Goal: Task Accomplishment & Management: Manage account settings

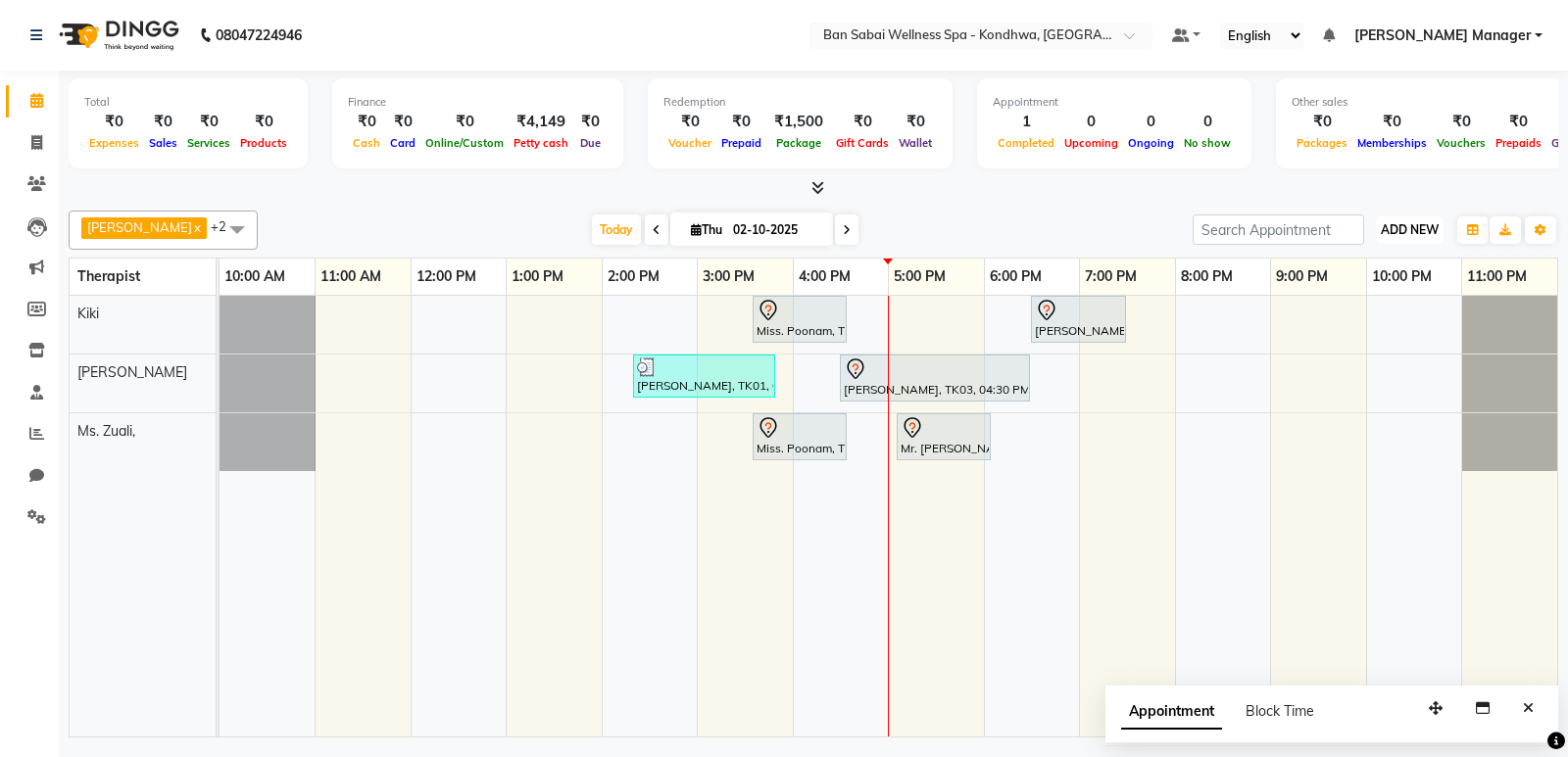
click at [1428, 217] on button "ADD NEW Toggle Dropdown" at bounding box center [1409, 231] width 68 height 28
click at [1397, 258] on button "Add Appointment" at bounding box center [1364, 267] width 155 height 26
select select "tentative"
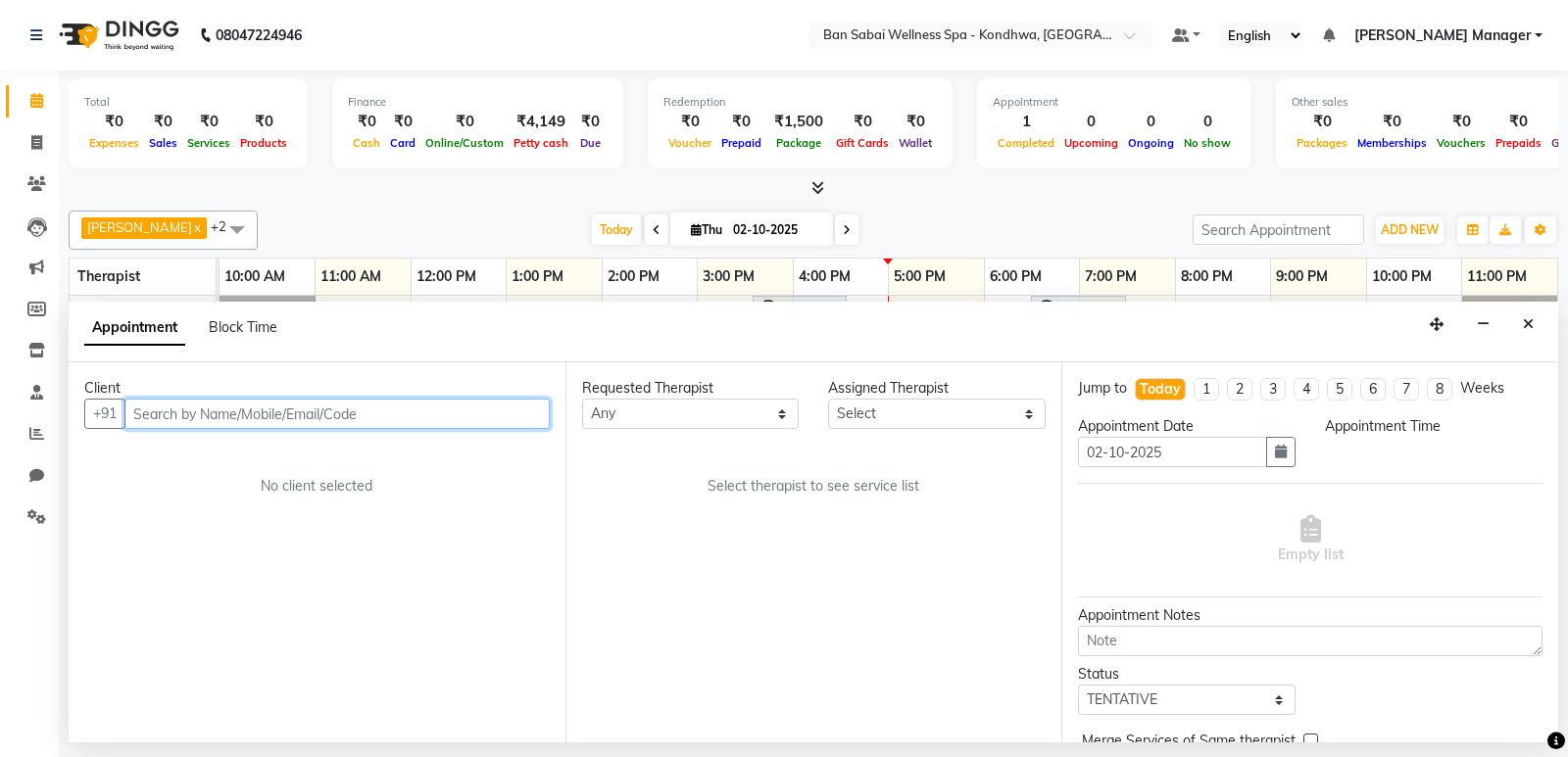
select select "660"
type input "7972665653"
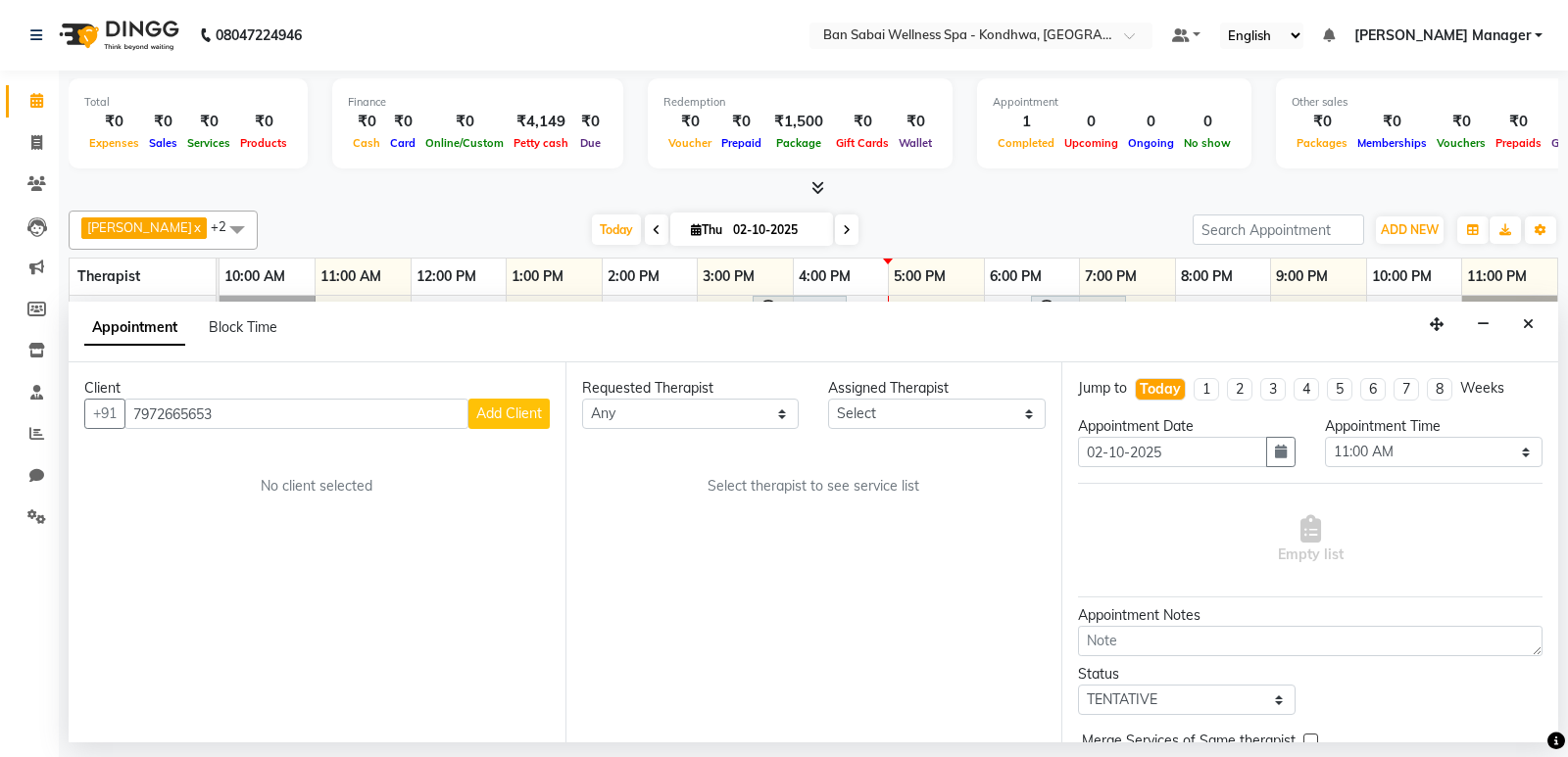
click at [521, 405] on span "Add Client" at bounding box center [509, 413] width 66 height 18
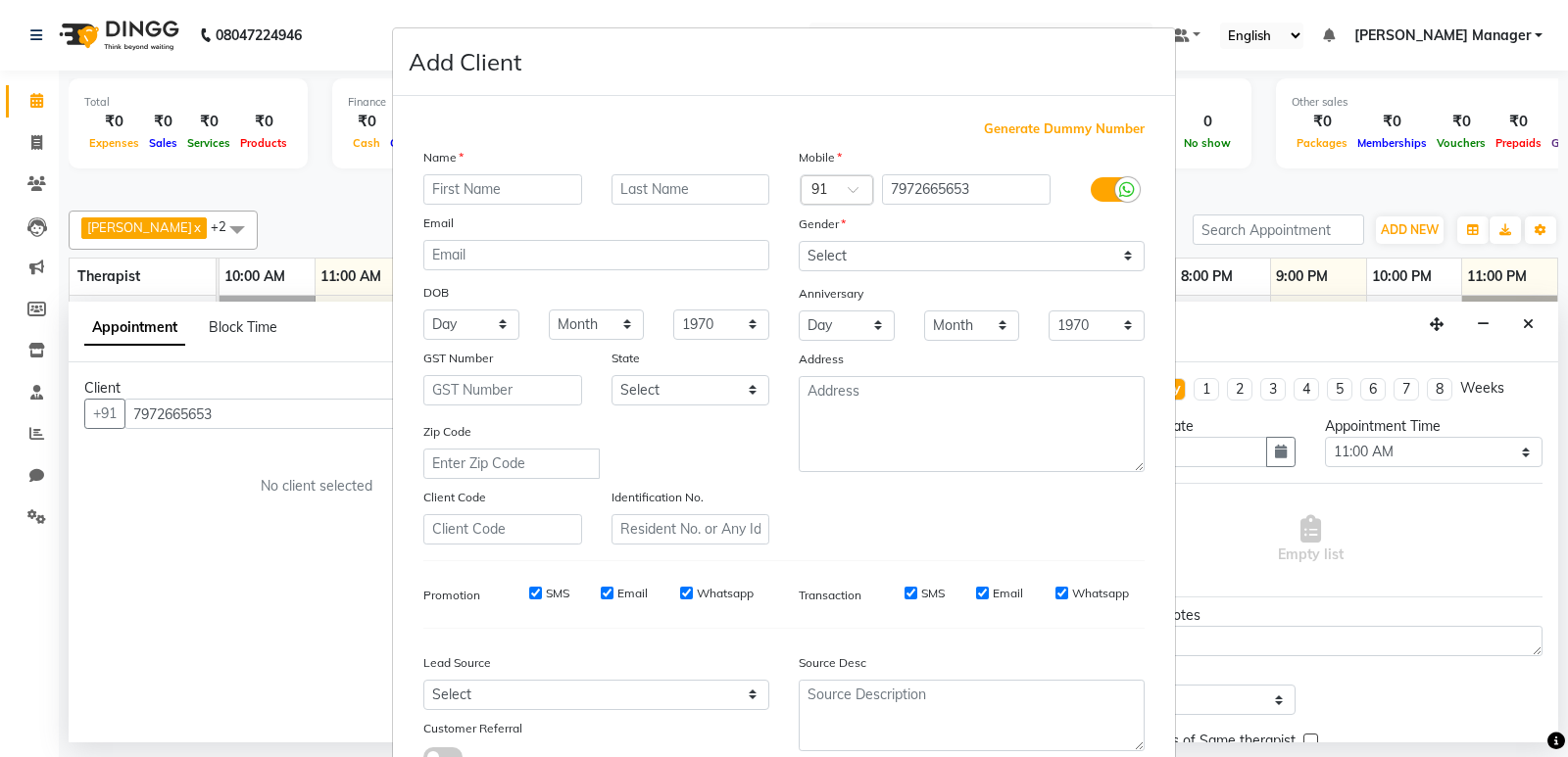
click at [522, 172] on div "Name" at bounding box center [596, 161] width 376 height 28
click at [506, 190] on input "text" at bounding box center [502, 189] width 159 height 31
type input "Mr.Akshay"
click at [699, 192] on input "text" at bounding box center [690, 189] width 159 height 31
type input "[PERSON_NAME]"
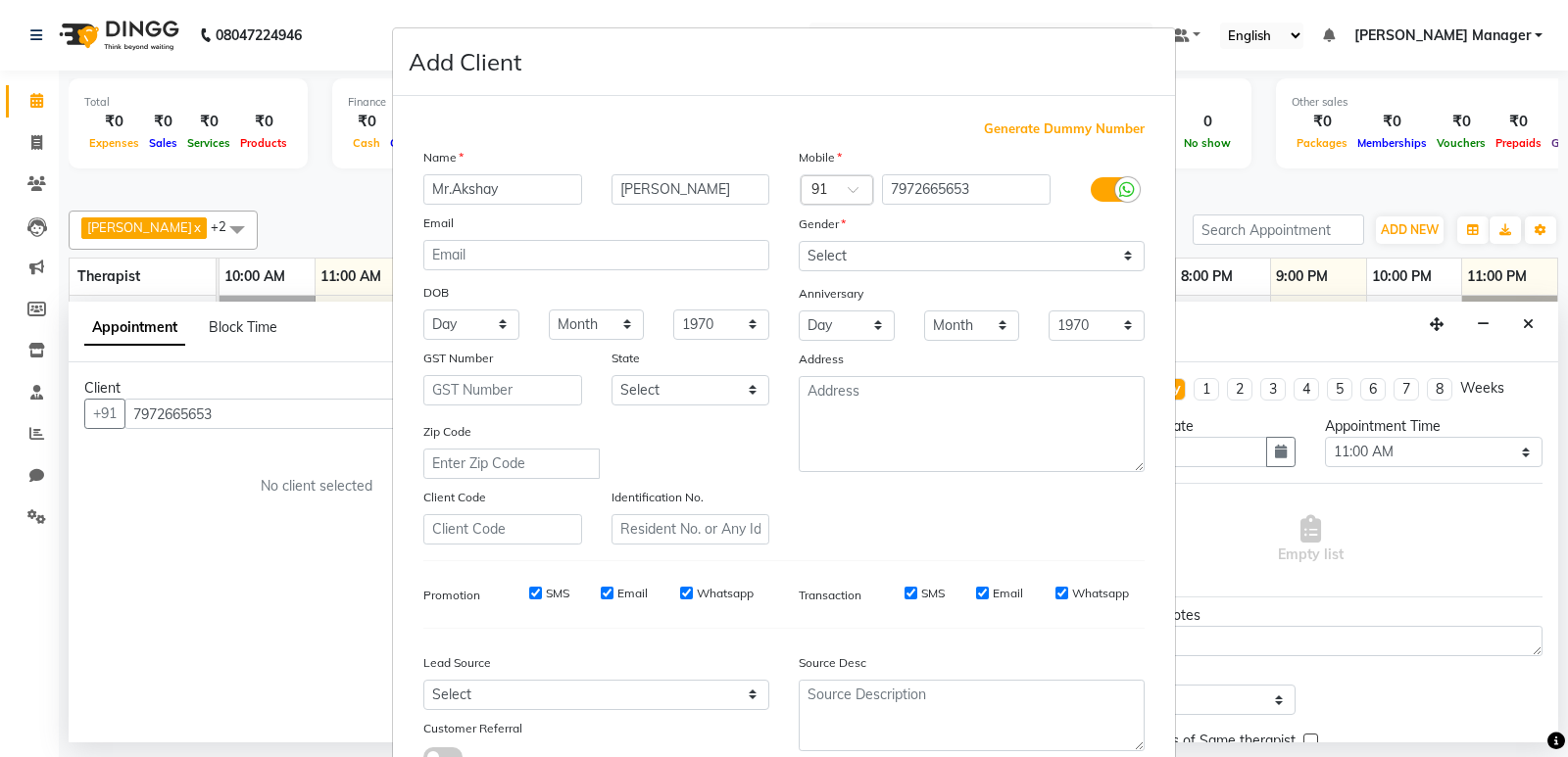
click at [856, 277] on div "Mobile Country Code × 91 7972665653 Gender Select Male Female Other Prefer Not …" at bounding box center [971, 345] width 376 height 397
click at [857, 264] on select "Select Male Female Other Prefer Not To Say" at bounding box center [971, 255] width 346 height 31
select select "male"
click at [799, 241] on select "Select Male Female Other Prefer Not To Say" at bounding box center [971, 255] width 346 height 31
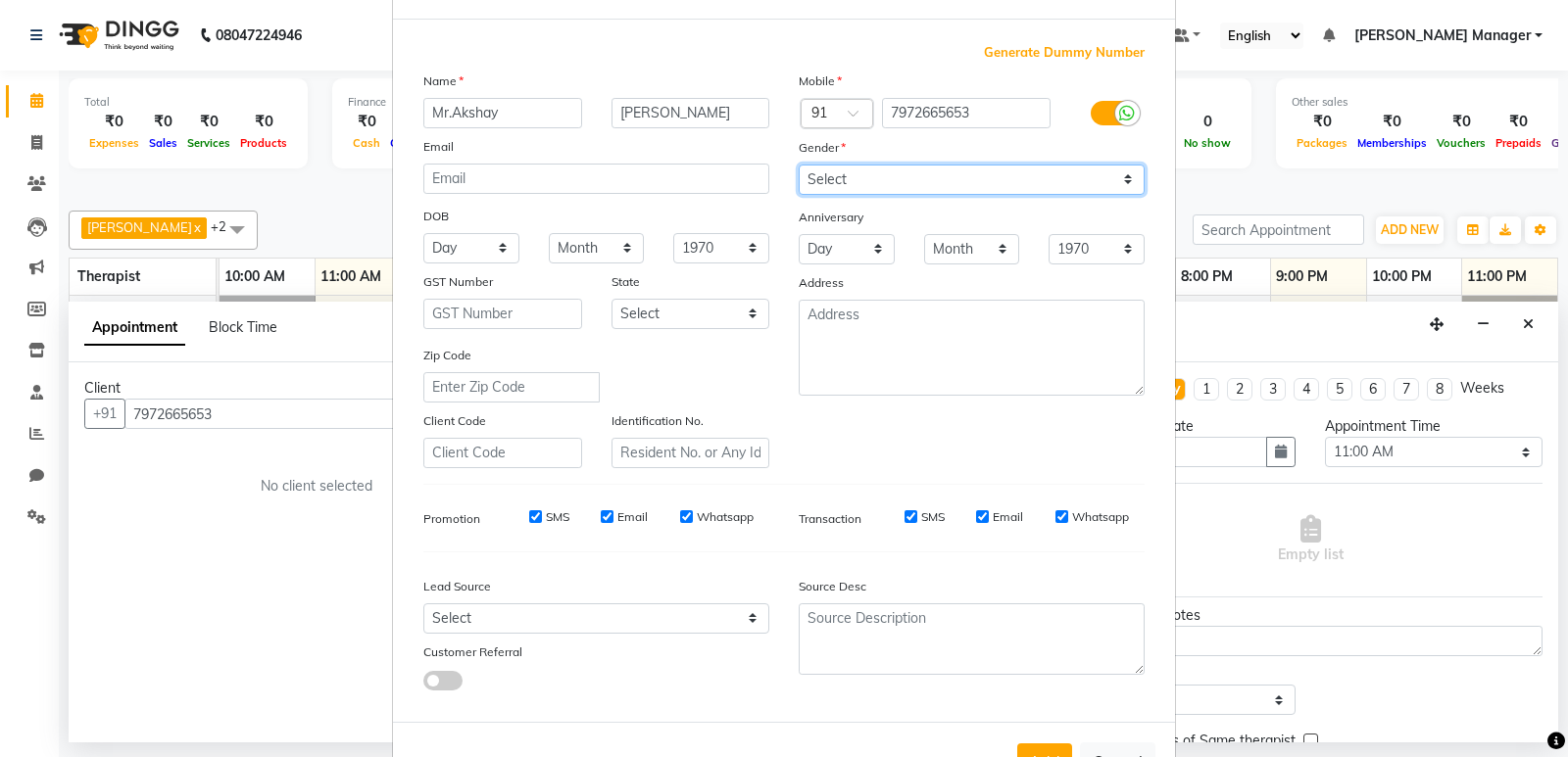
scroll to position [147, 0]
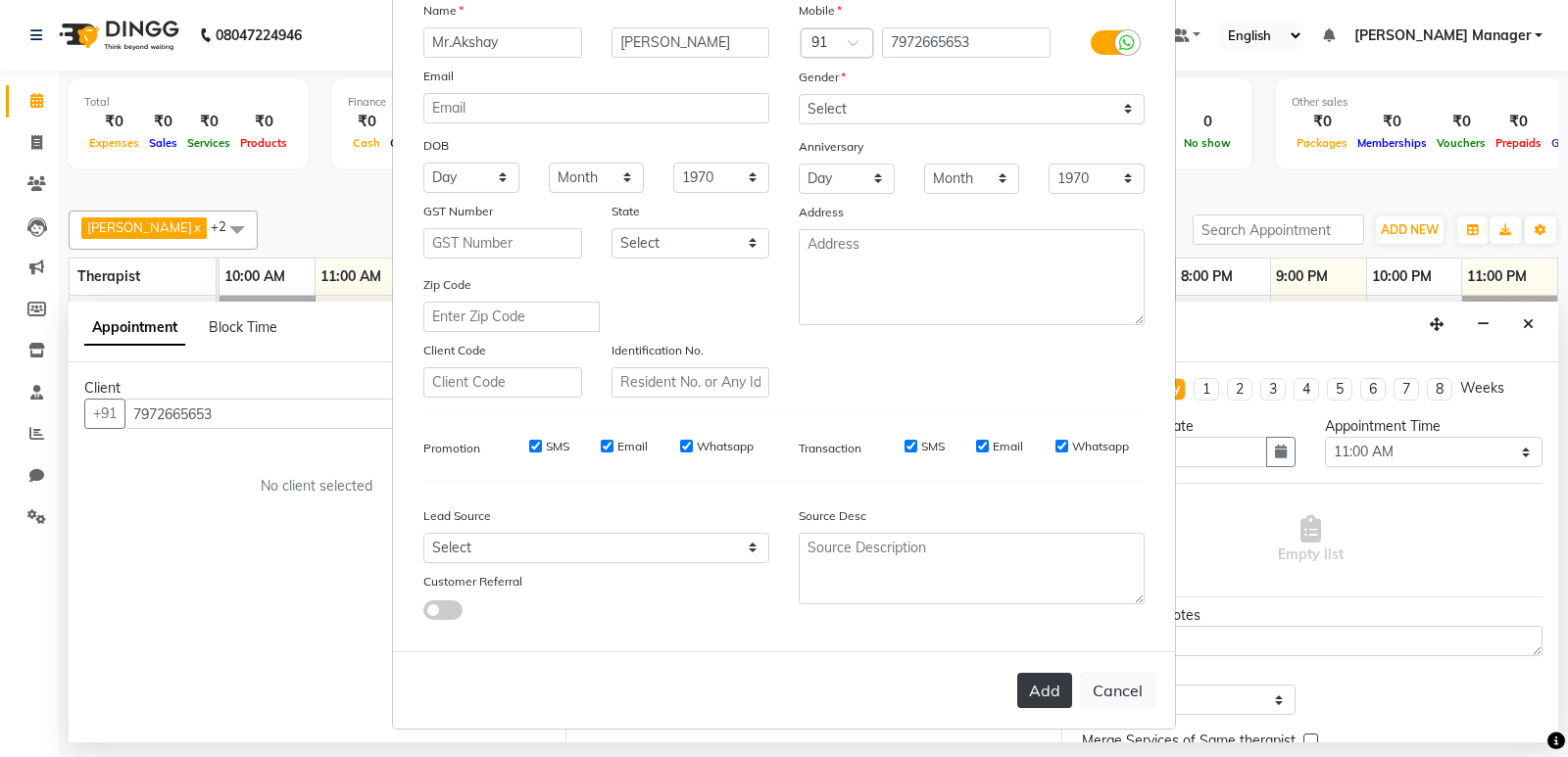
click at [1037, 686] on button "Add" at bounding box center [1044, 691] width 55 height 35
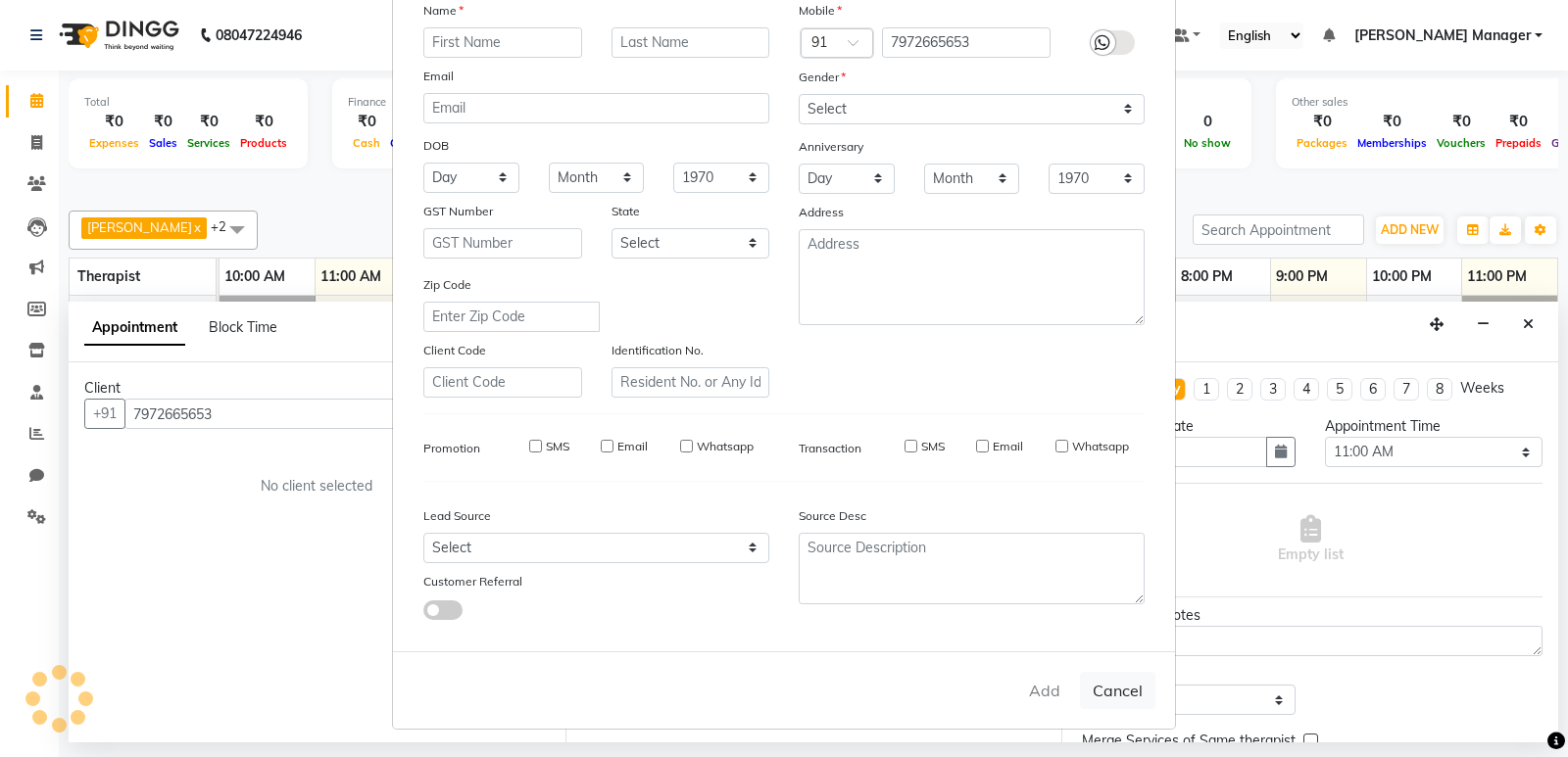
select select
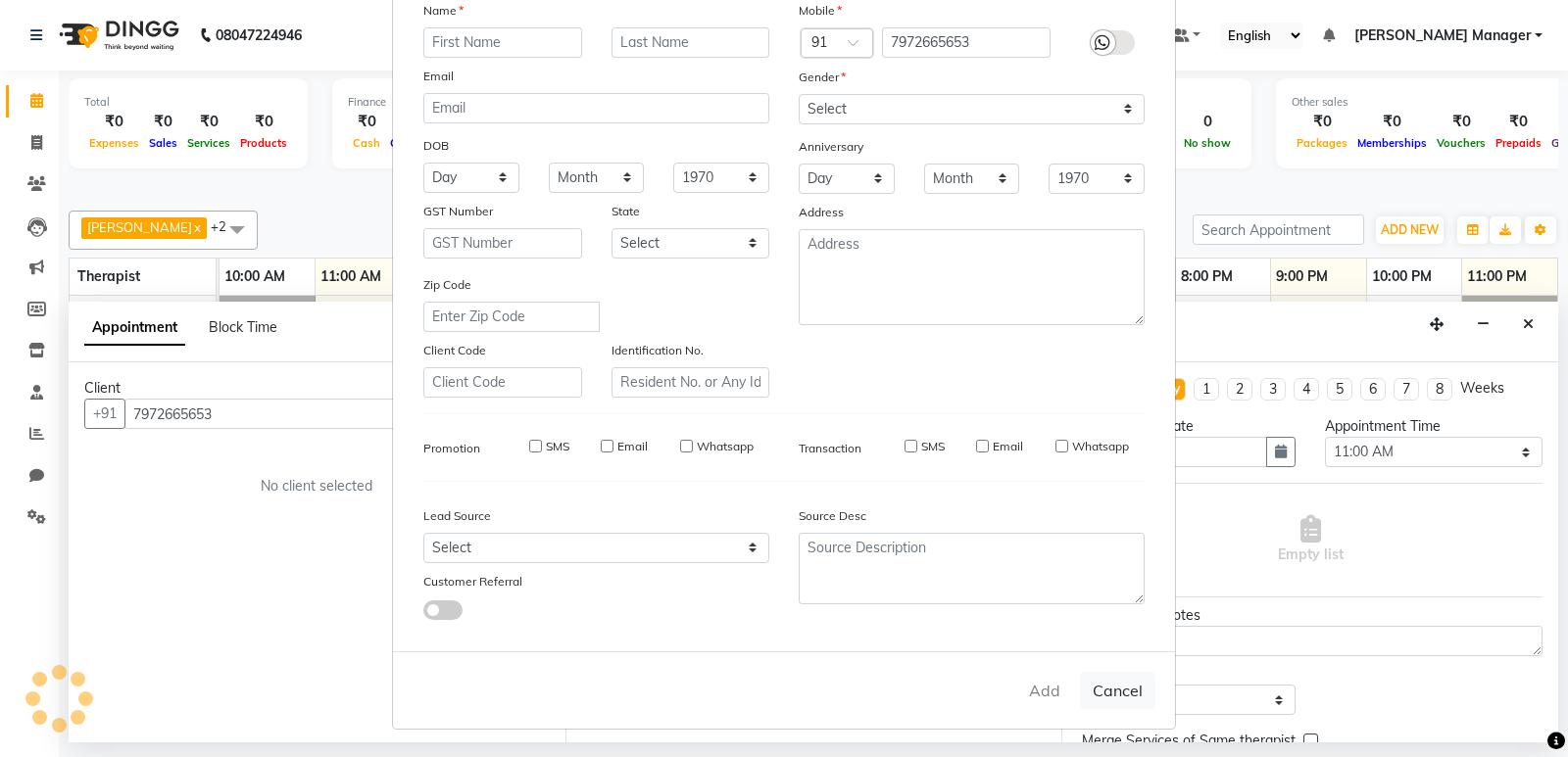
select select
checkbox input "false"
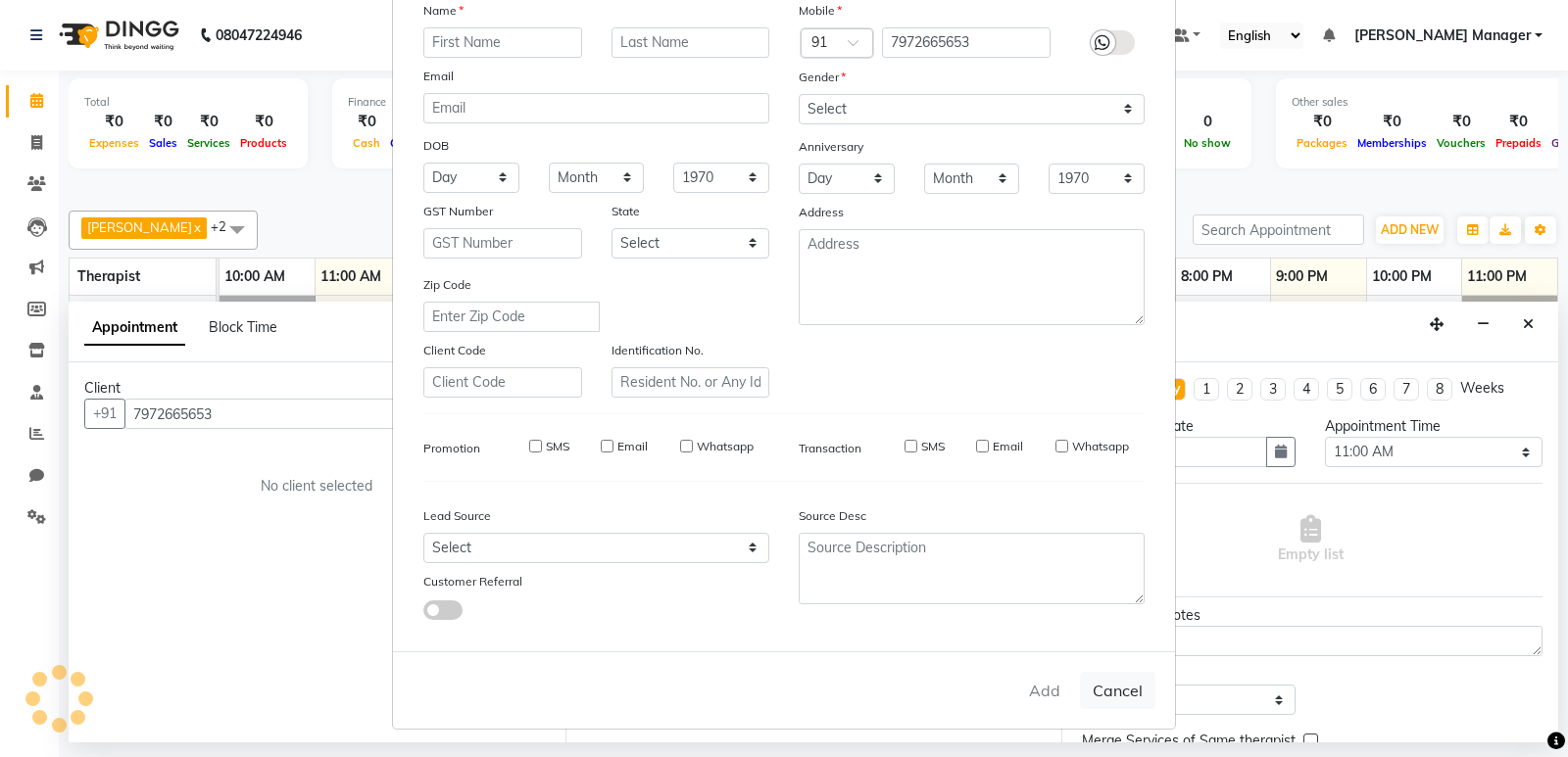
checkbox input "false"
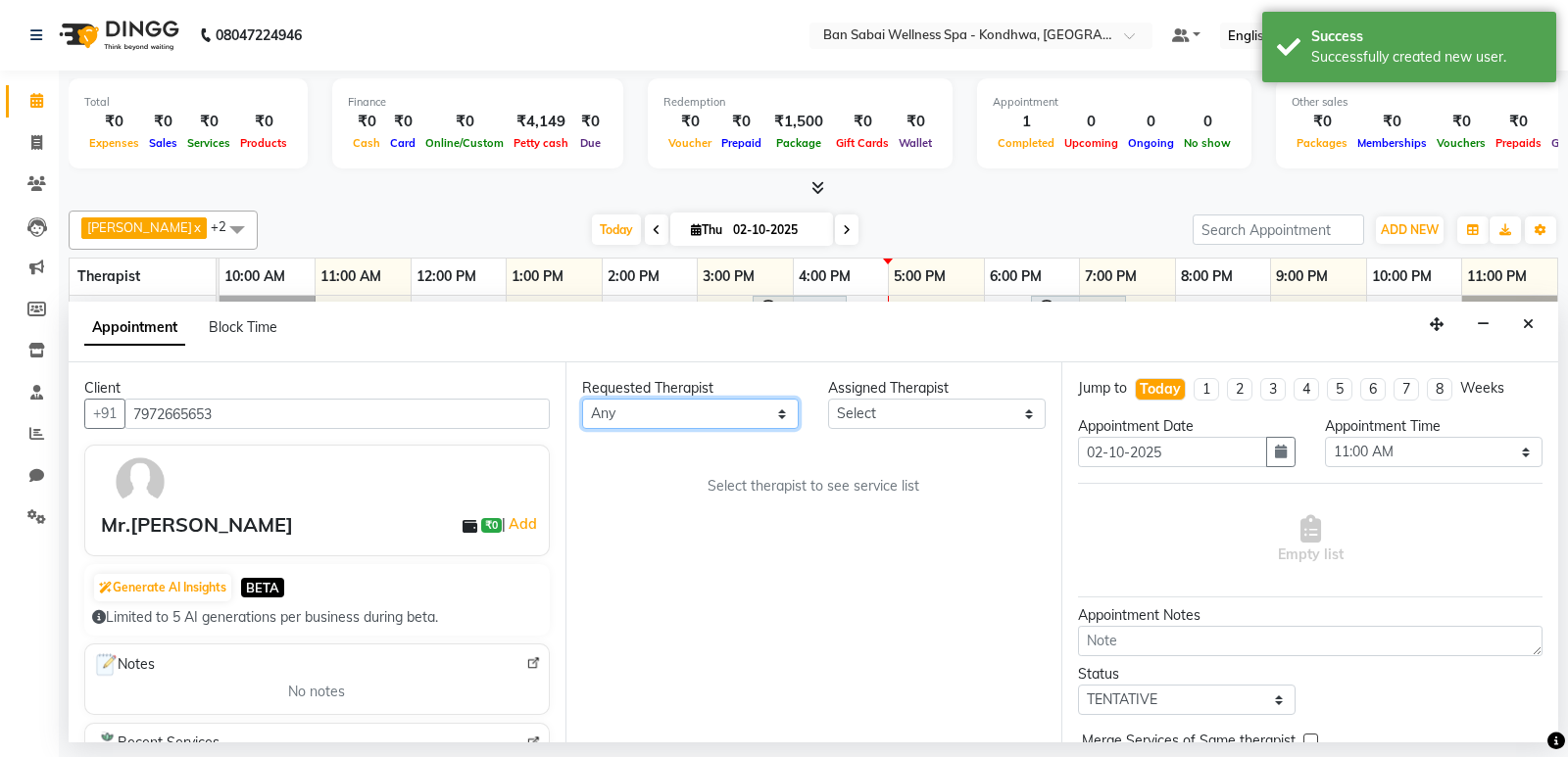
click at [718, 407] on select "Any Kiki [PERSON_NAME] [PERSON_NAME] Ms. Zuali," at bounding box center [690, 413] width 218 height 31
select select "86348"
click at [582, 398] on select "Any Kiki [PERSON_NAME] [PERSON_NAME] Ms. Zuali," at bounding box center [690, 413] width 218 height 31
select select "86348"
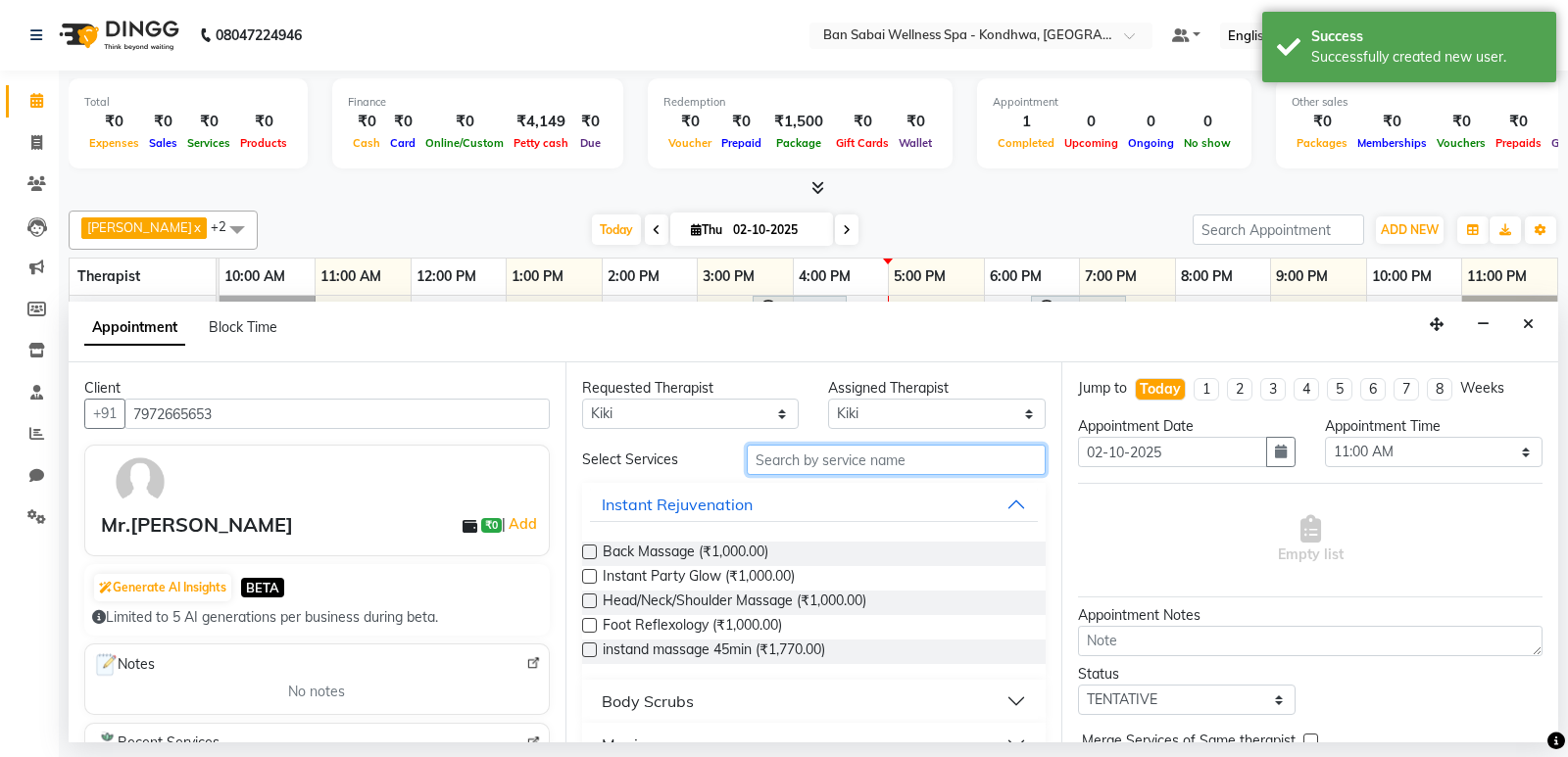
click at [835, 462] on input "text" at bounding box center [896, 459] width 300 height 31
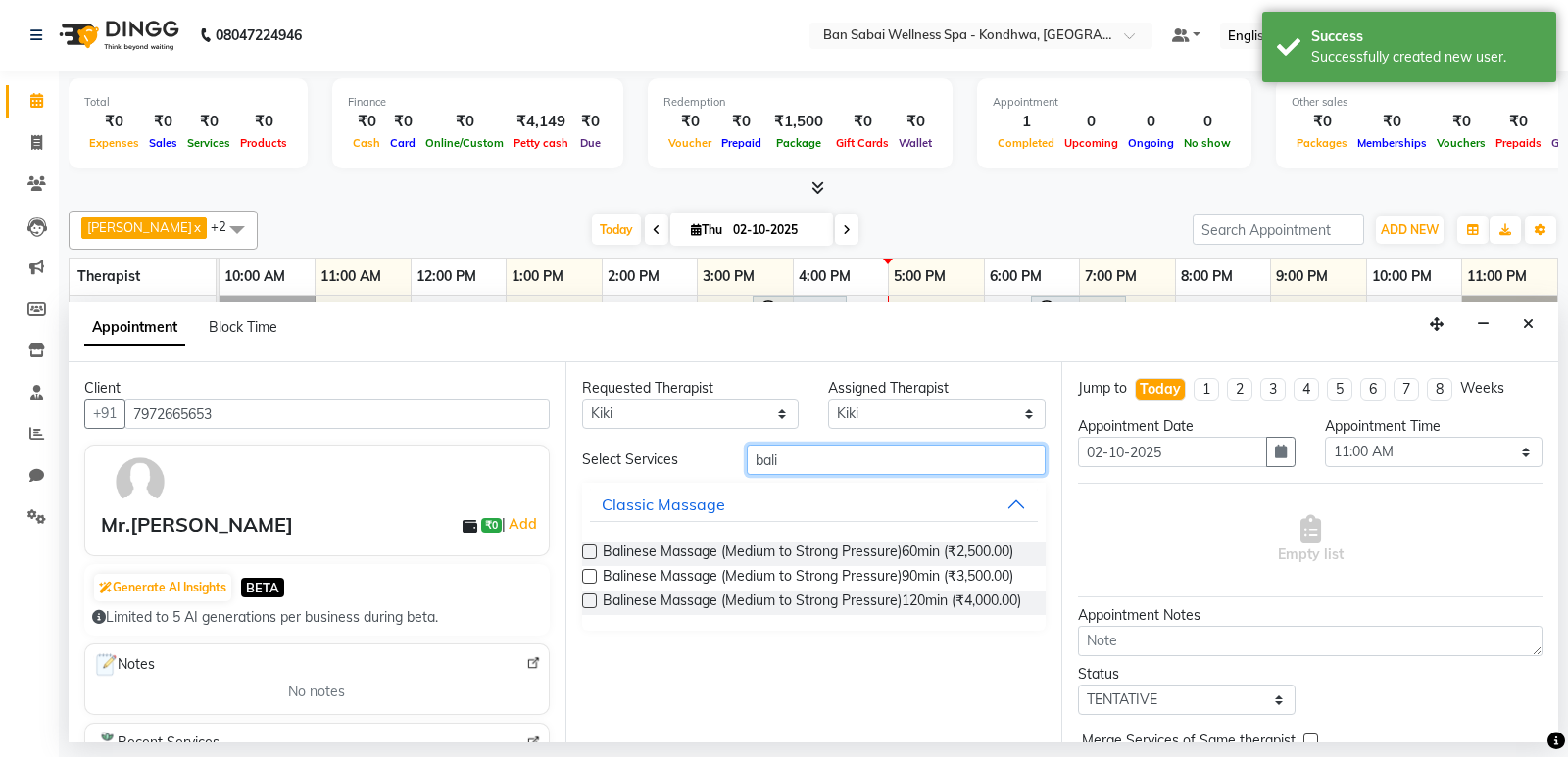
type input "bali"
click at [582, 553] on label at bounding box center [589, 551] width 15 height 15
click at [582, 553] on input "checkbox" at bounding box center [588, 553] width 13 height 13
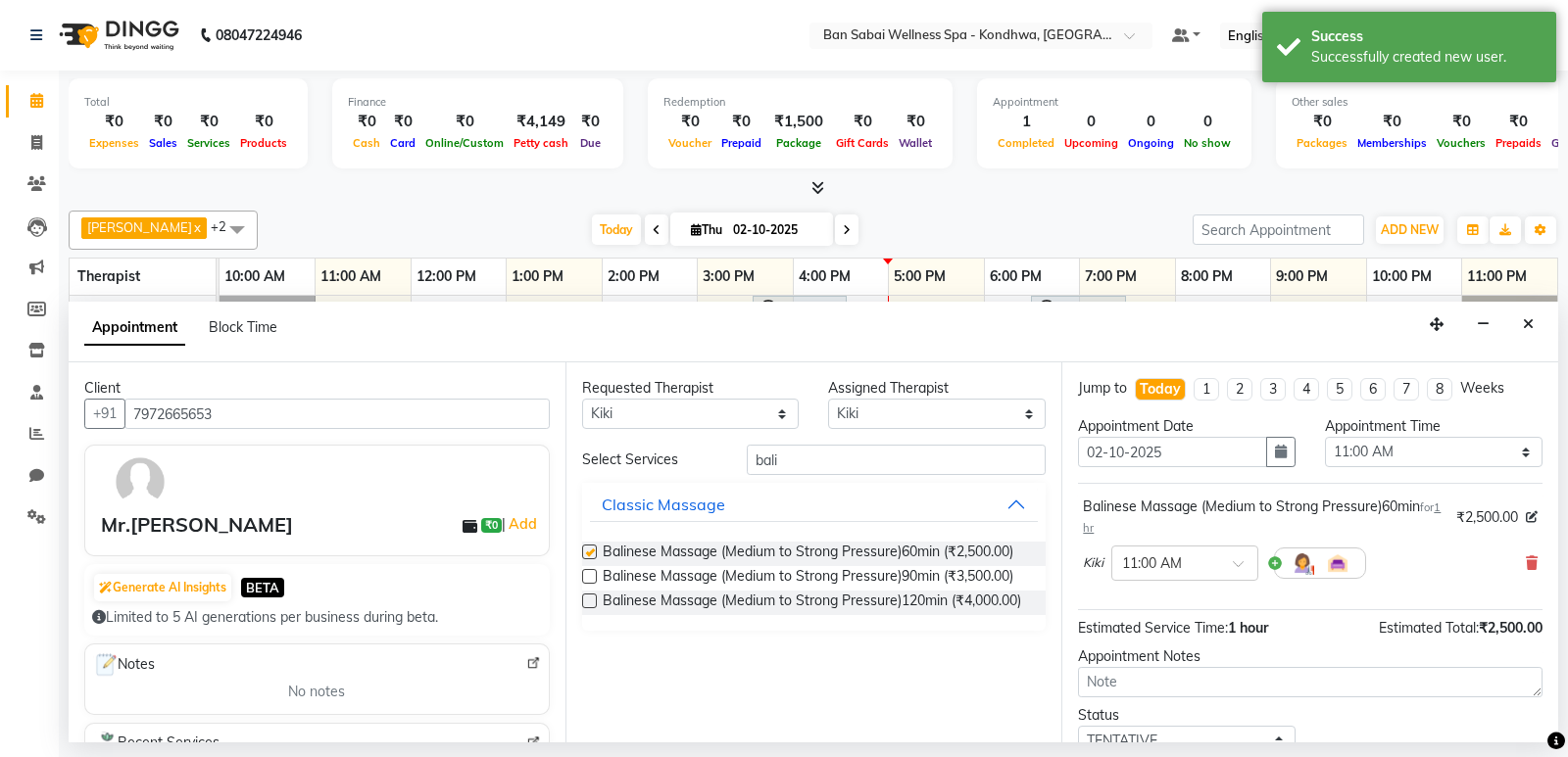
checkbox input "false"
click at [1198, 563] on input "text" at bounding box center [1165, 561] width 86 height 21
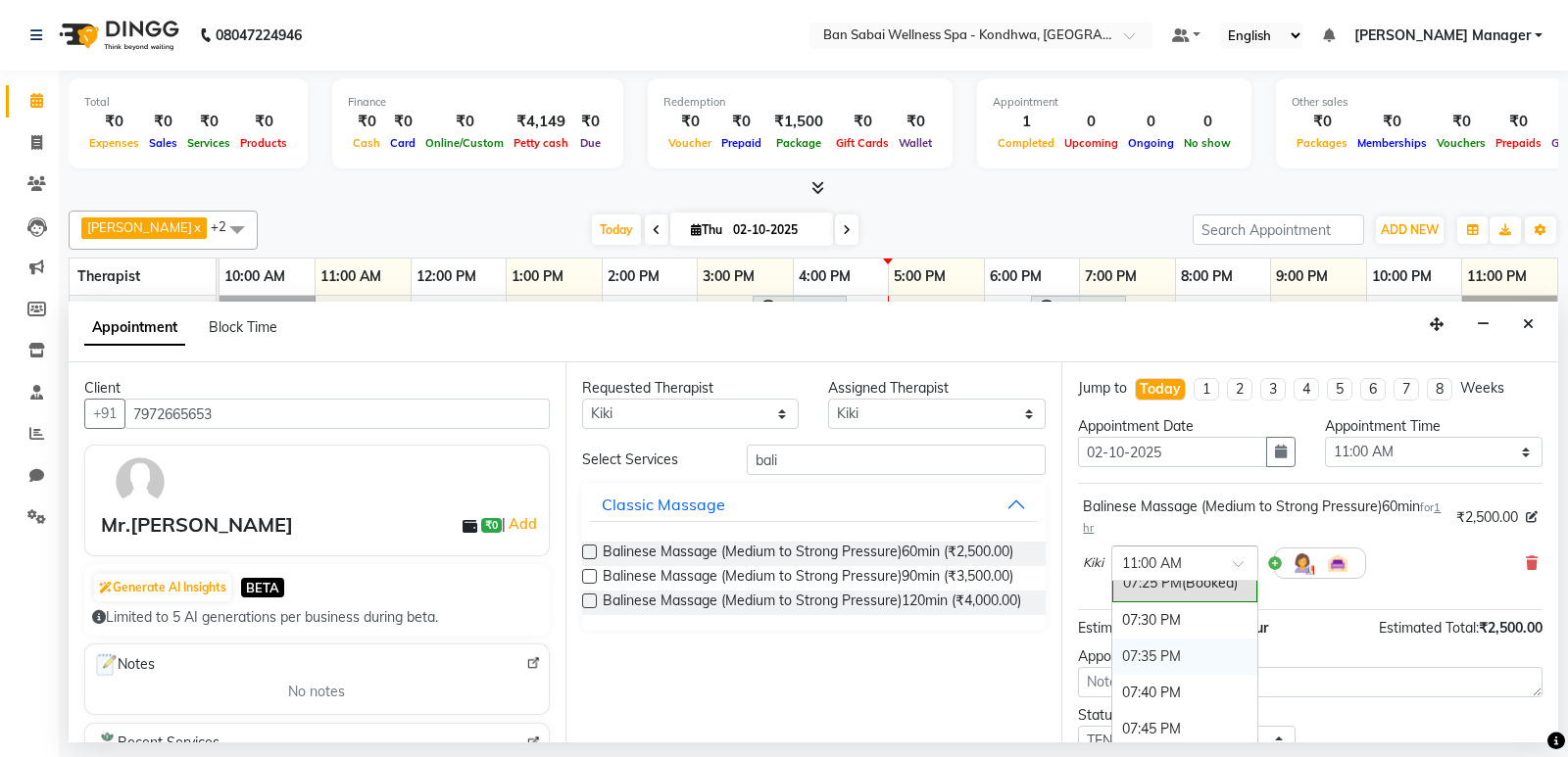
scroll to position [3819, 0]
click at [1172, 636] on div "07:45 PM" at bounding box center [1184, 631] width 145 height 36
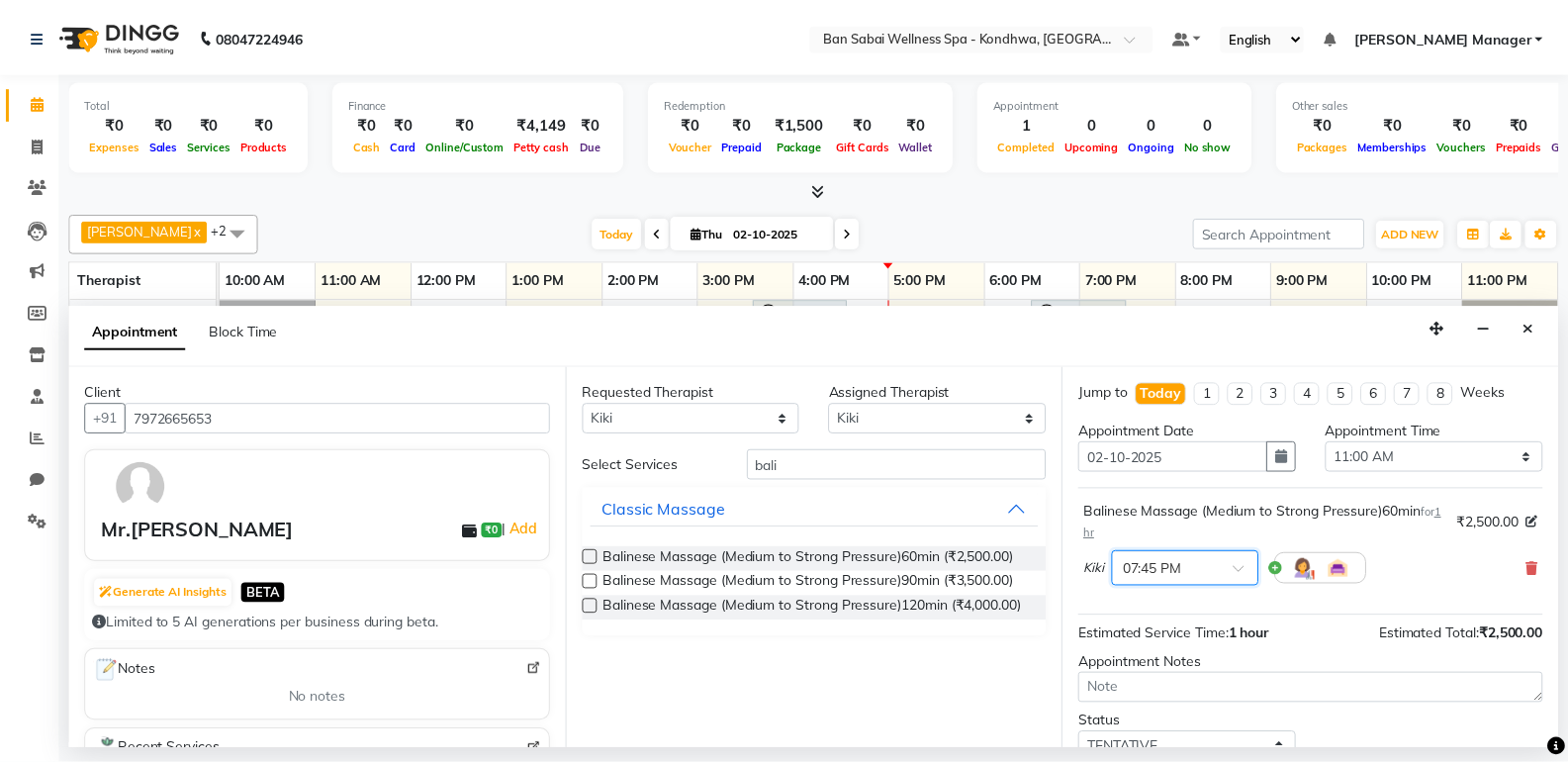
scroll to position [138, 0]
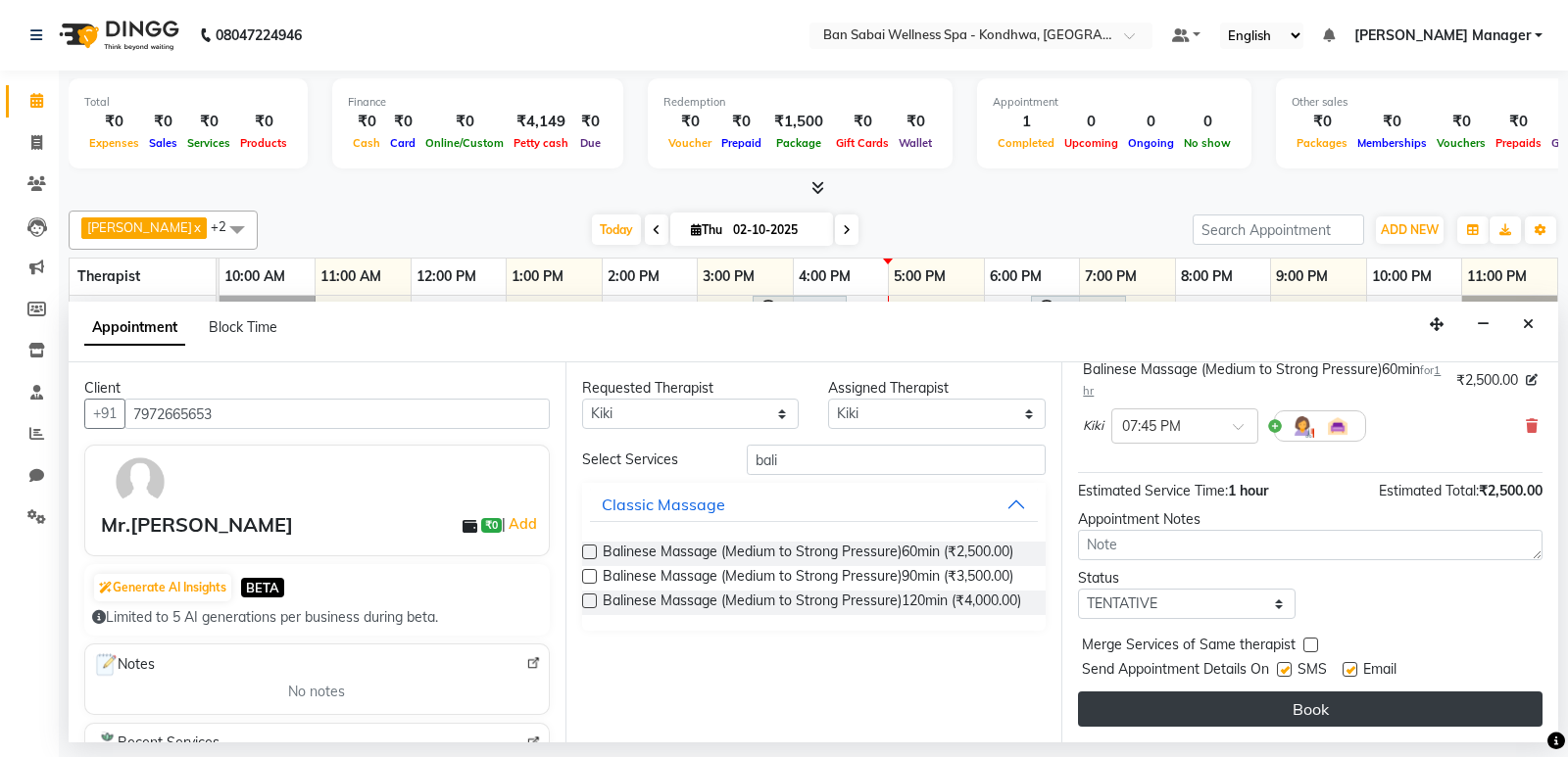
click at [1198, 702] on button "Book" at bounding box center [1310, 709] width 464 height 35
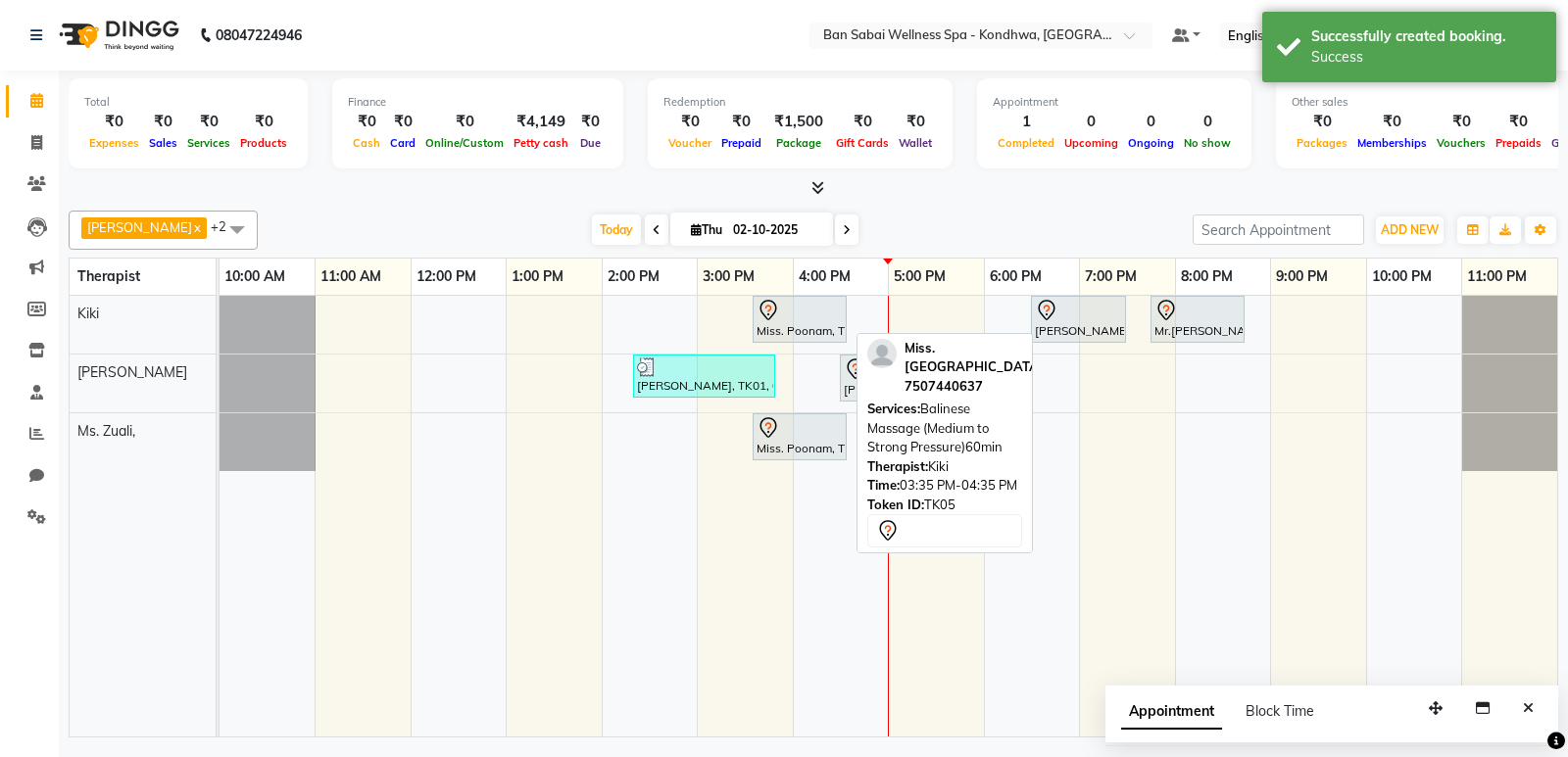
click at [807, 321] on div "Miss. Poonam, TK05, 03:35 PM-04:35 PM, Balinese Massage (Medium to Strong Press…" at bounding box center [799, 319] width 90 height 41
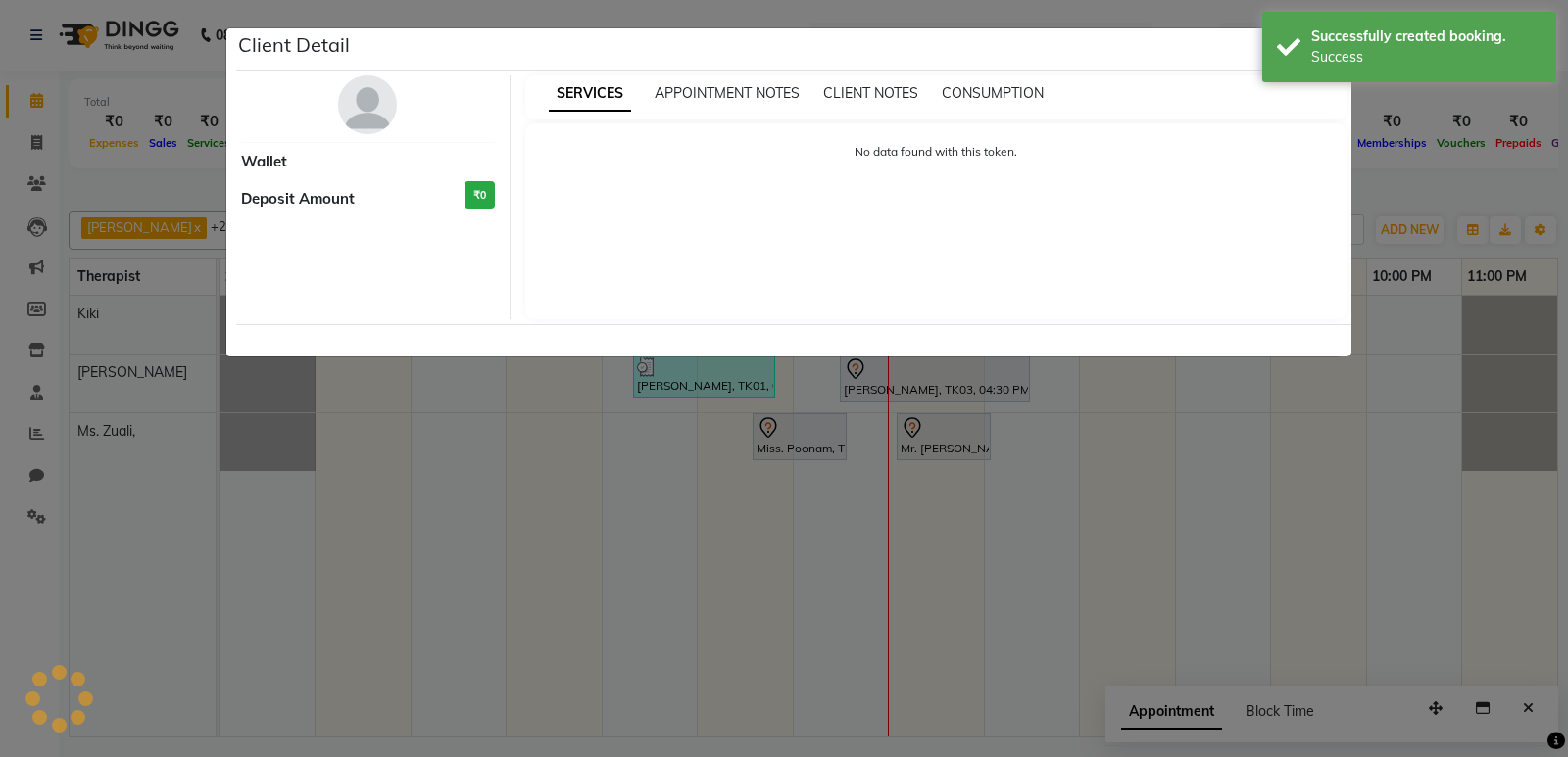
select select "7"
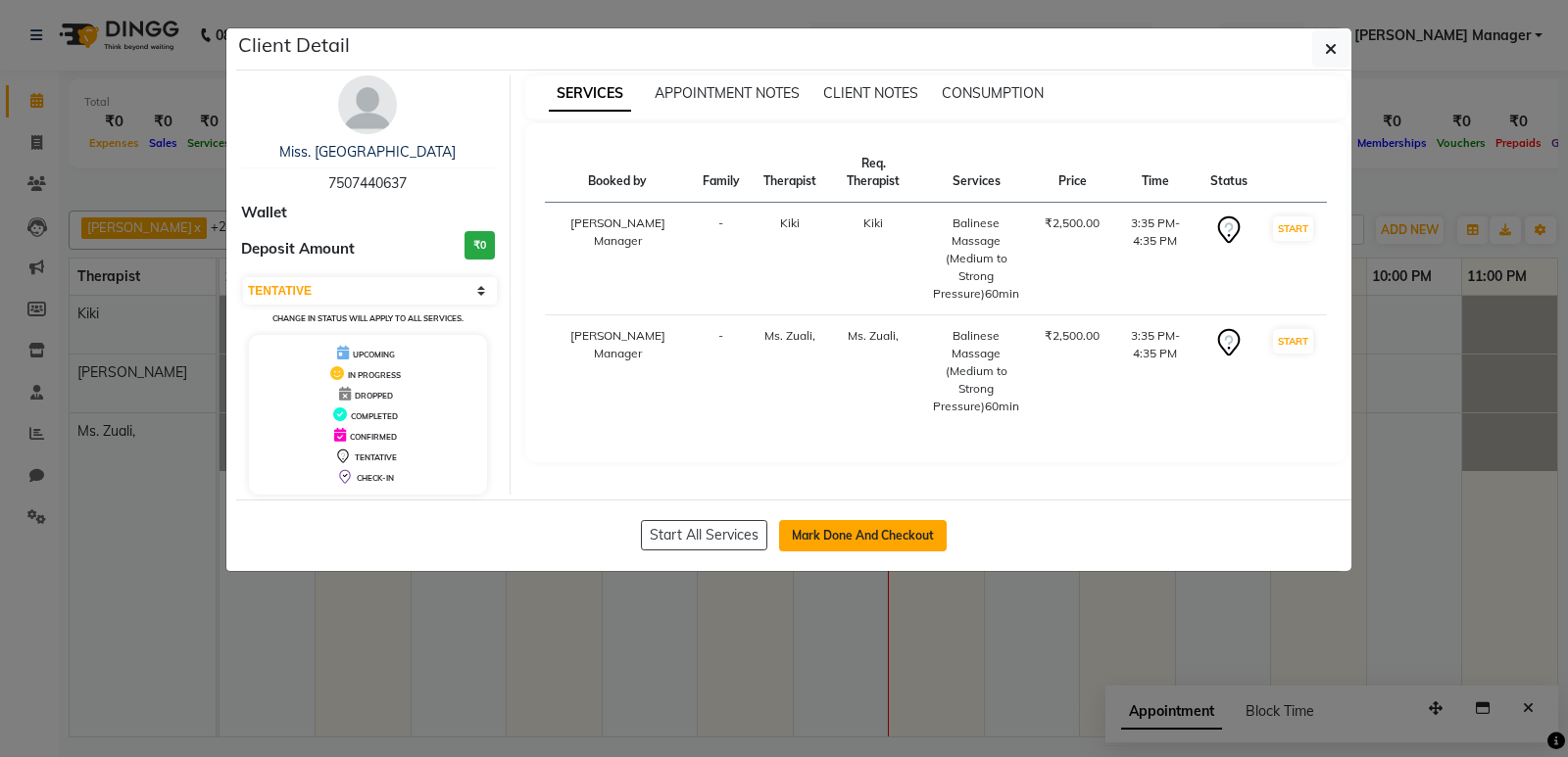
click at [880, 543] on button "Mark Done And Checkout" at bounding box center [863, 536] width 168 height 32
select select "8227"
select select "service"
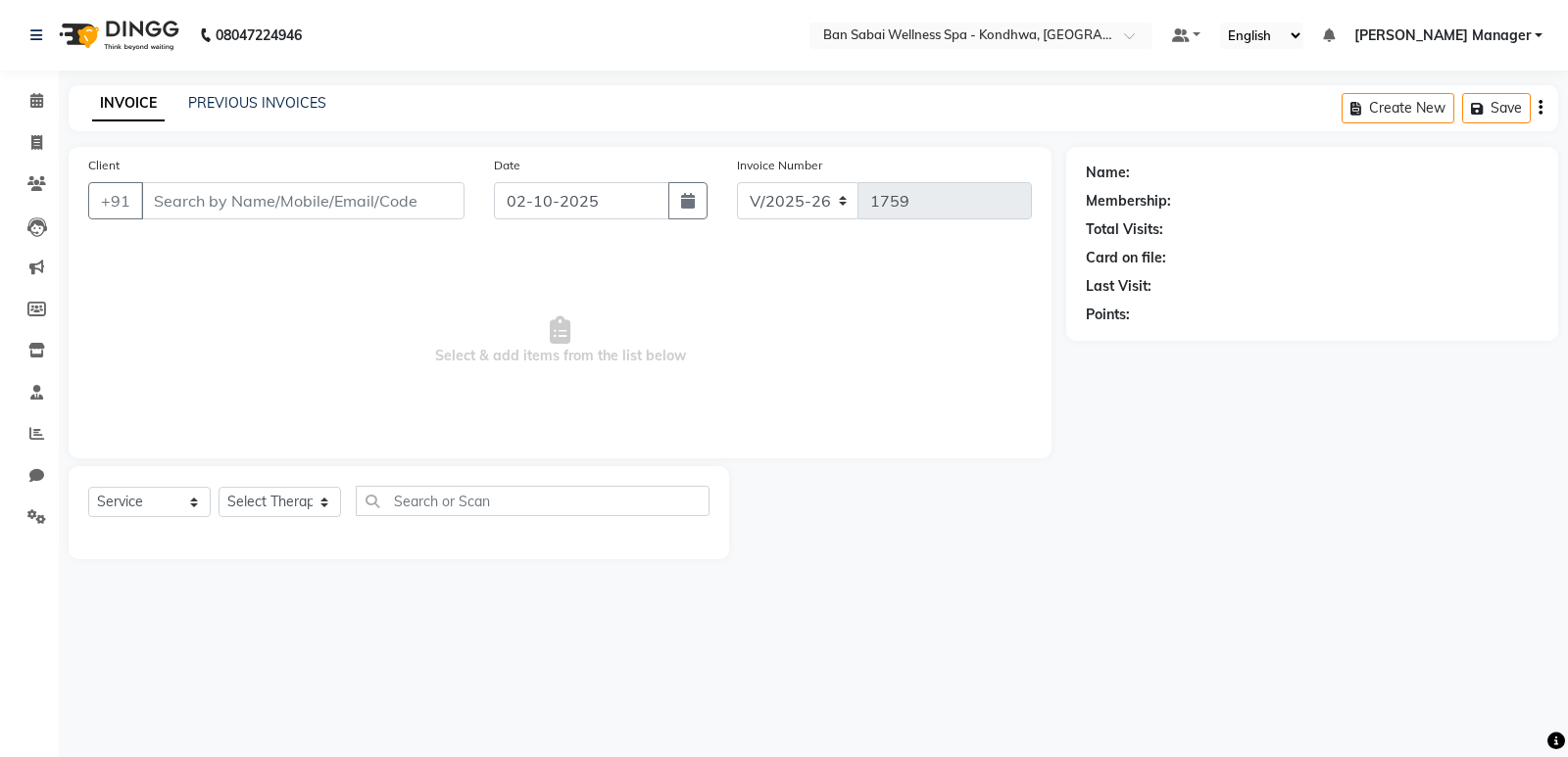
type input "7507440637"
select select "86348"
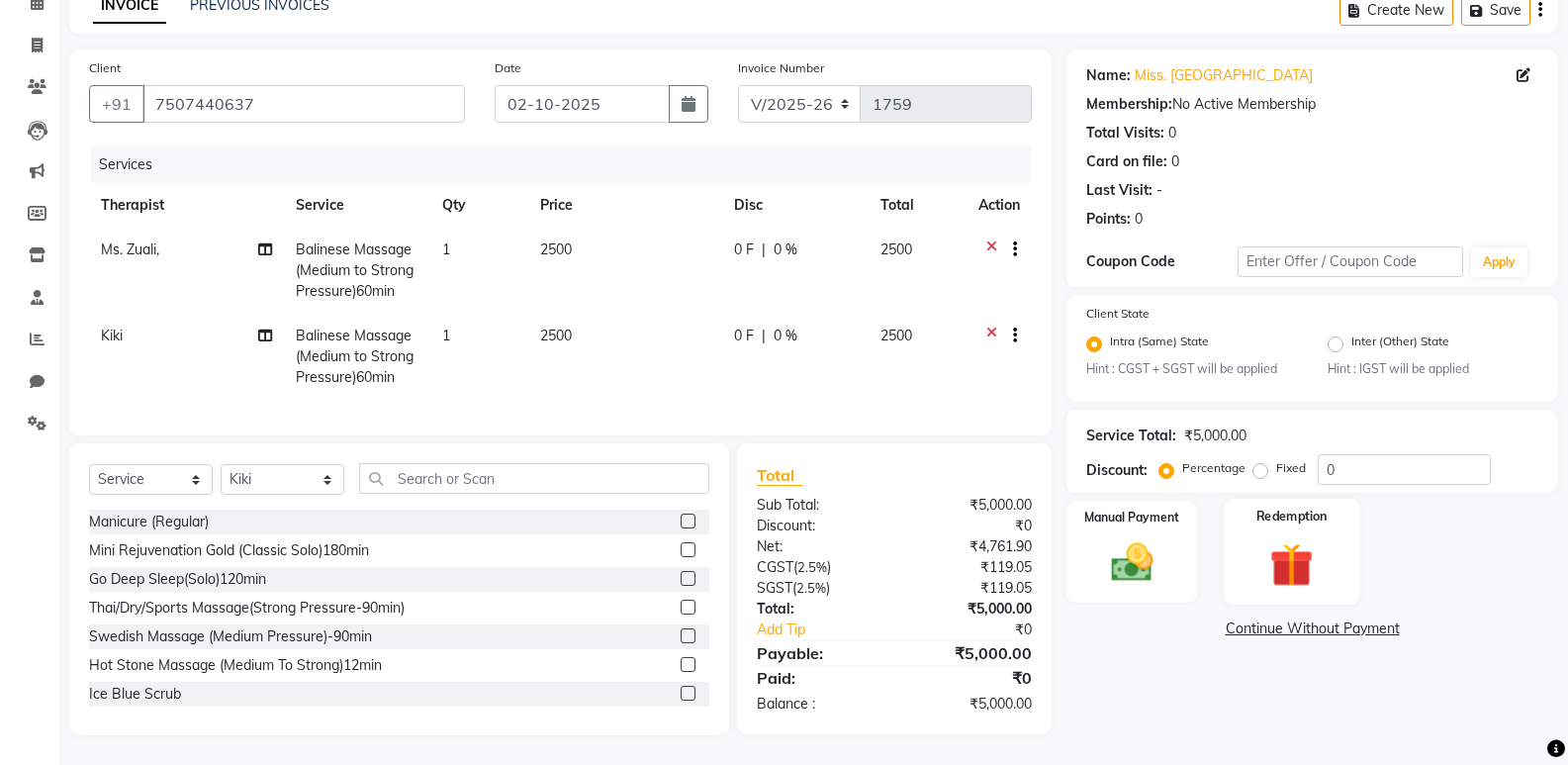
scroll to position [114, 0]
click at [1276, 459] on label "Fixed" at bounding box center [1291, 468] width 30 height 18
click at [1265, 461] on input "Fixed" at bounding box center [1264, 468] width 14 height 14
radio input "true"
click at [1322, 454] on input "0" at bounding box center [1404, 469] width 173 height 31
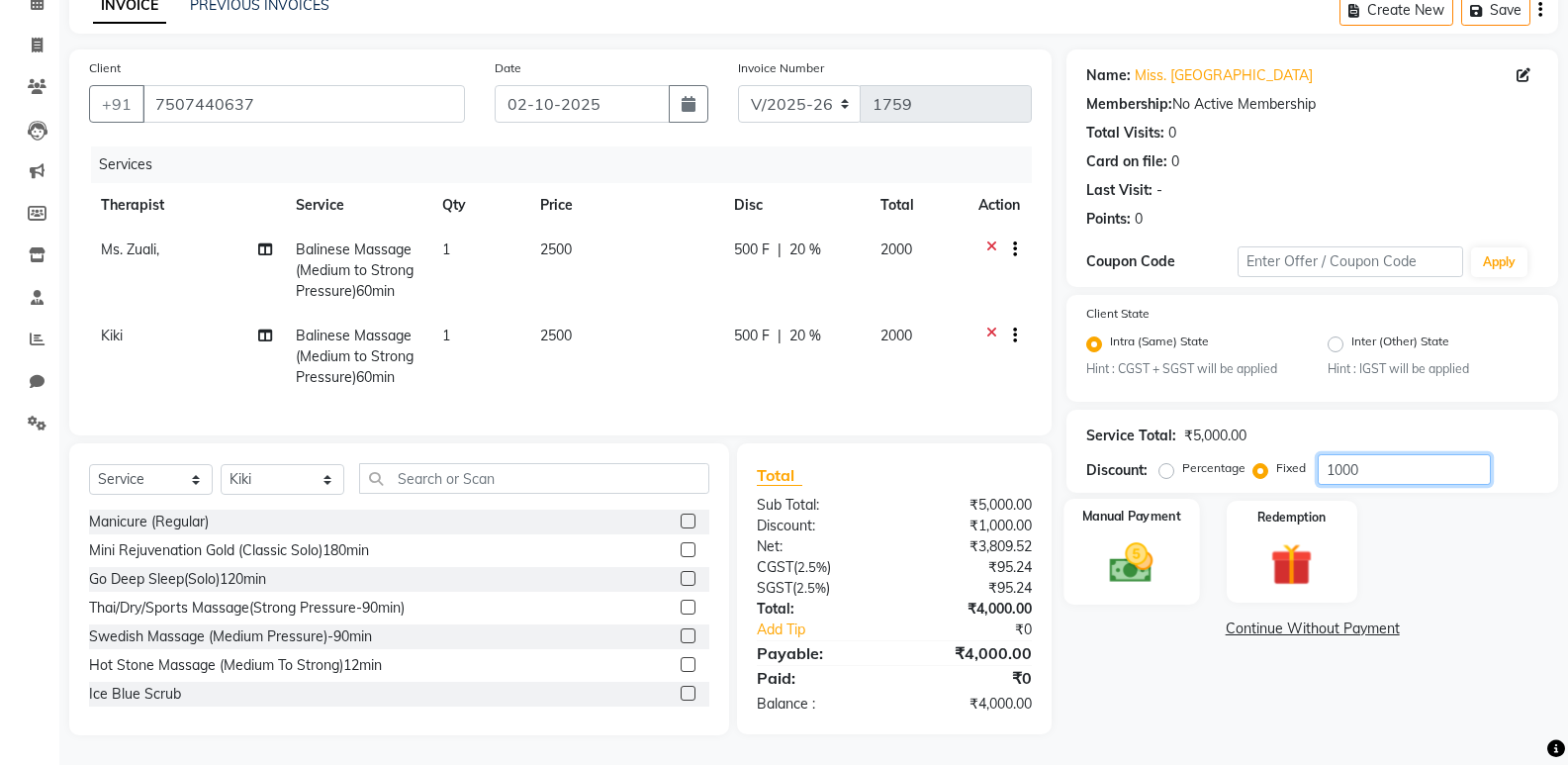
type input "1000"
click at [1126, 552] on img at bounding box center [1131, 563] width 71 height 51
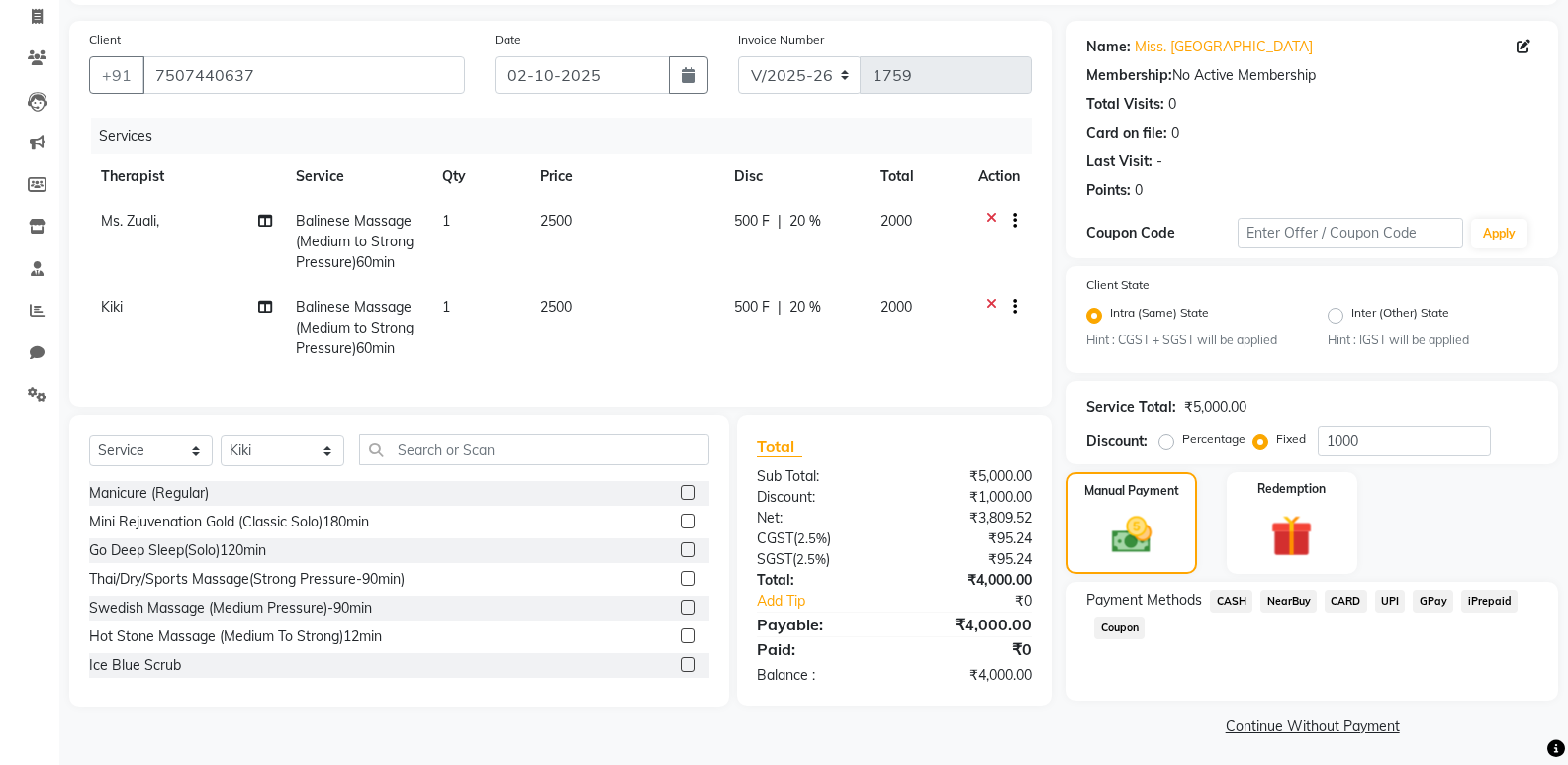
scroll to position [133, 0]
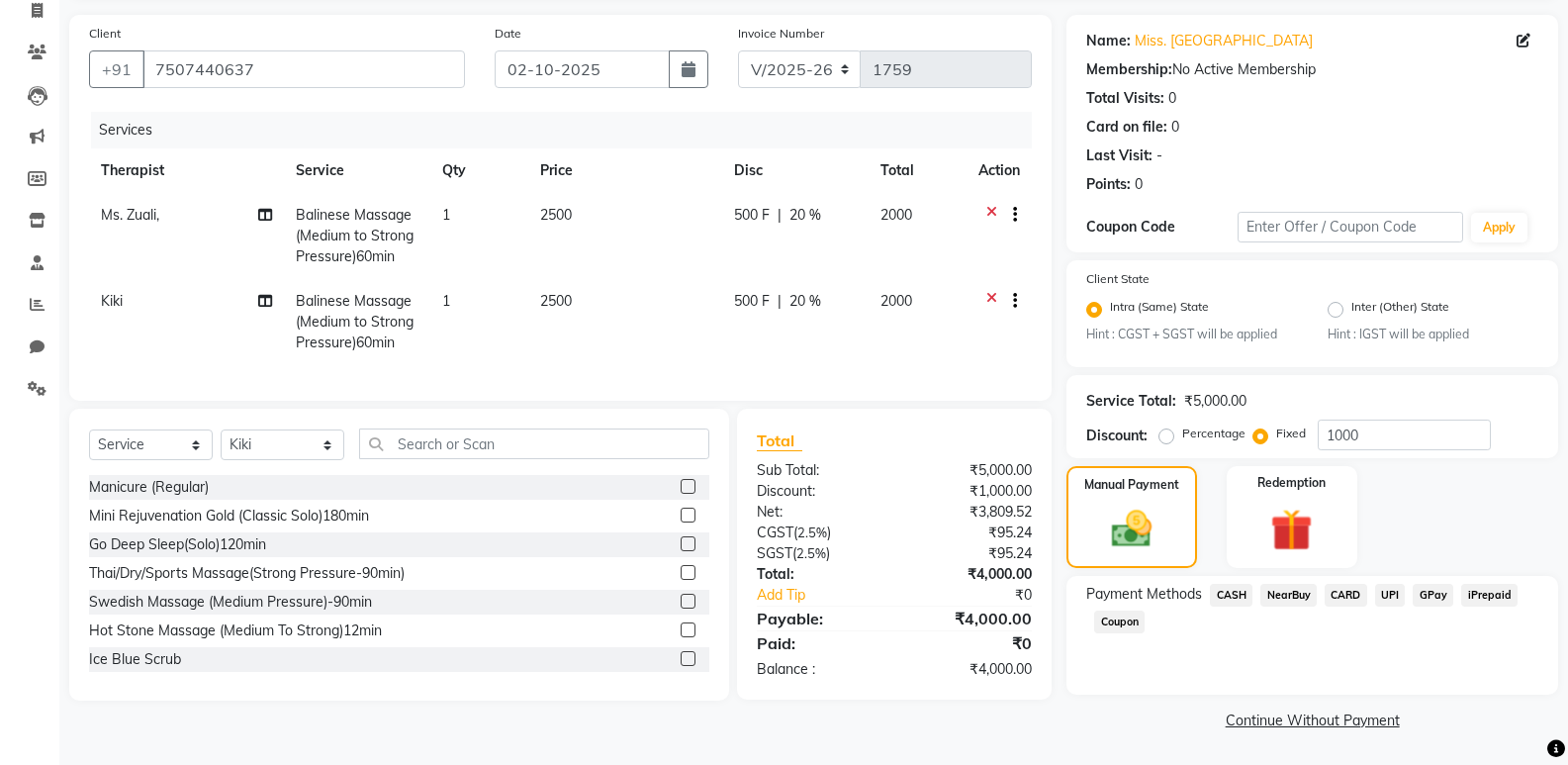
click at [1389, 592] on span "UPI" at bounding box center [1390, 595] width 31 height 23
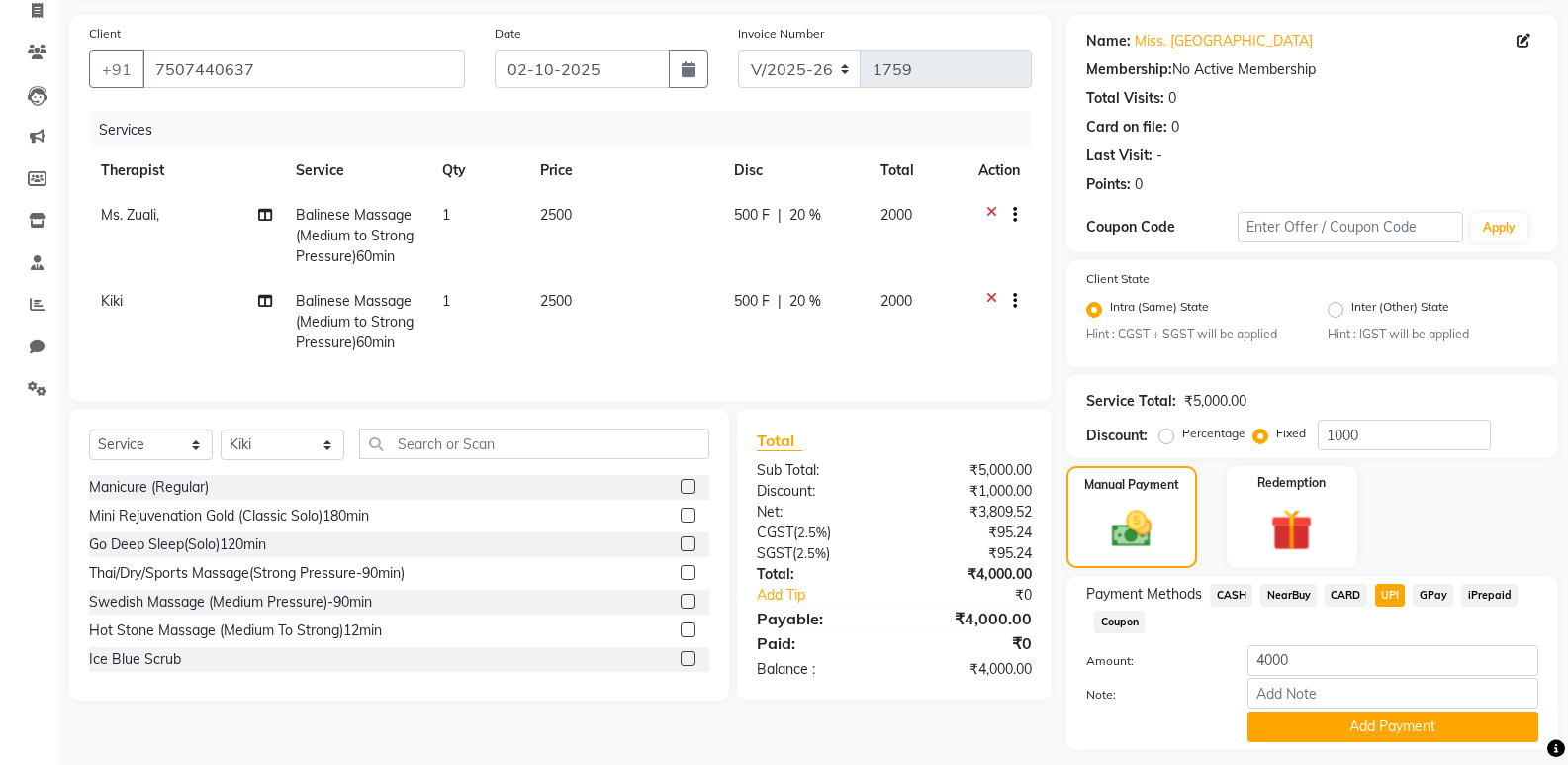
scroll to position [189, 0]
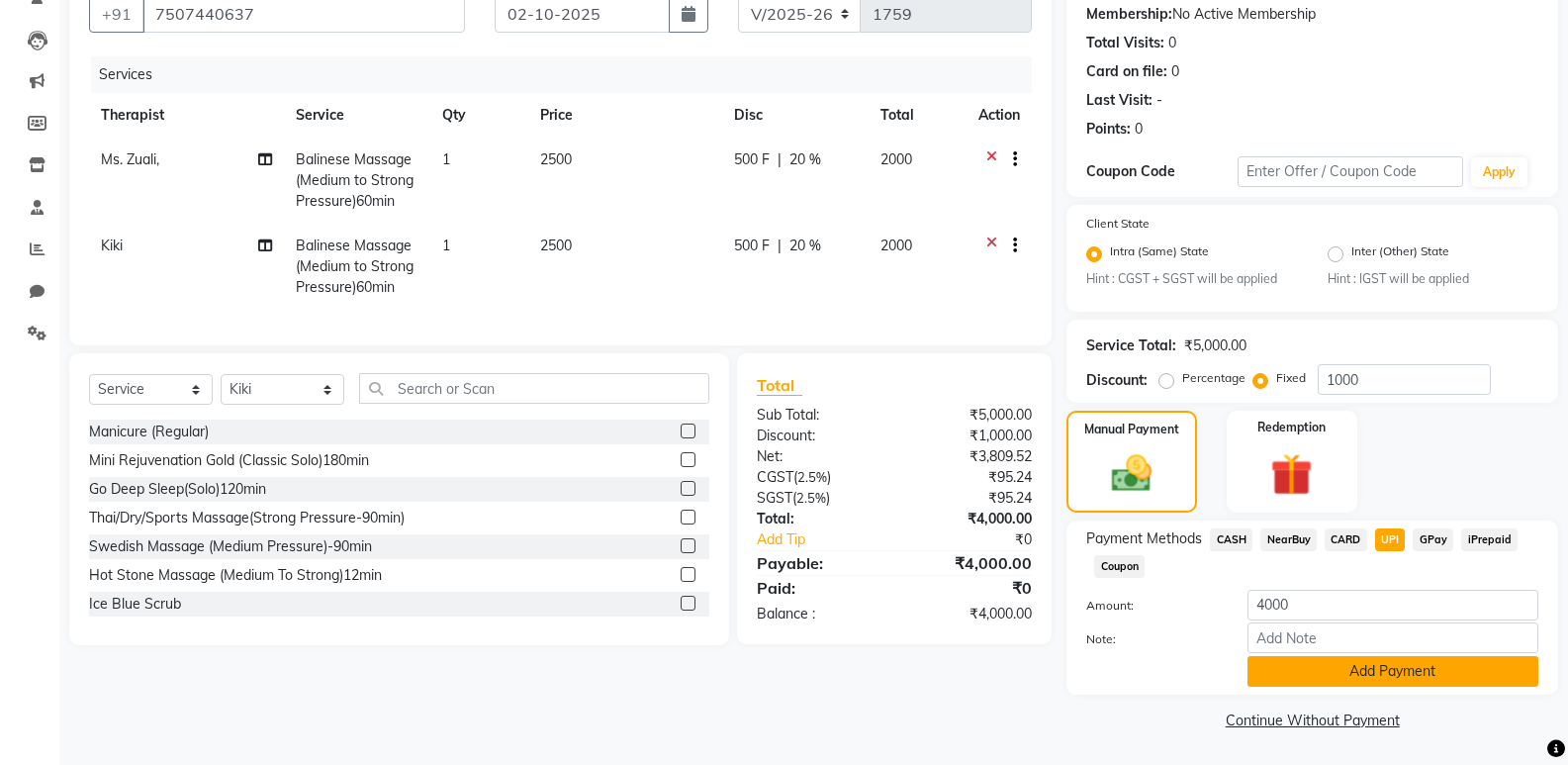
click at [1335, 665] on button "Add Payment" at bounding box center [1393, 671] width 291 height 31
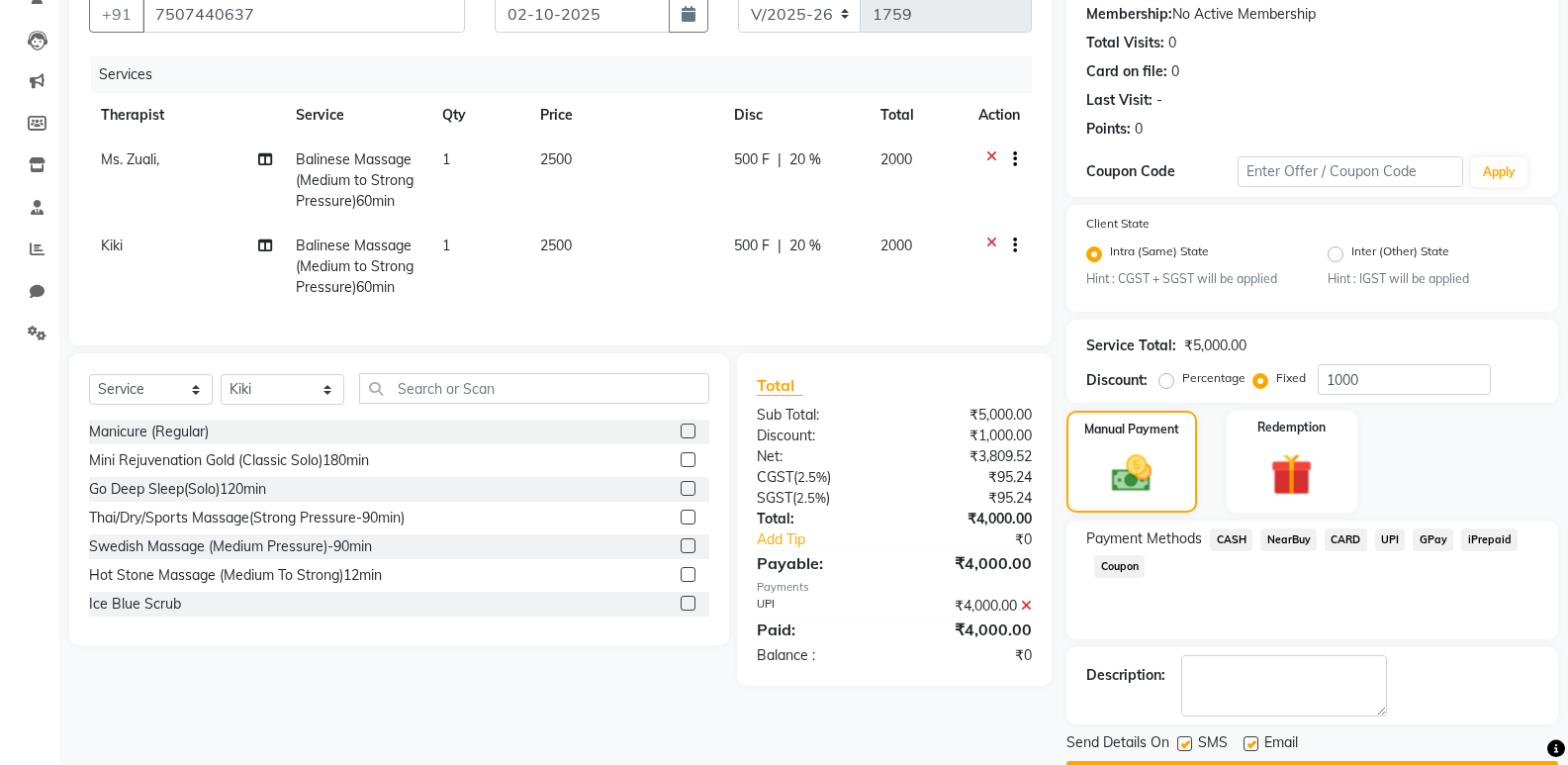
scroll to position [245, 0]
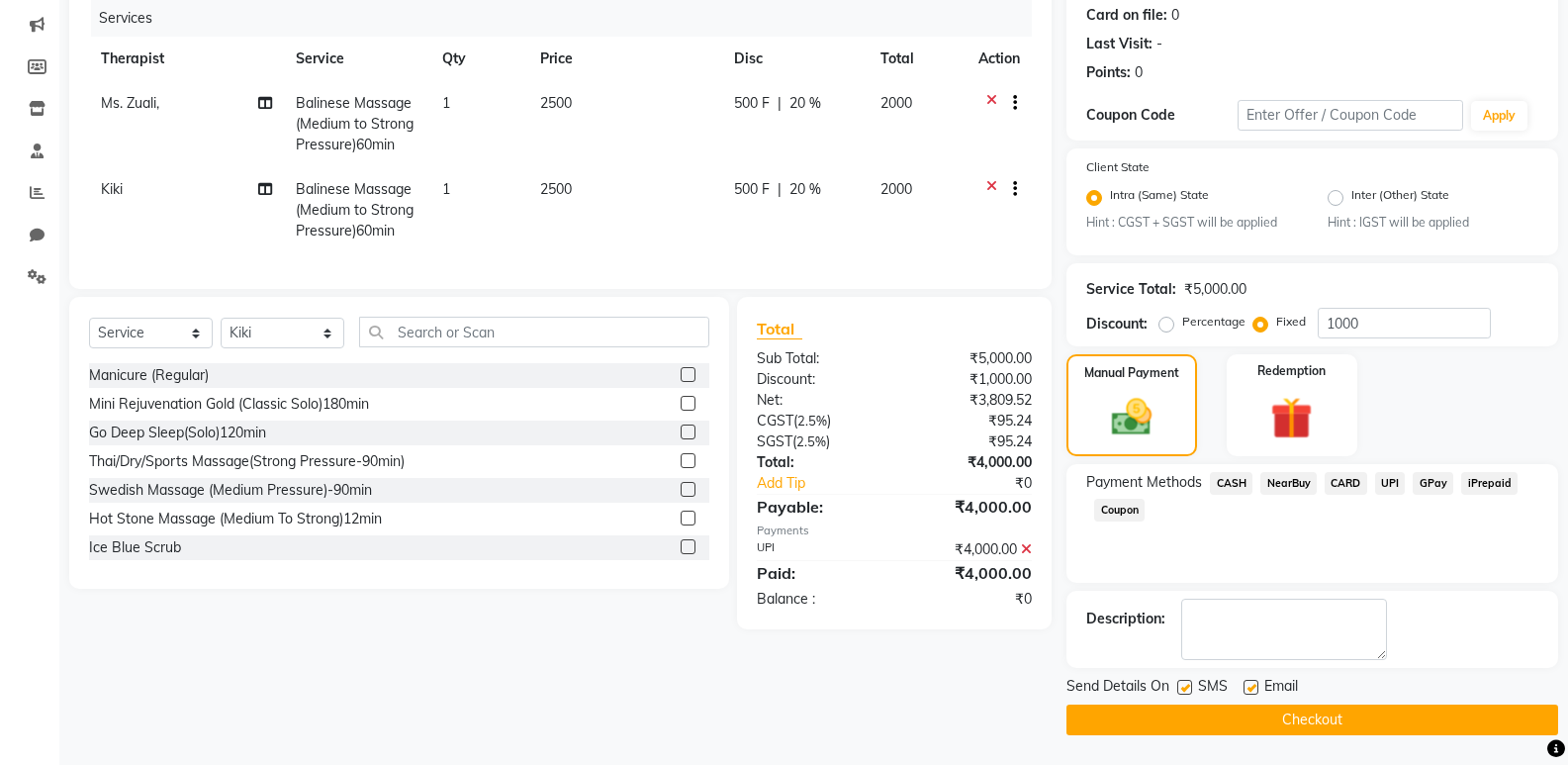
click at [1311, 717] on button "Checkout" at bounding box center [1312, 719] width 492 height 31
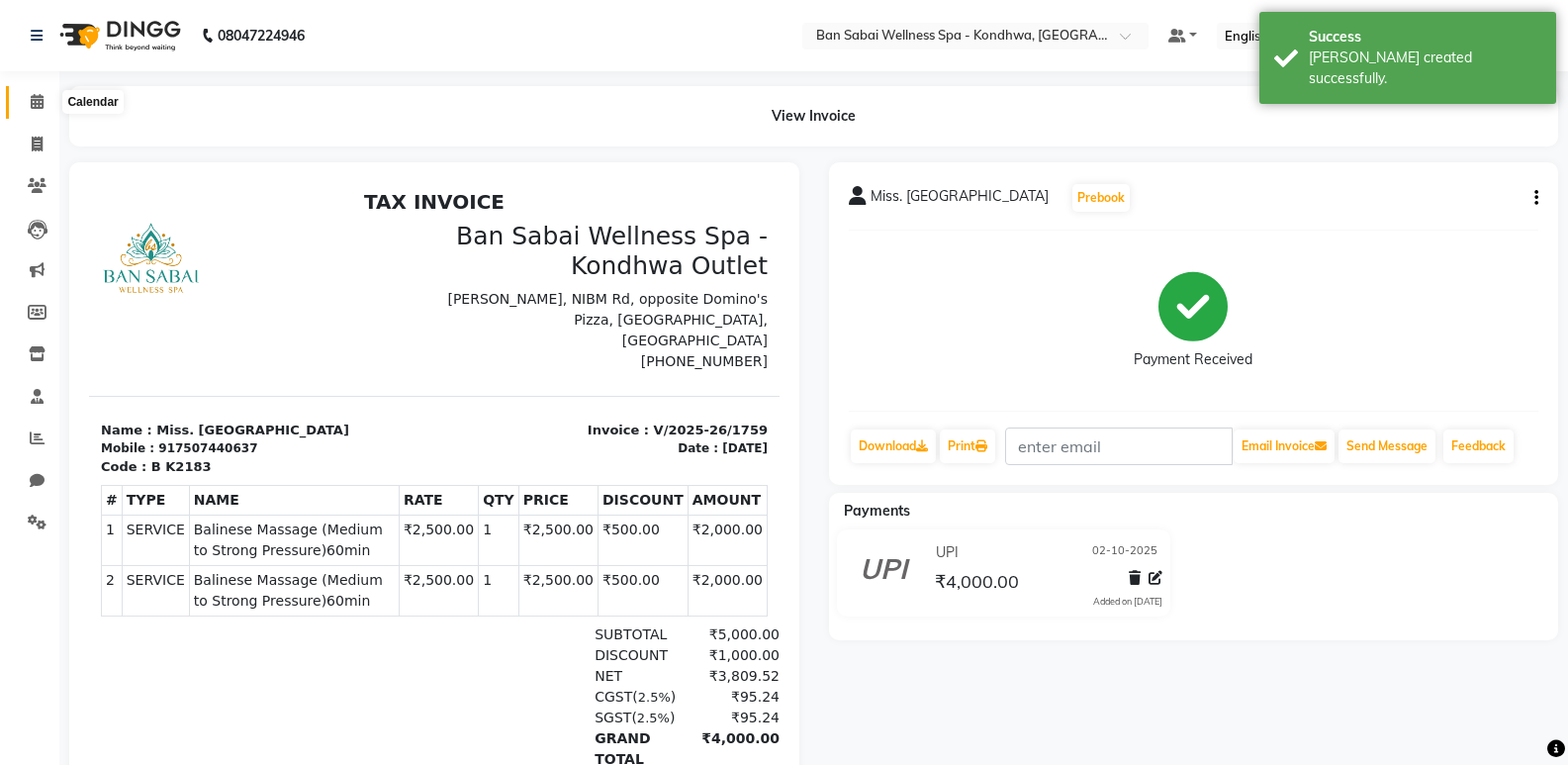
click at [31, 99] on icon at bounding box center [37, 101] width 13 height 15
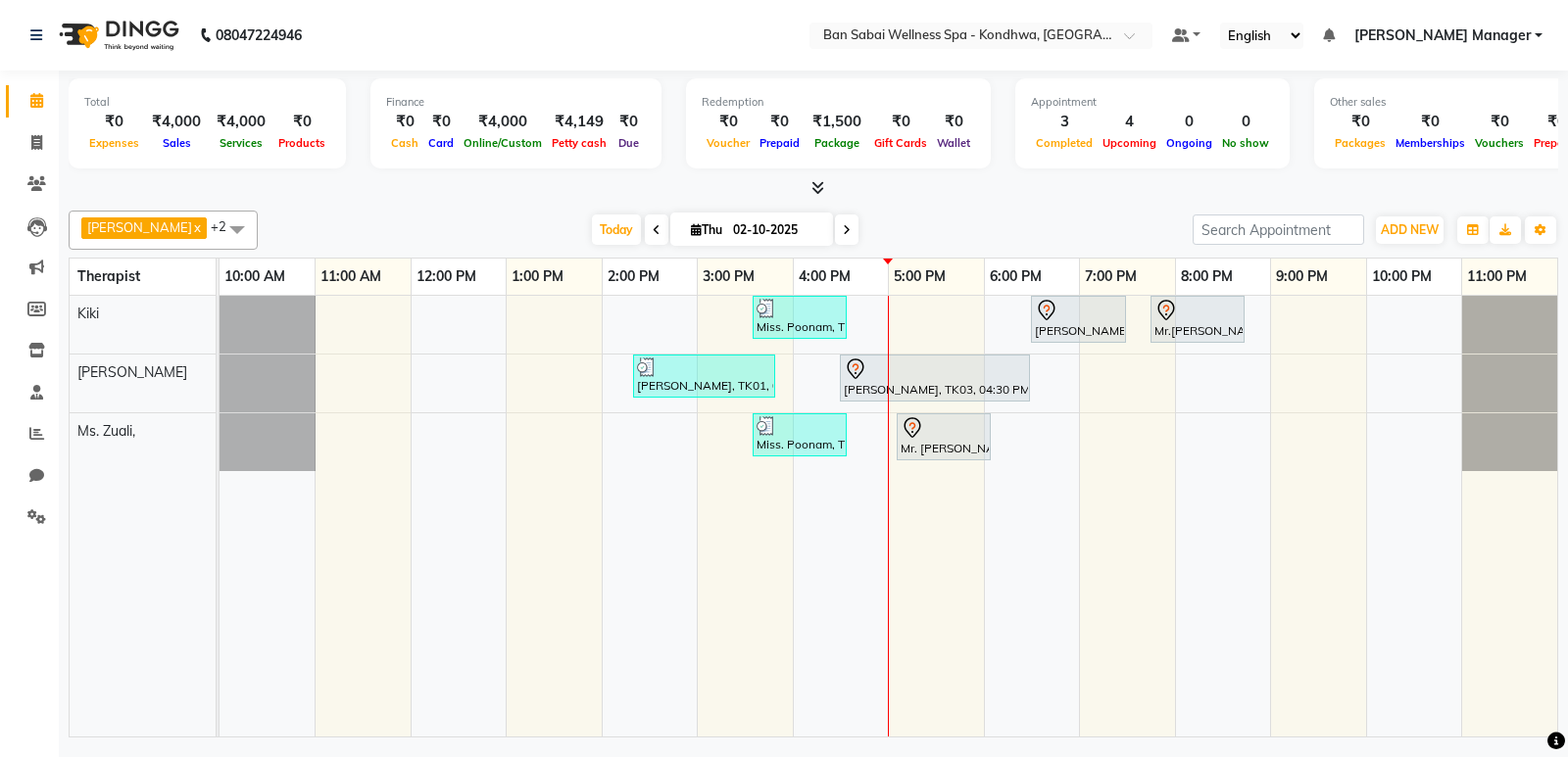
click at [1026, 223] on div "Today Thu 02-10-2025" at bounding box center [725, 231] width 915 height 30
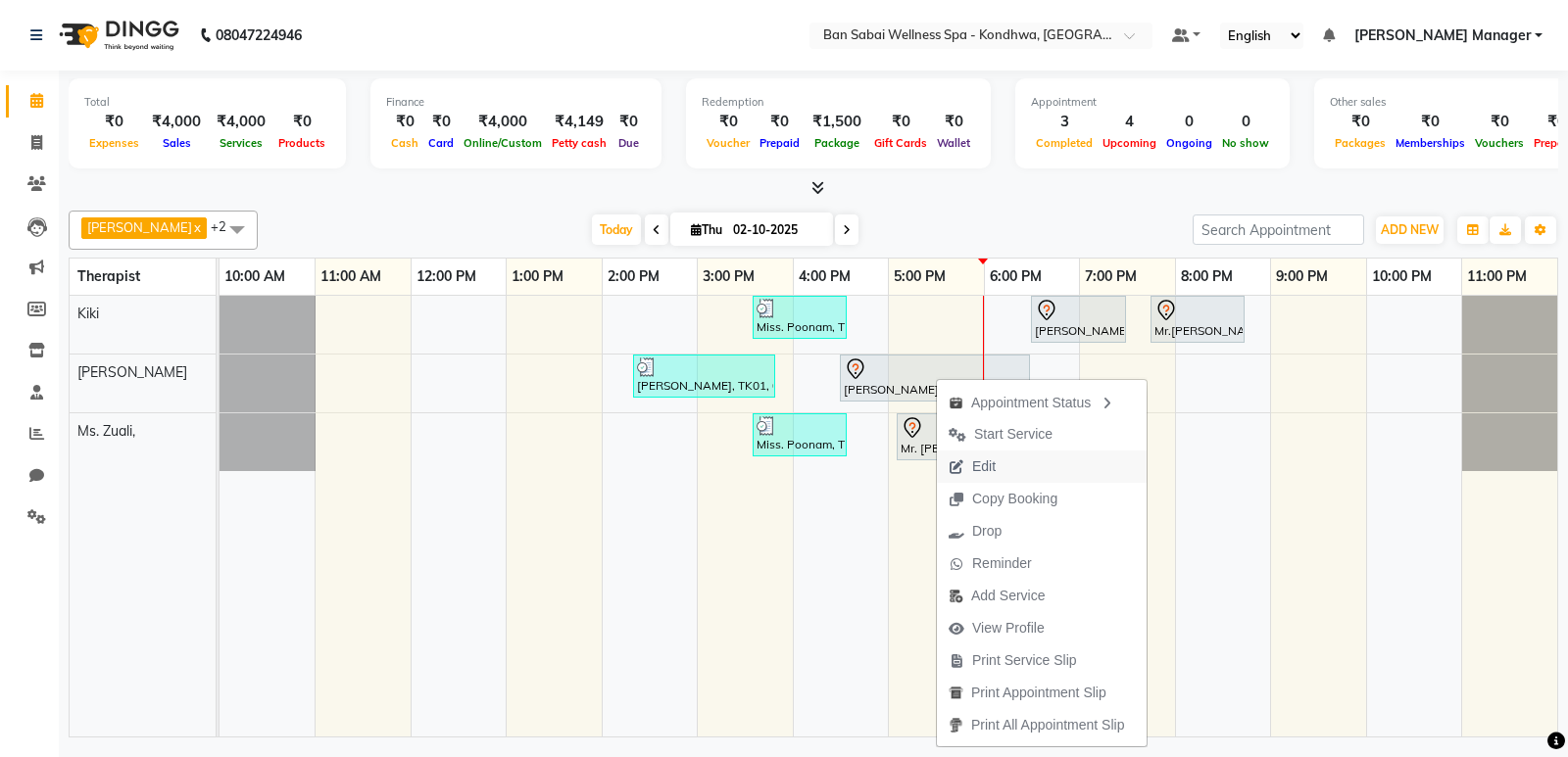
click at [1003, 461] on span "Edit" at bounding box center [972, 466] width 71 height 33
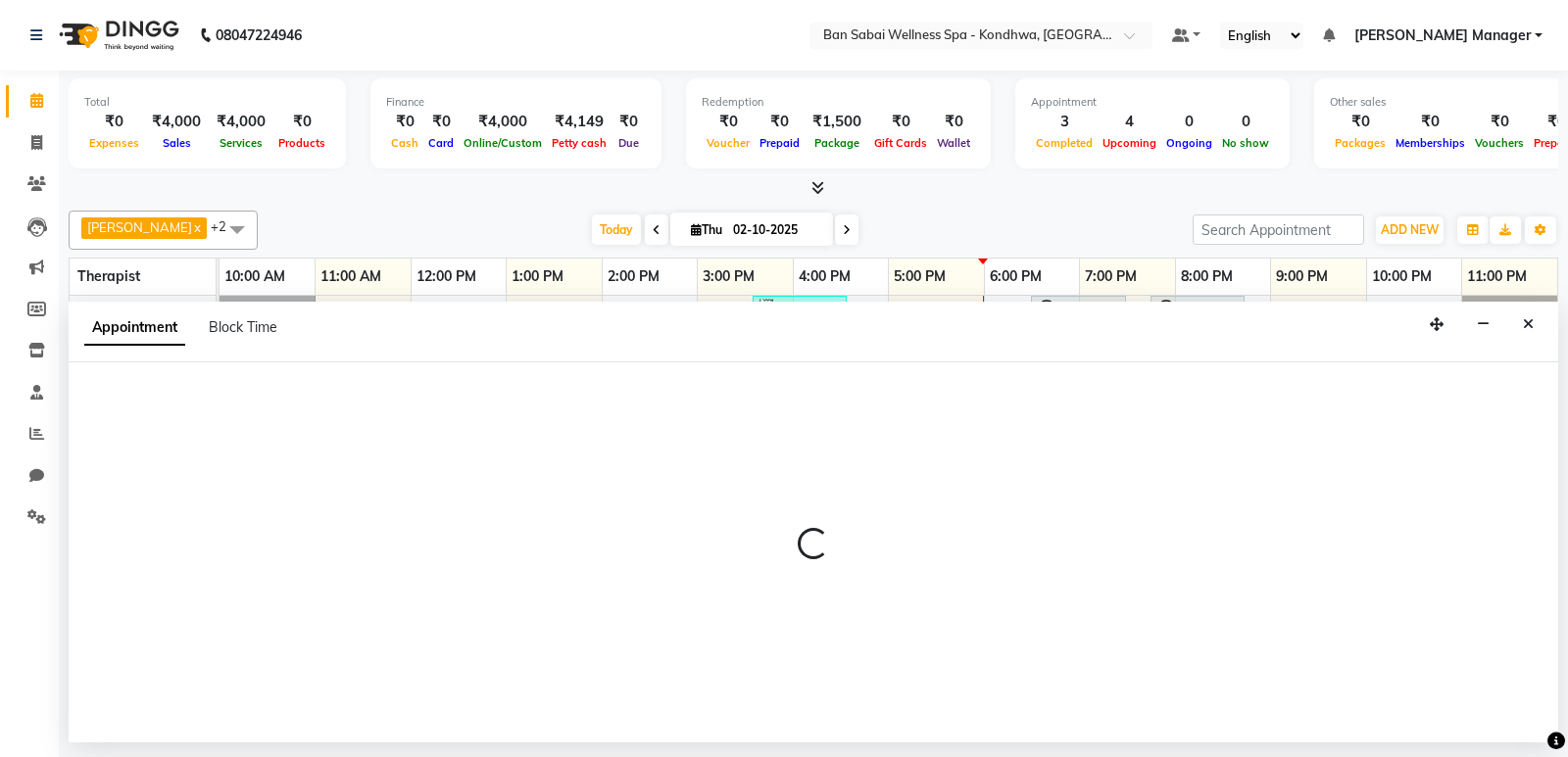
select select "78604"
select select "990"
select select "tentative"
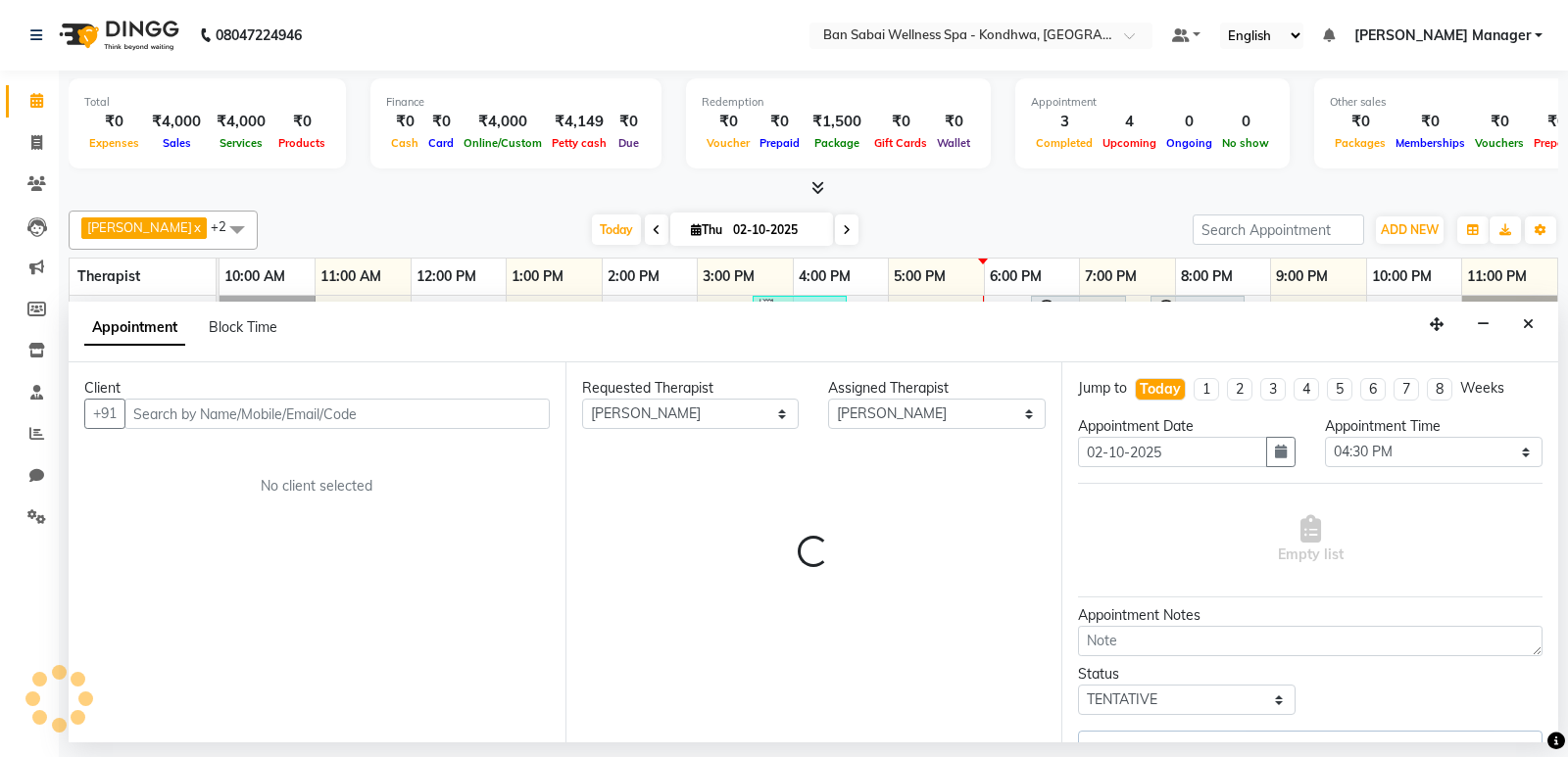
select select "4131"
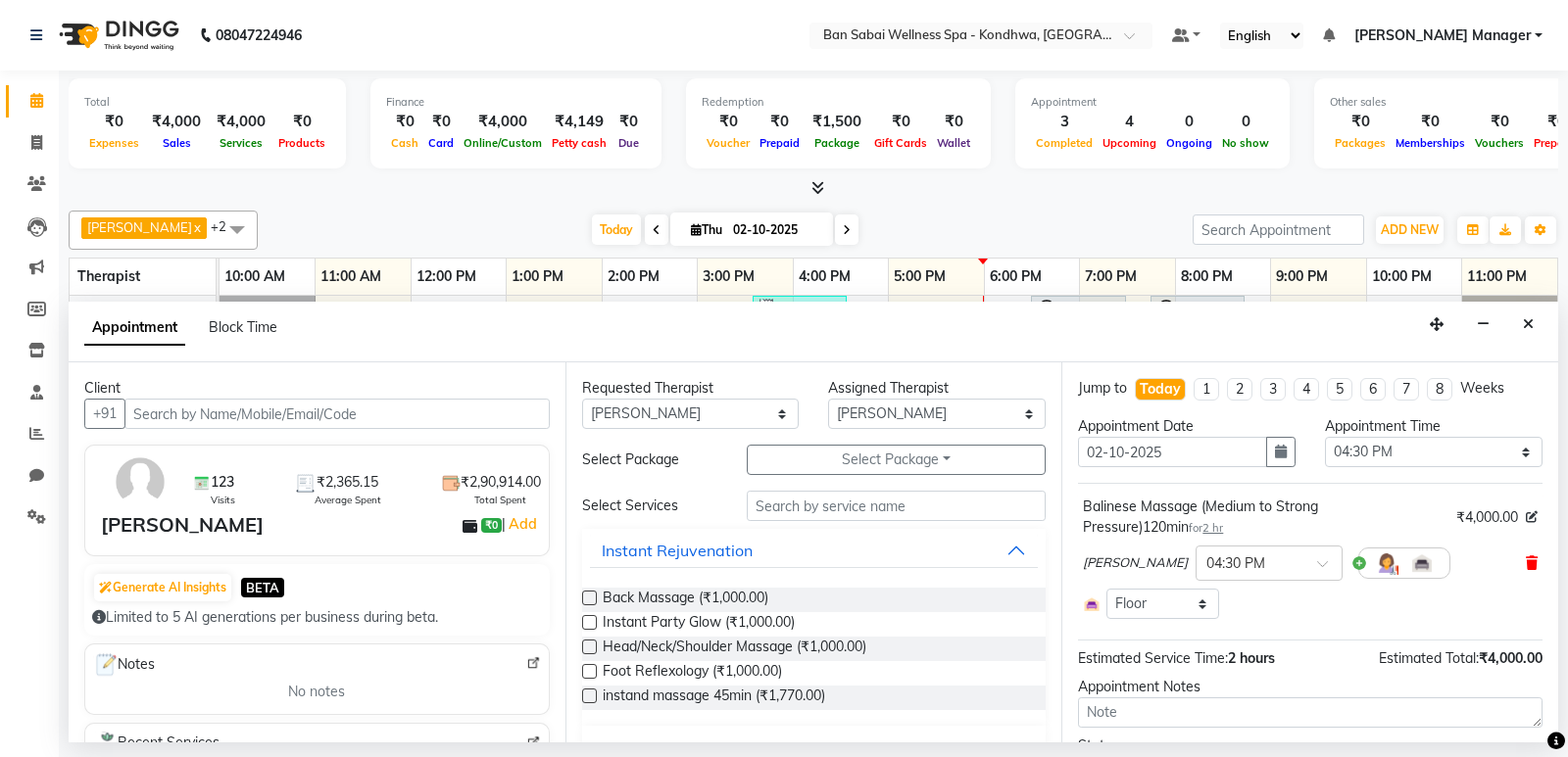
click at [1526, 564] on icon at bounding box center [1532, 563] width 12 height 14
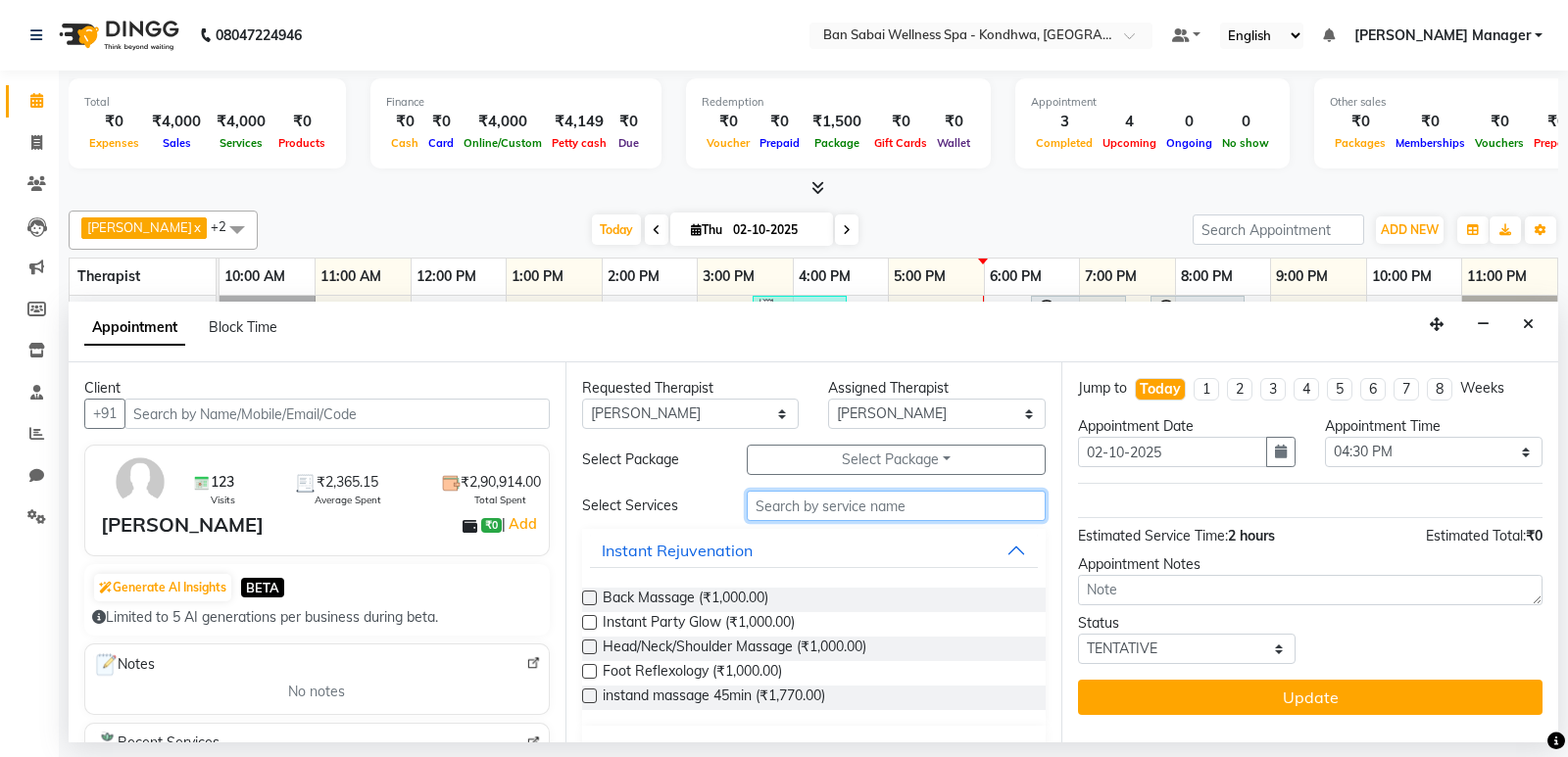
click at [911, 496] on input "text" at bounding box center [896, 506] width 300 height 31
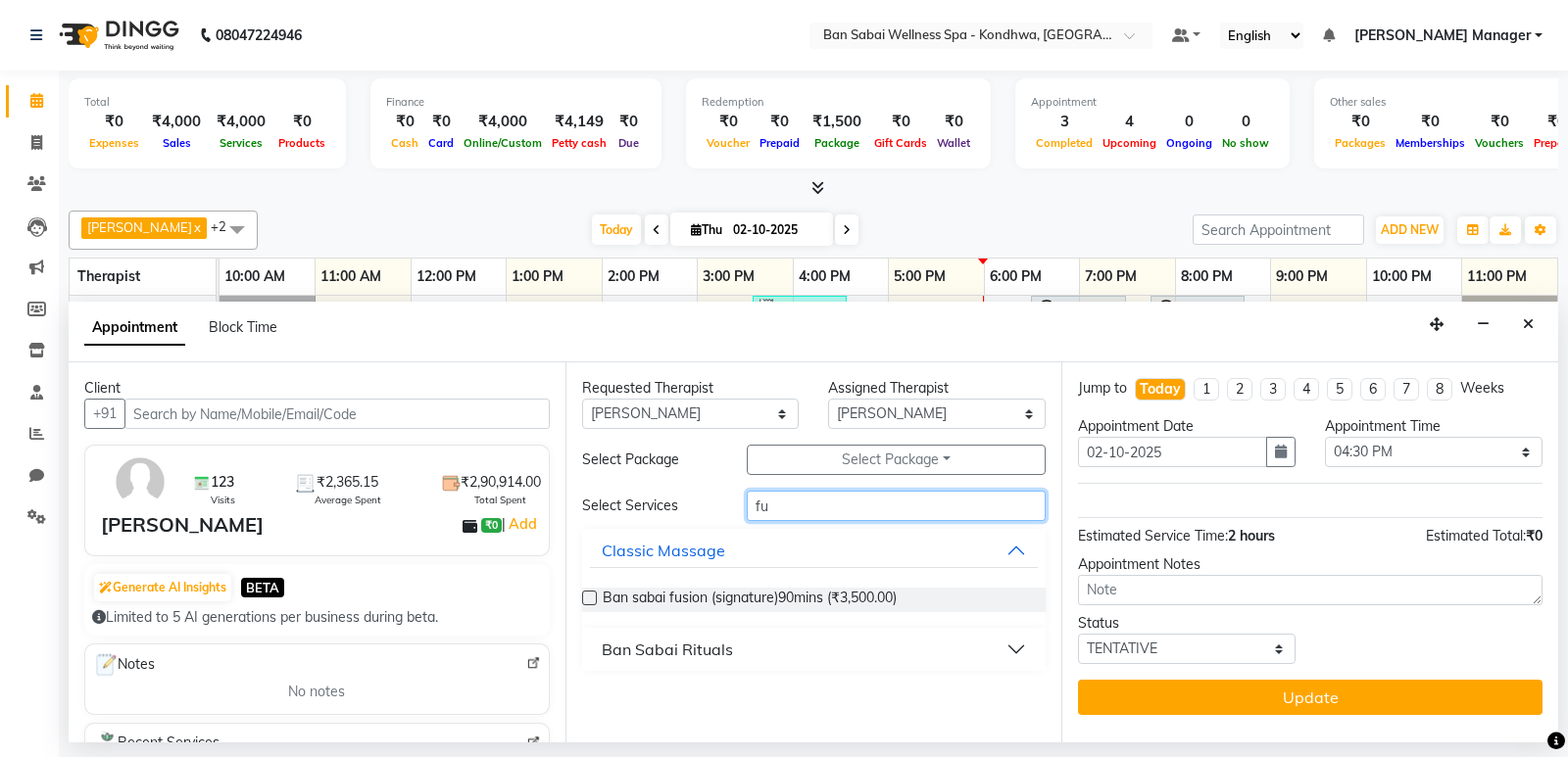
type input "fu"
click at [589, 594] on label at bounding box center [589, 597] width 15 height 15
click at [589, 594] on input "checkbox" at bounding box center [588, 599] width 13 height 13
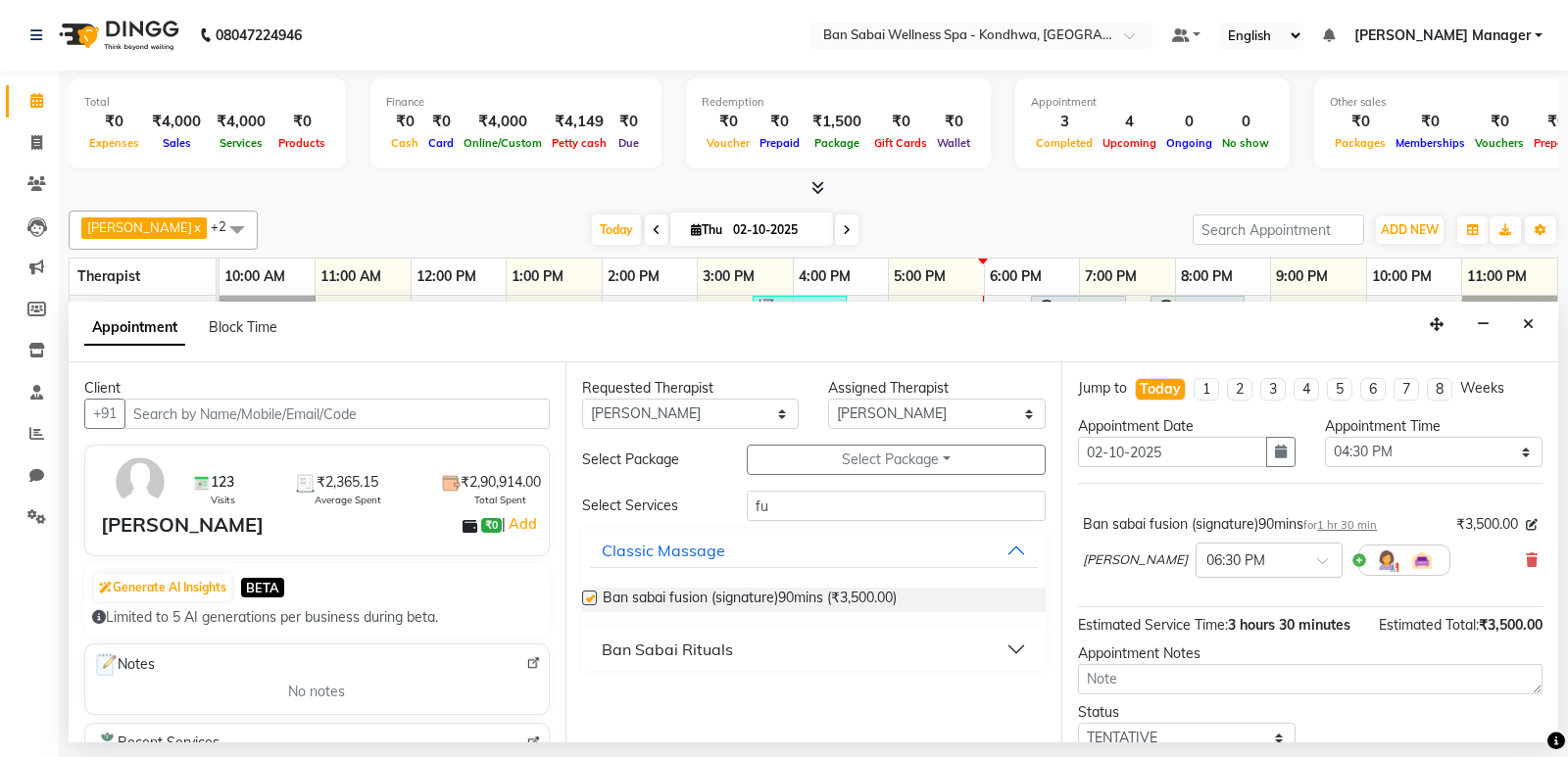
checkbox input "false"
click at [1195, 572] on div "× 06:30 PM" at bounding box center [1268, 560] width 147 height 35
click at [1196, 698] on div "04:30 PM" at bounding box center [1268, 705] width 145 height 36
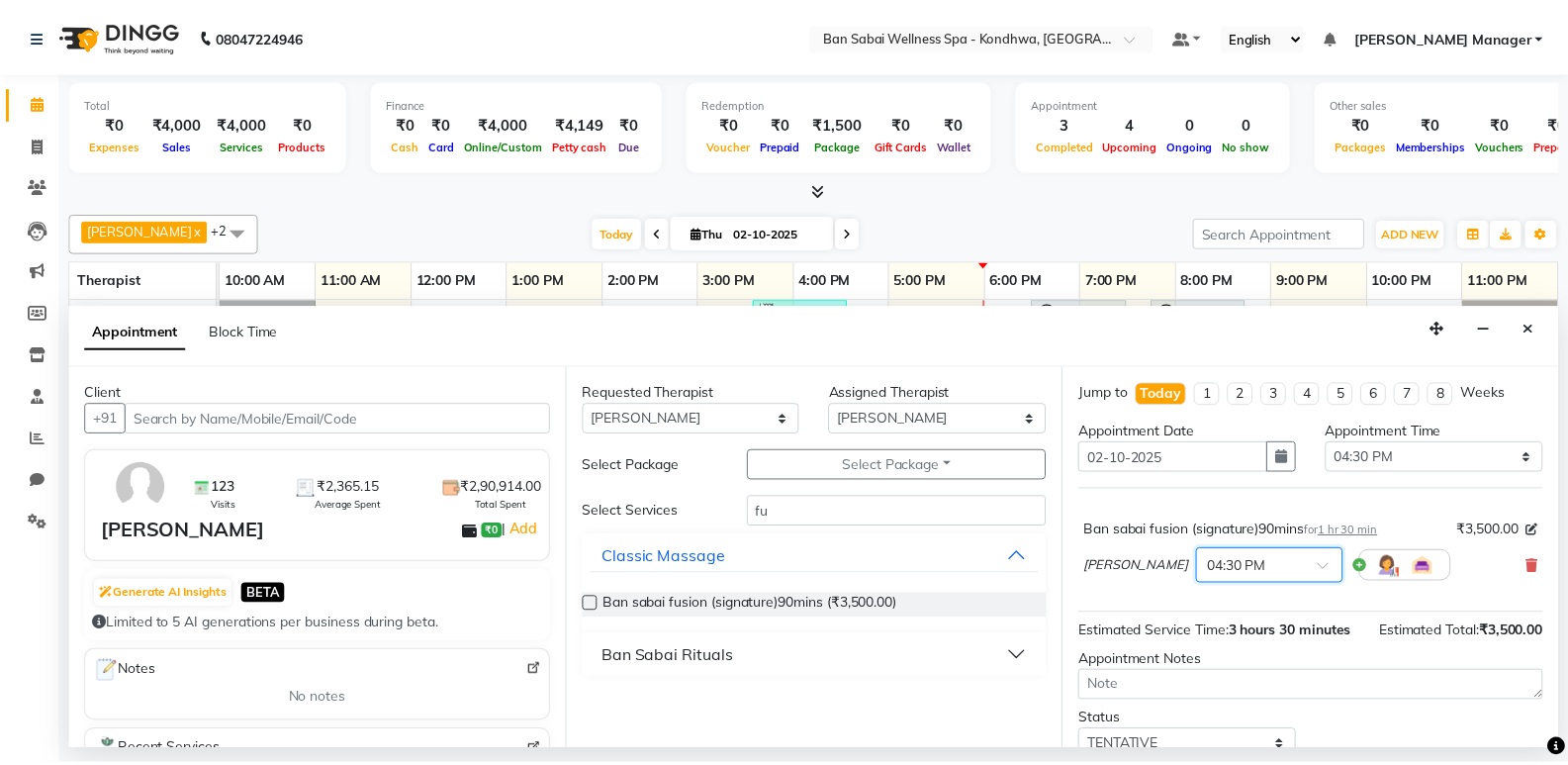
scroll to position [78, 0]
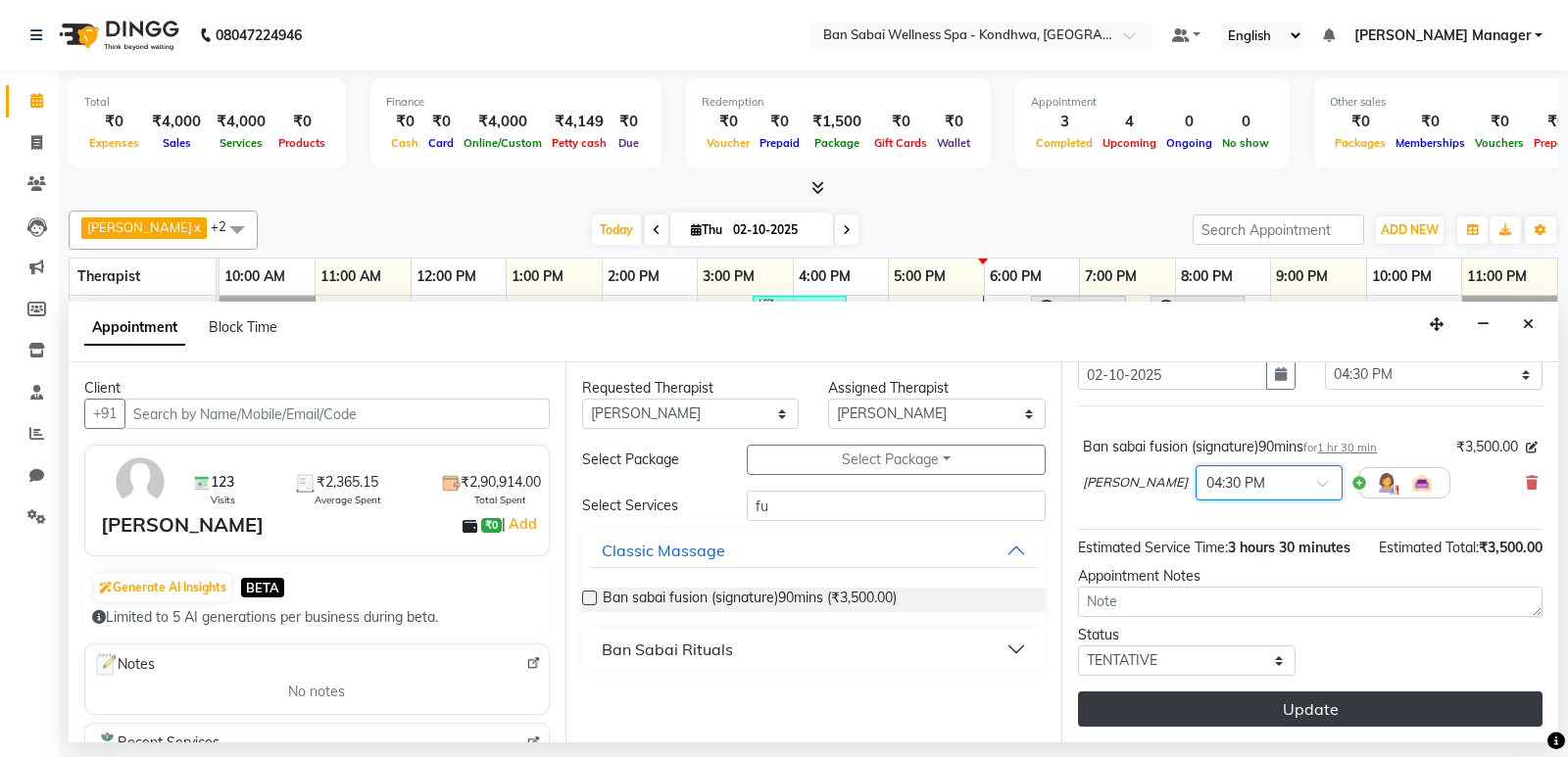
click at [1167, 698] on button "Update" at bounding box center [1310, 709] width 464 height 35
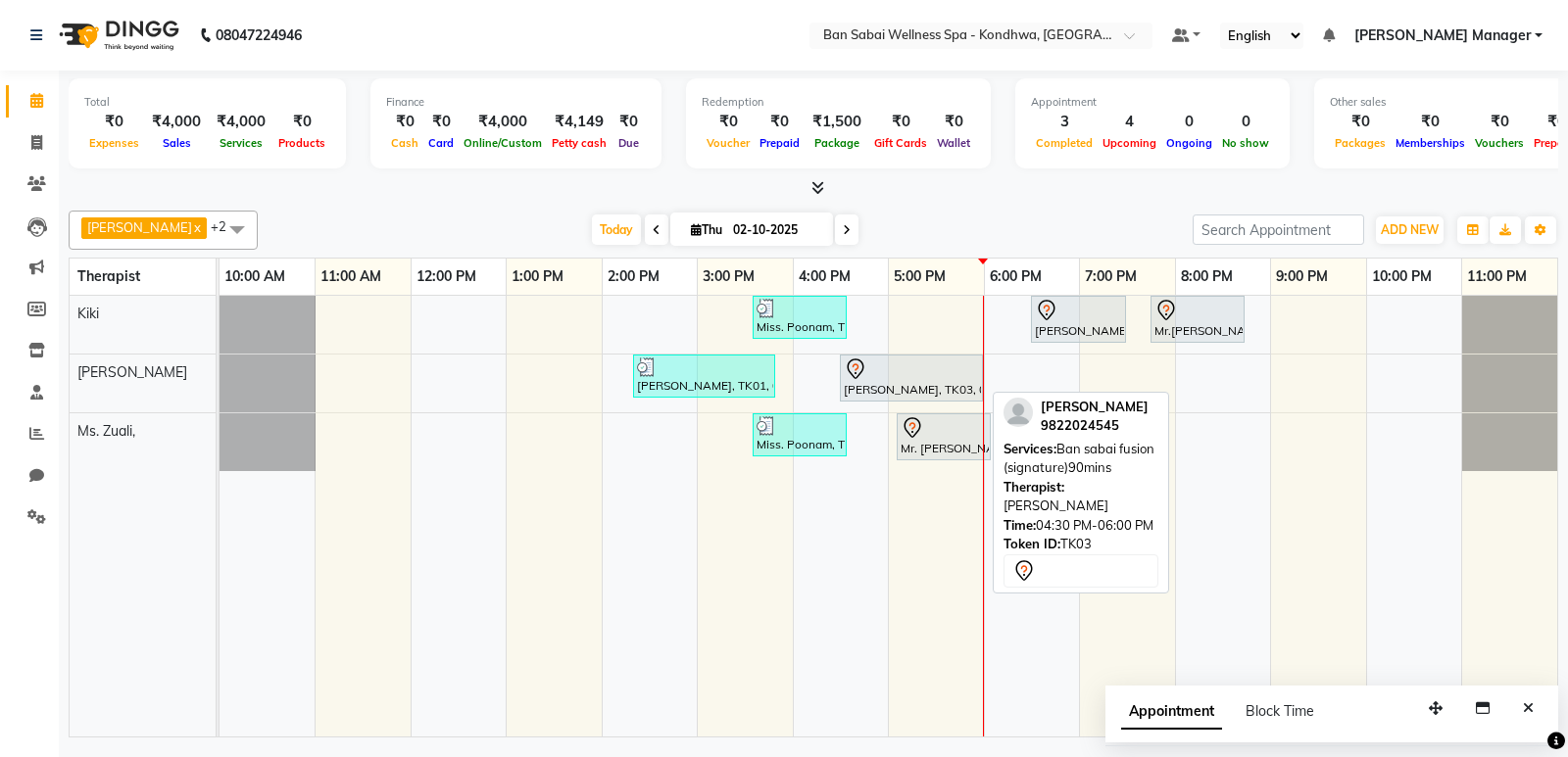
click at [865, 390] on div "[PERSON_NAME], TK03, 04:30 PM-06:00 PM, Ban sabai fusion (signature)90mins" at bounding box center [910, 378] width 139 height 41
select select "7"
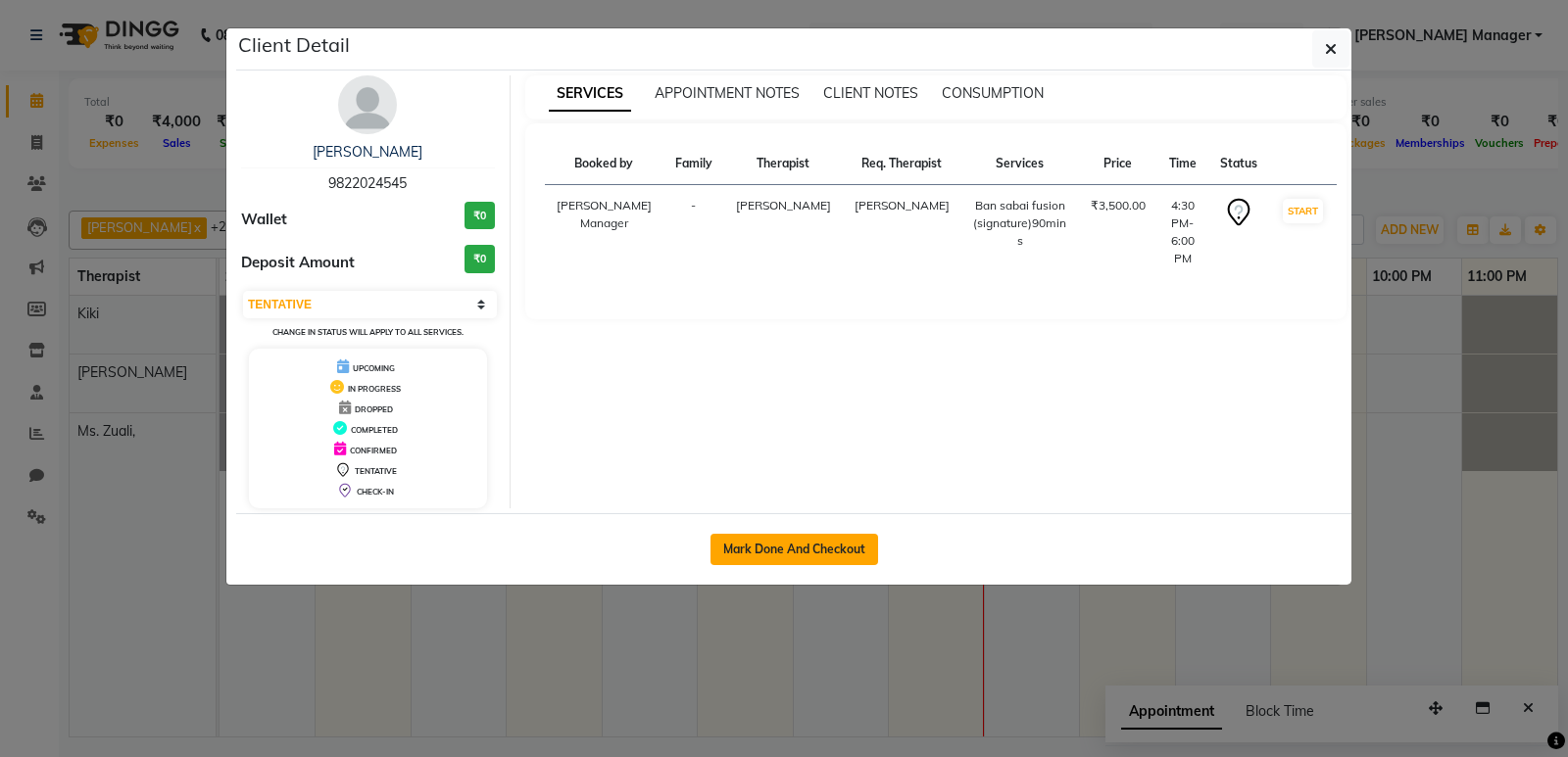
click at [807, 545] on button "Mark Done And Checkout" at bounding box center [794, 549] width 168 height 32
select select "8227"
select select "service"
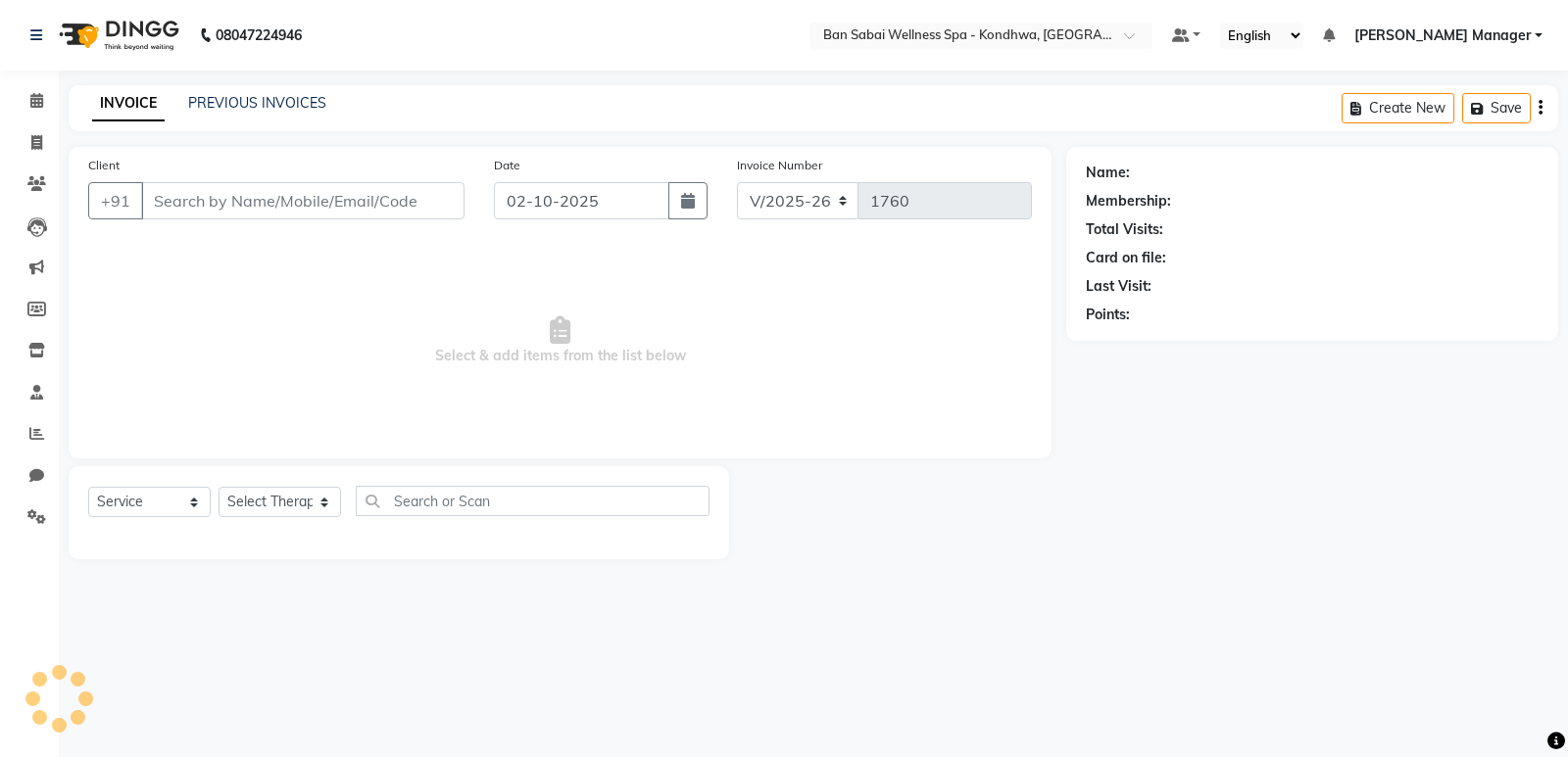
type input "9822024545"
select select "78604"
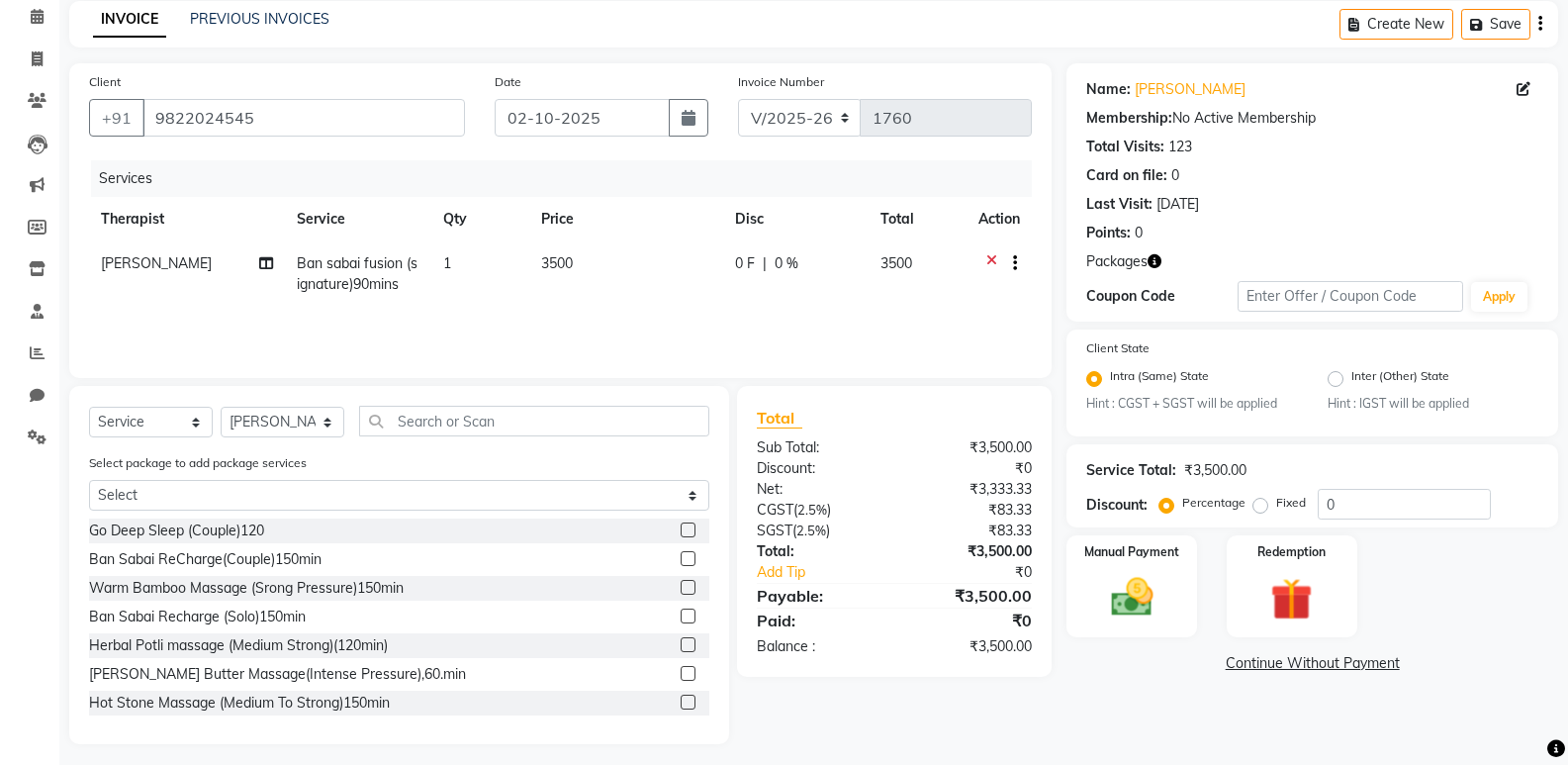
scroll to position [94, 0]
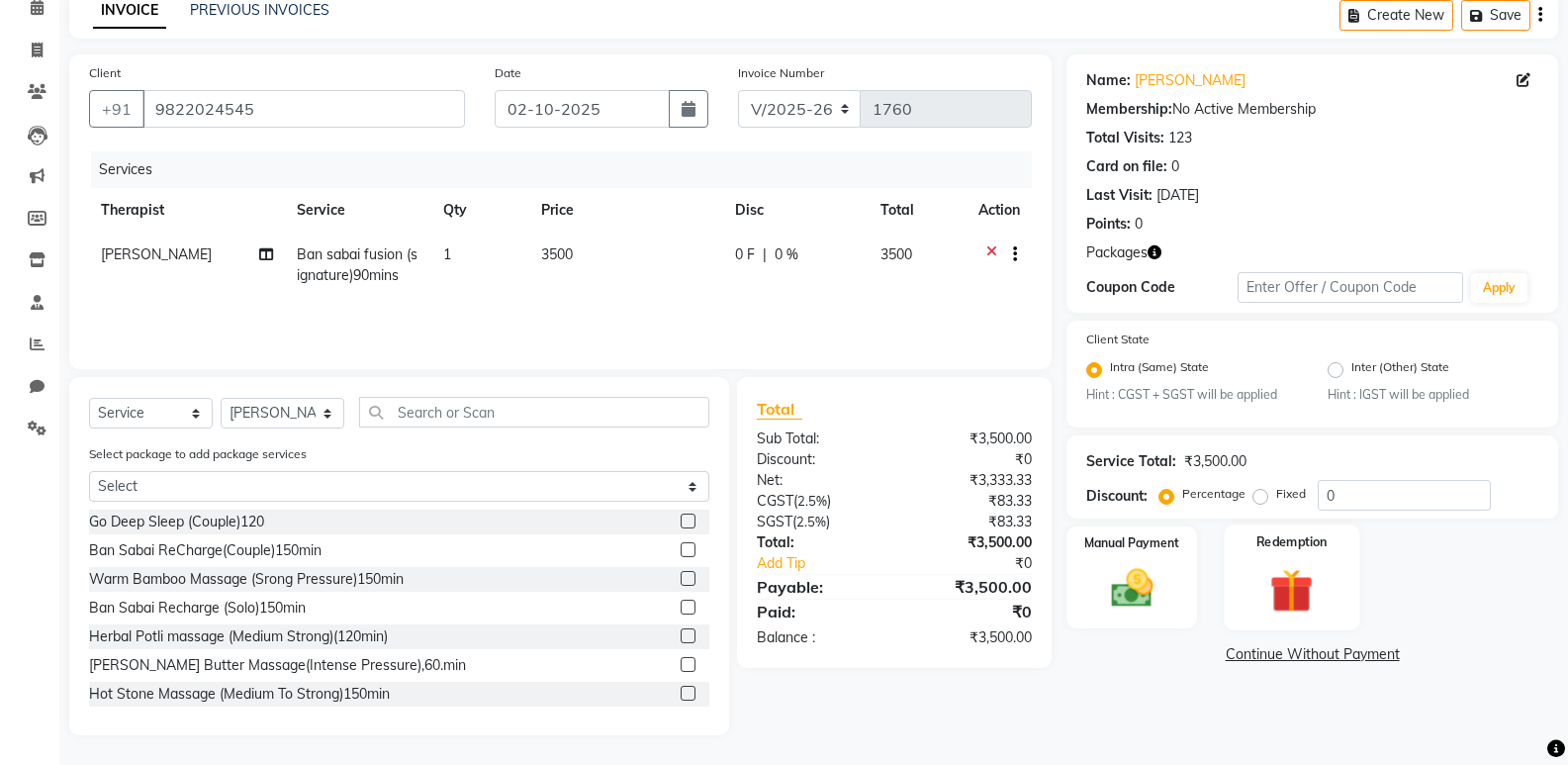
click at [1297, 558] on div "Redemption" at bounding box center [1291, 578] width 135 height 106
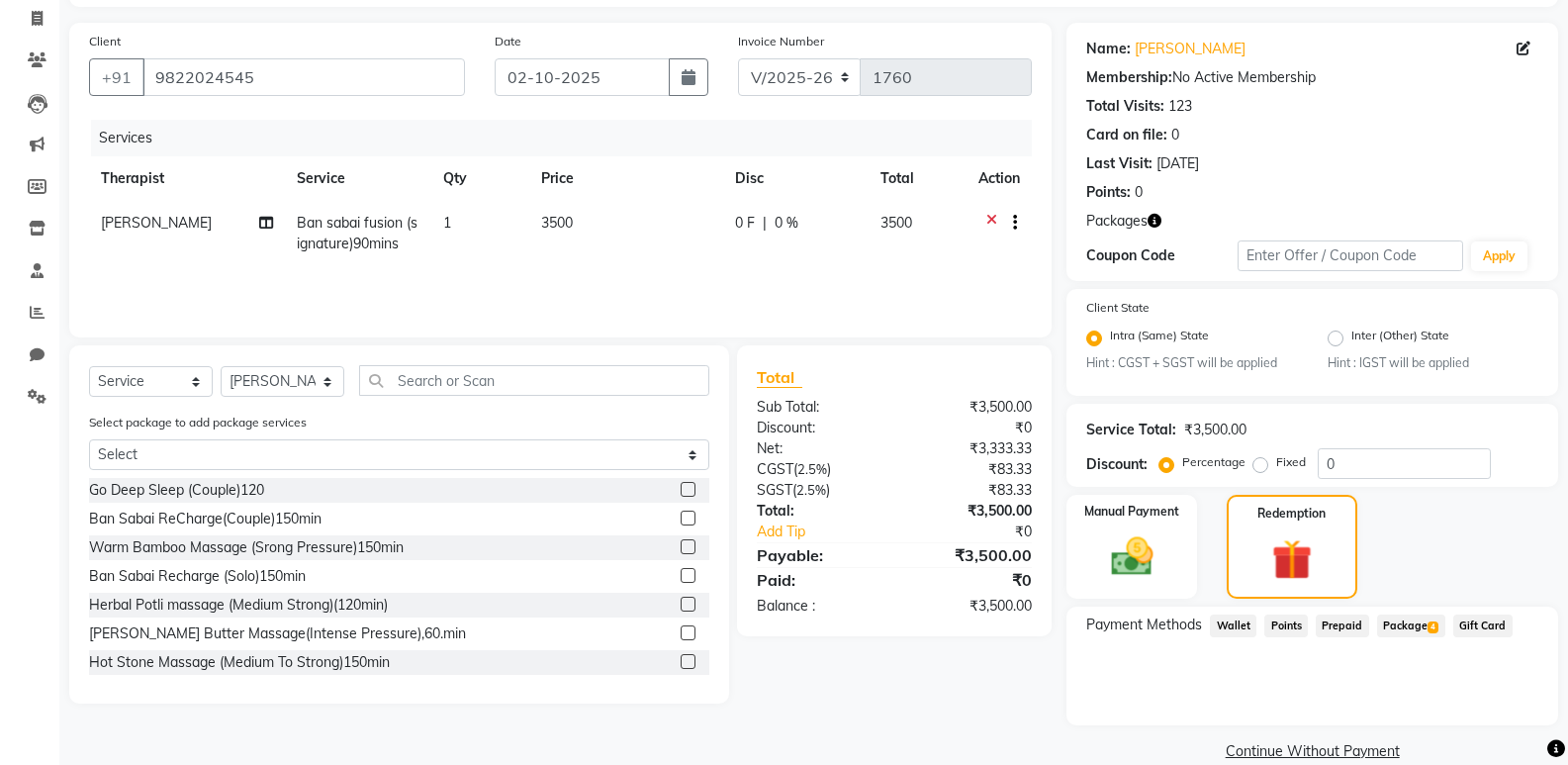
scroll to position [156, 0]
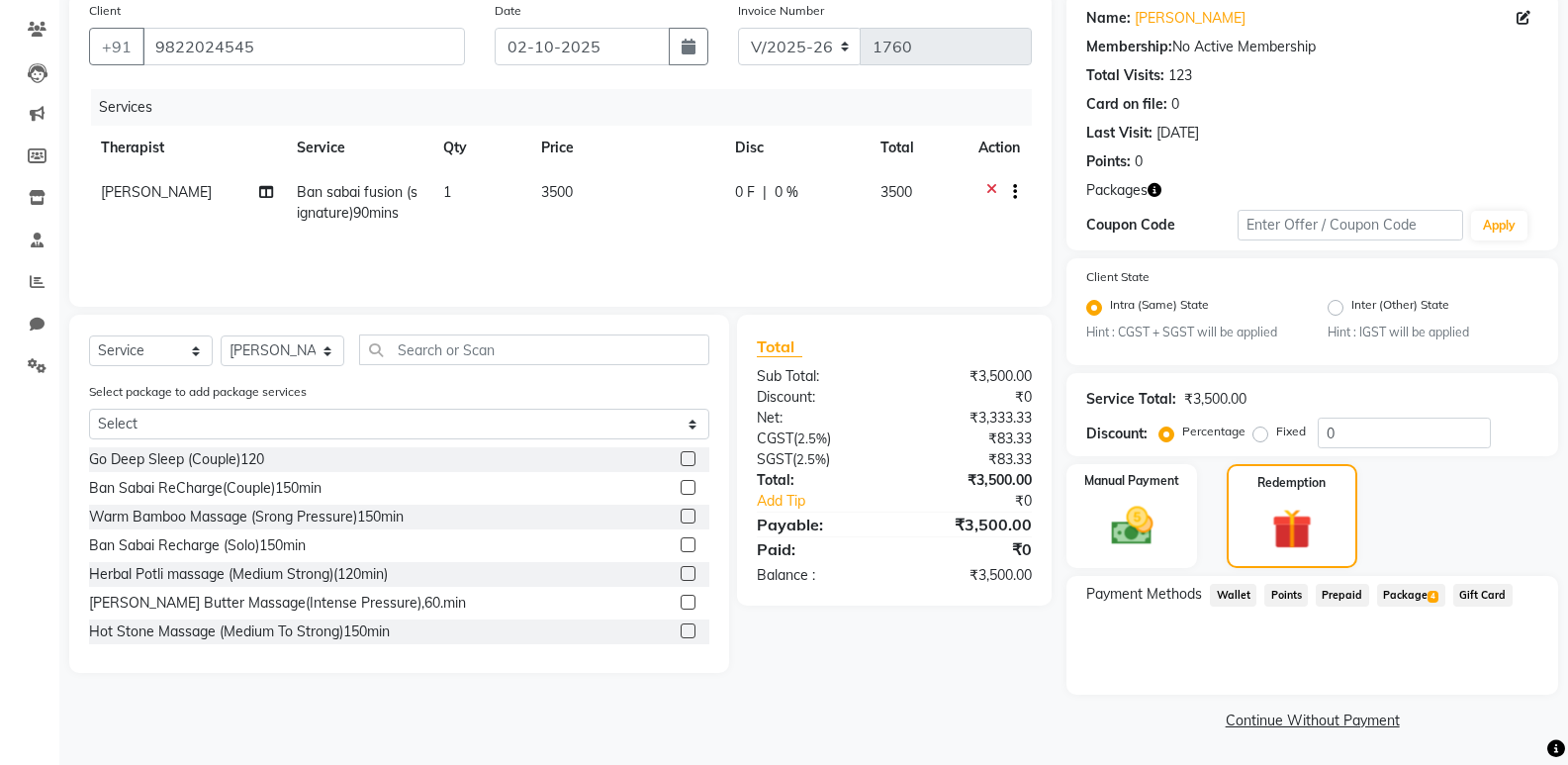
click at [1403, 597] on span "Package 4" at bounding box center [1411, 595] width 69 height 23
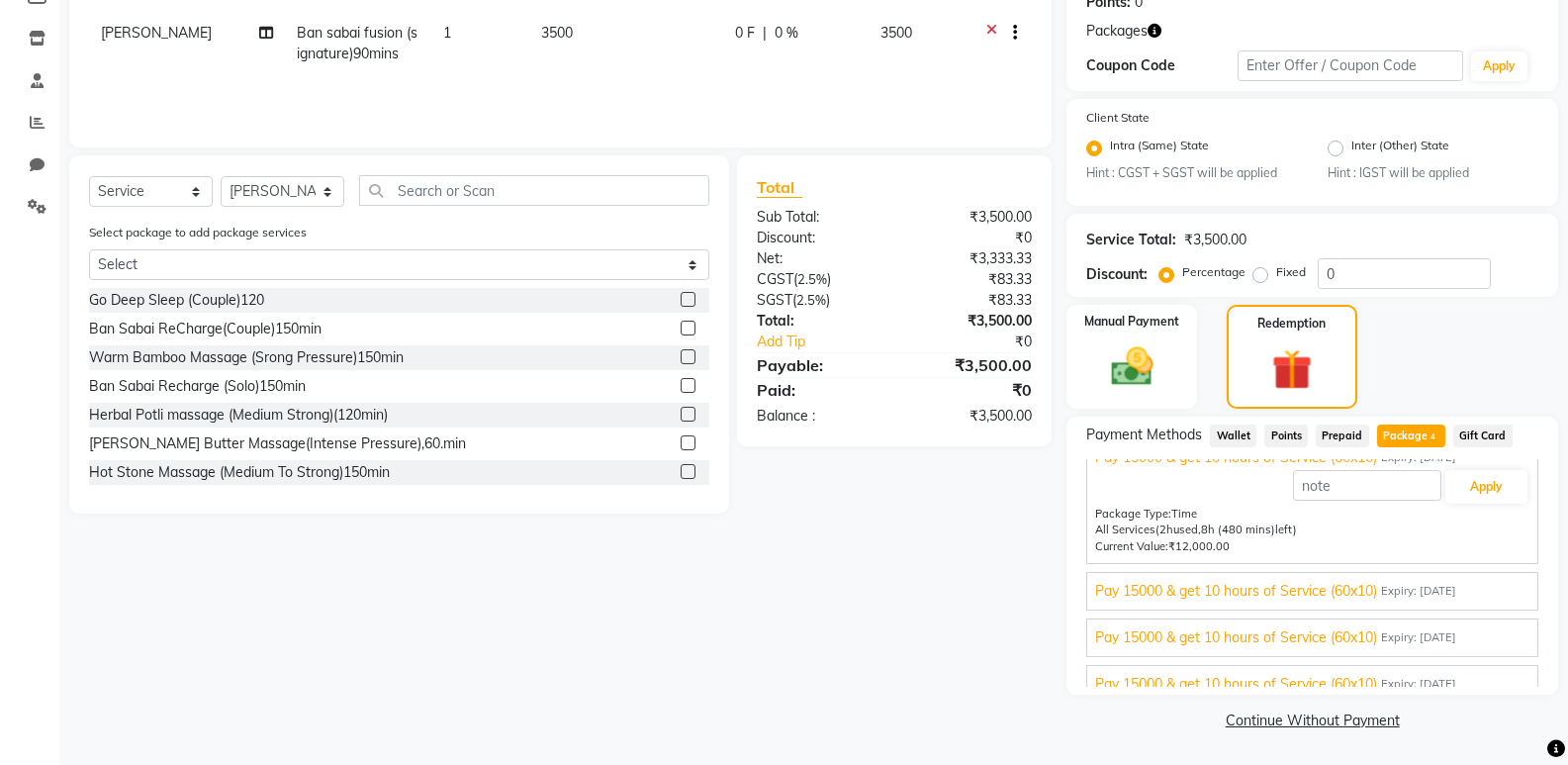
scroll to position [46, 0]
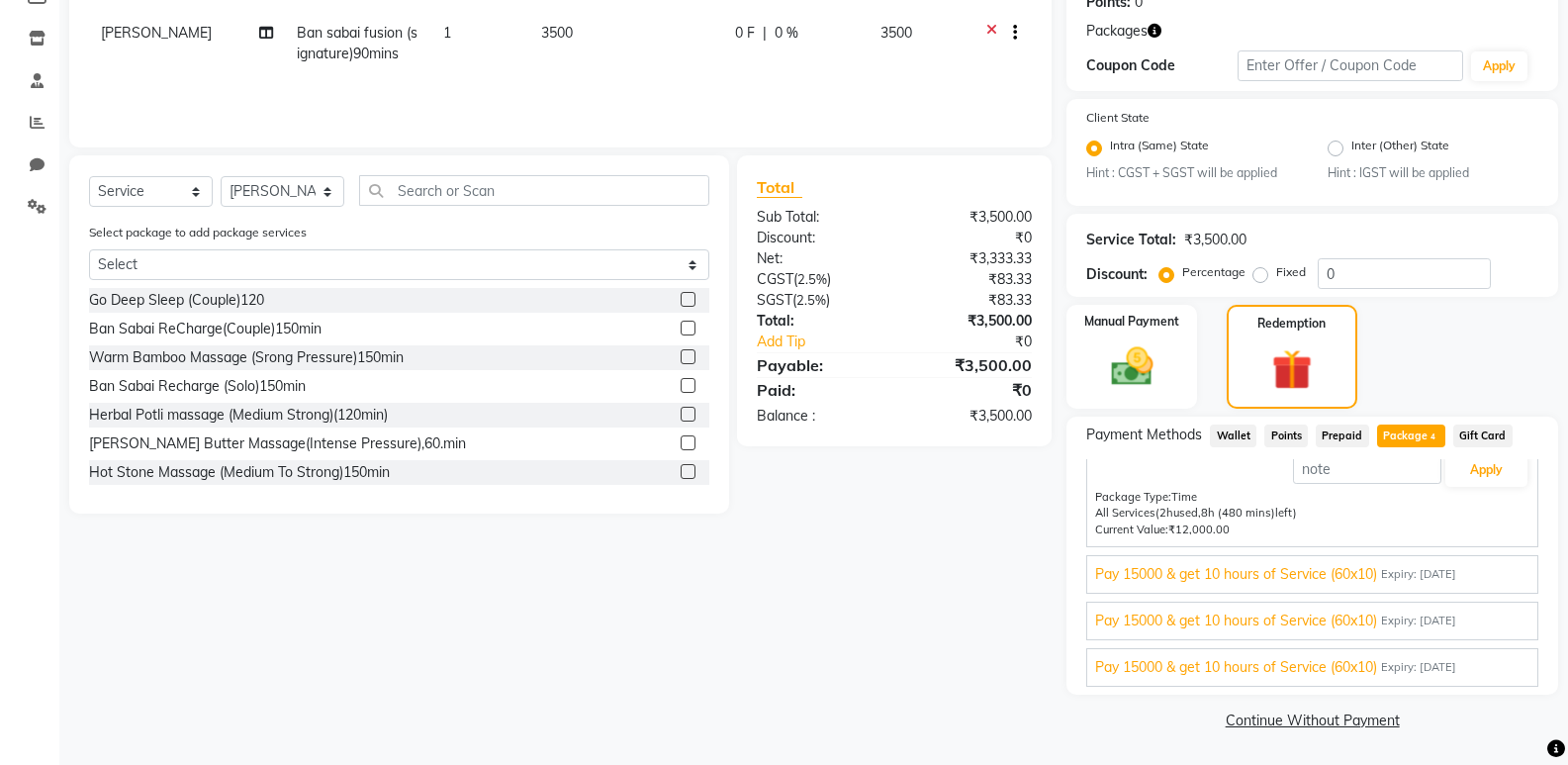
click at [1450, 568] on span "Expiry: 15-09-2026" at bounding box center [1419, 574] width 76 height 17
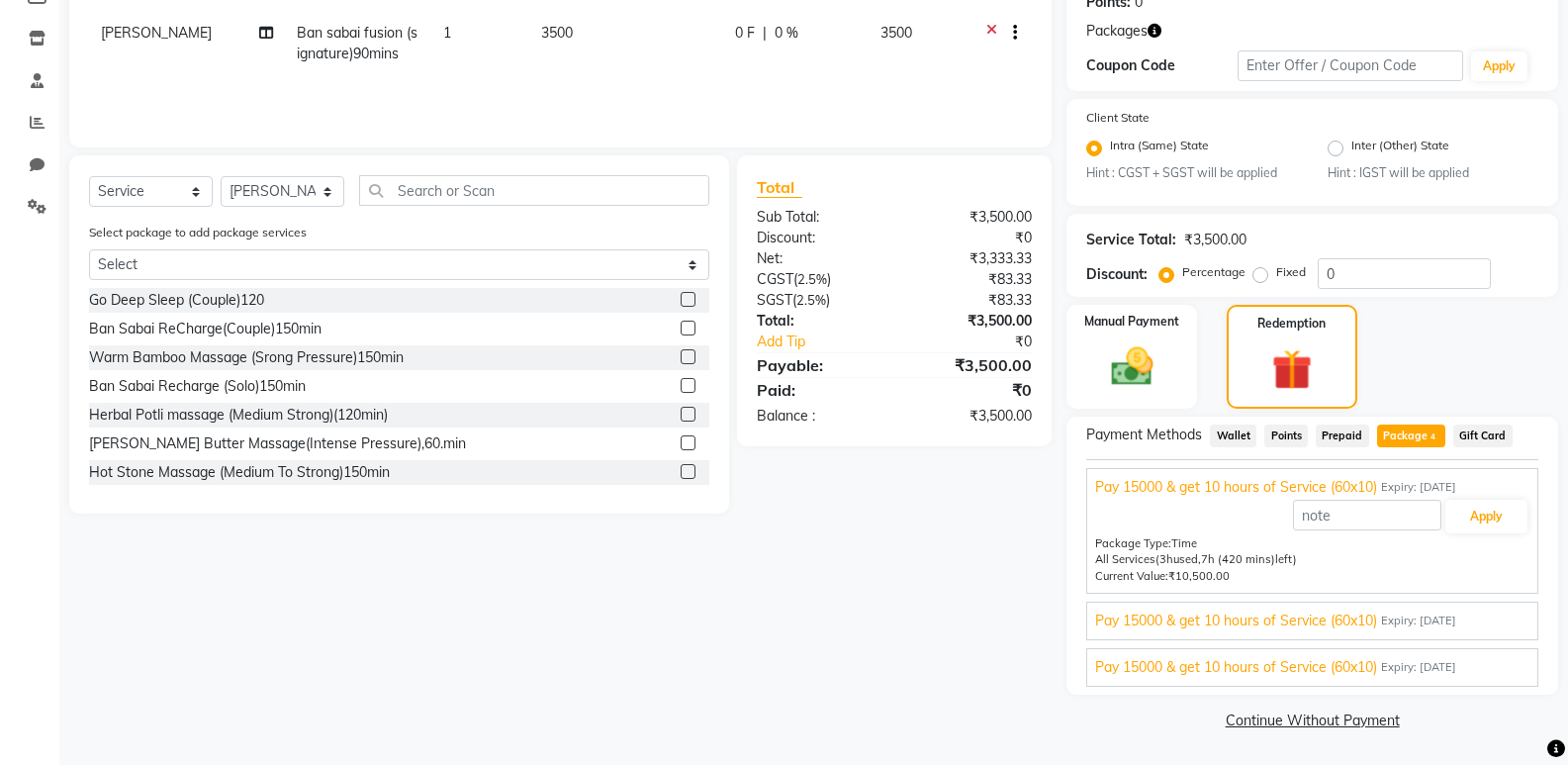
click at [1448, 622] on span "Expiry: 12-05-2026" at bounding box center [1419, 621] width 76 height 17
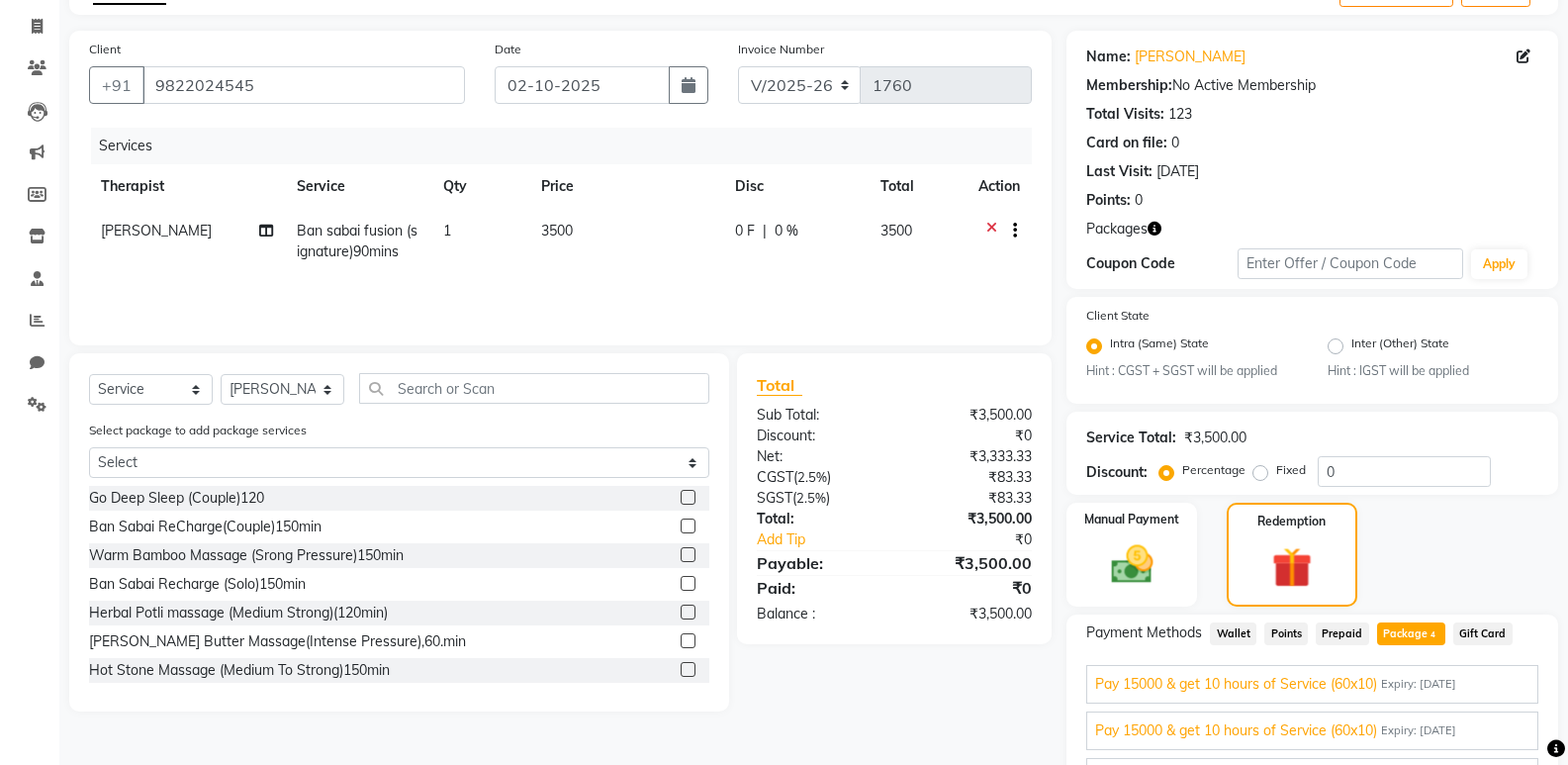
scroll to position [217, 0]
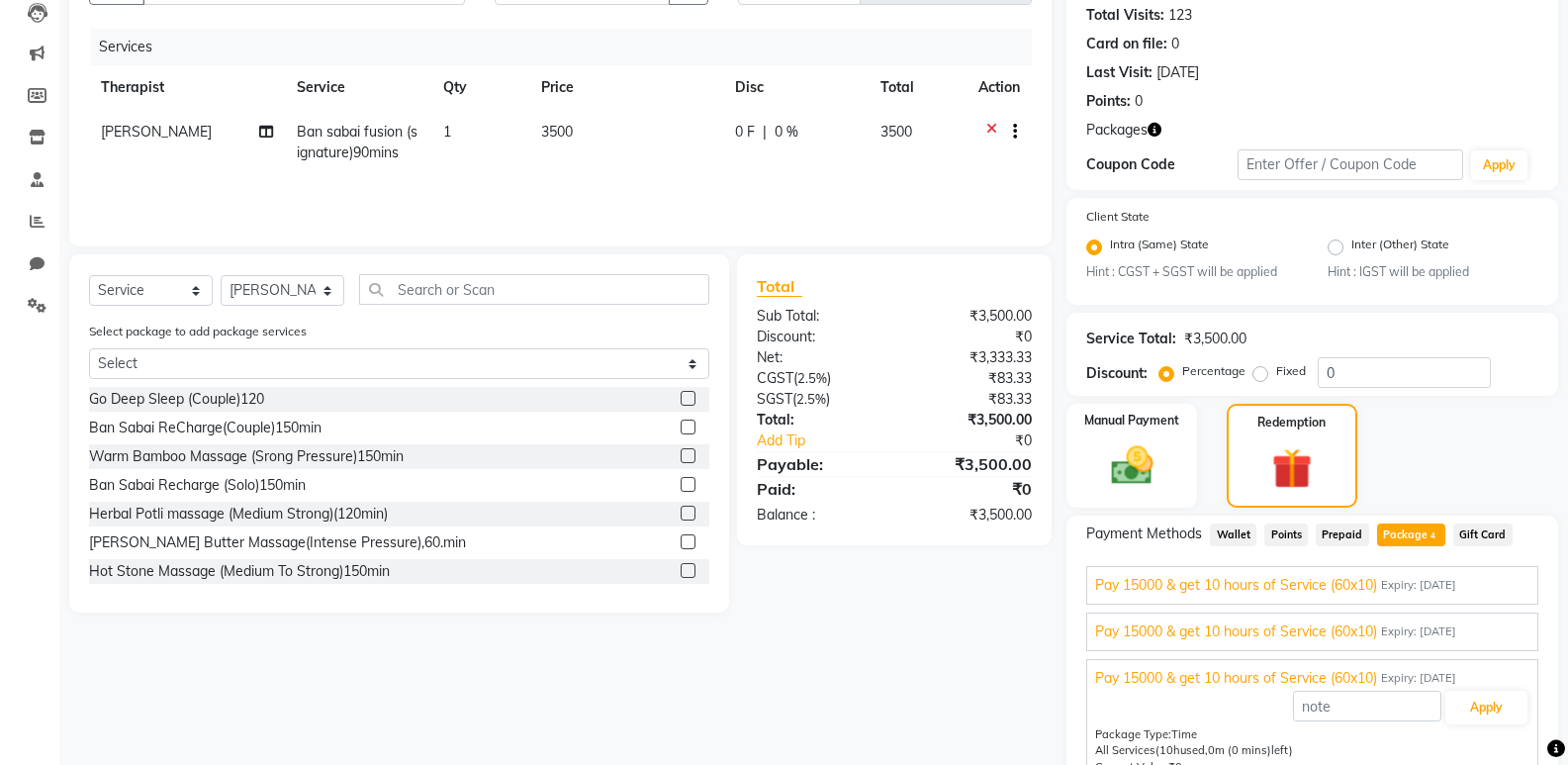
click at [1437, 595] on div "Pay 15000 & get 10 hours of Service (60x10) Expiry: 25-09-2026" at bounding box center [1312, 585] width 434 height 21
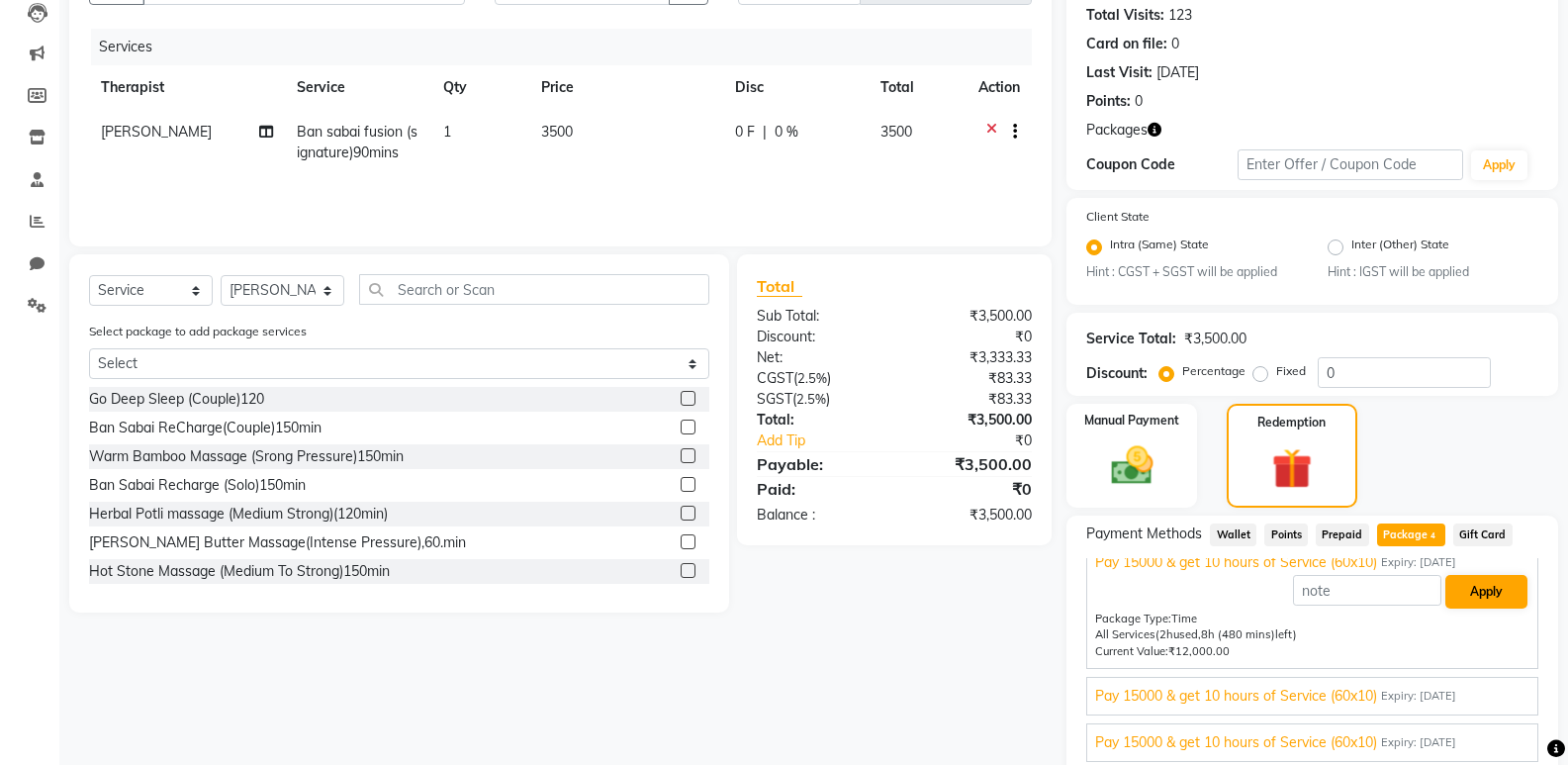
scroll to position [46, 0]
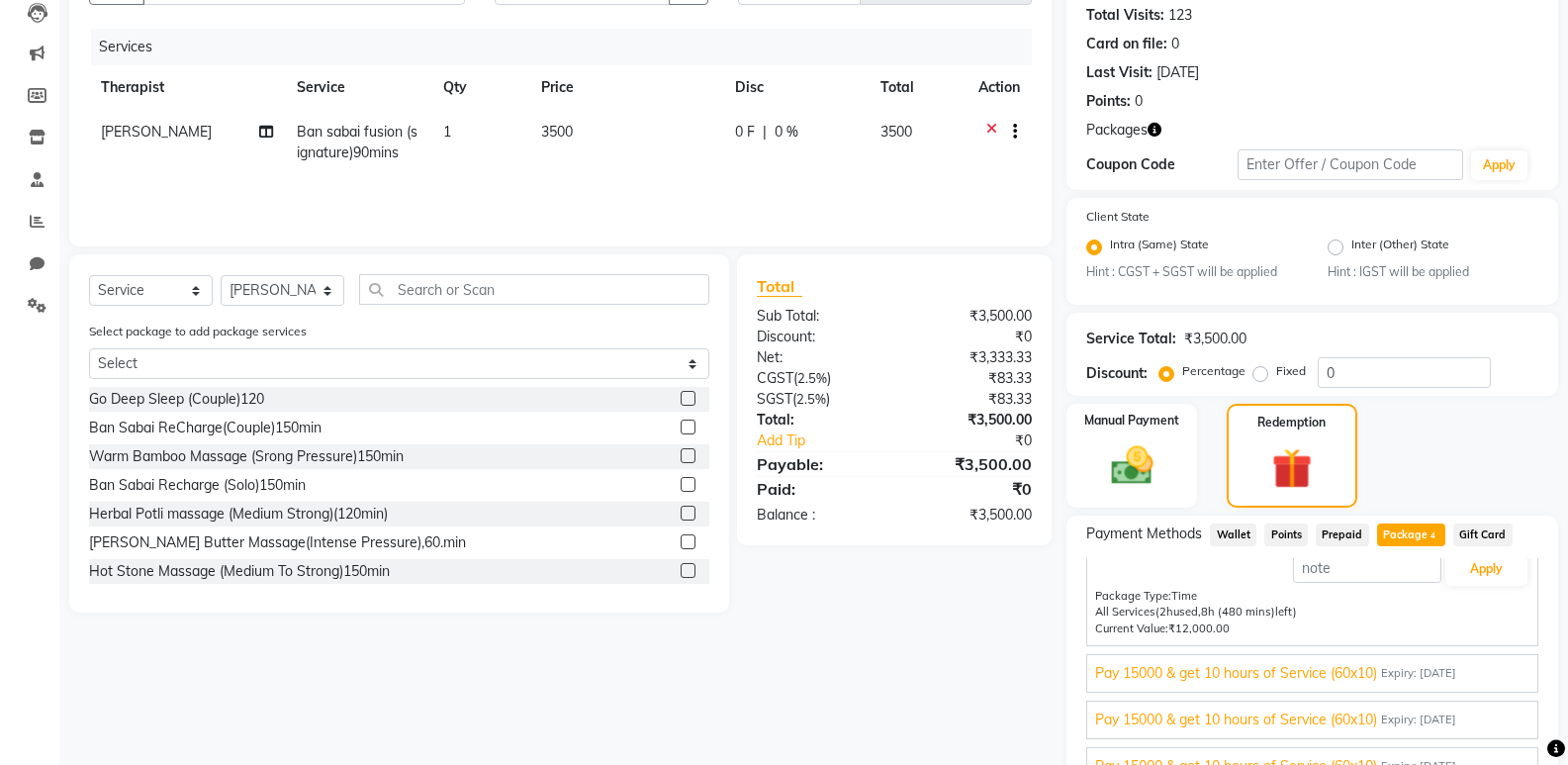
click at [1446, 668] on span "Expiry: 15-09-2026" at bounding box center [1419, 673] width 76 height 17
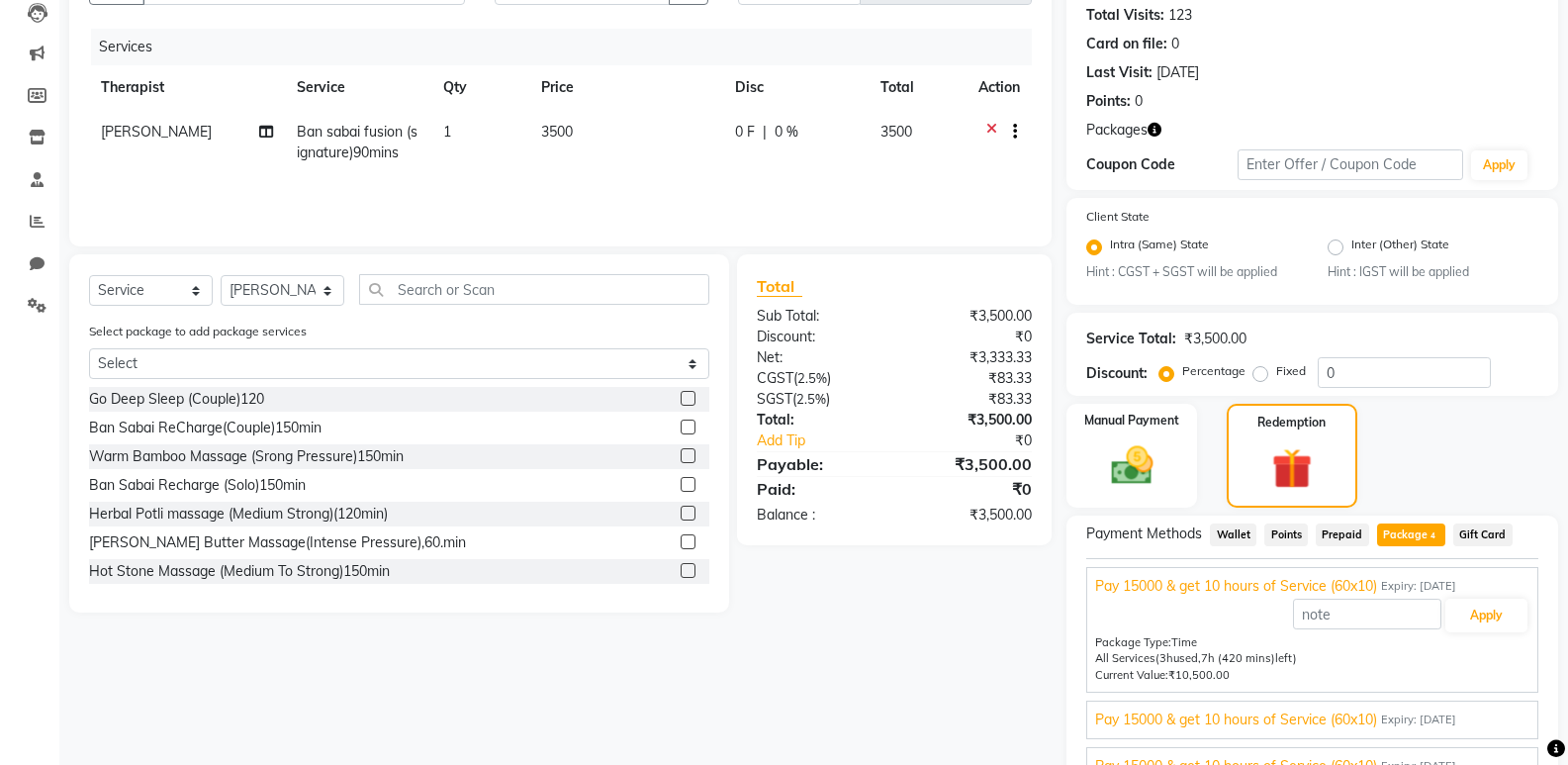
scroll to position [316, 0]
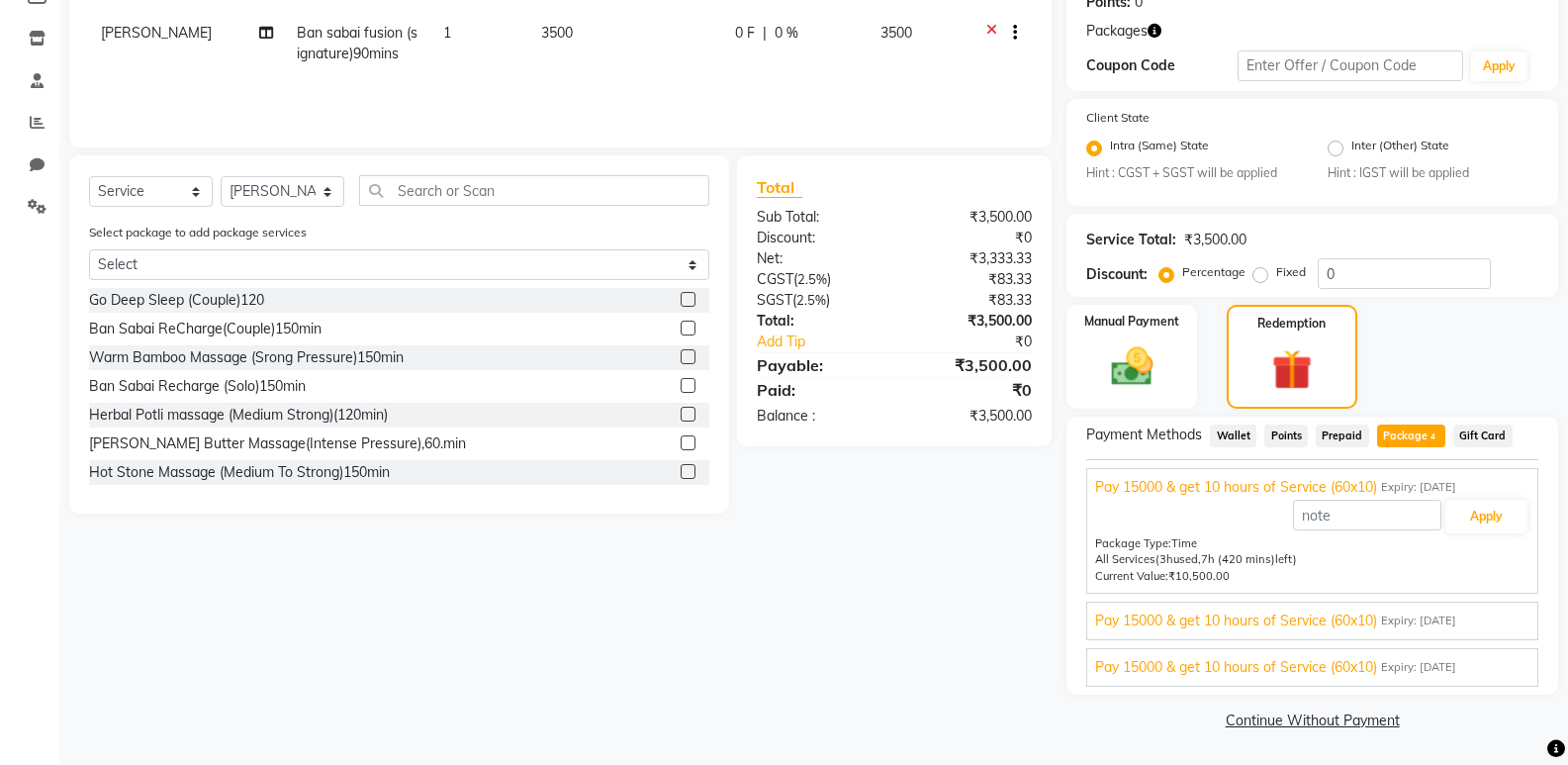
click at [1430, 624] on span "Expiry: 12-05-2026" at bounding box center [1419, 621] width 76 height 17
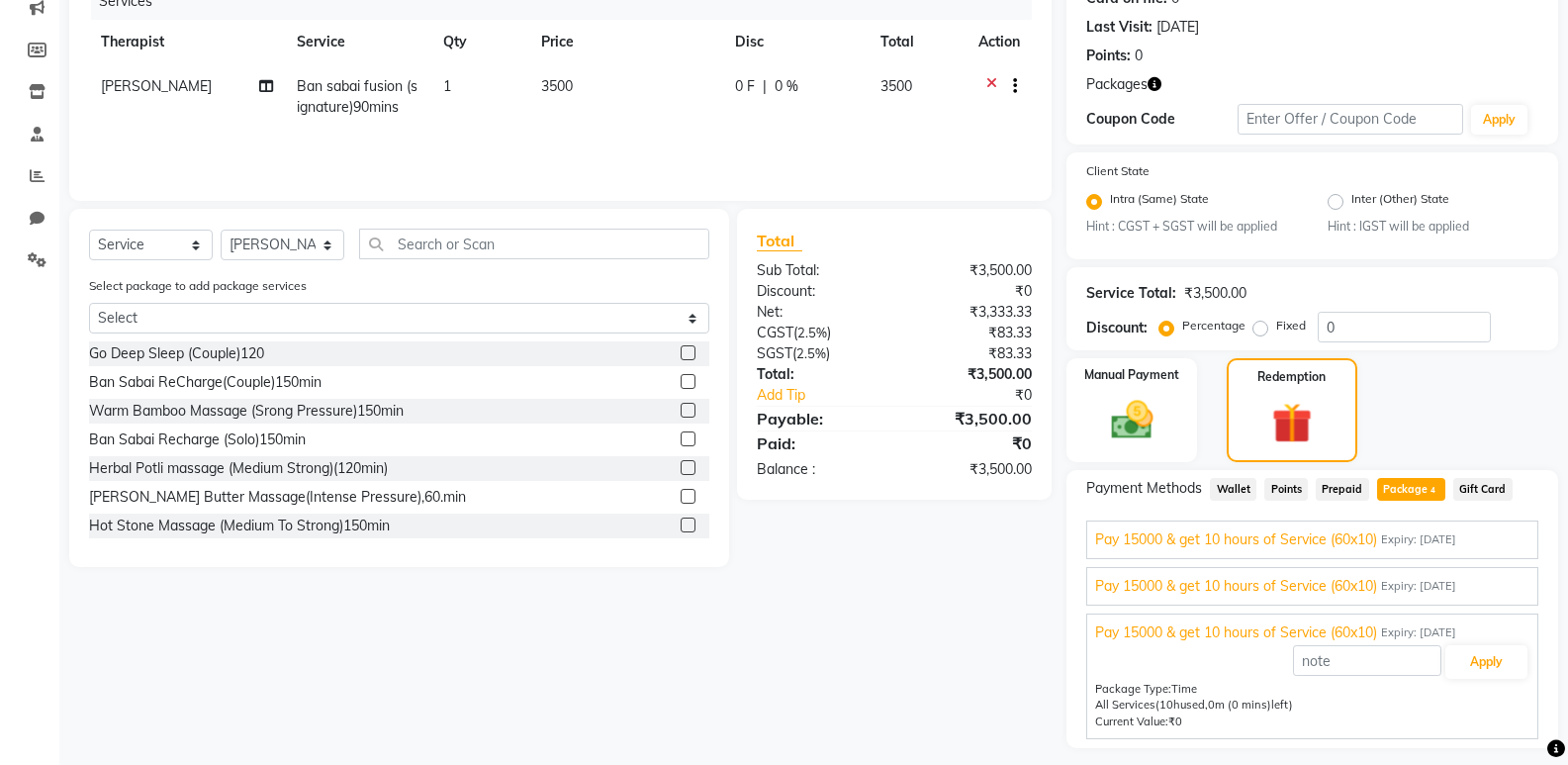
scroll to position [217, 0]
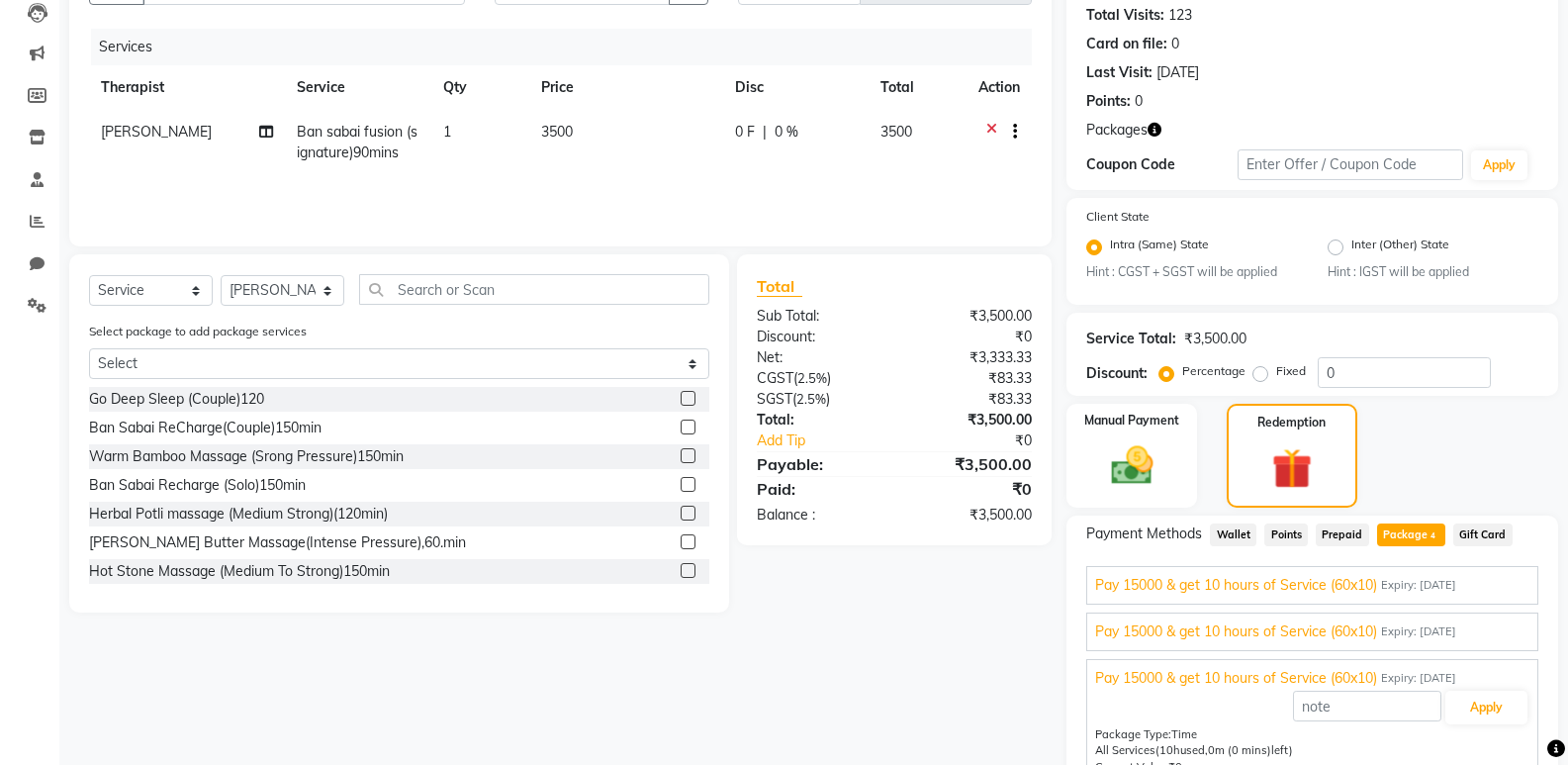
click at [1456, 636] on span "Expiry: 15-09-2026" at bounding box center [1419, 632] width 76 height 17
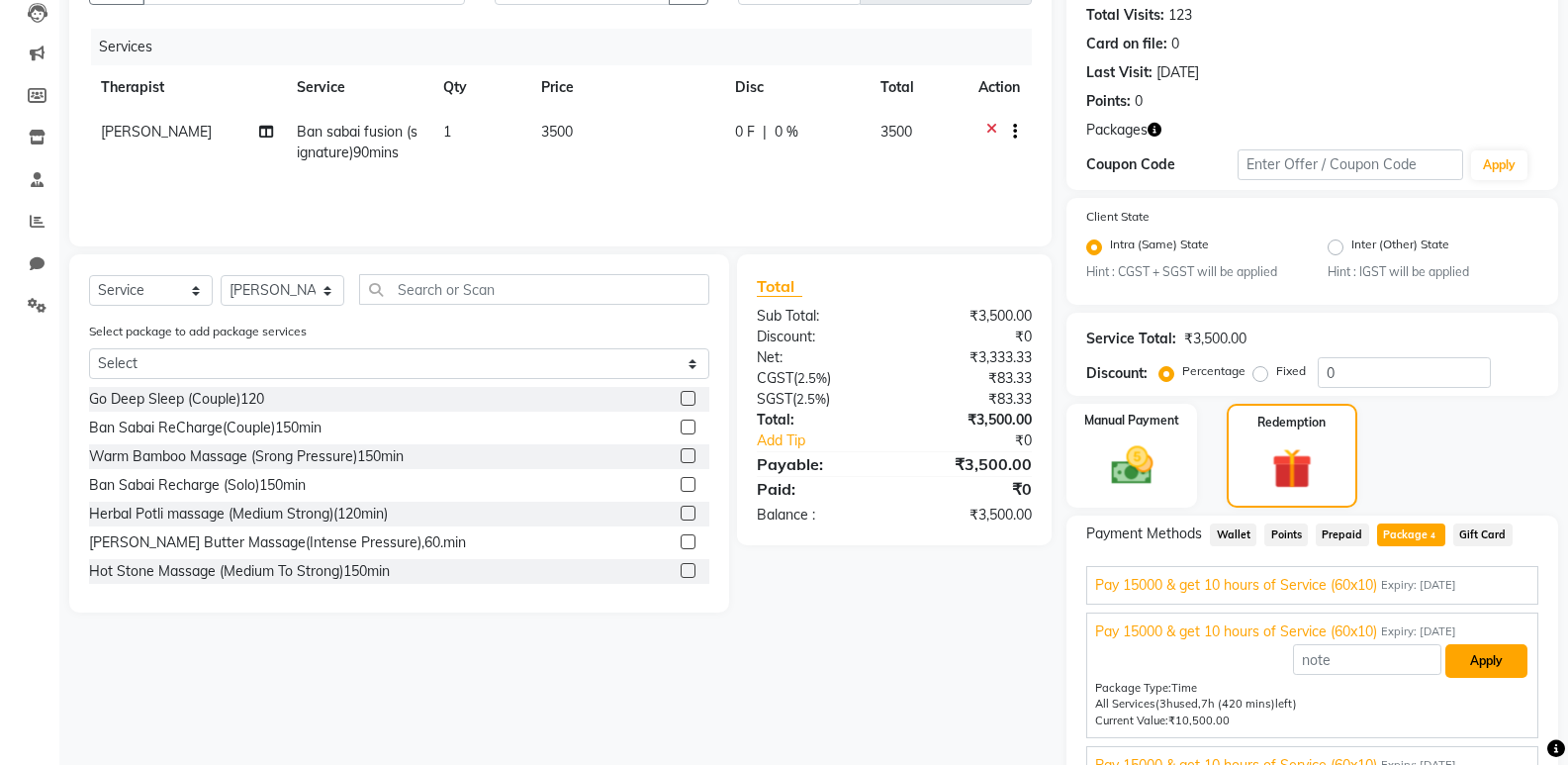
click at [1479, 667] on button "Apply" at bounding box center [1485, 661] width 82 height 34
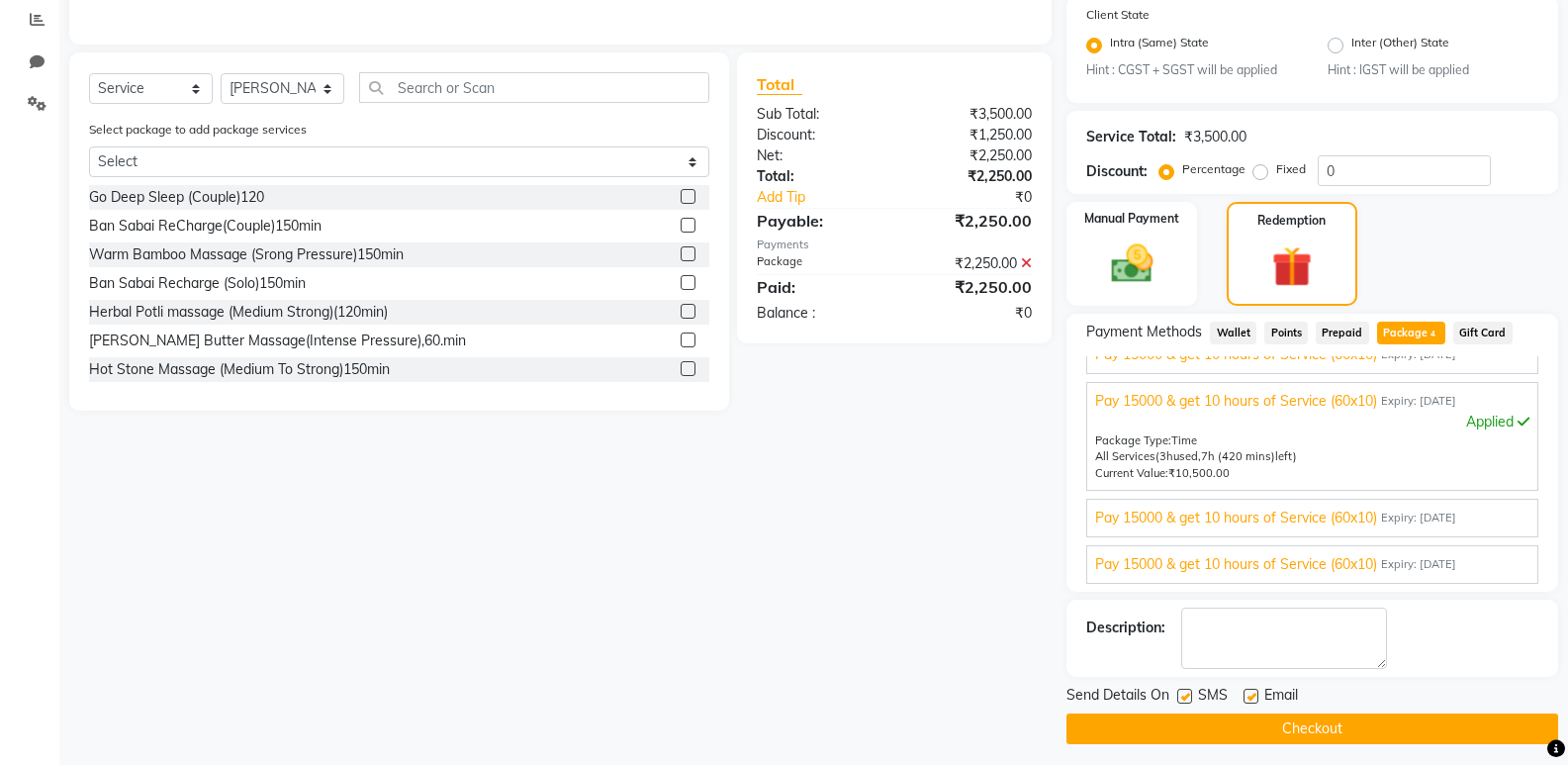
scroll to position [427, 0]
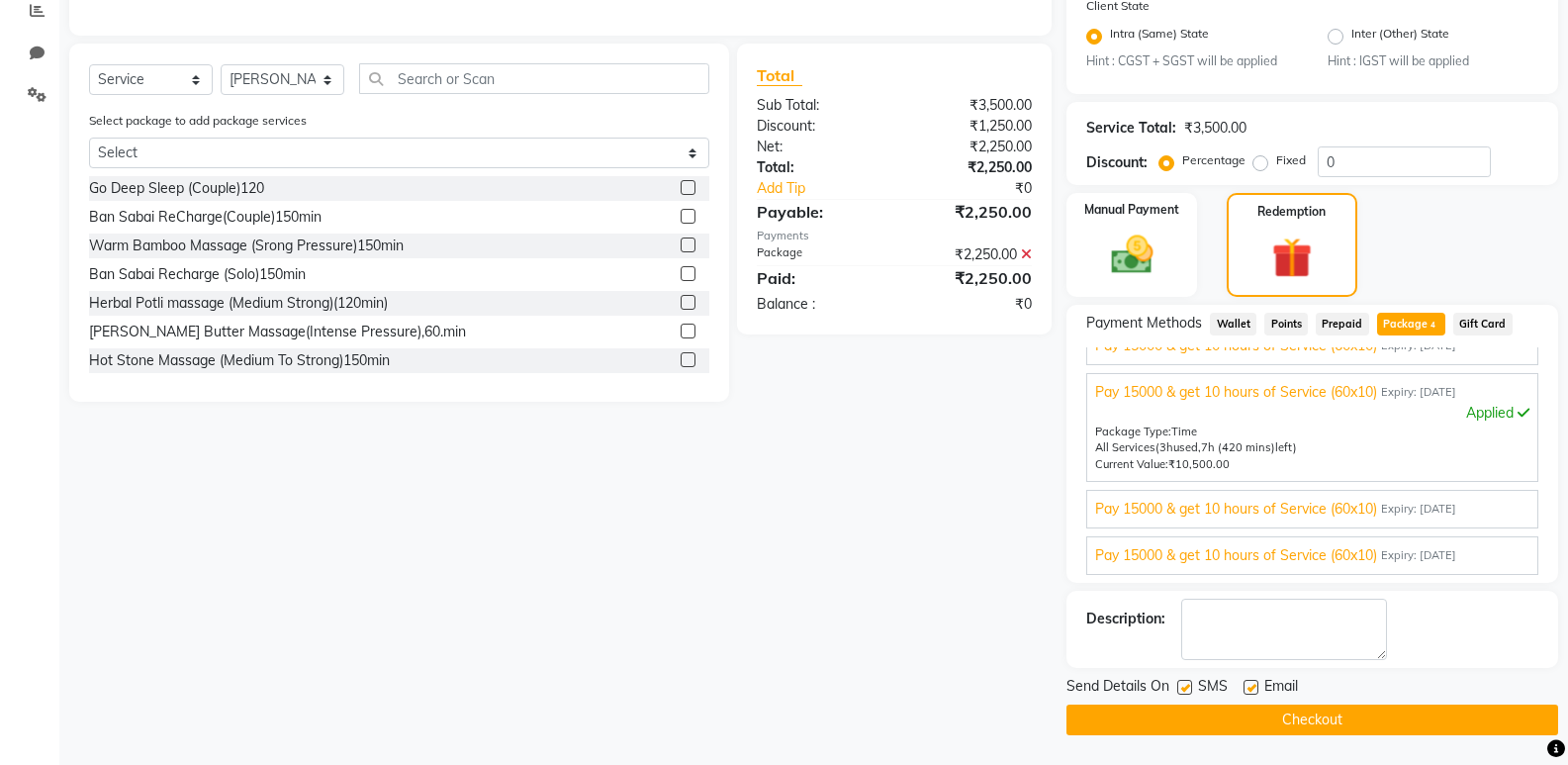
click at [1377, 708] on button "Checkout" at bounding box center [1312, 719] width 492 height 31
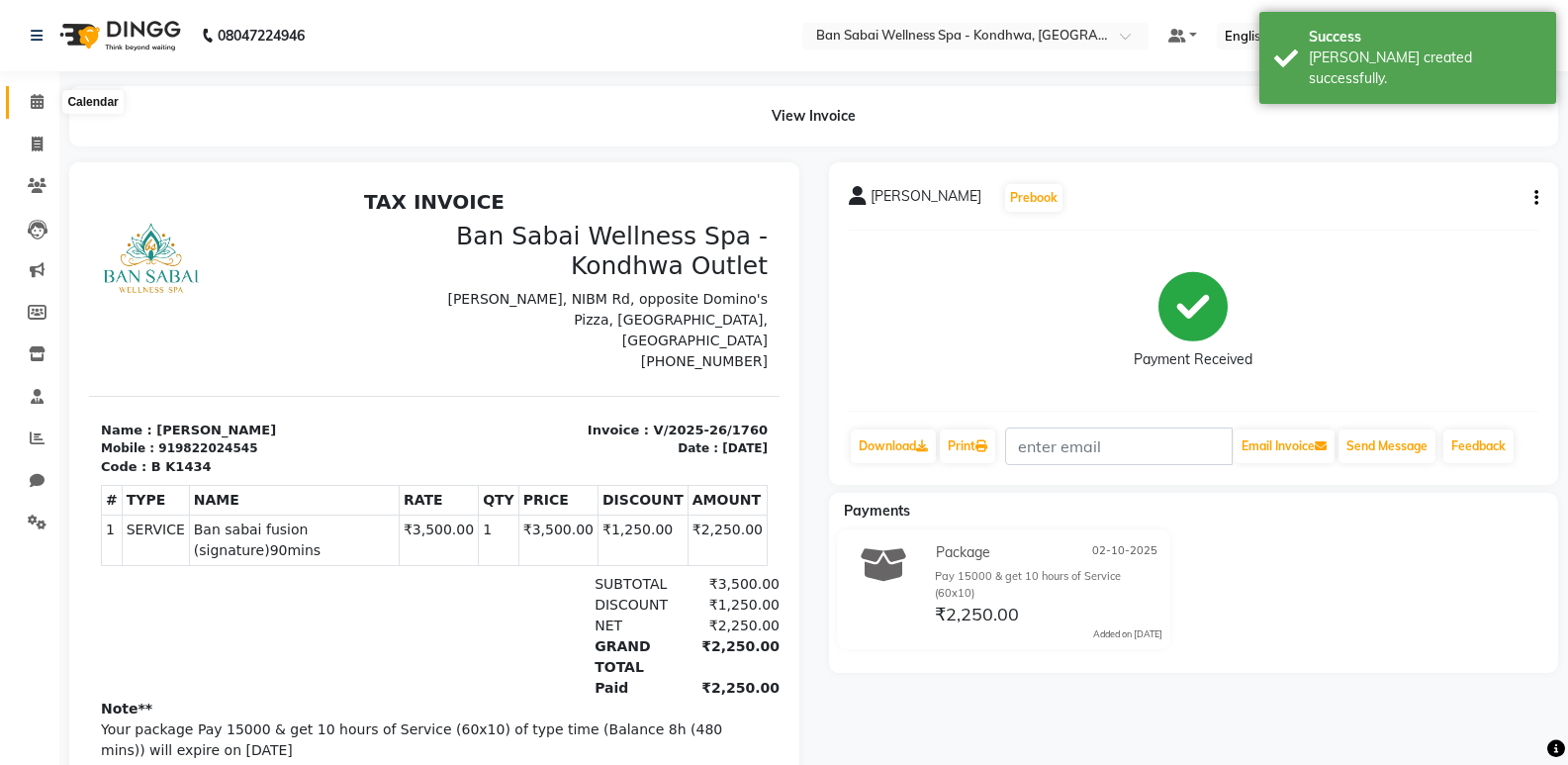
click at [30, 102] on span at bounding box center [37, 102] width 35 height 23
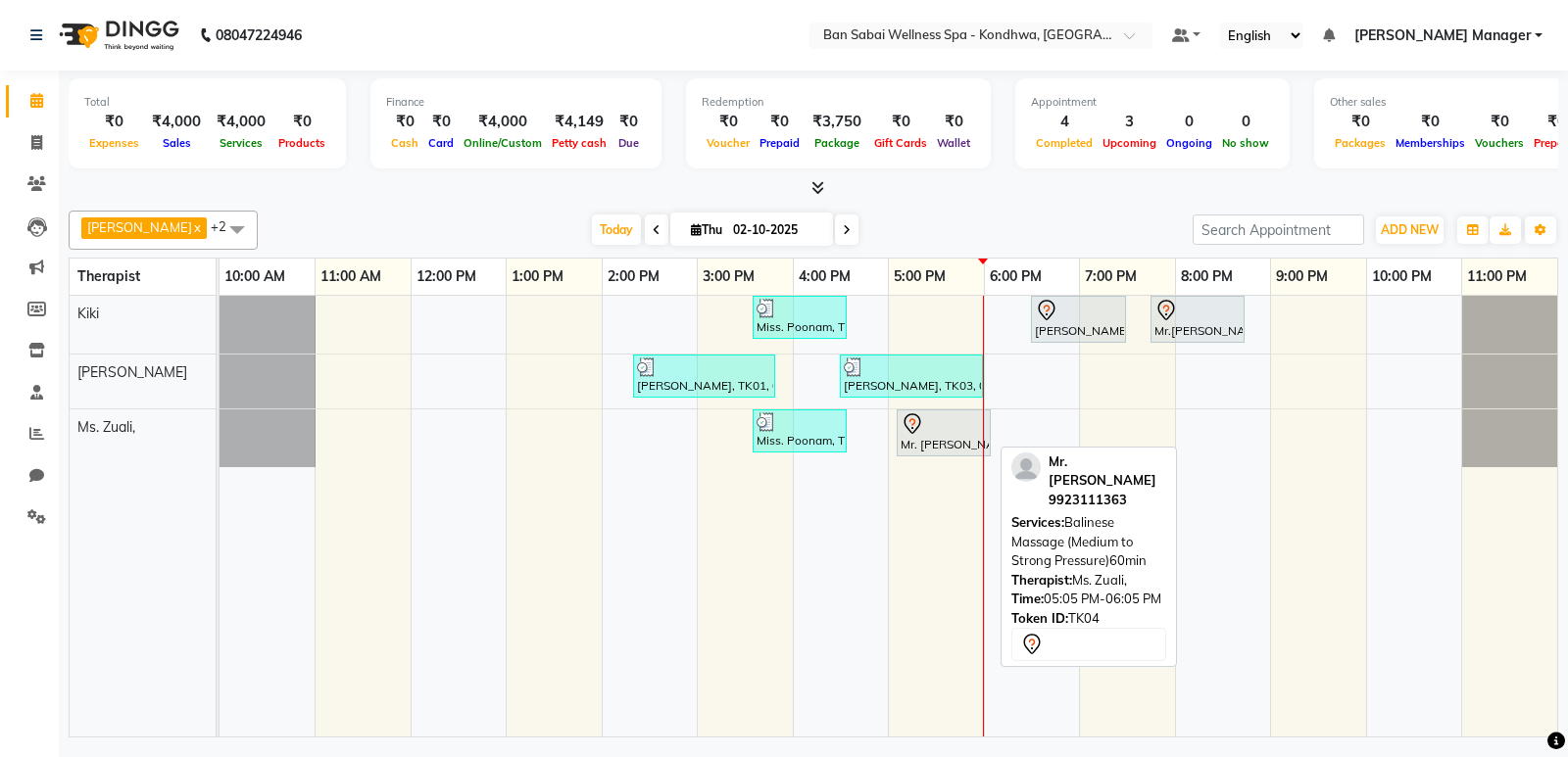
click at [930, 435] on div "Mr. [PERSON_NAME], TK04, 05:05 PM-06:05 PM, Balinese Massage (Medium to Strong …" at bounding box center [943, 433] width 90 height 41
select select "7"
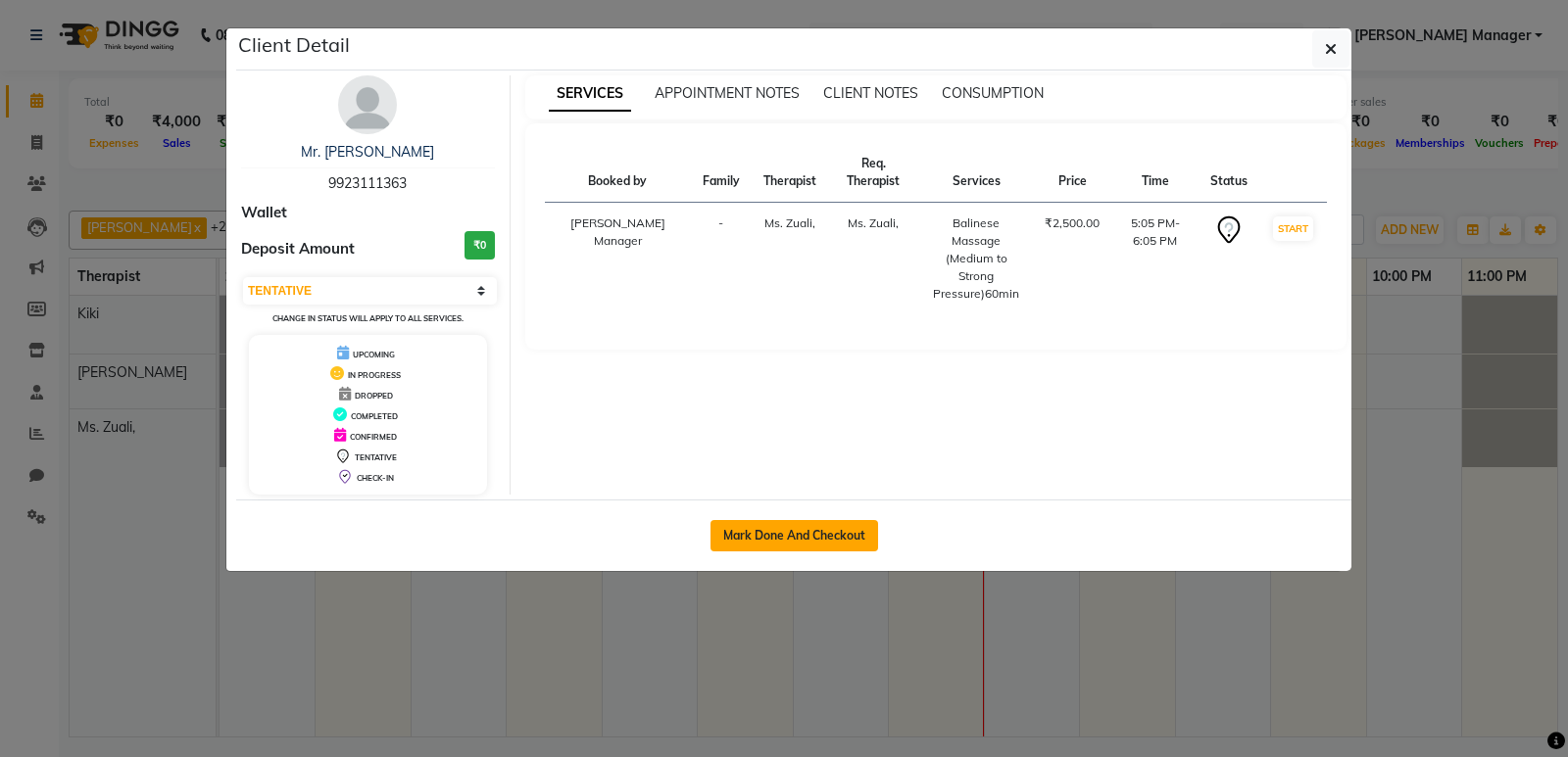
click at [822, 535] on button "Mark Done And Checkout" at bounding box center [794, 536] width 168 height 32
select select "service"
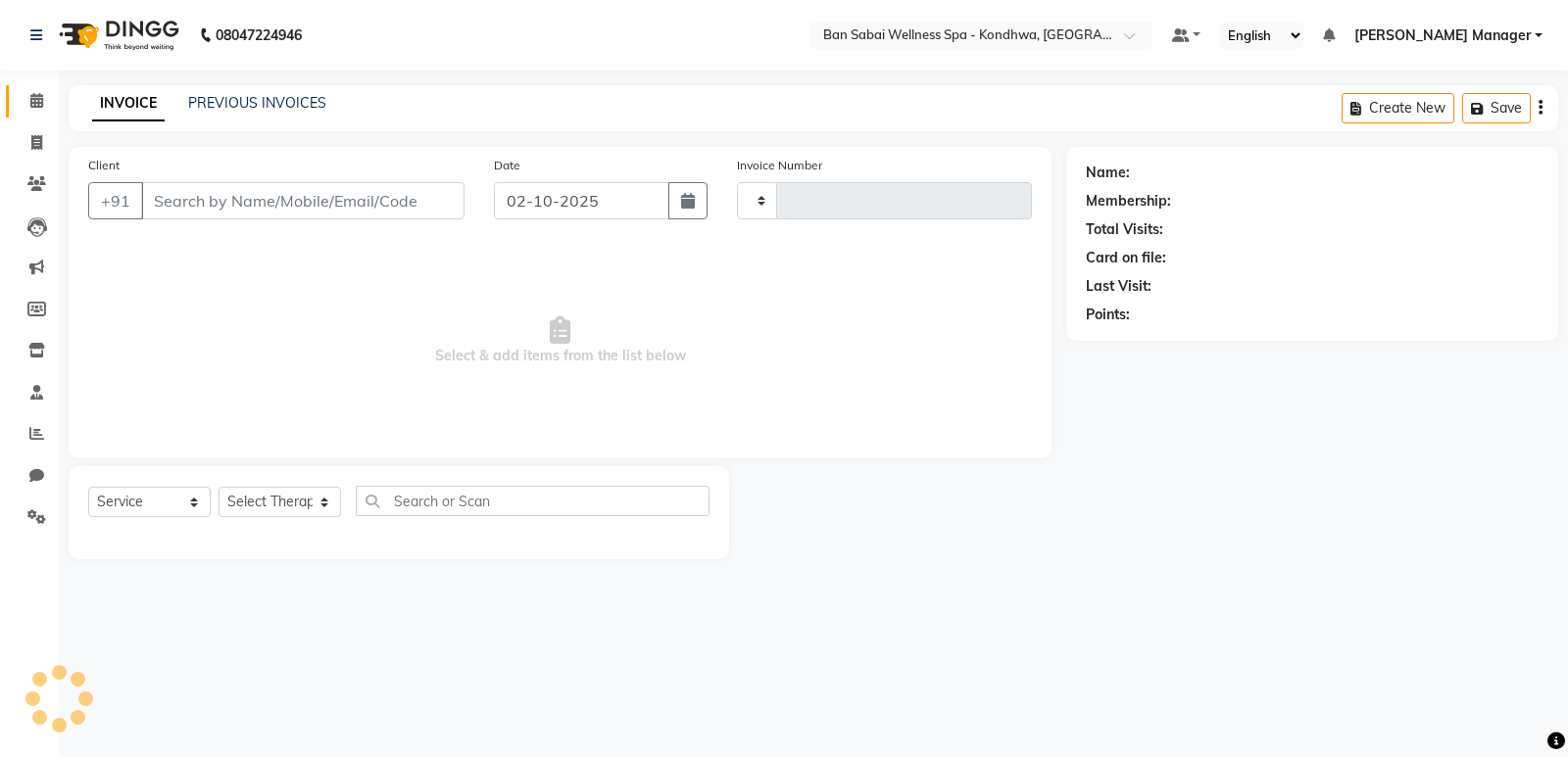
type input "1761"
select select "8227"
type input "9923111363"
select select "78620"
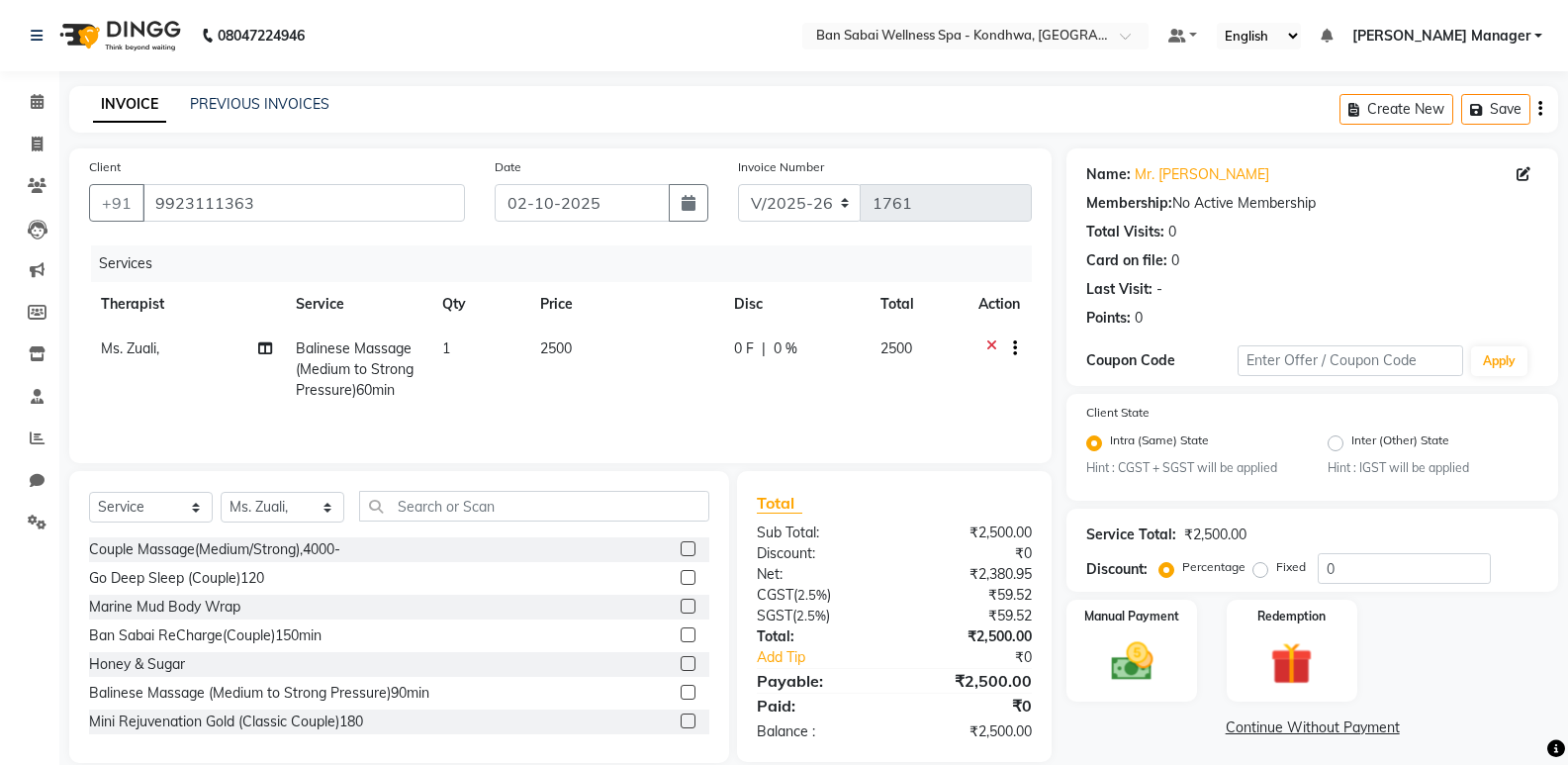
click at [1276, 572] on label "Fixed" at bounding box center [1291, 567] width 30 height 18
click at [1259, 572] on input "Fixed" at bounding box center [1264, 567] width 14 height 14
radio input "true"
click at [1315, 566] on div "Percentage Fixed" at bounding box center [1239, 568] width 154 height 26
click at [1318, 566] on input "0" at bounding box center [1404, 568] width 173 height 31
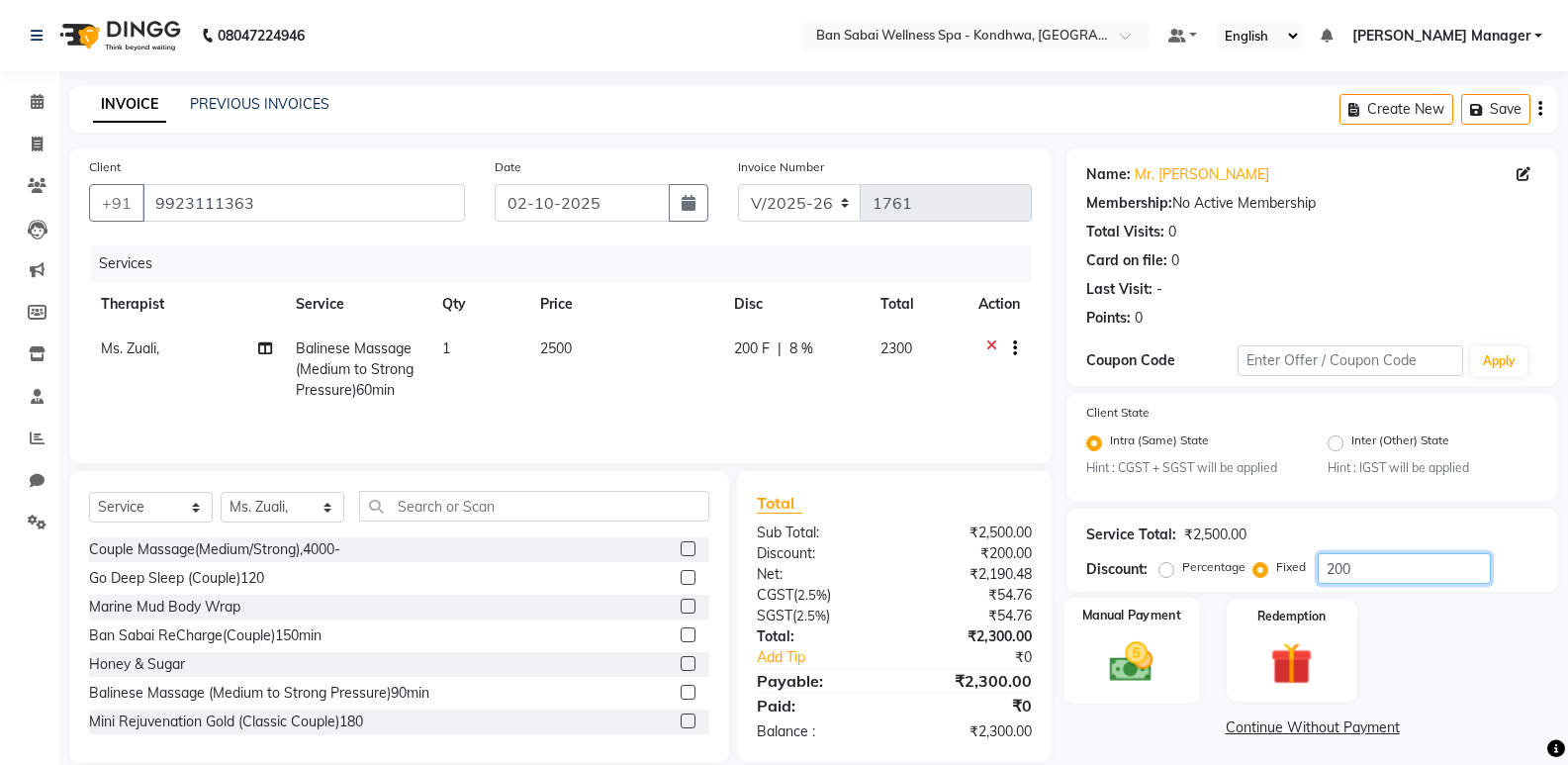
type input "200"
click at [1152, 657] on img at bounding box center [1131, 662] width 71 height 51
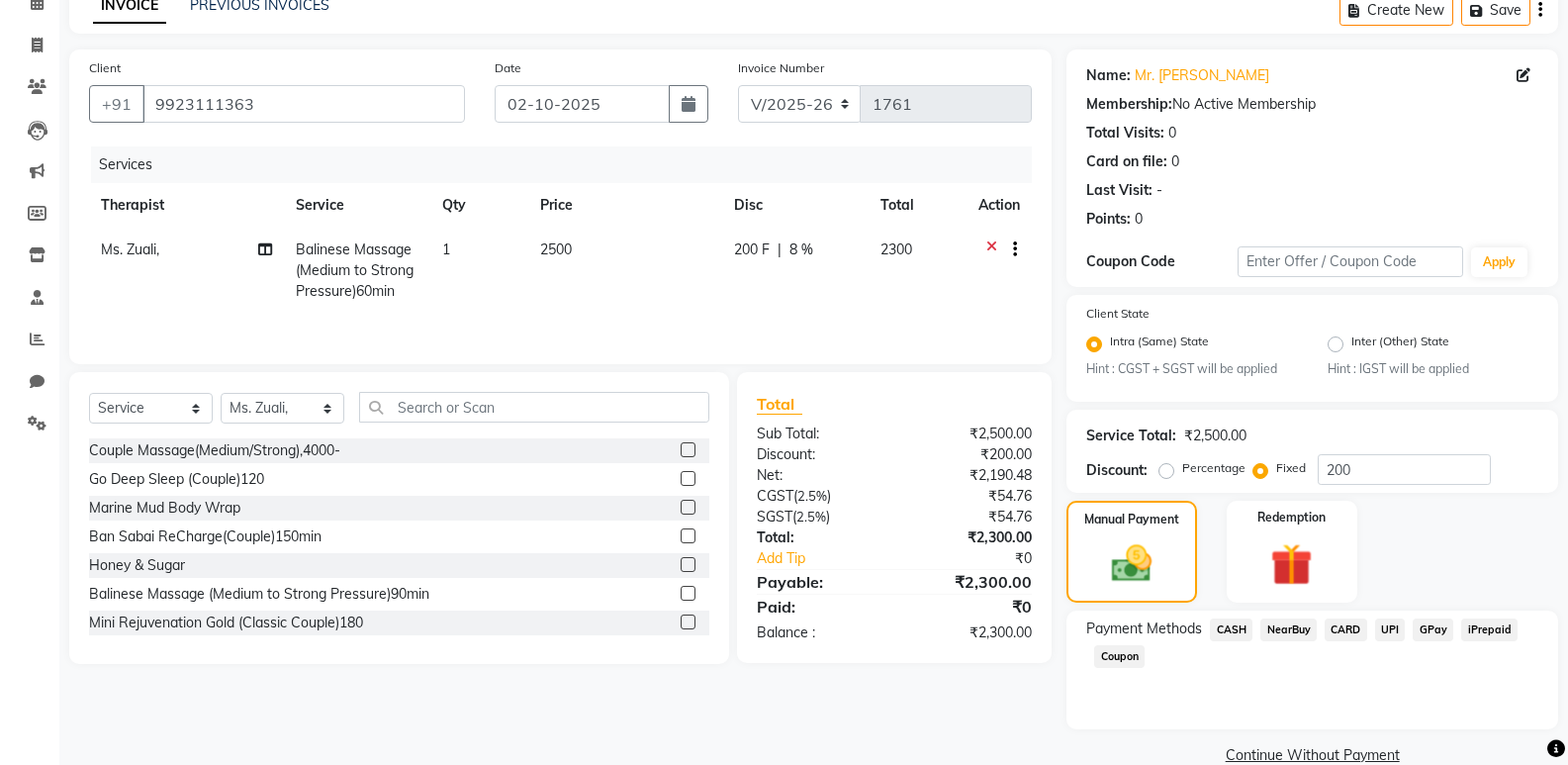
click at [1354, 626] on span "CARD" at bounding box center [1345, 630] width 43 height 23
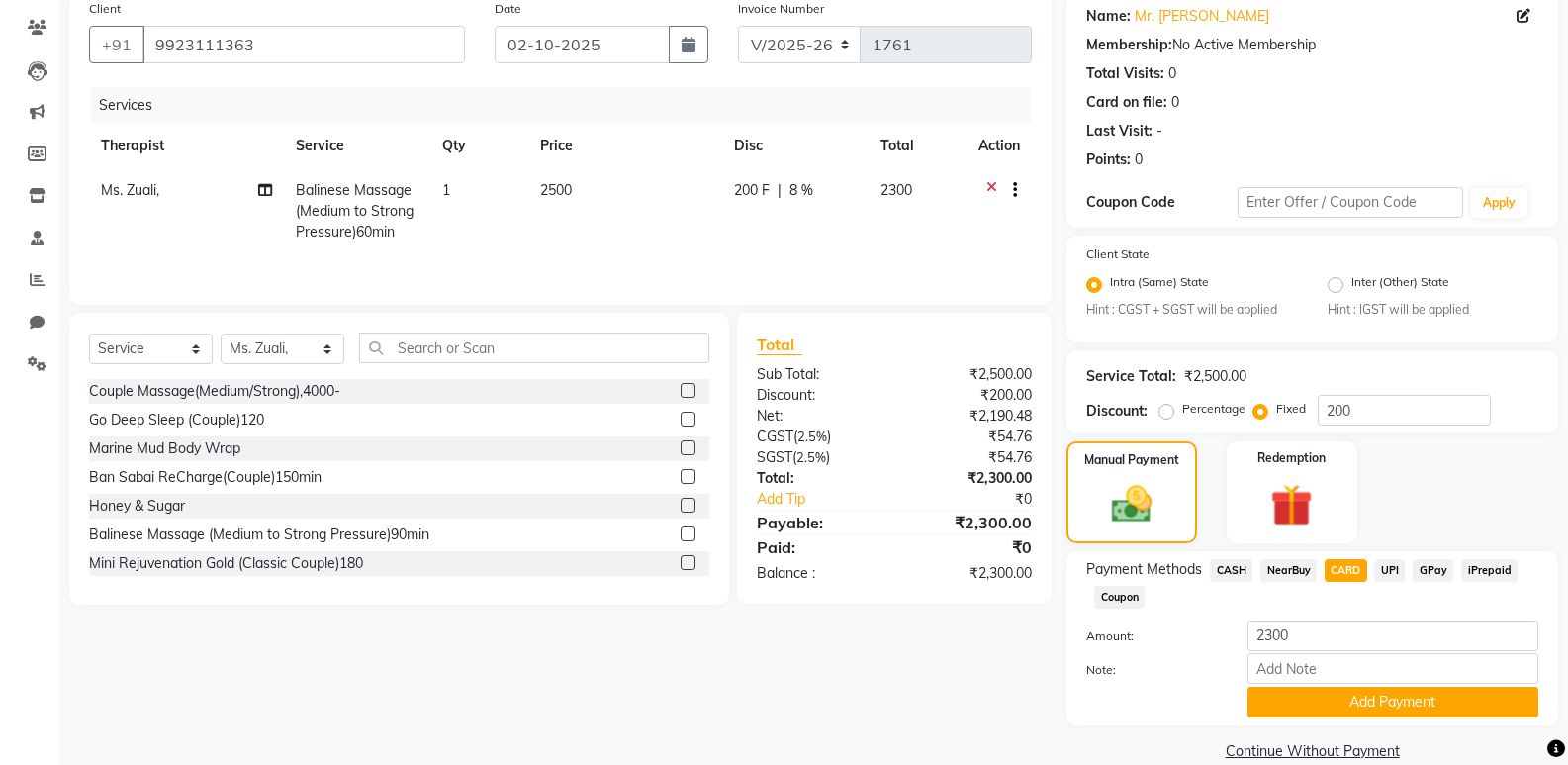
scroll to position [189, 0]
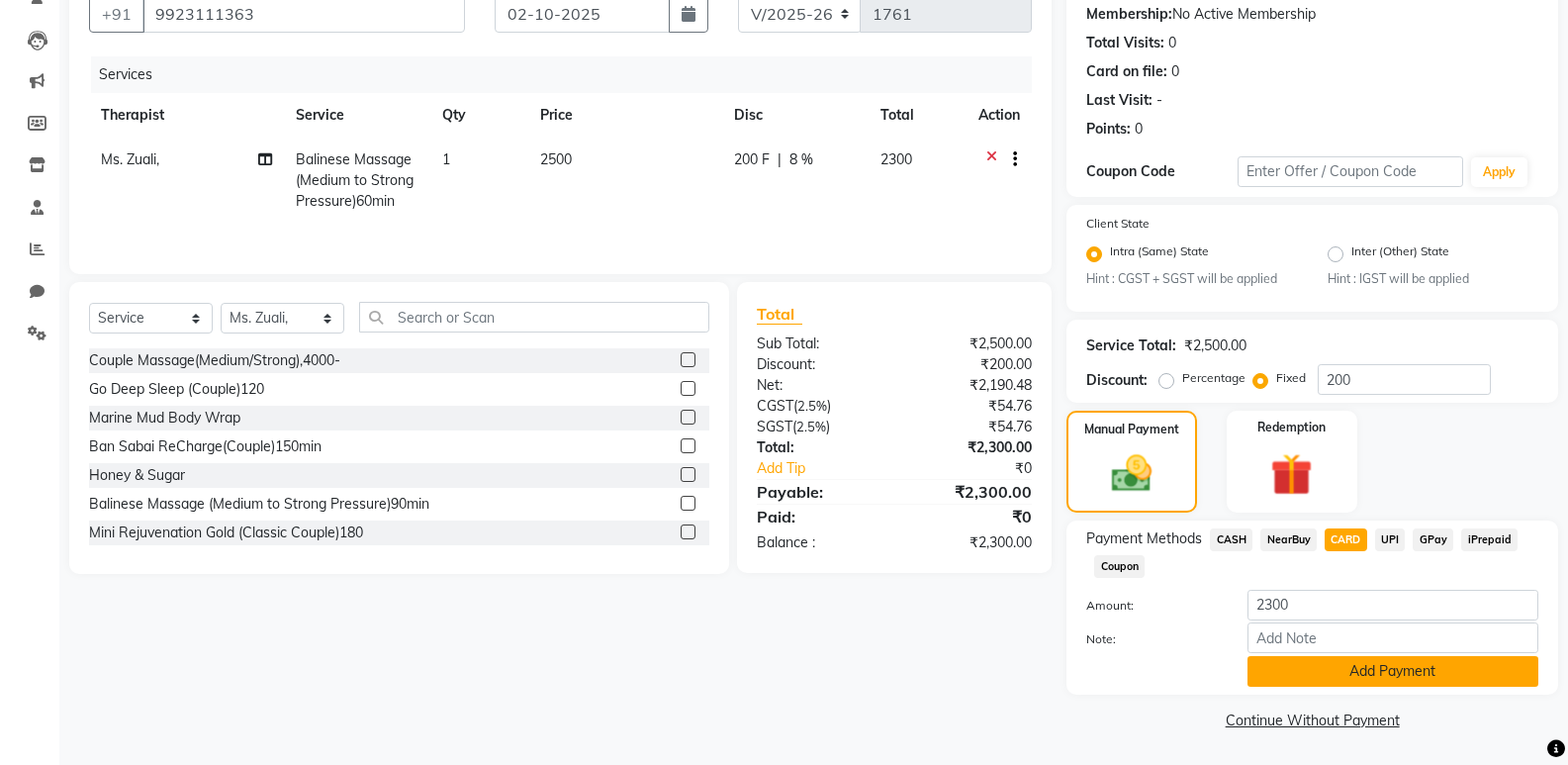
click at [1364, 667] on button "Add Payment" at bounding box center [1393, 671] width 291 height 31
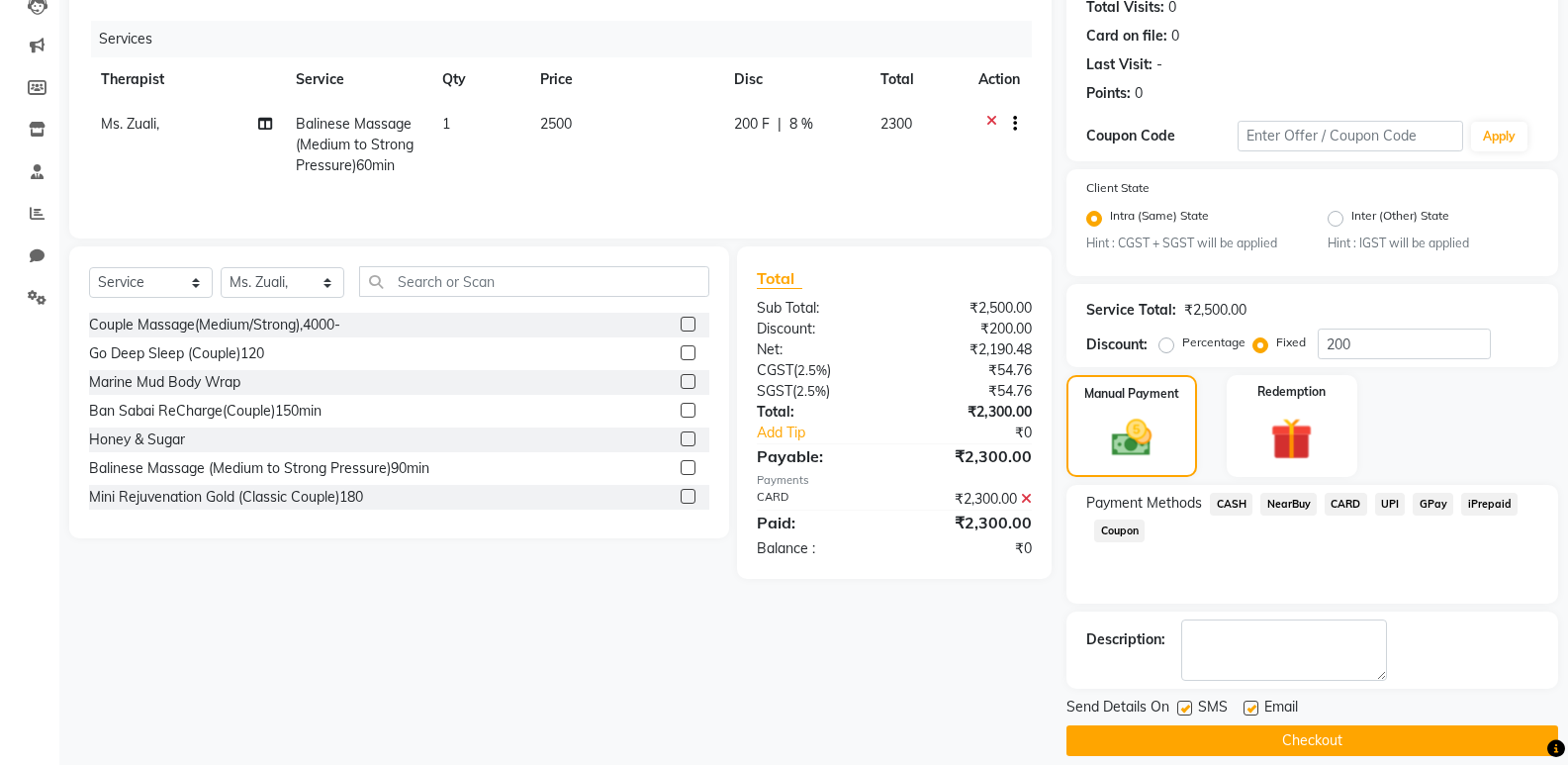
scroll to position [245, 0]
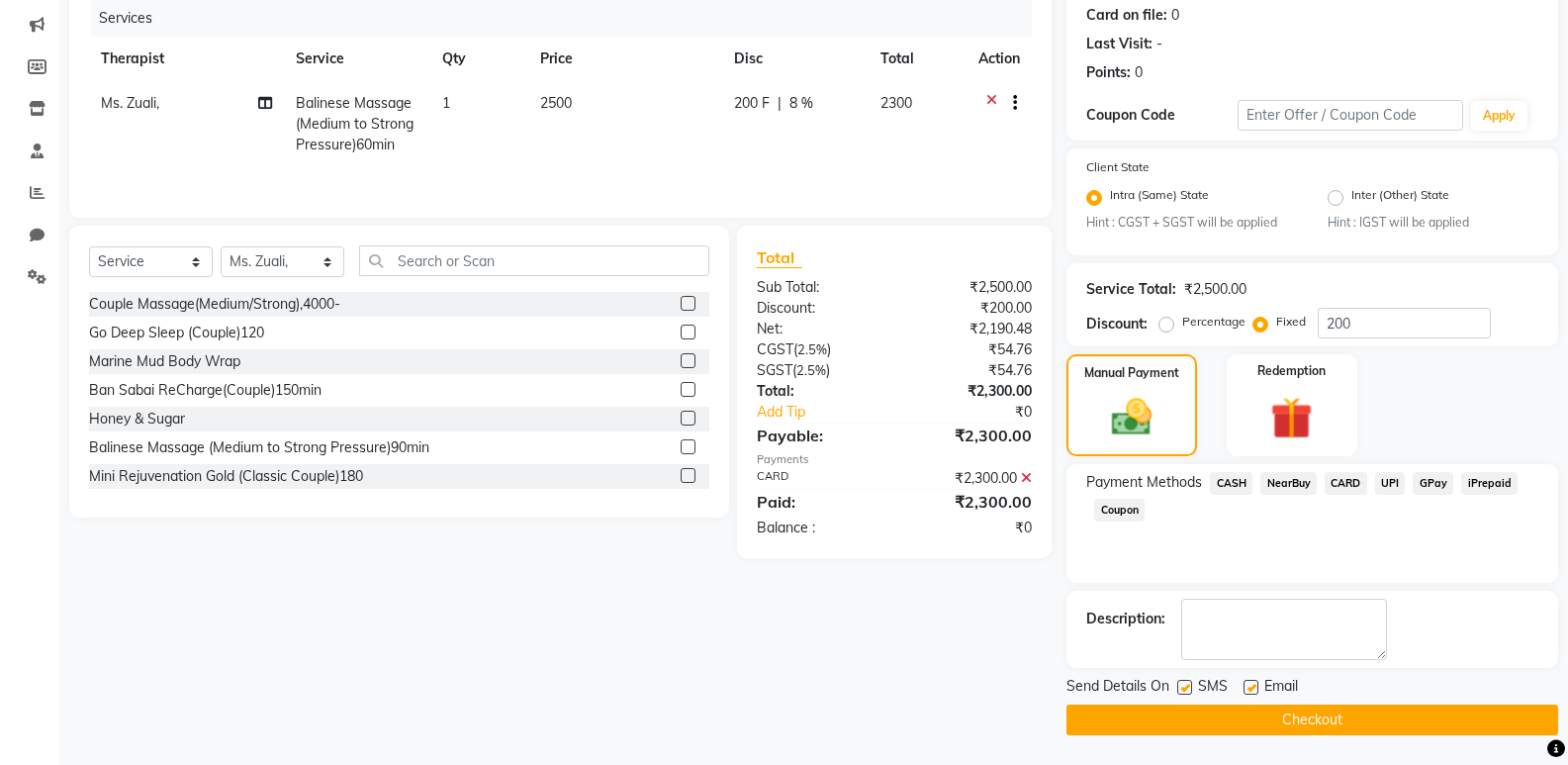
click at [1349, 724] on button "Checkout" at bounding box center [1312, 719] width 492 height 31
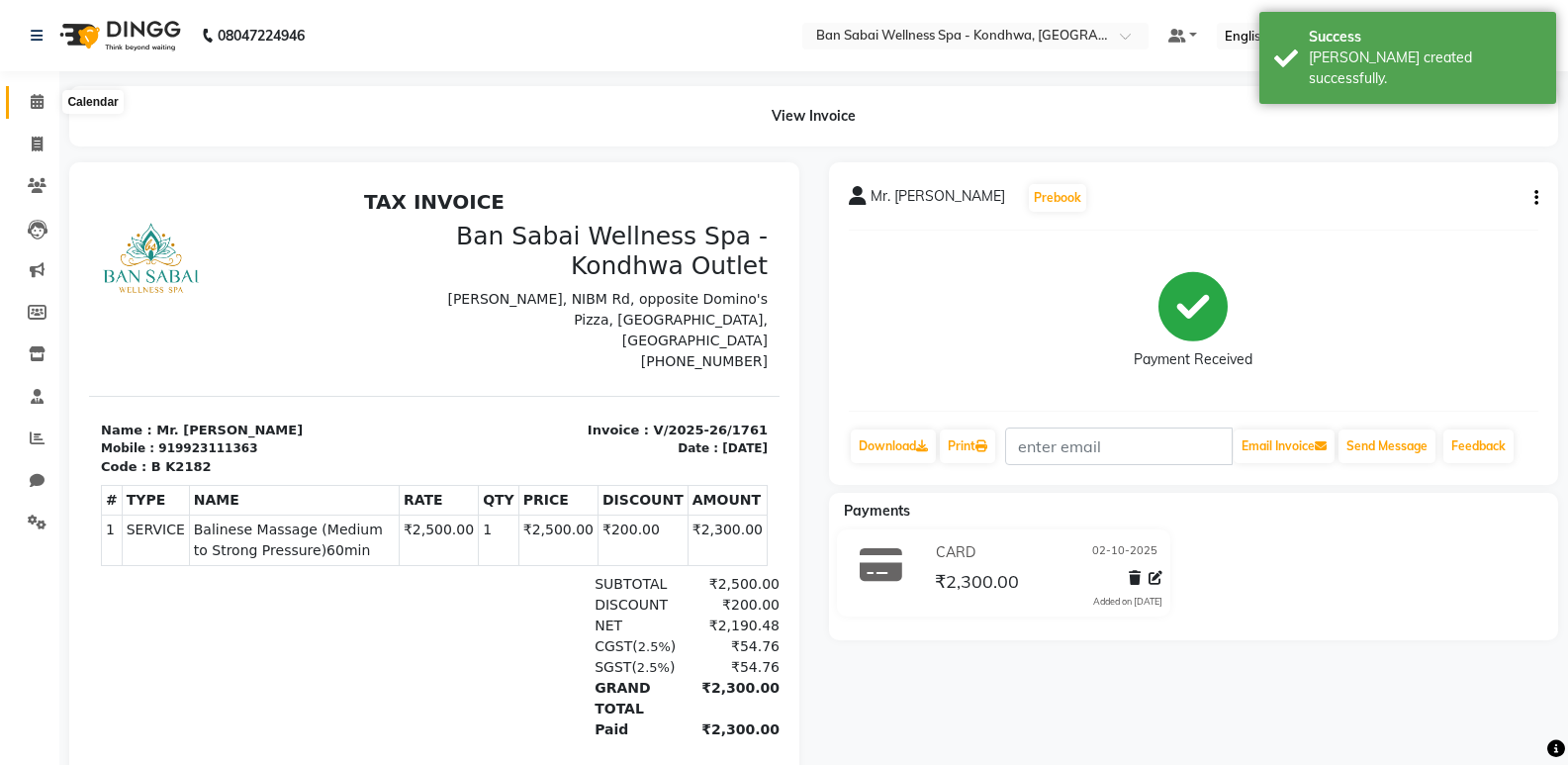
click at [34, 112] on span at bounding box center [37, 102] width 35 height 23
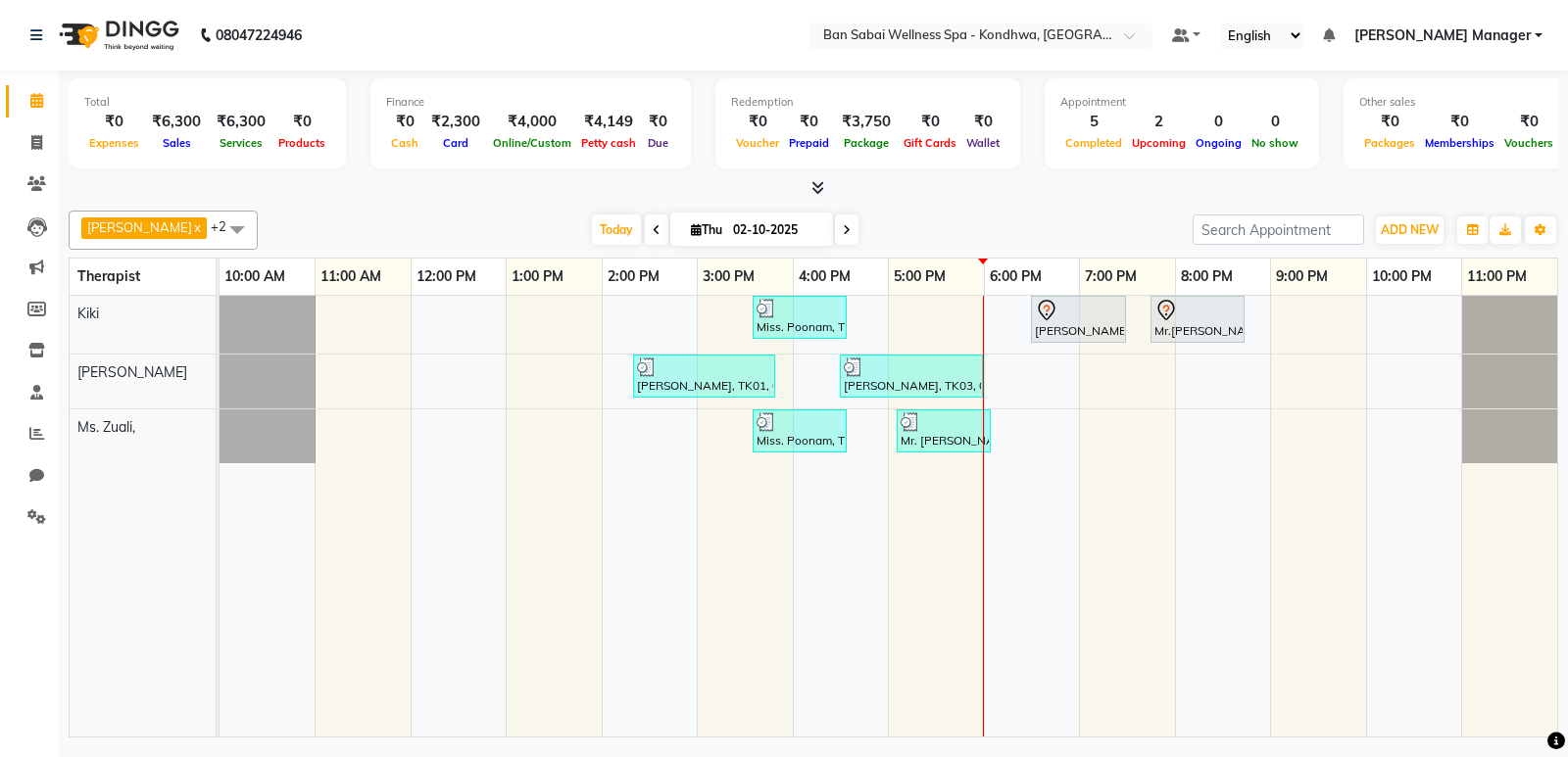
click at [1052, 200] on div "Total ₹0 Expenses ₹6,300 Sales ₹6,300 Services ₹0 Products Finance ₹0 Cash ₹2,3…" at bounding box center [814, 407] width 1509 height 672
click at [38, 182] on icon at bounding box center [36, 183] width 19 height 15
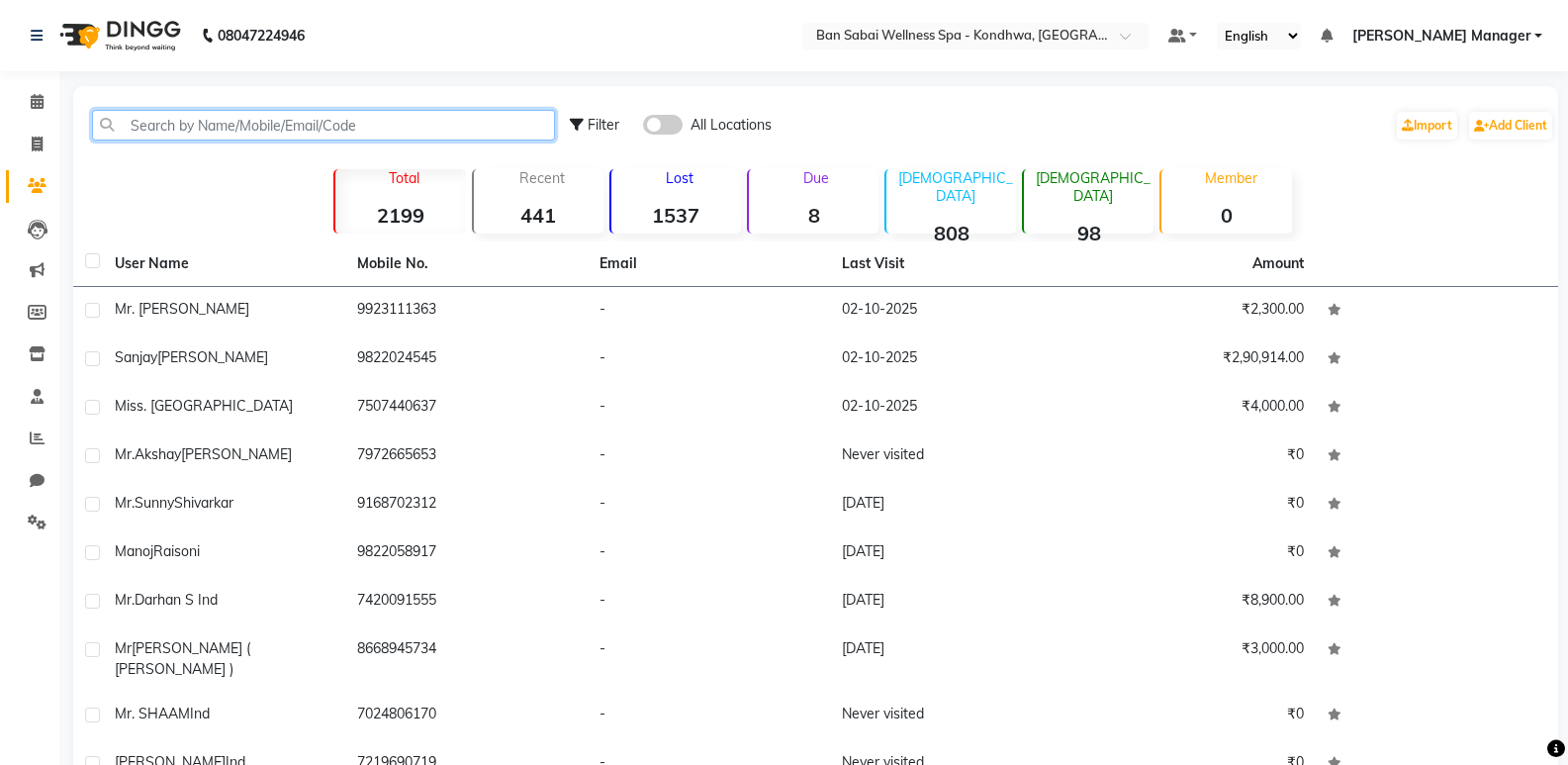
click at [342, 126] on input "text" at bounding box center [323, 125] width 463 height 31
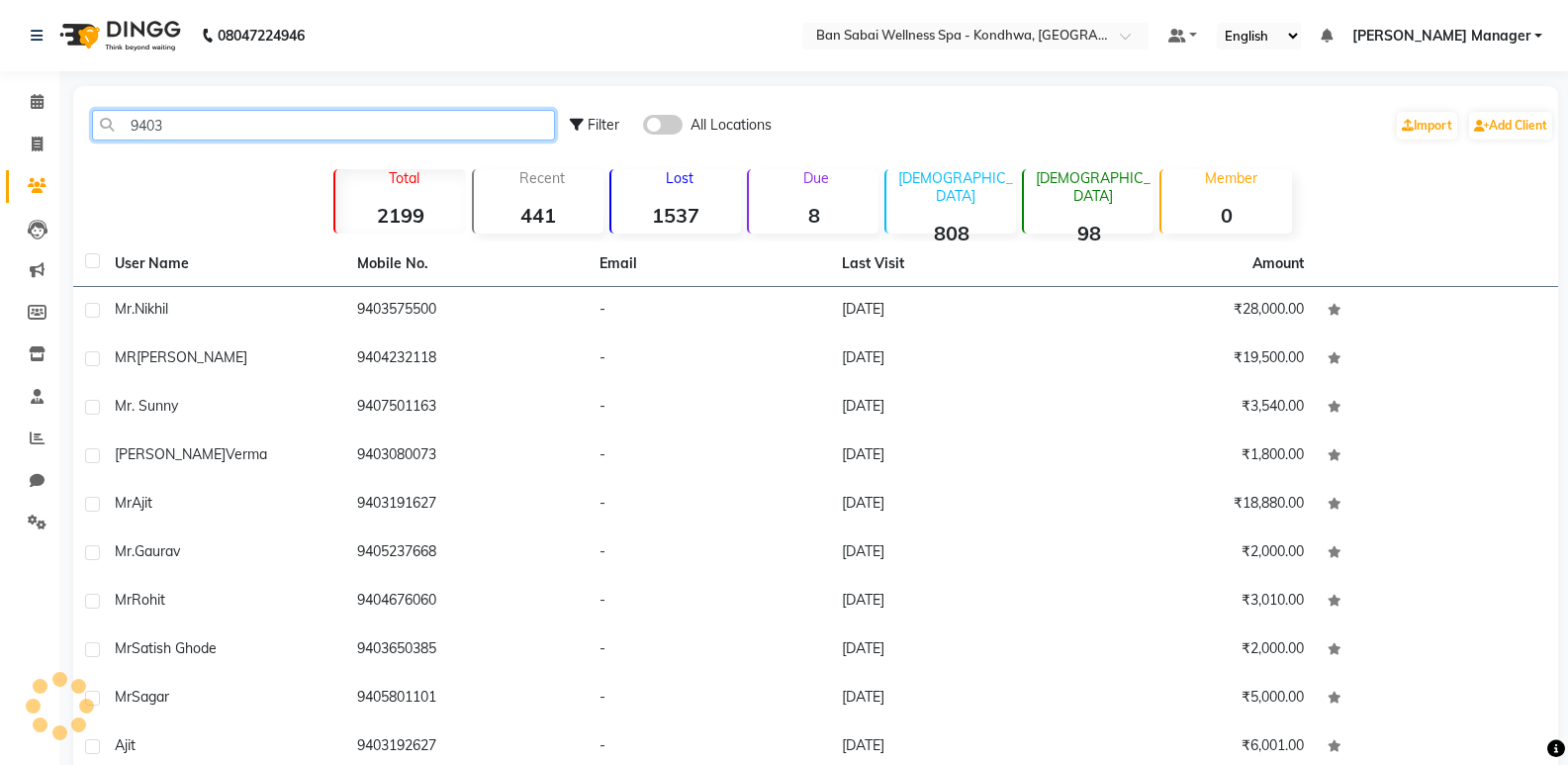
type input "94033"
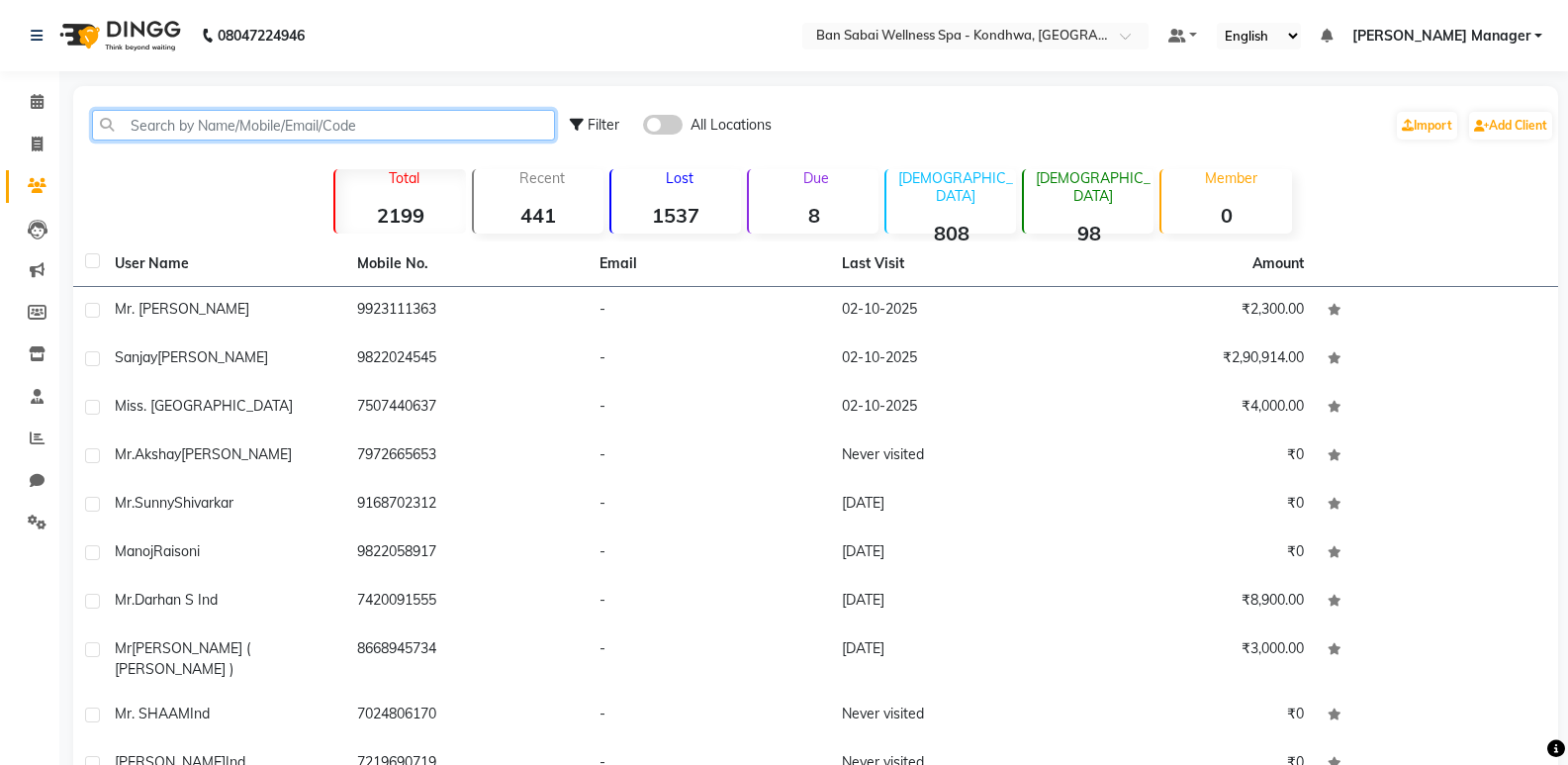
click at [288, 110] on input "text" at bounding box center [323, 125] width 463 height 31
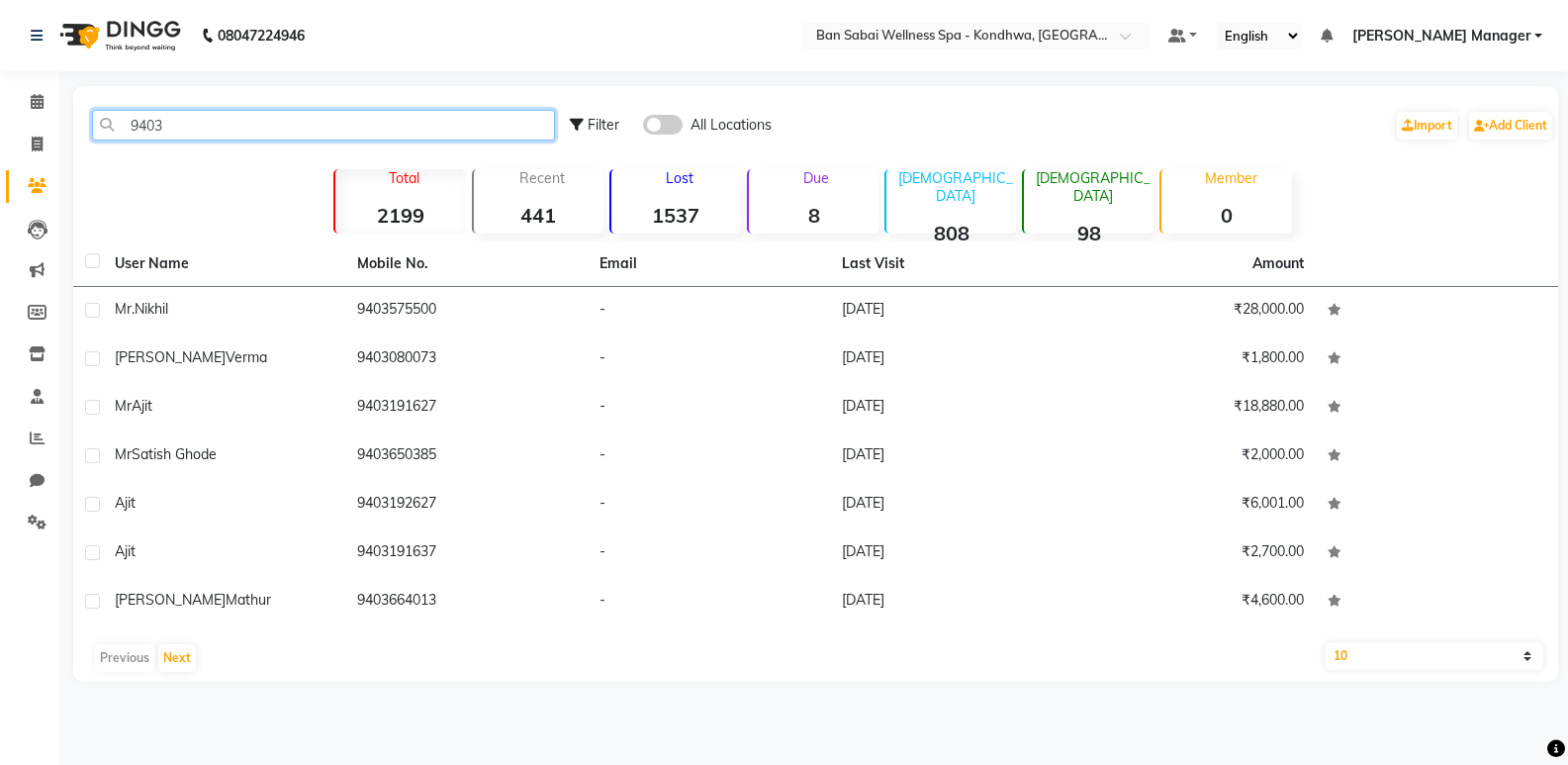
type input "94033"
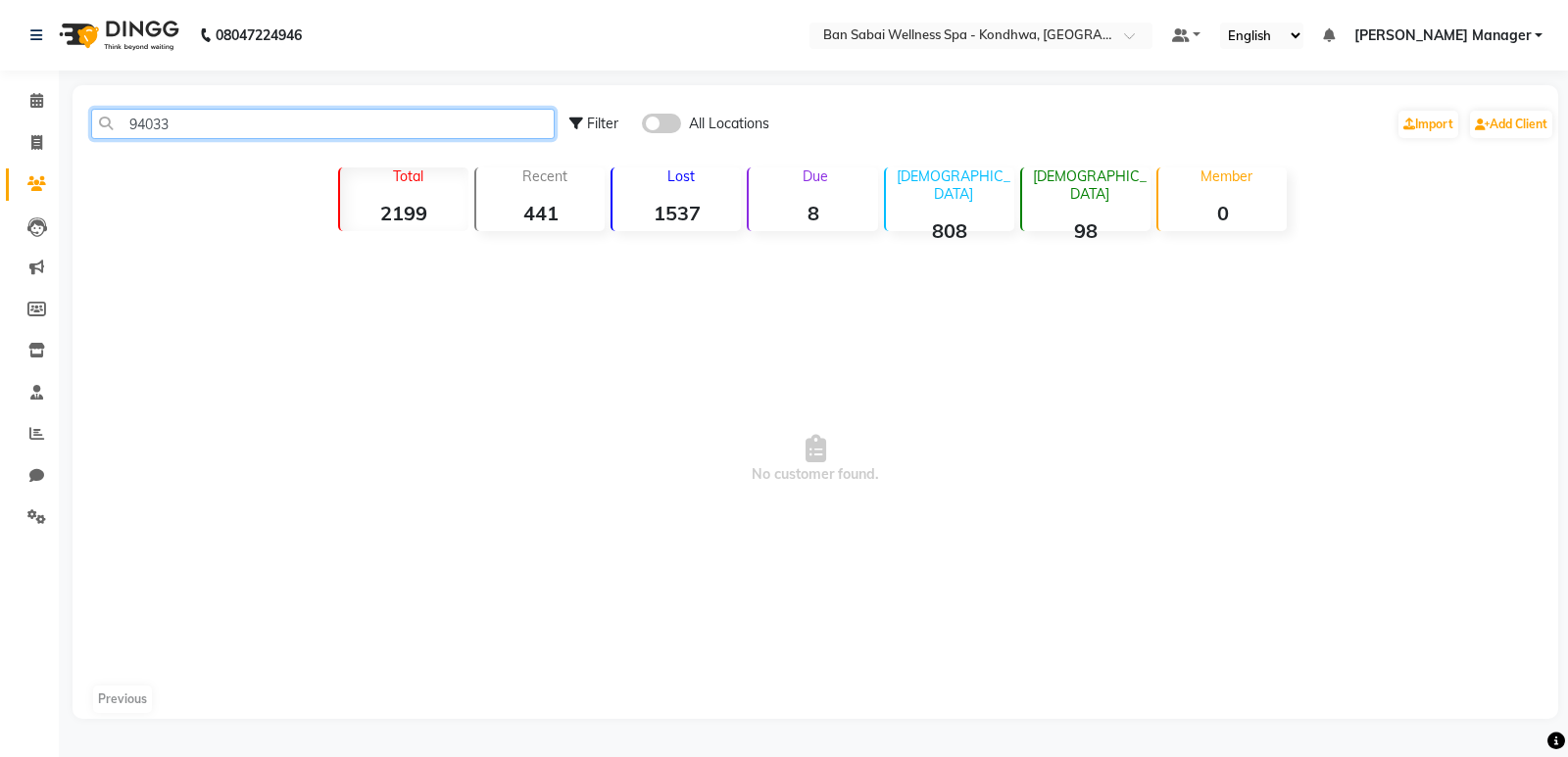
drag, startPoint x: 178, startPoint y: 131, endPoint x: 120, endPoint y: 134, distance: 58.1
click at [120, 134] on input "94033" at bounding box center [322, 123] width 463 height 31
type input "94033"
click at [38, 110] on span at bounding box center [36, 101] width 35 height 23
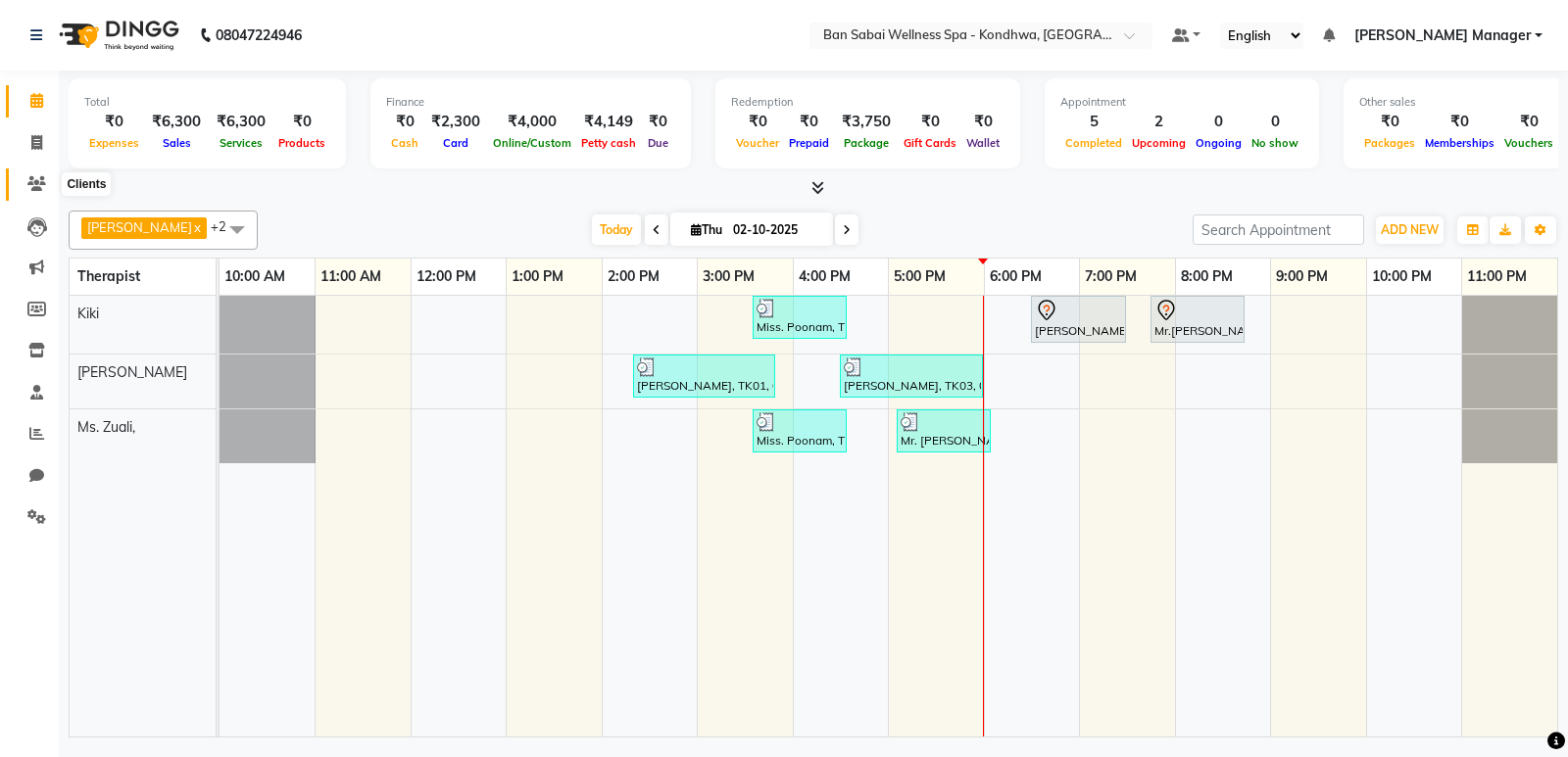
click at [36, 190] on icon at bounding box center [36, 183] width 19 height 15
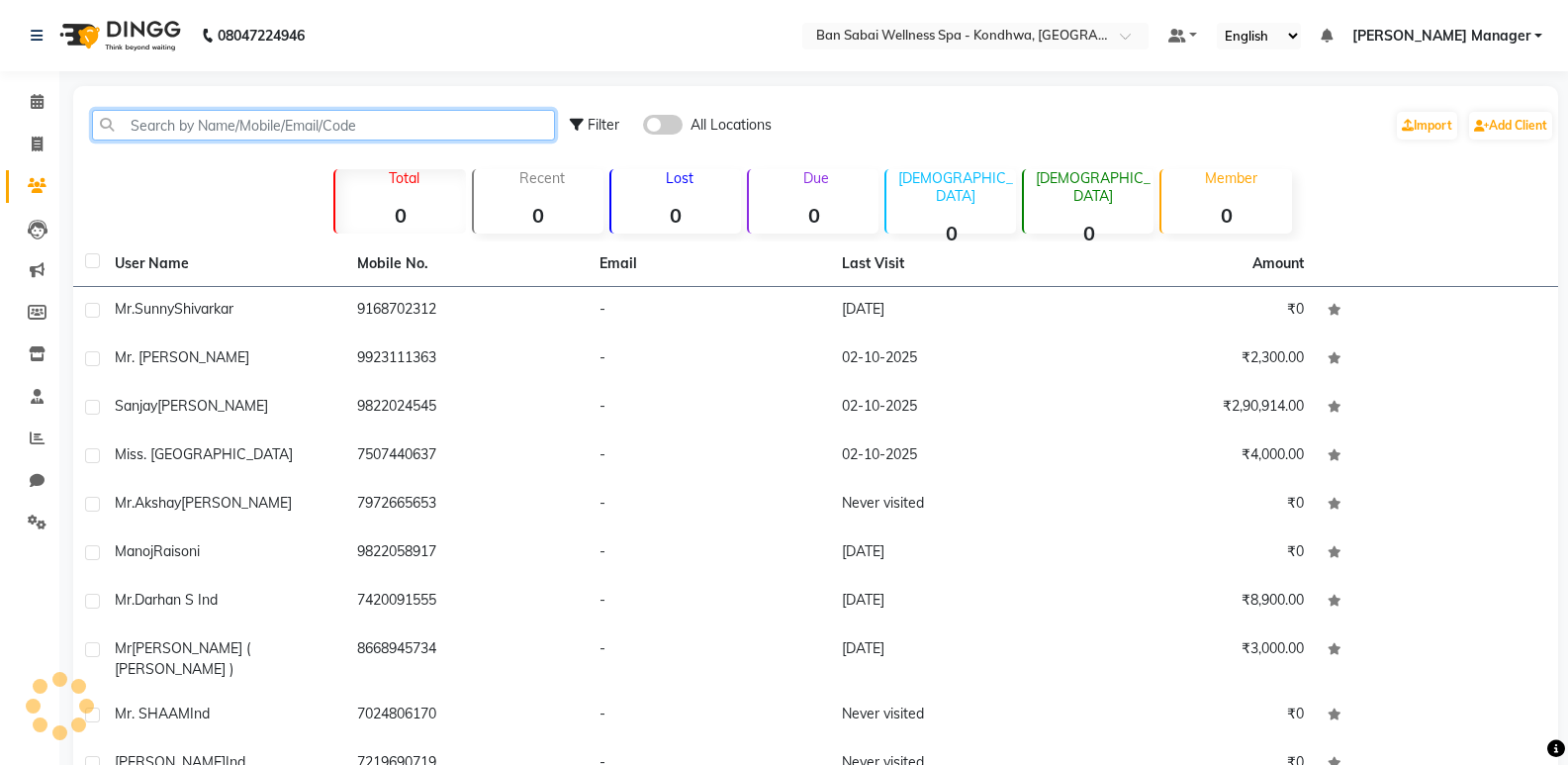
click at [294, 129] on input "text" at bounding box center [323, 125] width 463 height 31
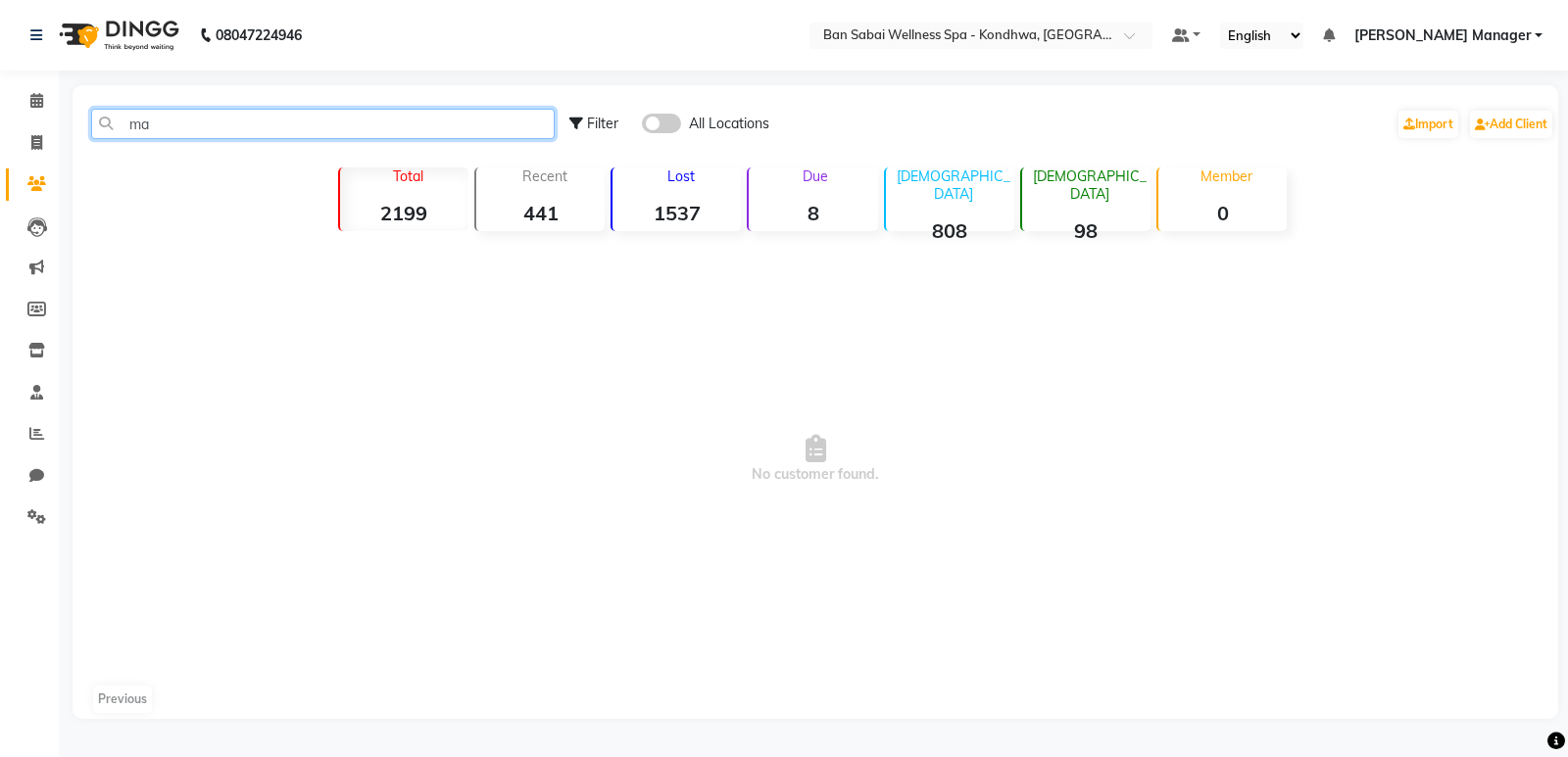
type input "m"
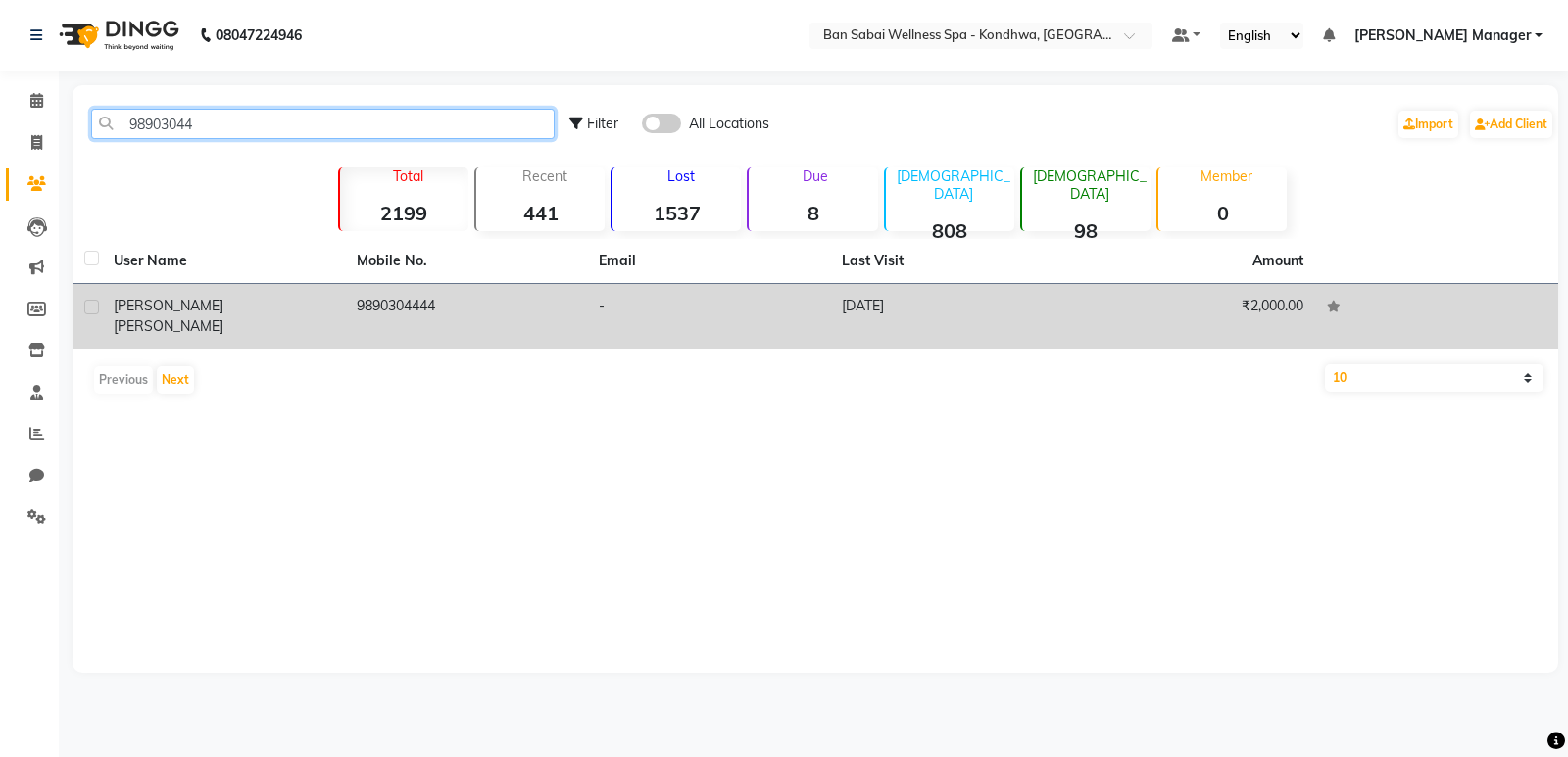
type input "98903044"
click at [696, 296] on td "-" at bounding box center [708, 316] width 243 height 65
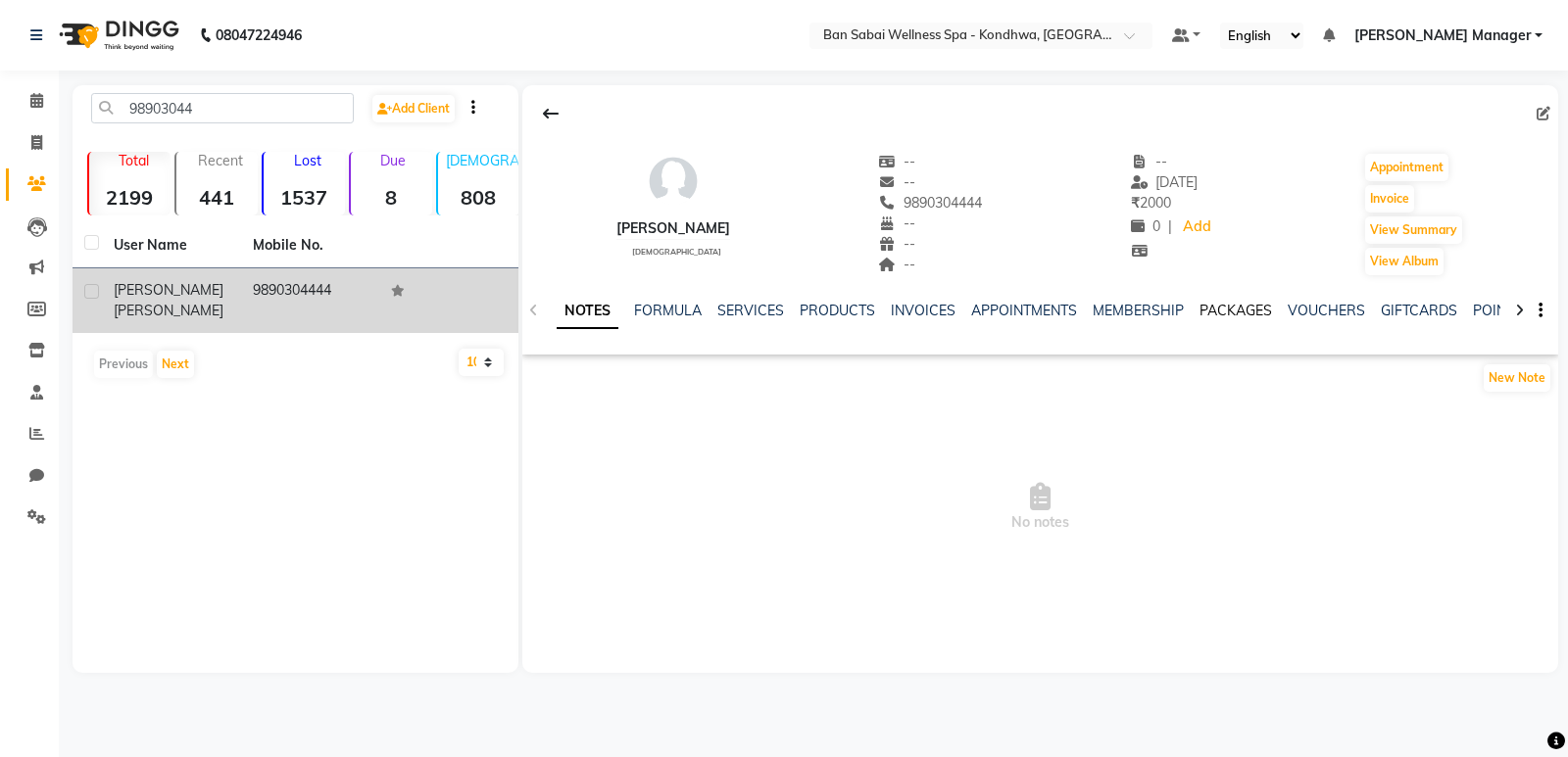
click at [1229, 307] on link "PACKAGES" at bounding box center [1236, 310] width 73 height 18
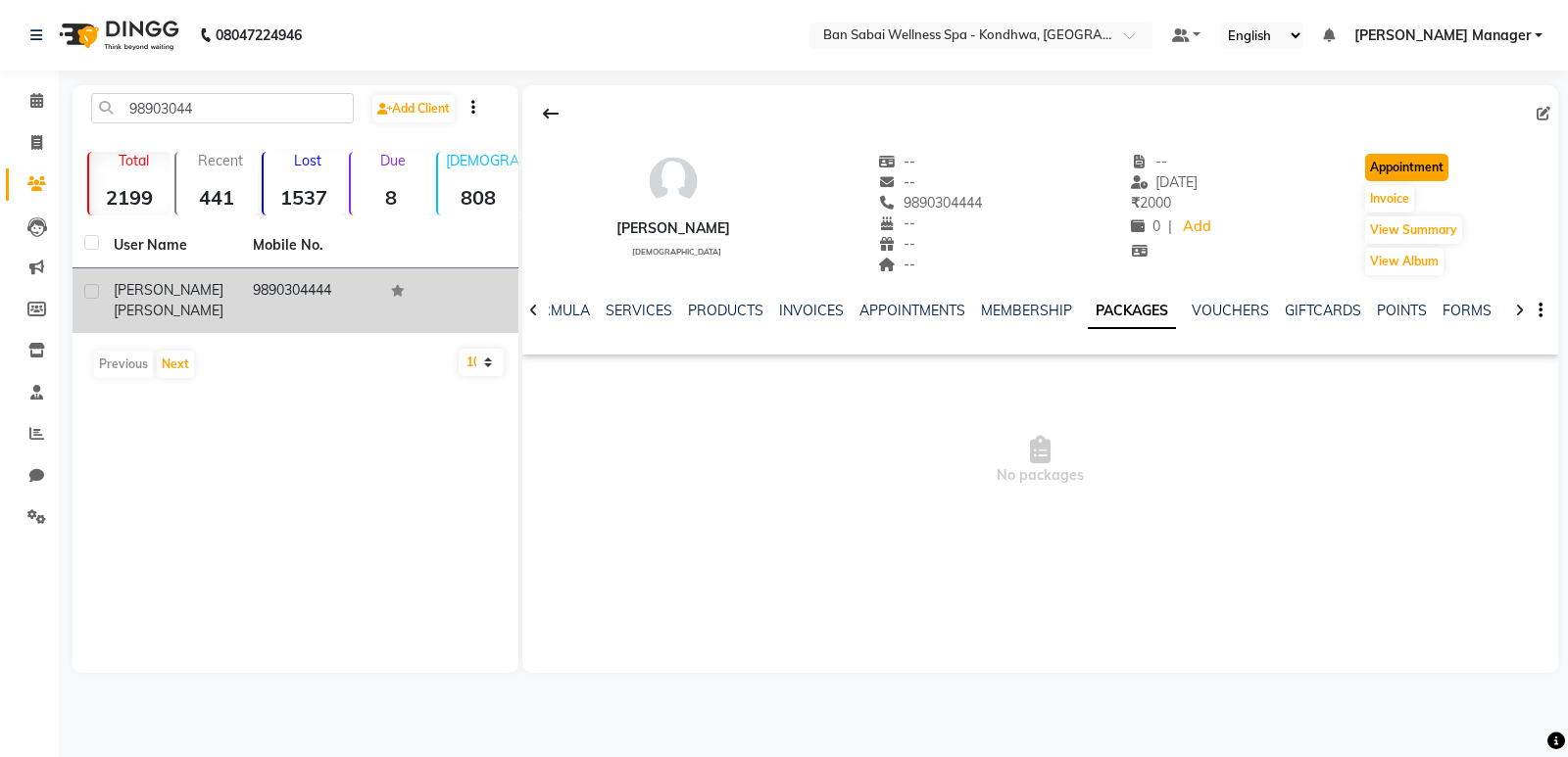
click at [1397, 172] on button "Appointment" at bounding box center [1406, 168] width 83 height 28
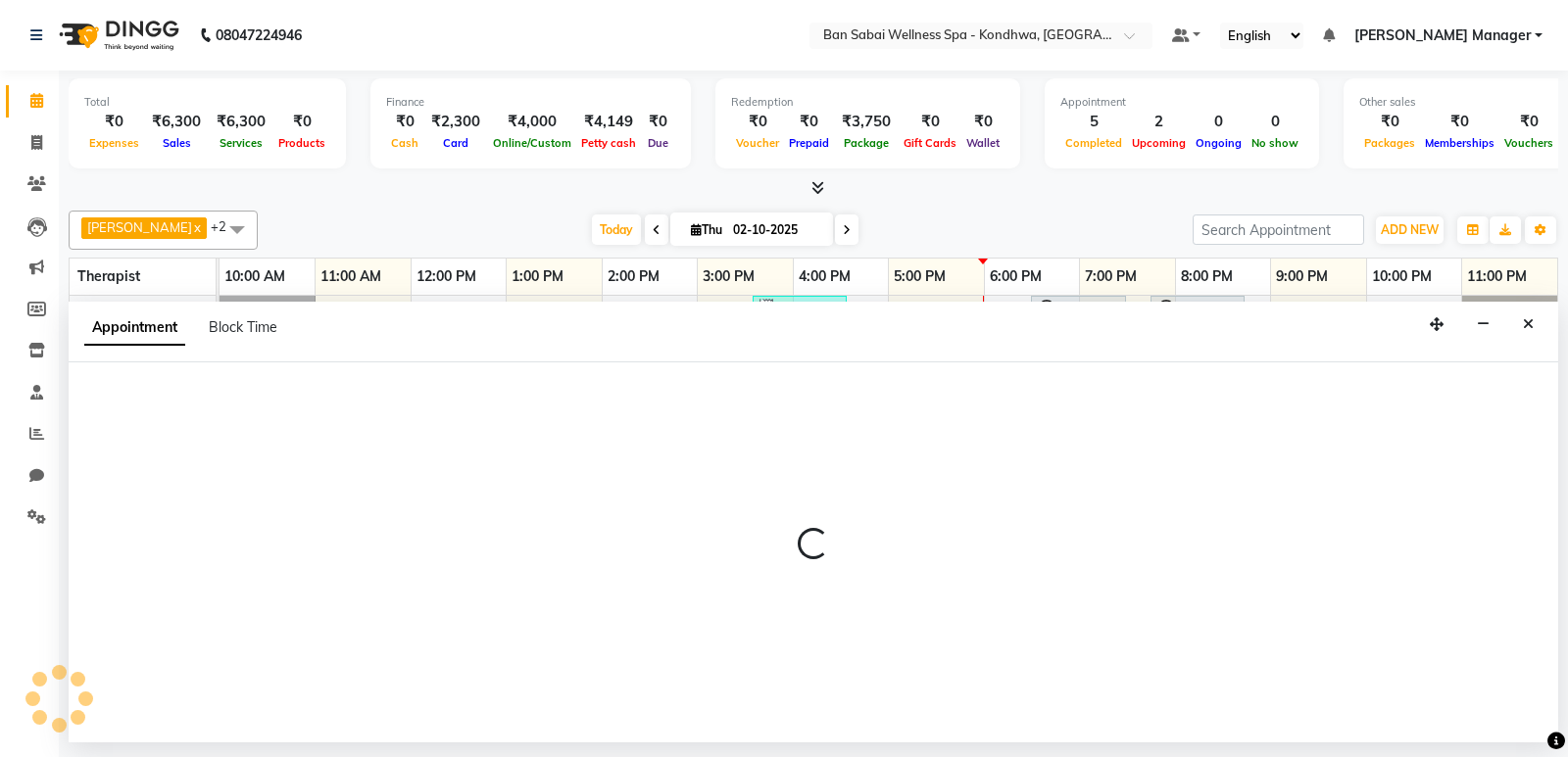
select select "660"
select select "tentative"
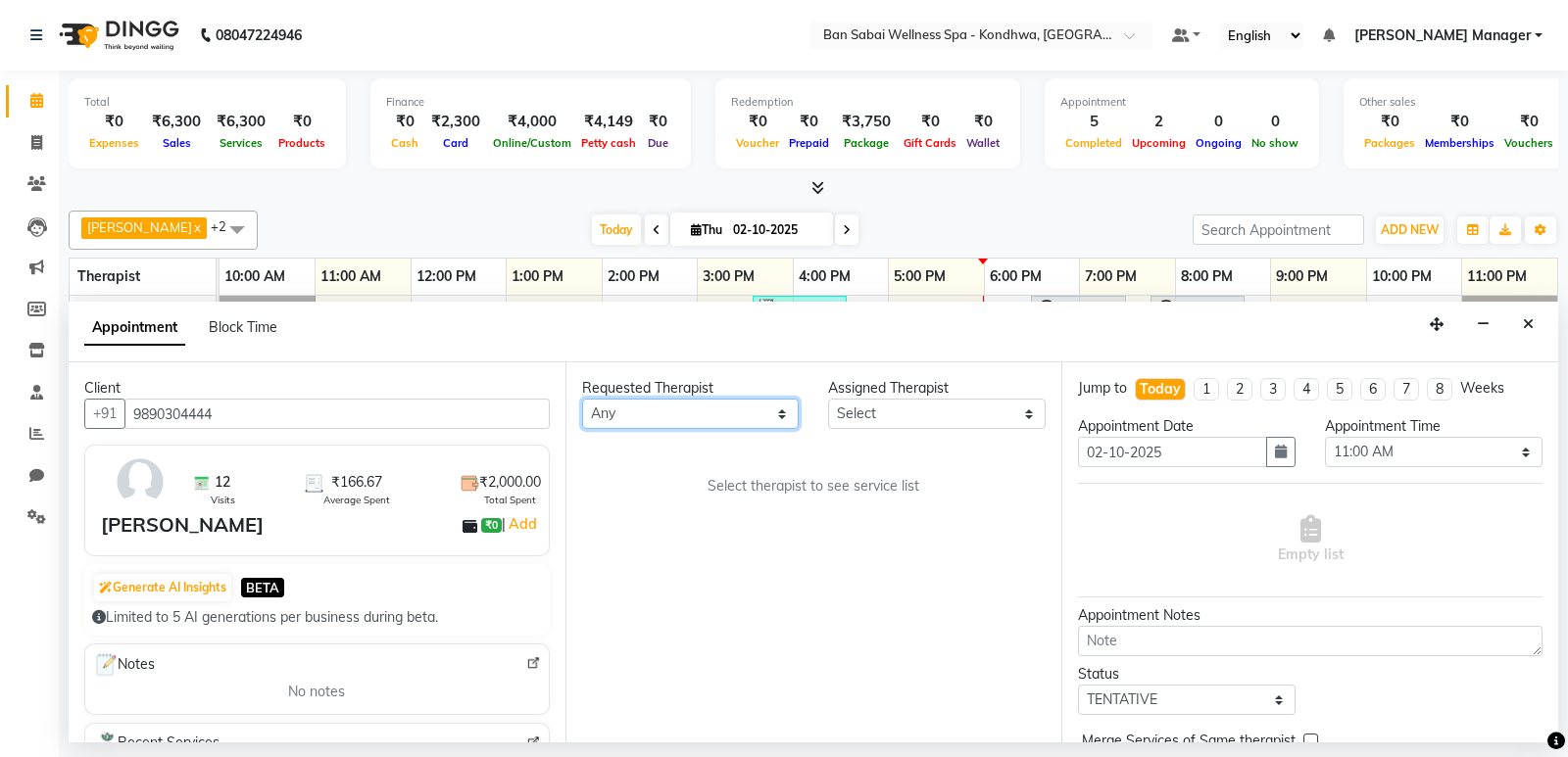
click at [640, 413] on select "Any Kiki [PERSON_NAME] [PERSON_NAME] Ms. Zuali," at bounding box center [690, 413] width 218 height 31
select select "78620"
click at [582, 398] on select "Any Kiki [PERSON_NAME] [PERSON_NAME] Ms. Zuali," at bounding box center [690, 413] width 218 height 31
select select "78620"
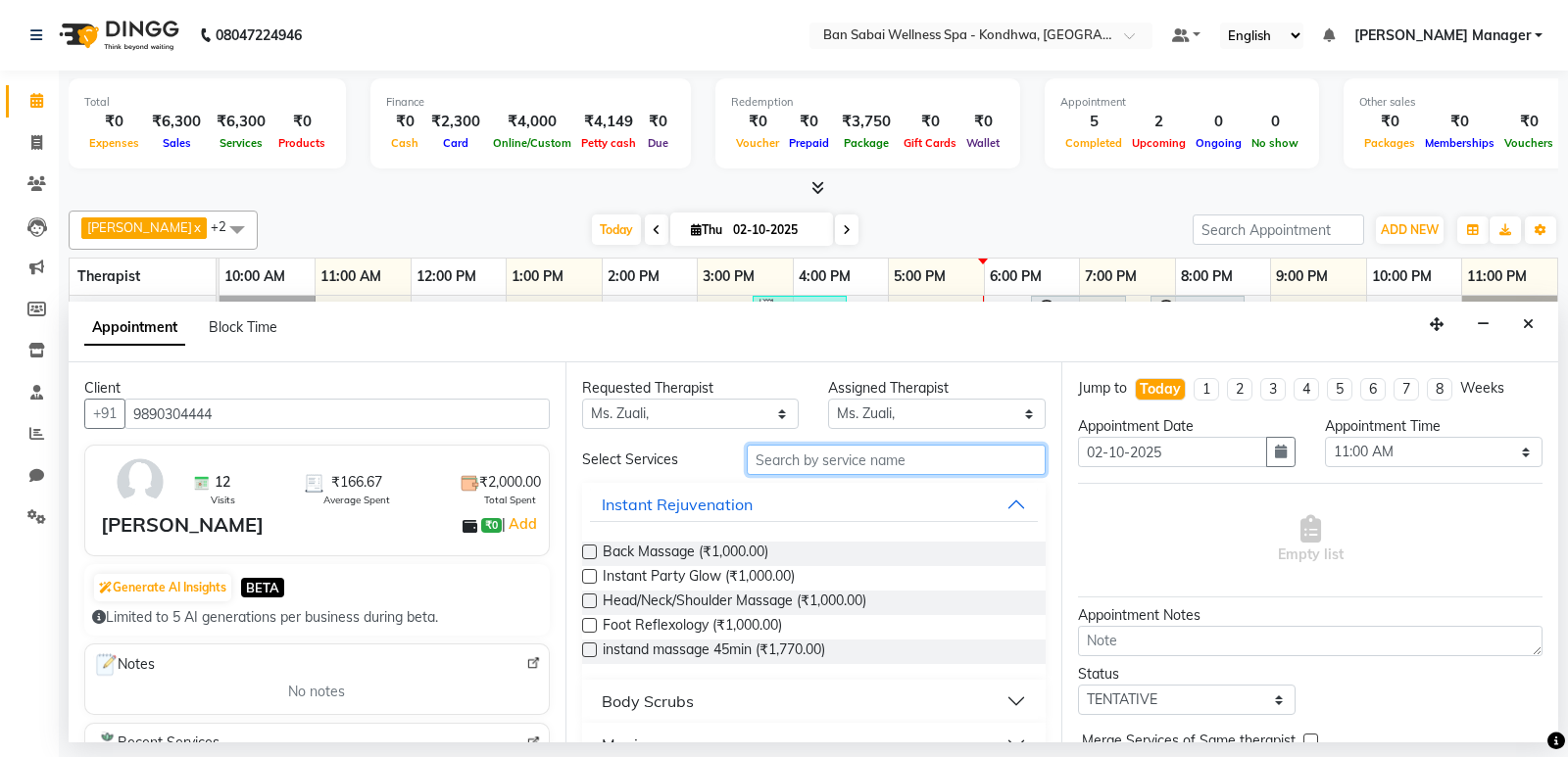
click at [852, 463] on input "text" at bounding box center [896, 459] width 300 height 31
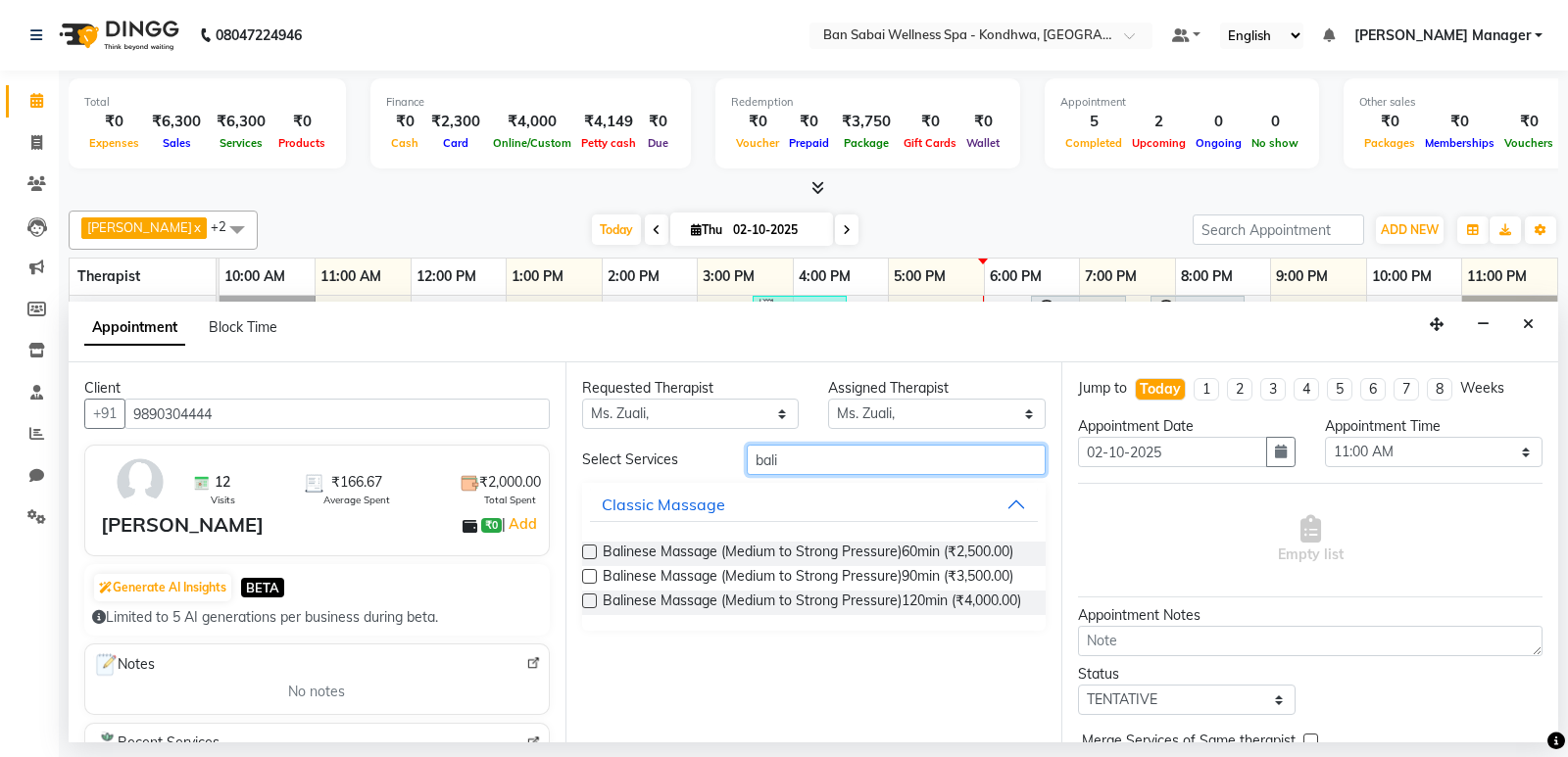
type input "bali"
click at [589, 556] on label at bounding box center [589, 551] width 15 height 15
click at [589, 556] on input "checkbox" at bounding box center [588, 553] width 13 height 13
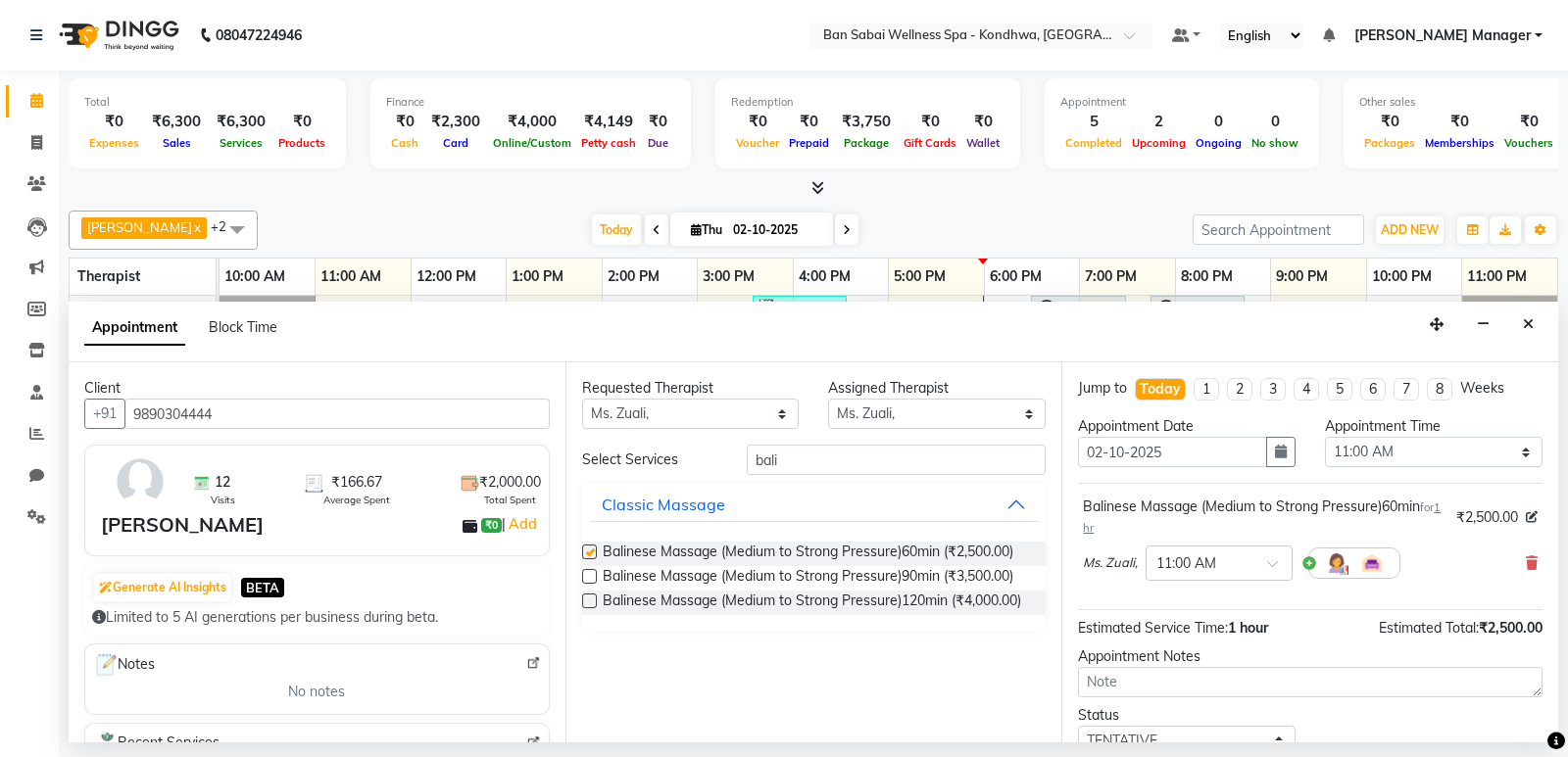
checkbox input "false"
click at [1181, 559] on input "text" at bounding box center [1198, 561] width 86 height 21
click at [1174, 693] on div "07:00 PM" at bounding box center [1218, 696] width 145 height 36
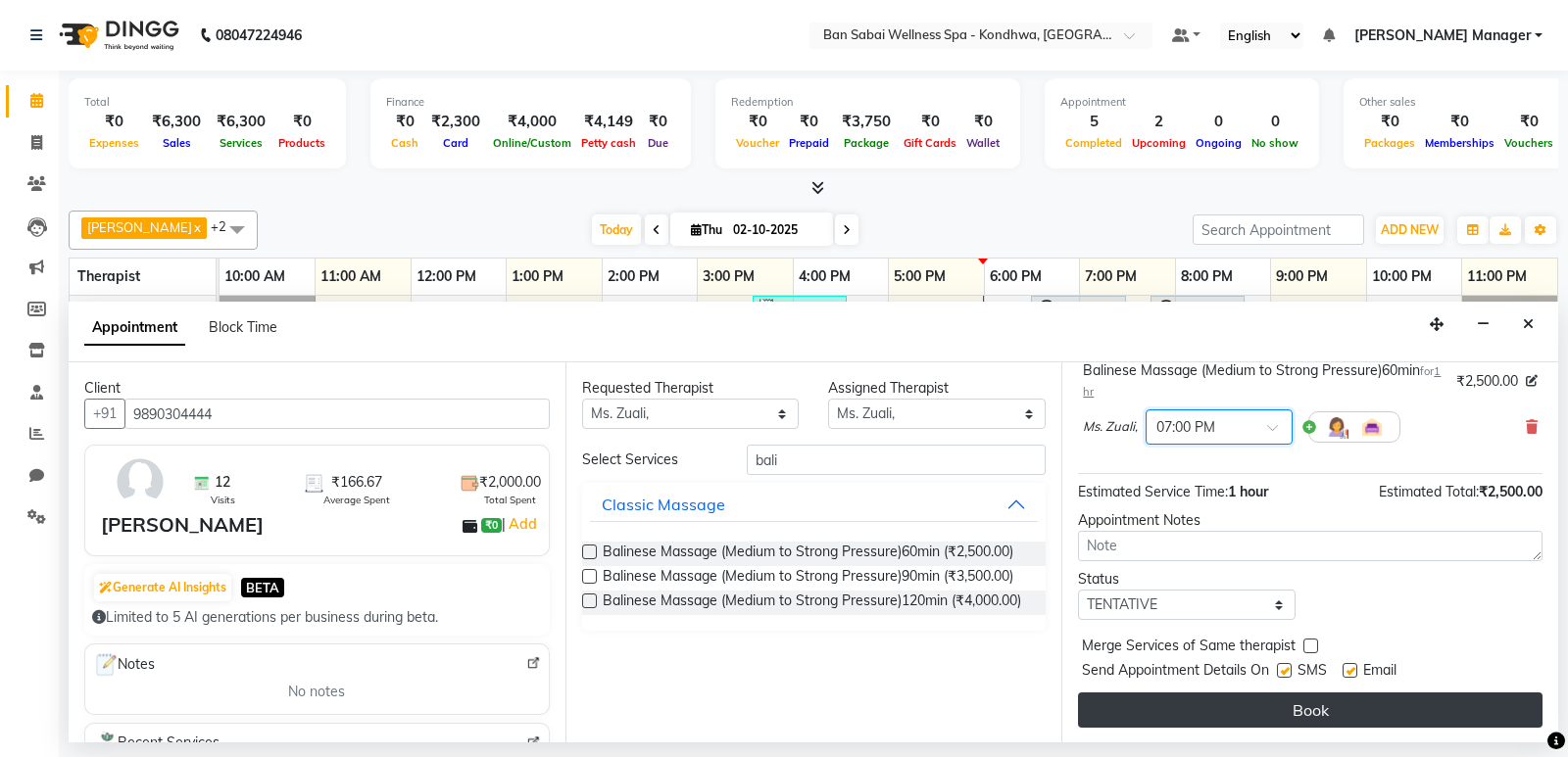
scroll to position [137, 0]
click at [1221, 715] on button "Book" at bounding box center [1310, 709] width 464 height 35
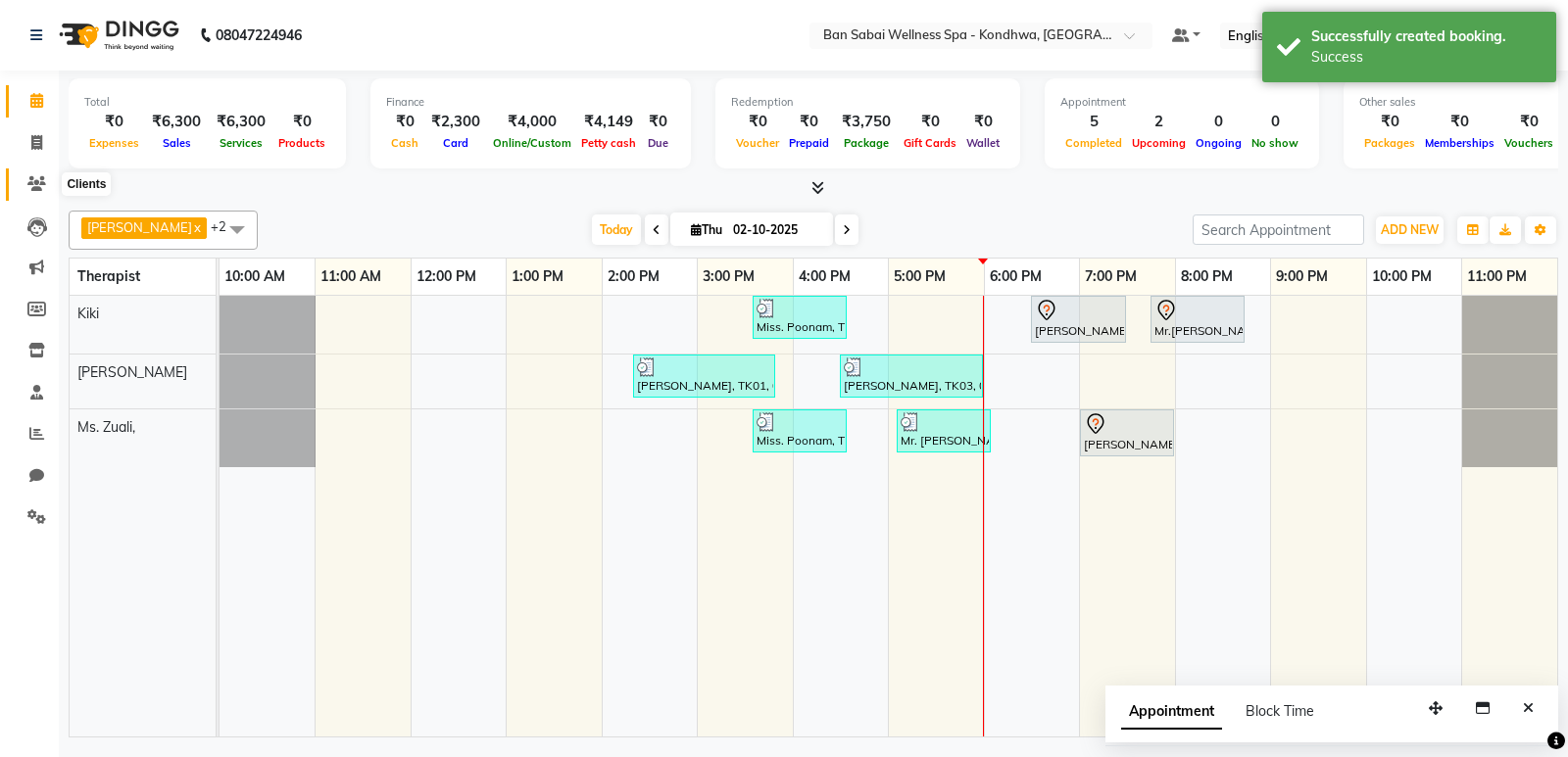
click at [46, 178] on span at bounding box center [36, 184] width 35 height 23
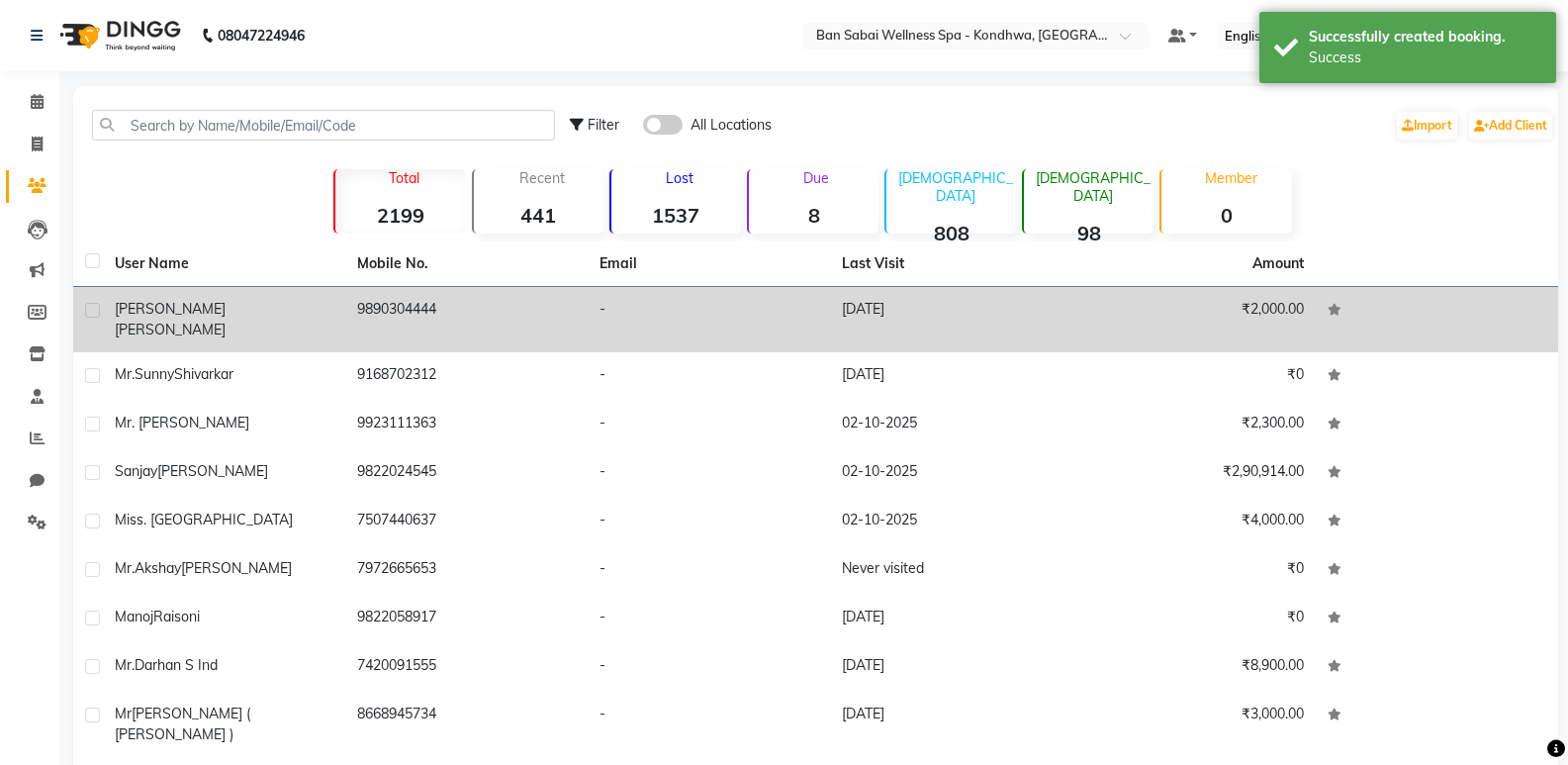
click at [393, 305] on td "9890304444" at bounding box center [466, 320] width 242 height 66
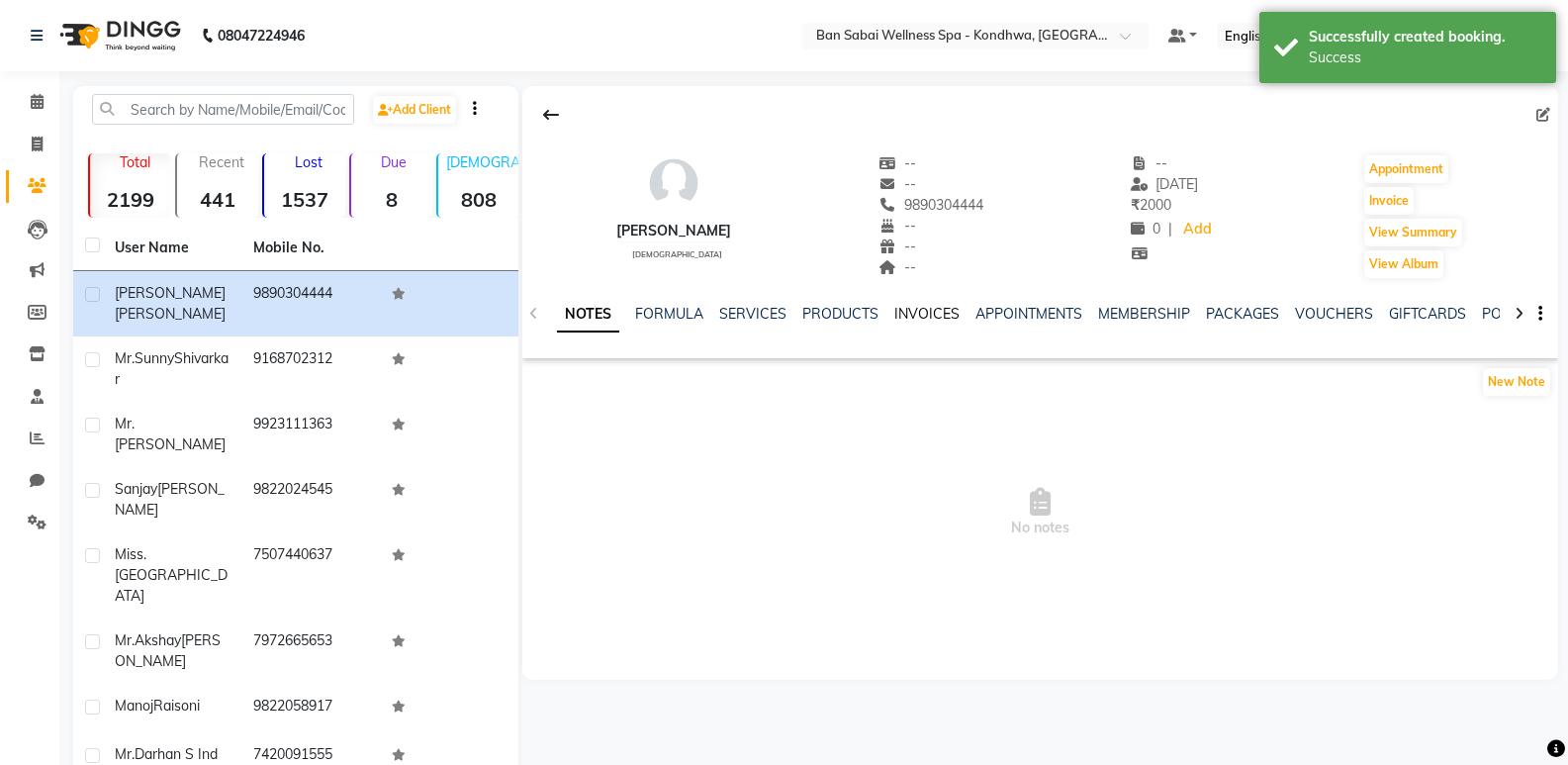
click at [906, 307] on link "INVOICES" at bounding box center [927, 314] width 66 height 18
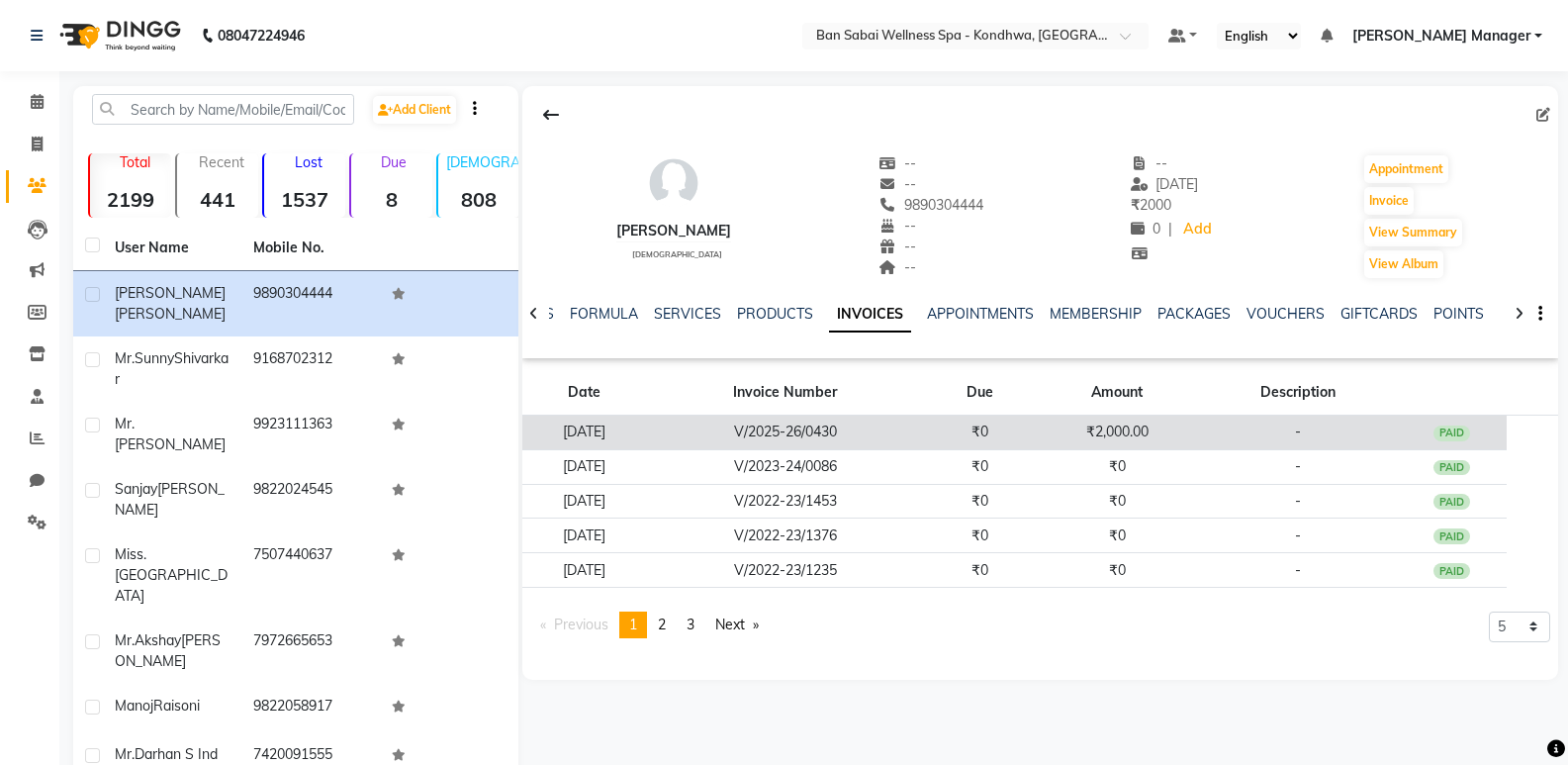
click at [963, 433] on td "₹0" at bounding box center [980, 432] width 110 height 35
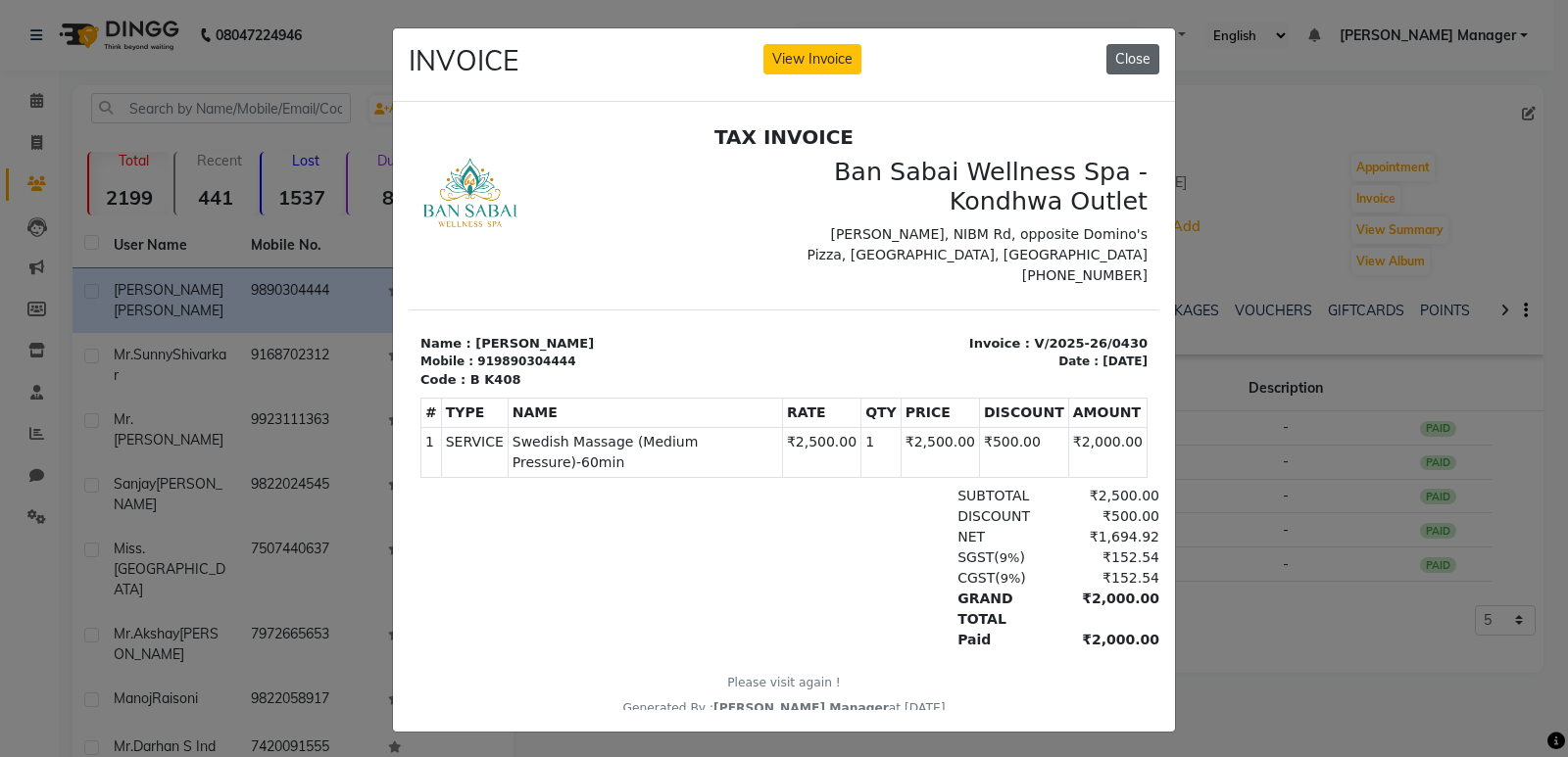
click at [1107, 52] on button "Close" at bounding box center [1133, 59] width 53 height 31
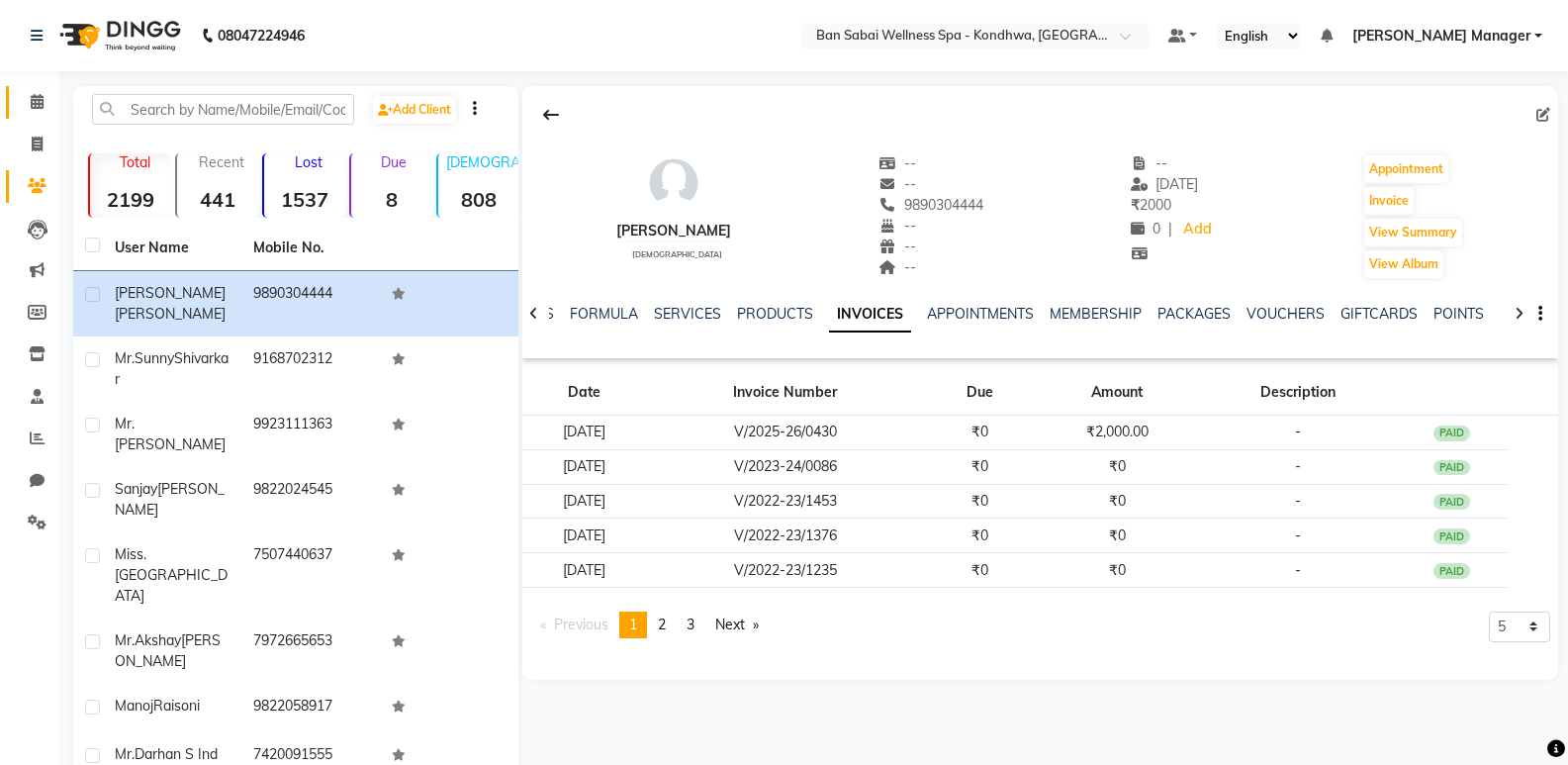
click at [38, 115] on link "Calendar" at bounding box center [30, 102] width 48 height 33
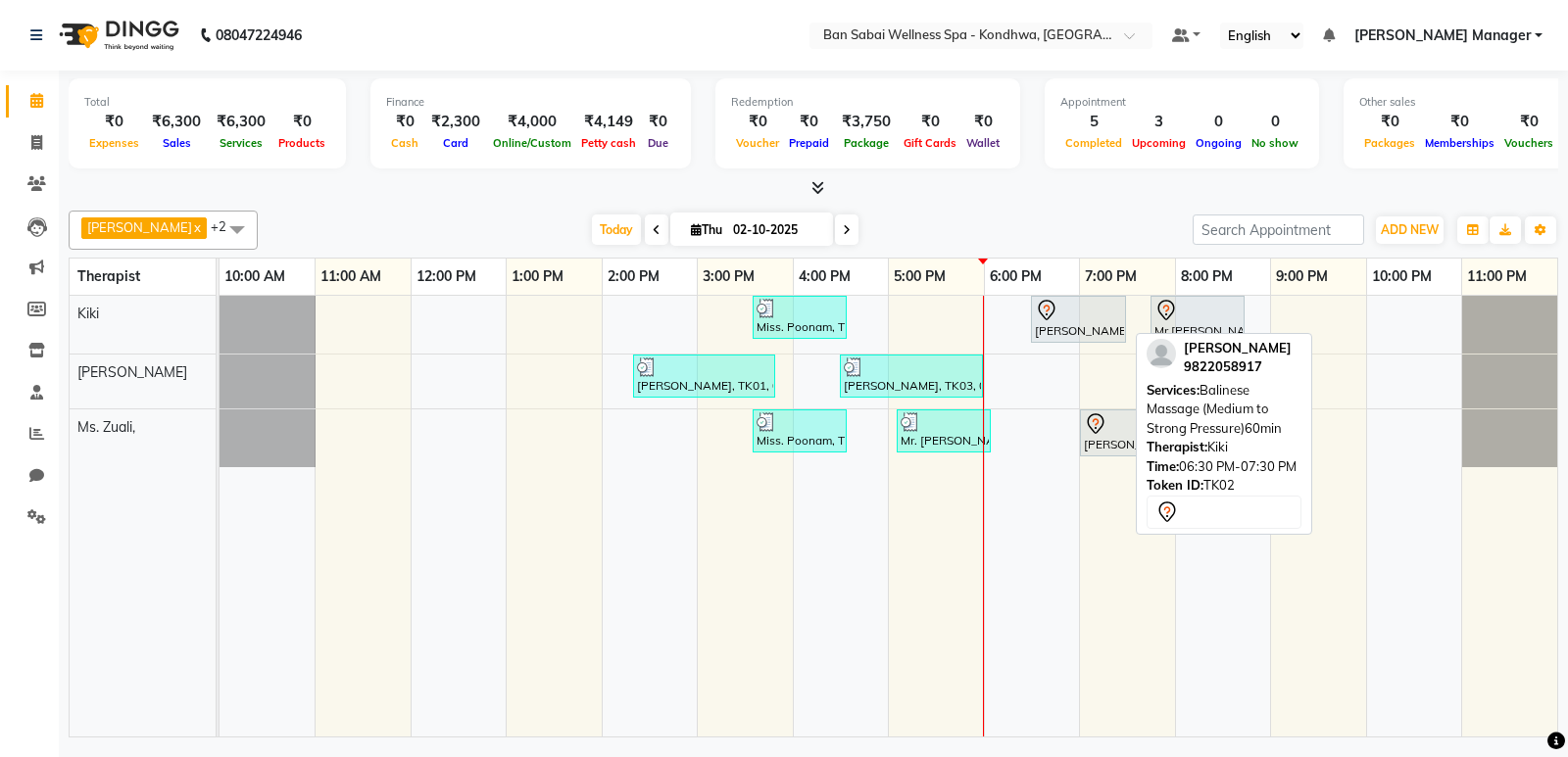
click at [1077, 327] on div "[PERSON_NAME], TK02, 06:30 PM-07:30 PM, Balinese Massage (Medium to Strong Pres…" at bounding box center [1078, 319] width 91 height 41
select select "7"
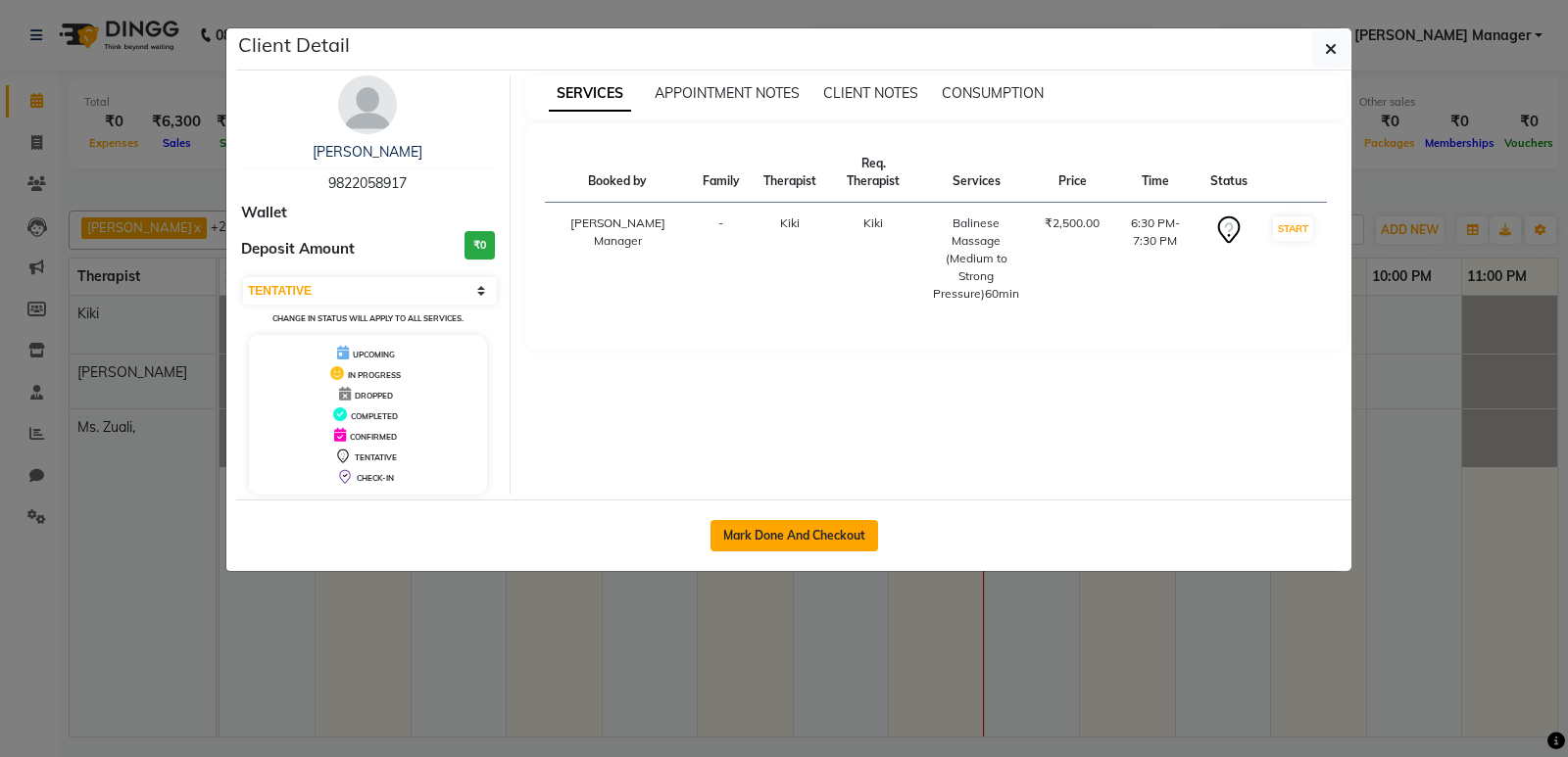
click at [773, 535] on button "Mark Done And Checkout" at bounding box center [794, 536] width 168 height 32
select select "8227"
select select "service"
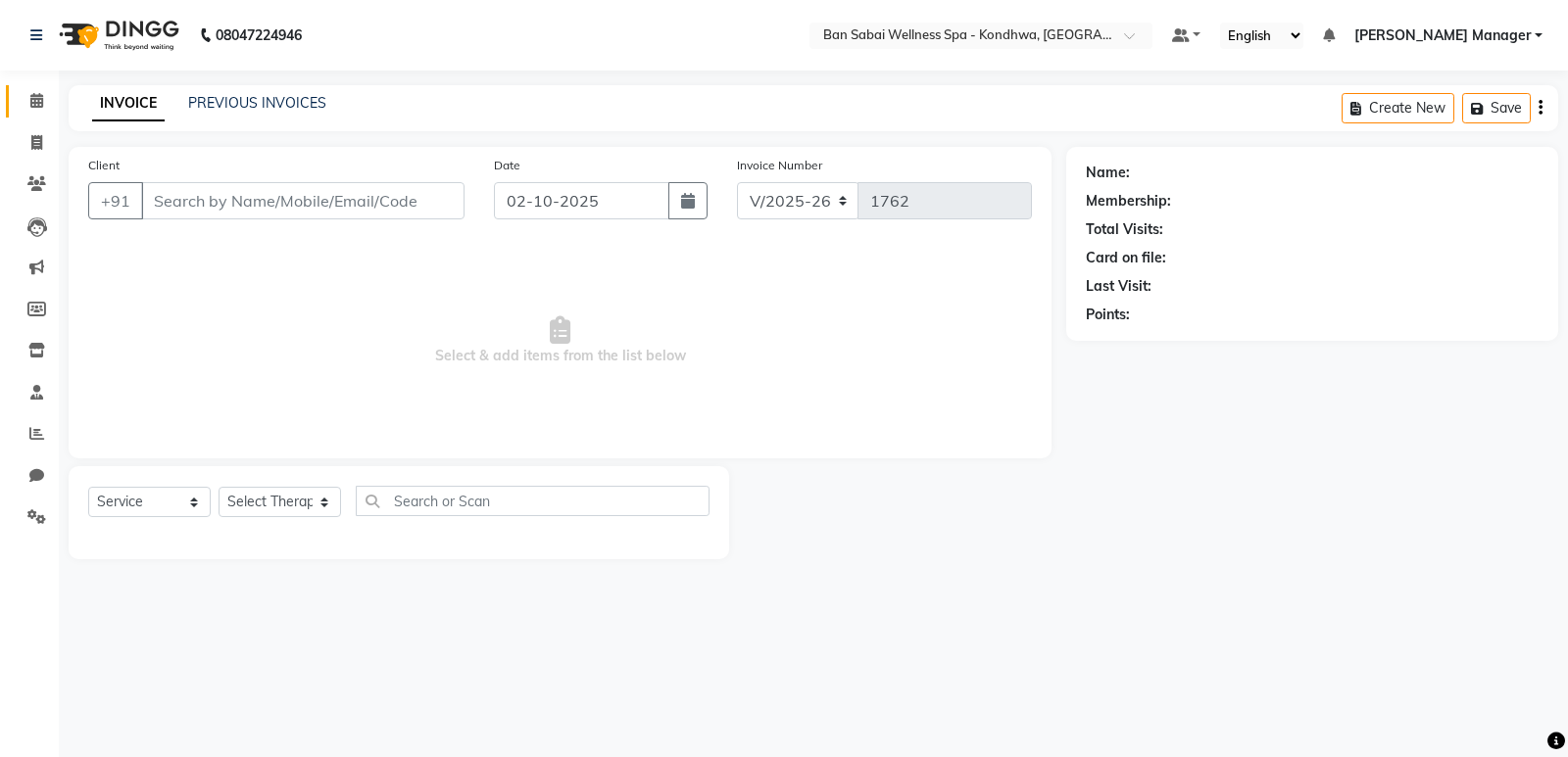
type input "9822058917"
select select "86348"
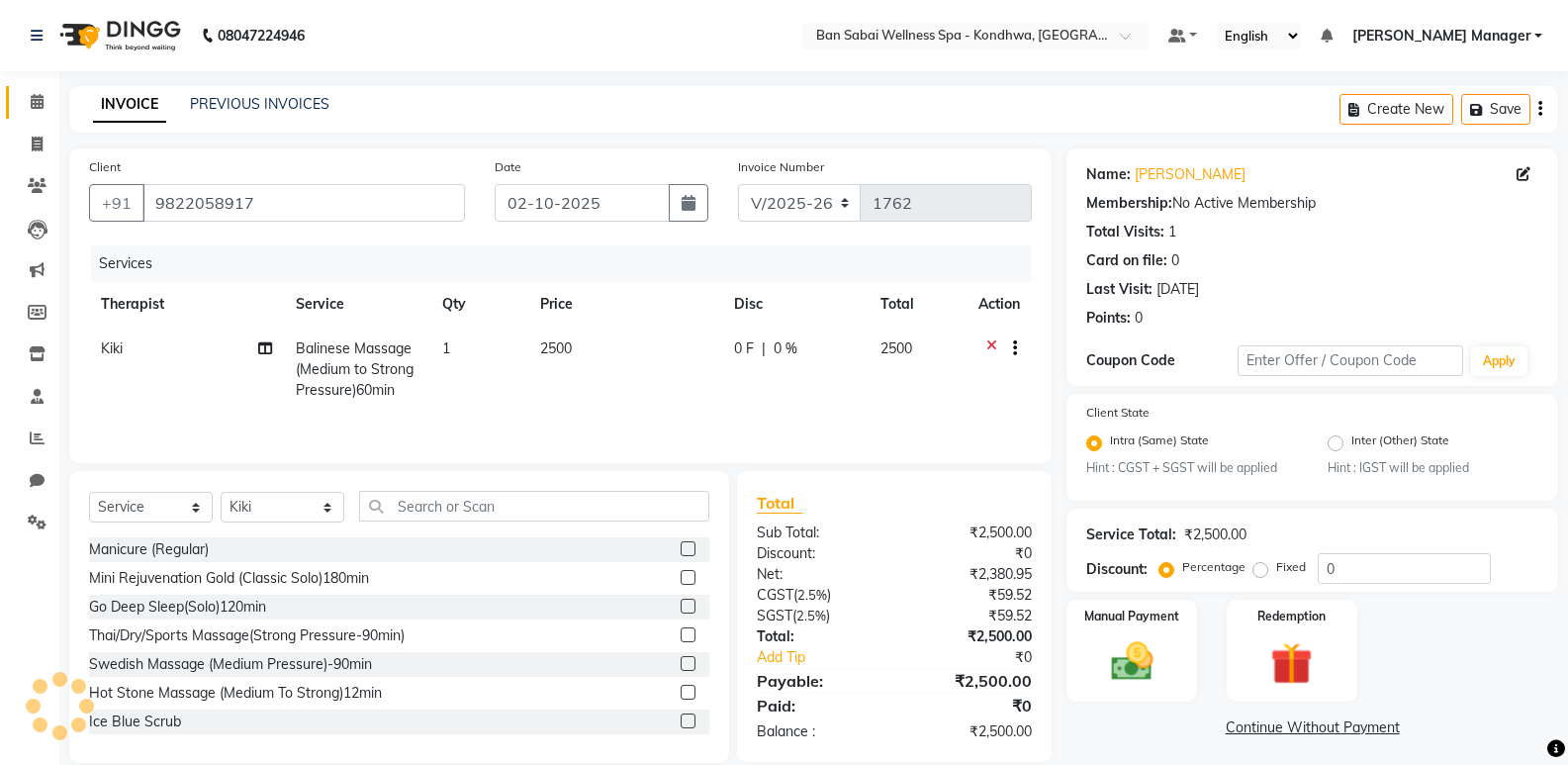
scroll to position [28, 0]
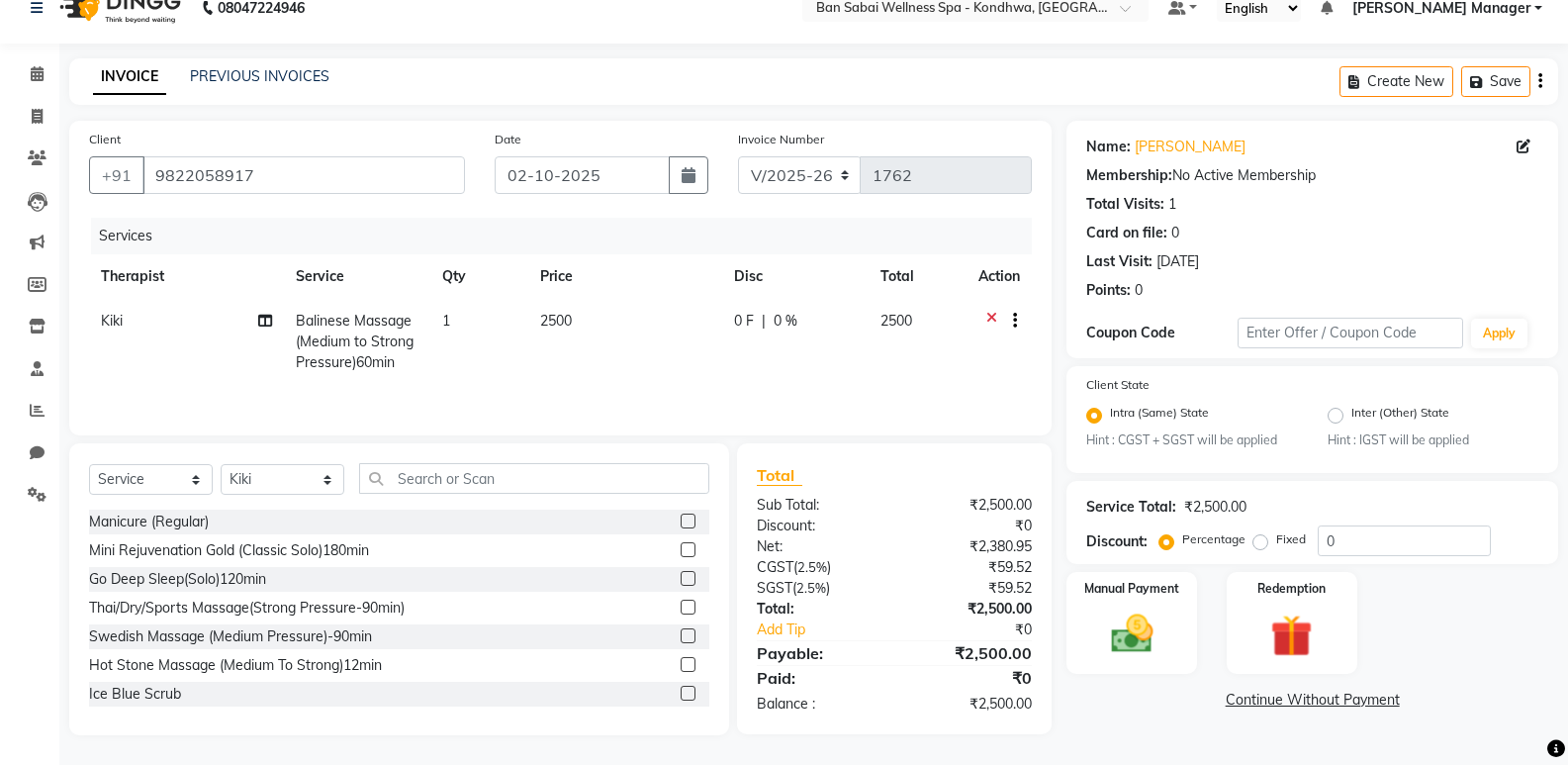
click at [1276, 542] on label "Fixed" at bounding box center [1291, 540] width 30 height 18
click at [1263, 542] on input "Fixed" at bounding box center [1264, 539] width 14 height 14
radio input "true"
click at [1317, 541] on input "0" at bounding box center [1404, 541] width 173 height 31
type input "500"
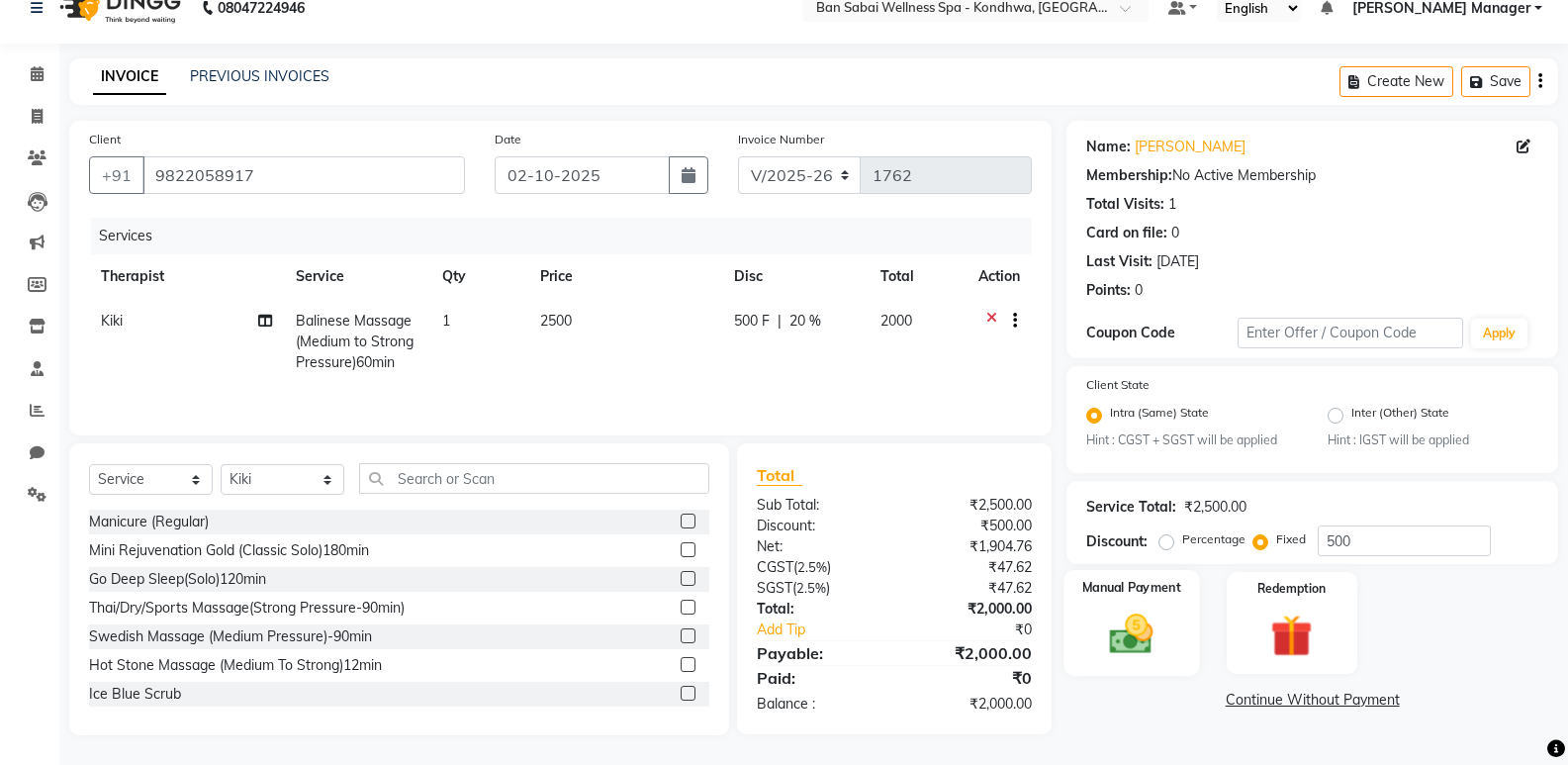
click at [1143, 628] on img at bounding box center [1131, 635] width 71 height 51
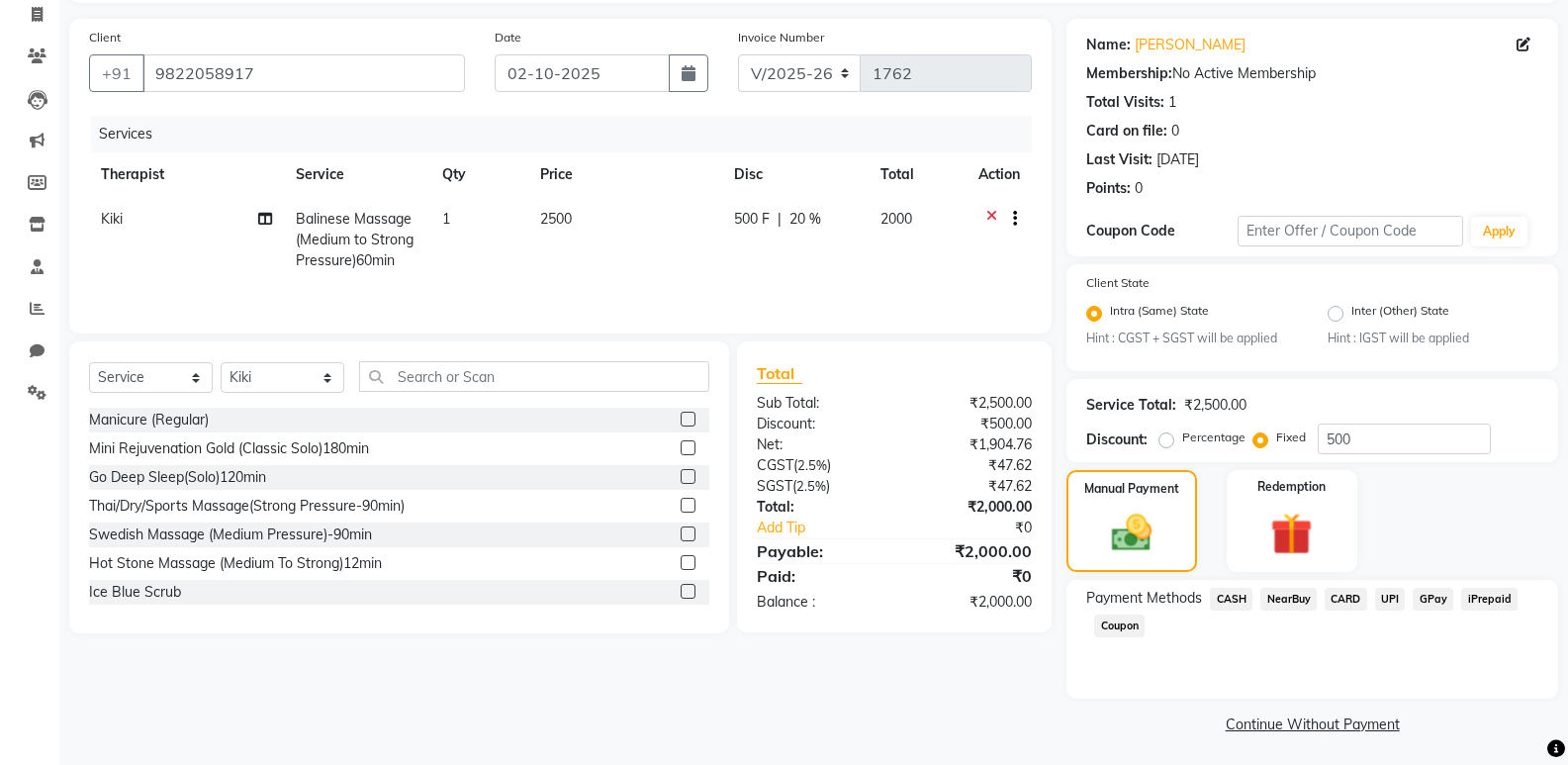
scroll to position [133, 0]
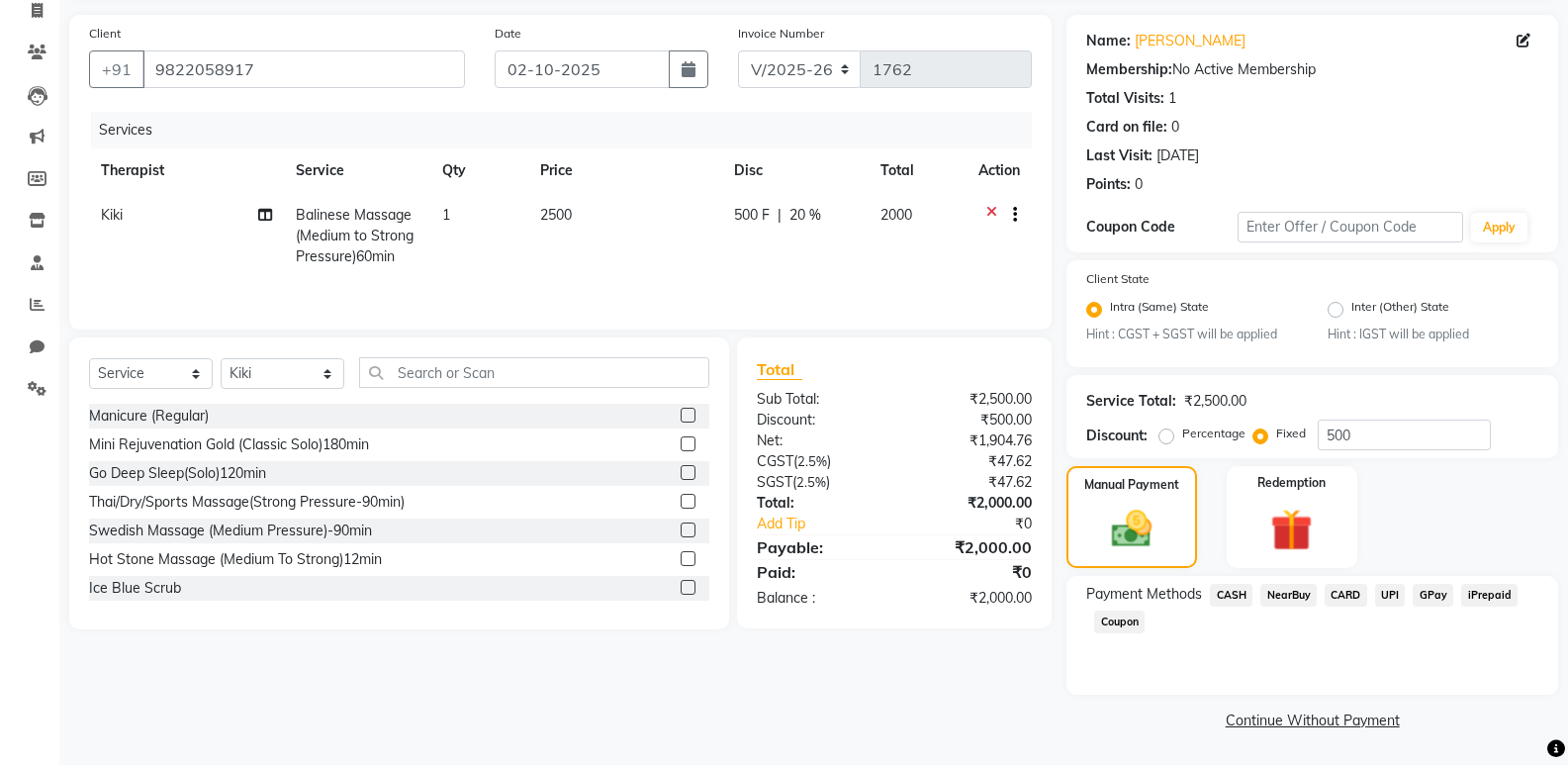
click at [1237, 589] on span "CASH" at bounding box center [1231, 595] width 43 height 23
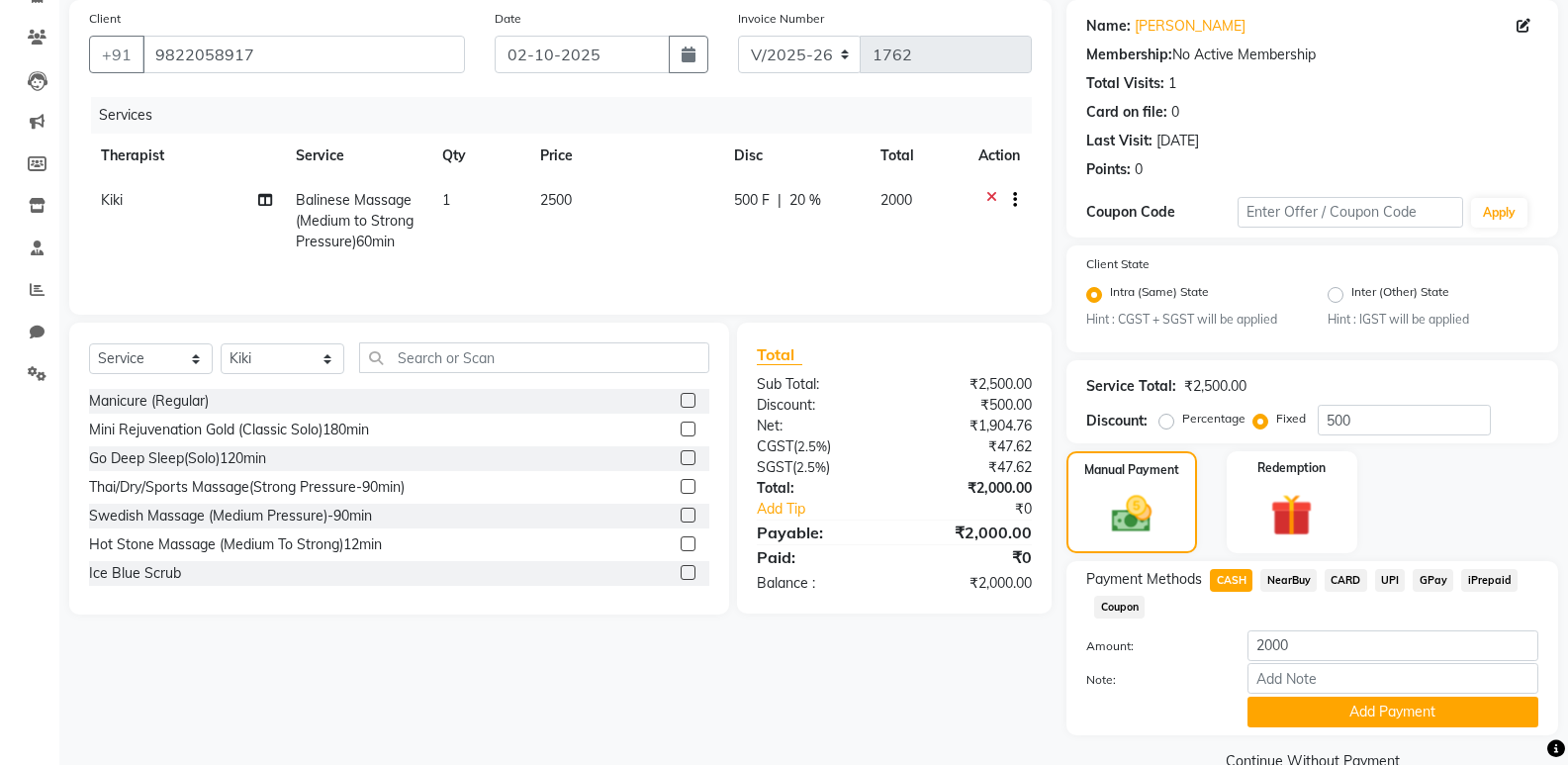
scroll to position [189, 0]
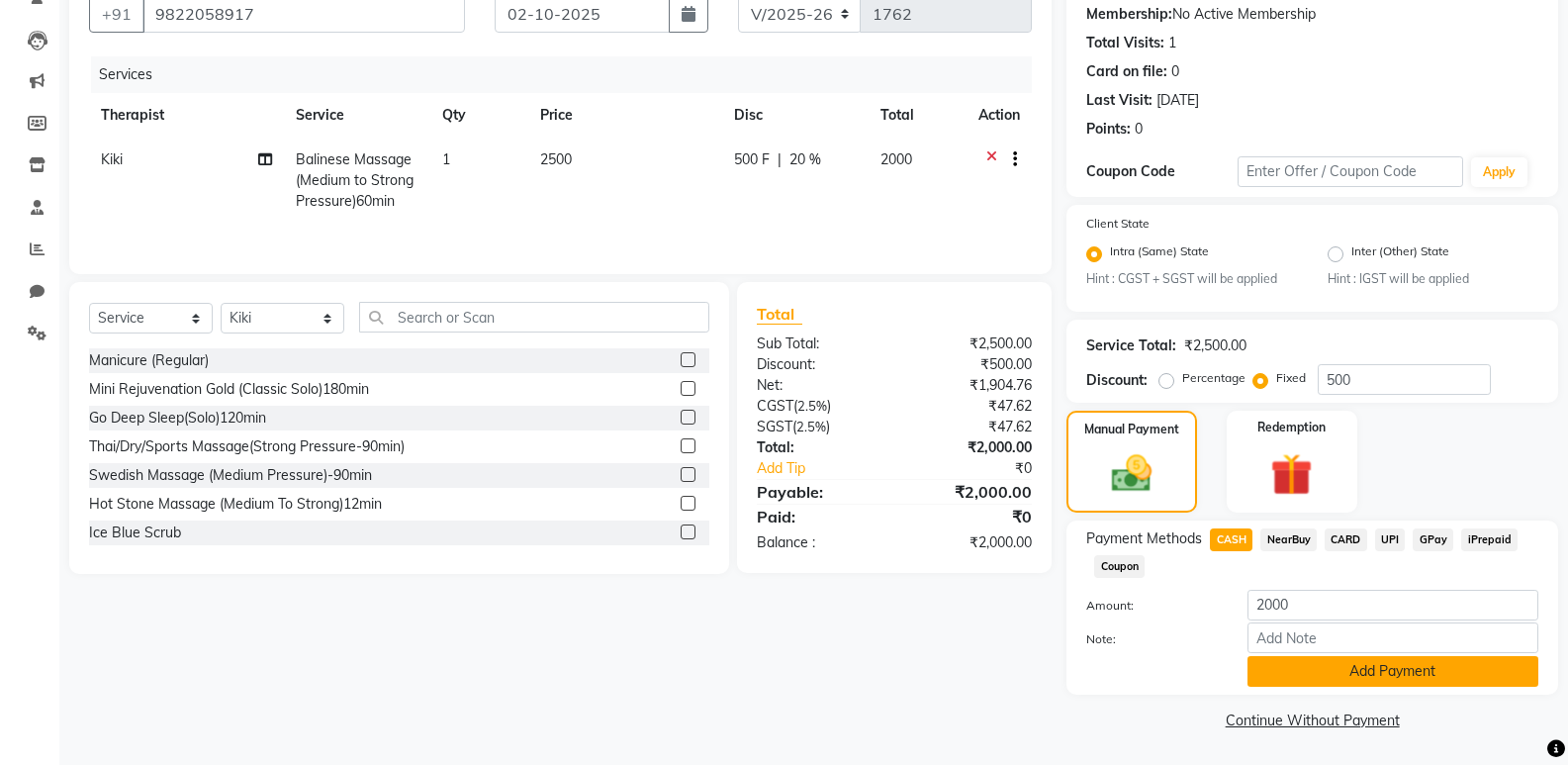
click at [1370, 673] on button "Add Payment" at bounding box center [1393, 671] width 291 height 31
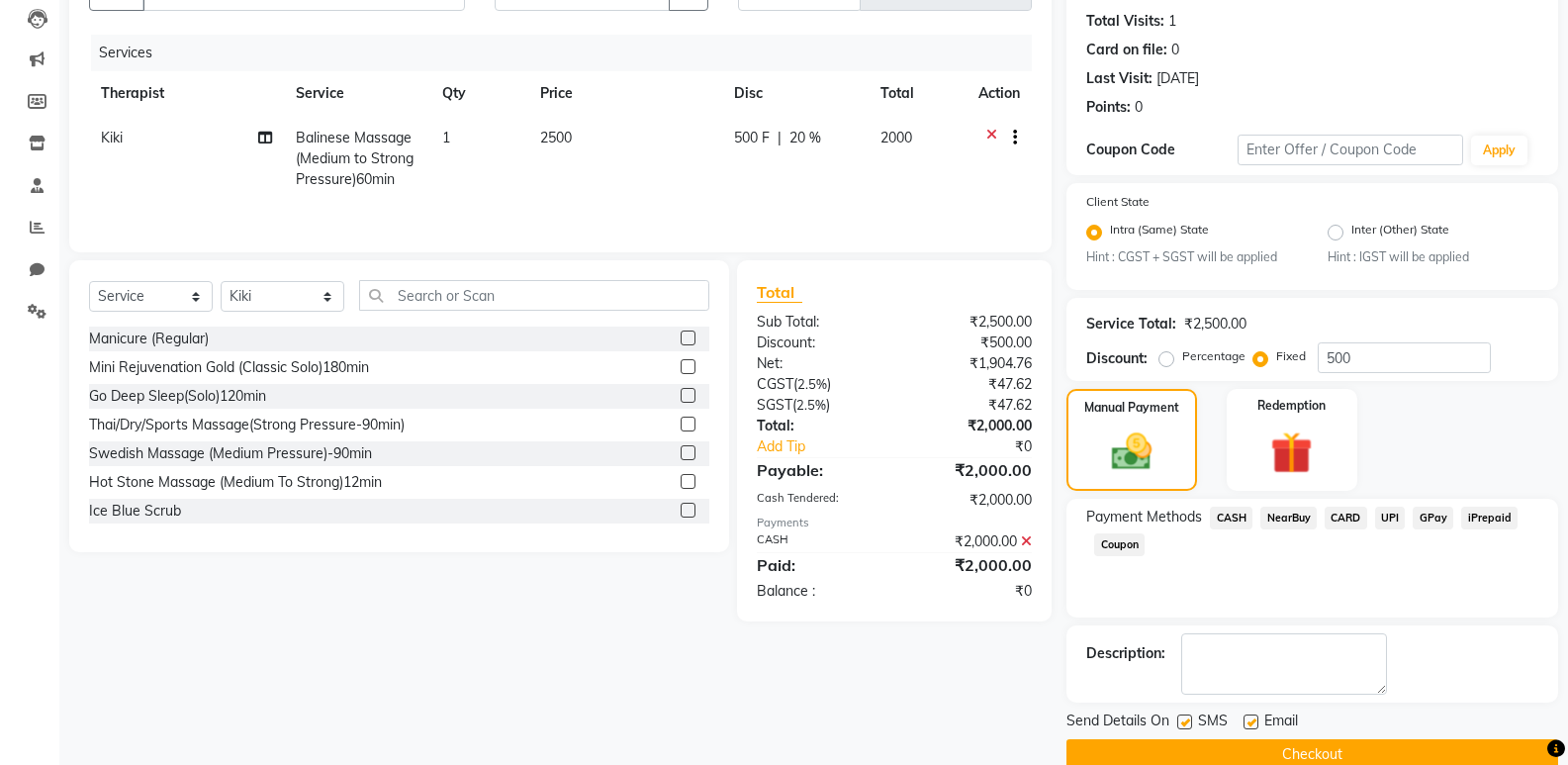
scroll to position [245, 0]
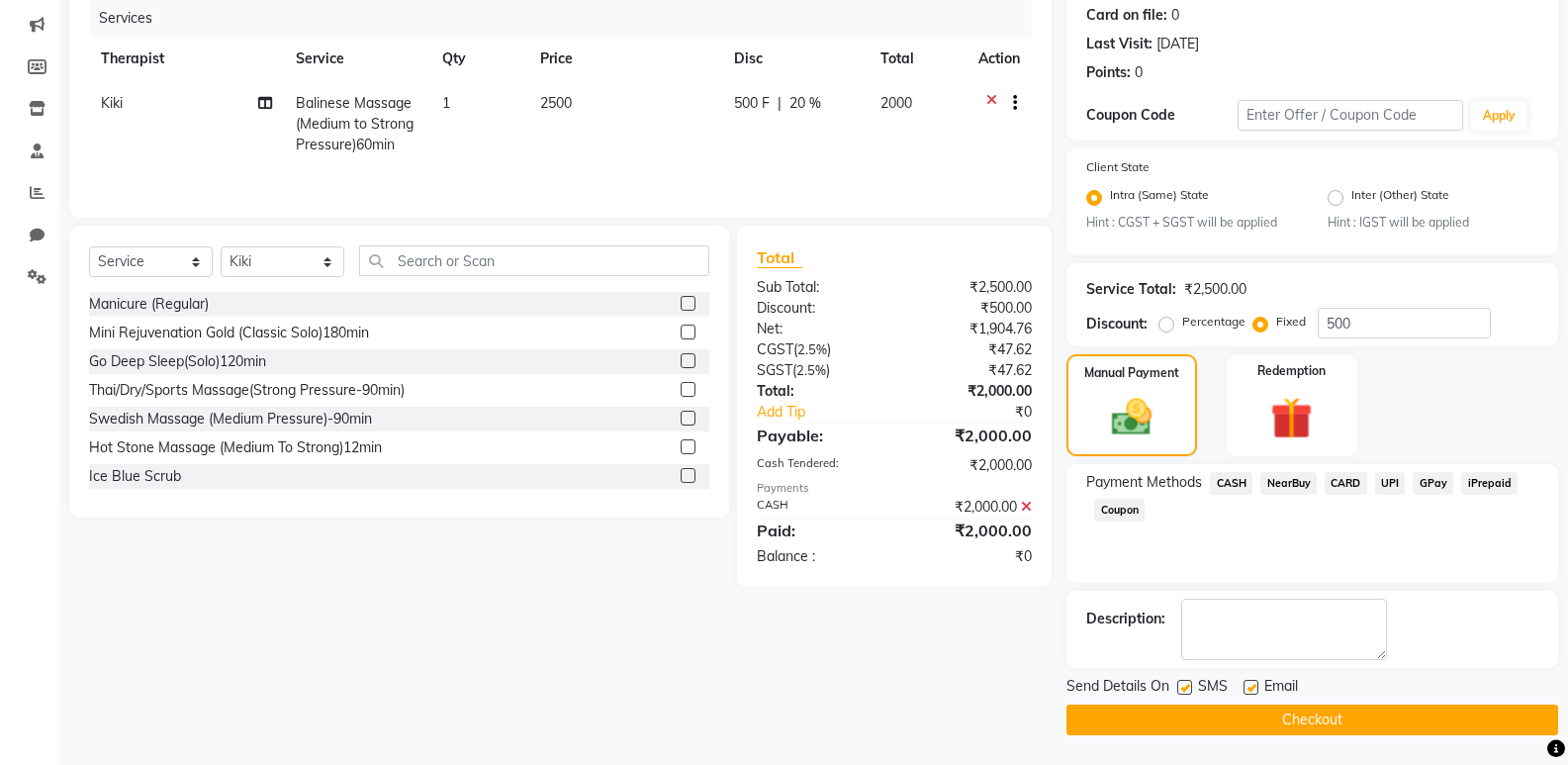
click at [1338, 717] on button "Checkout" at bounding box center [1312, 719] width 492 height 31
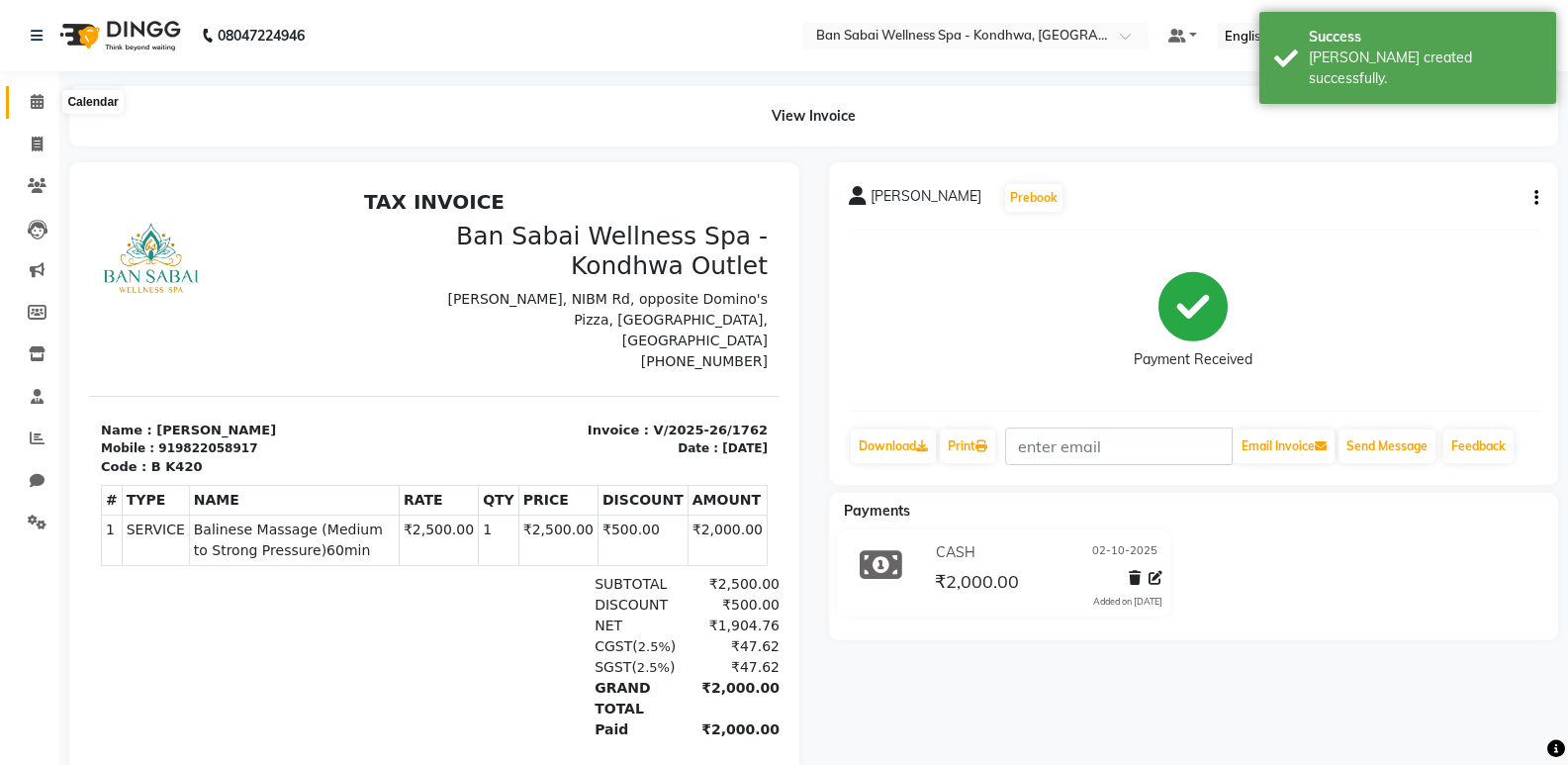
click at [34, 105] on icon at bounding box center [37, 101] width 13 height 15
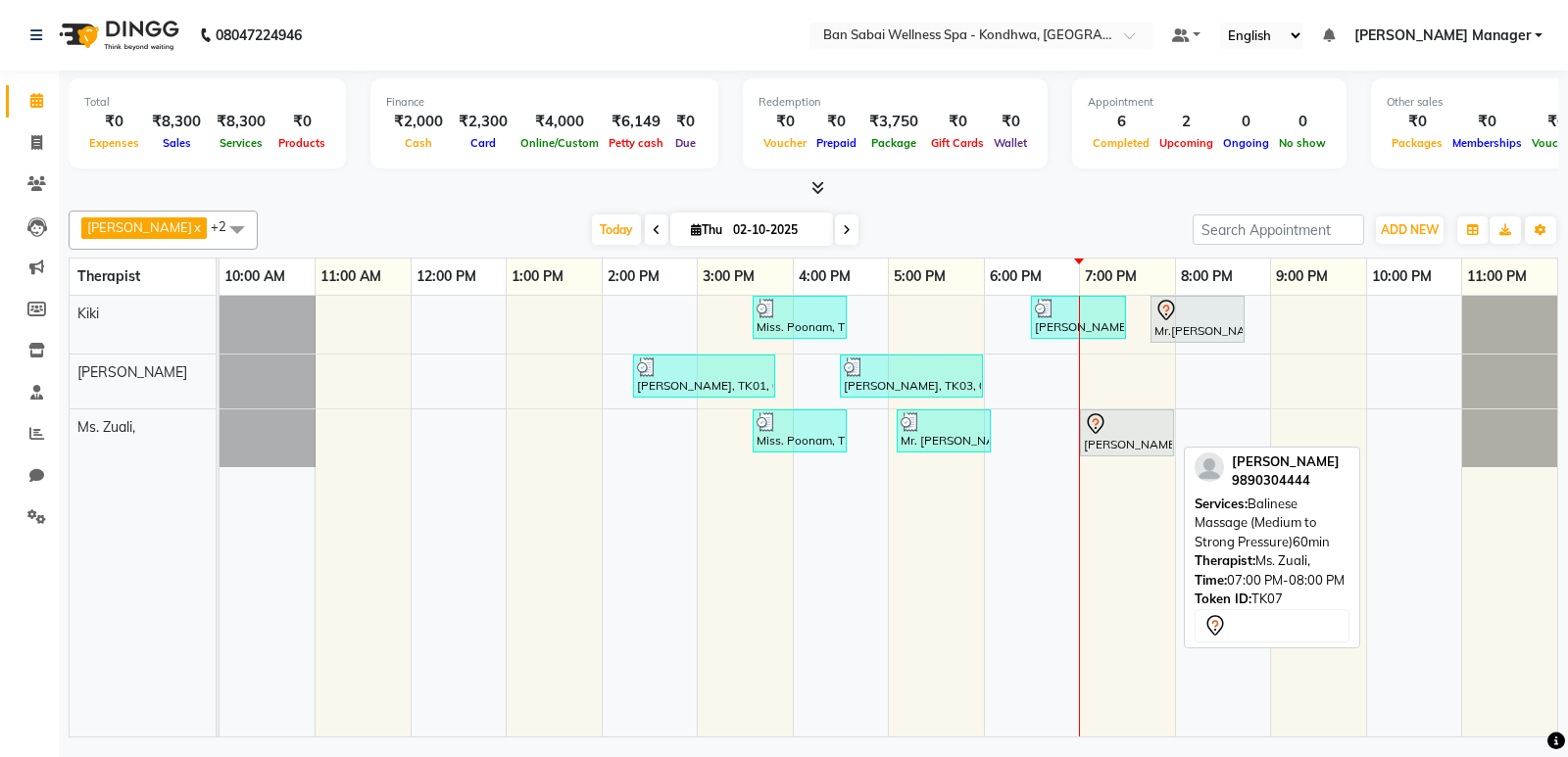
click at [1118, 434] on div "[PERSON_NAME], TK07, 07:00 PM-08:00 PM, Balinese Massage (Medium to Strong Pres…" at bounding box center [1126, 433] width 90 height 41
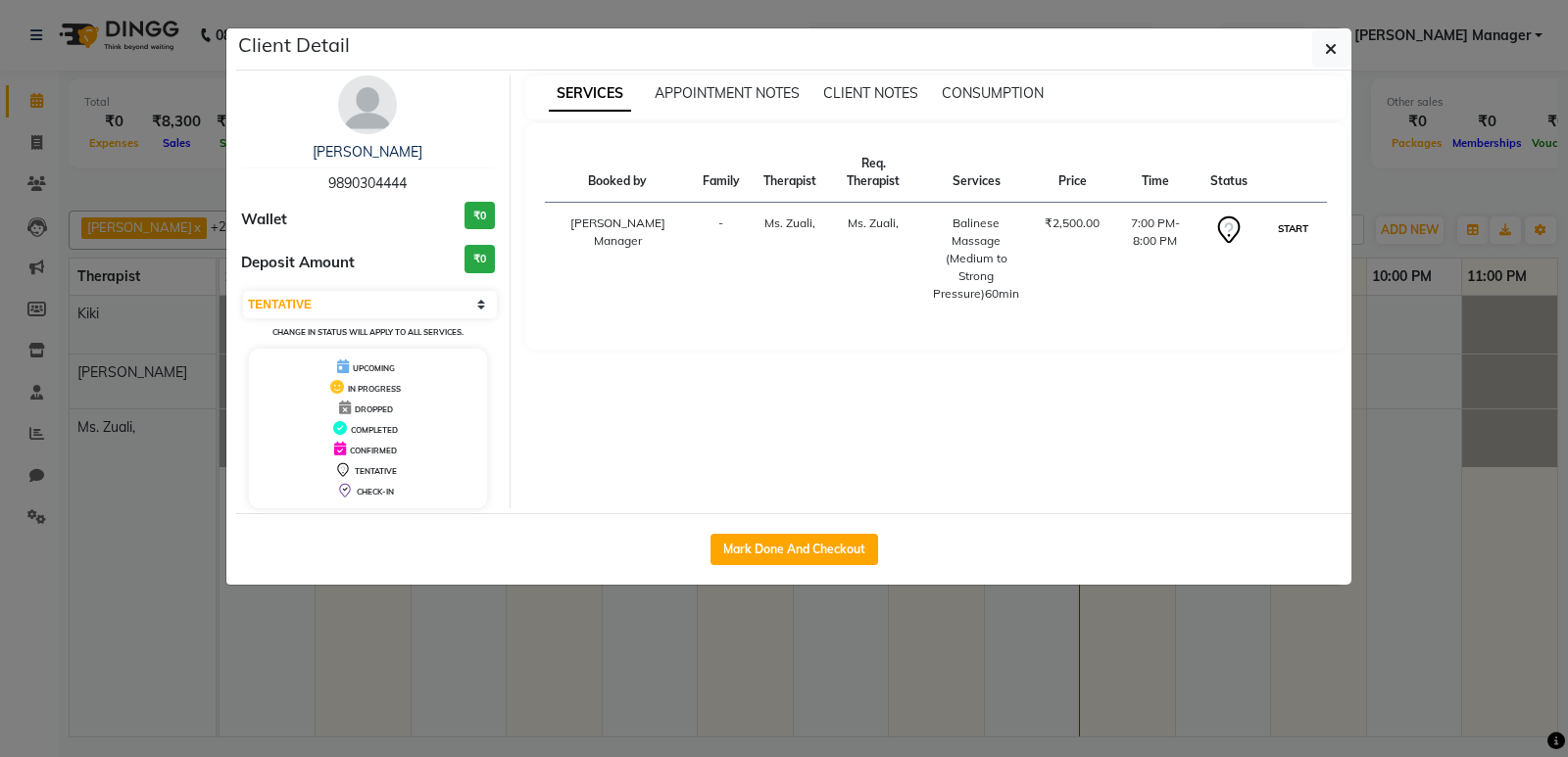
click at [1302, 225] on button "START" at bounding box center [1293, 229] width 40 height 25
click at [1186, 42] on div "Client Detail" at bounding box center [793, 49] width 1115 height 42
click at [1287, 226] on button "START" at bounding box center [1293, 229] width 40 height 25
select select "1"
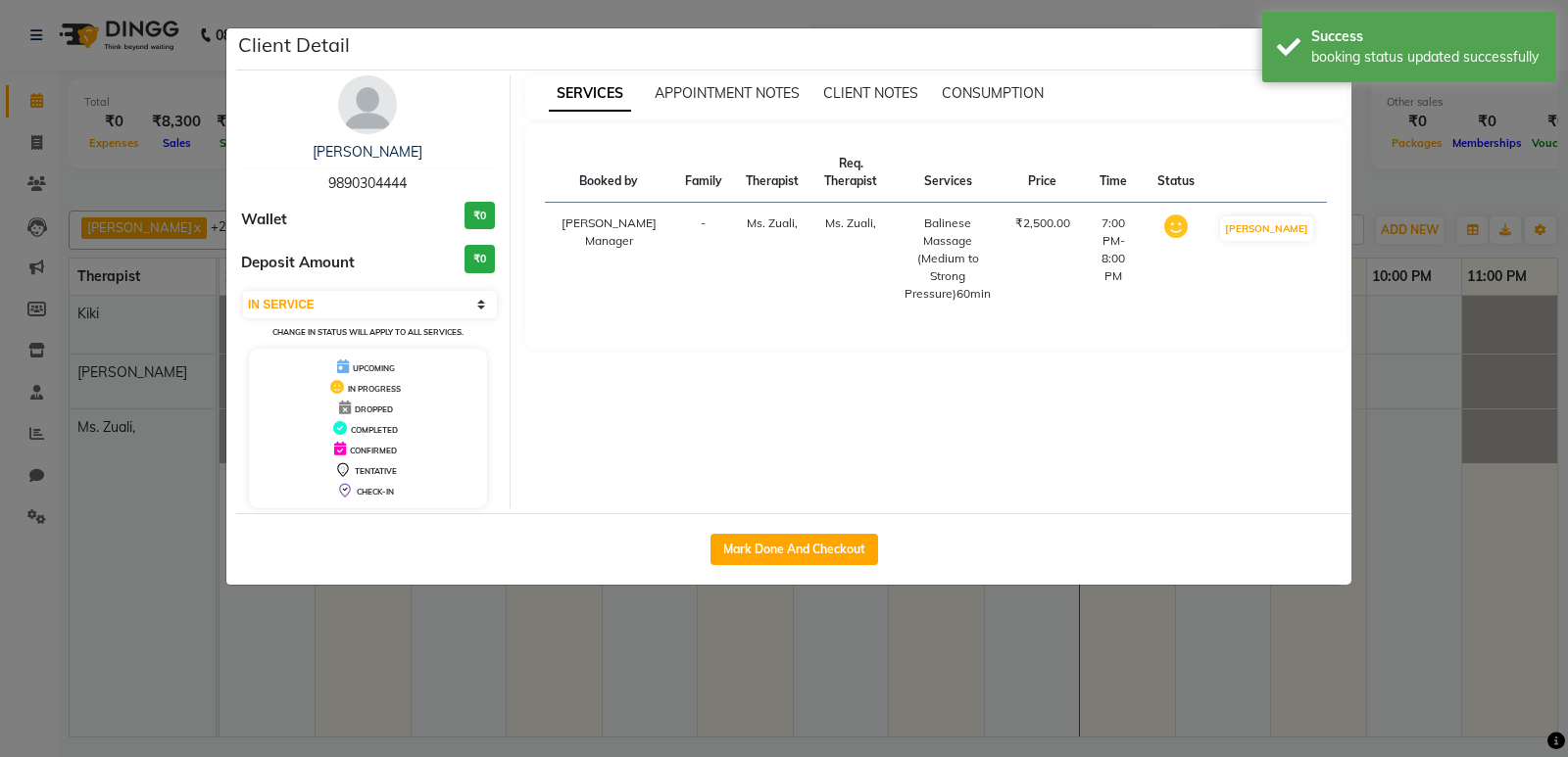
click at [1129, 226] on td "7:00 PM-8:00 PM" at bounding box center [1113, 259] width 64 height 112
click at [1188, 55] on div "Client Detail" at bounding box center [793, 49] width 1115 height 42
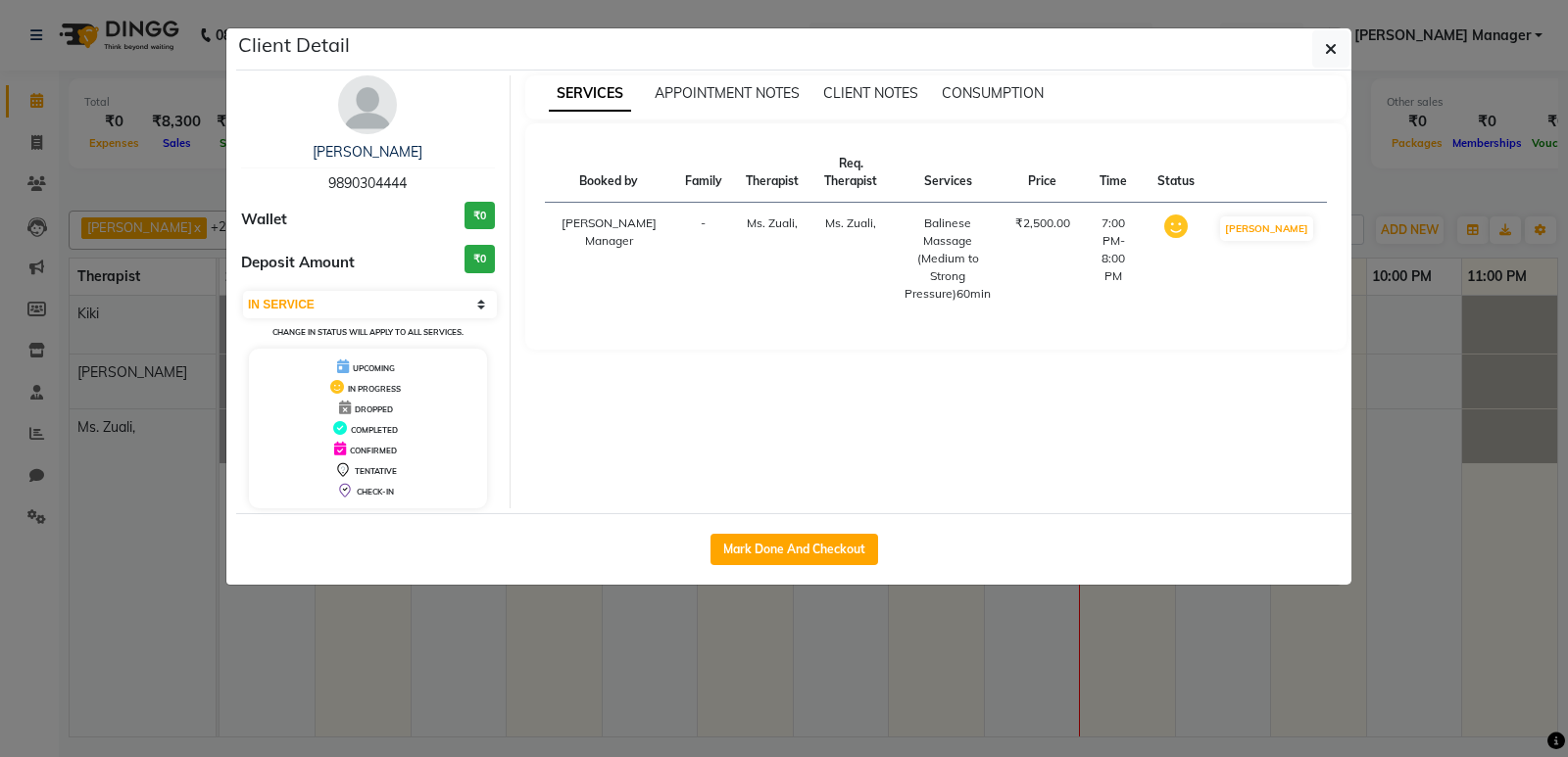
click at [489, 214] on h3 "₹0" at bounding box center [479, 216] width 31 height 29
click at [473, 257] on h3 "₹0" at bounding box center [479, 258] width 31 height 29
click at [1327, 47] on icon "button" at bounding box center [1330, 49] width 12 height 16
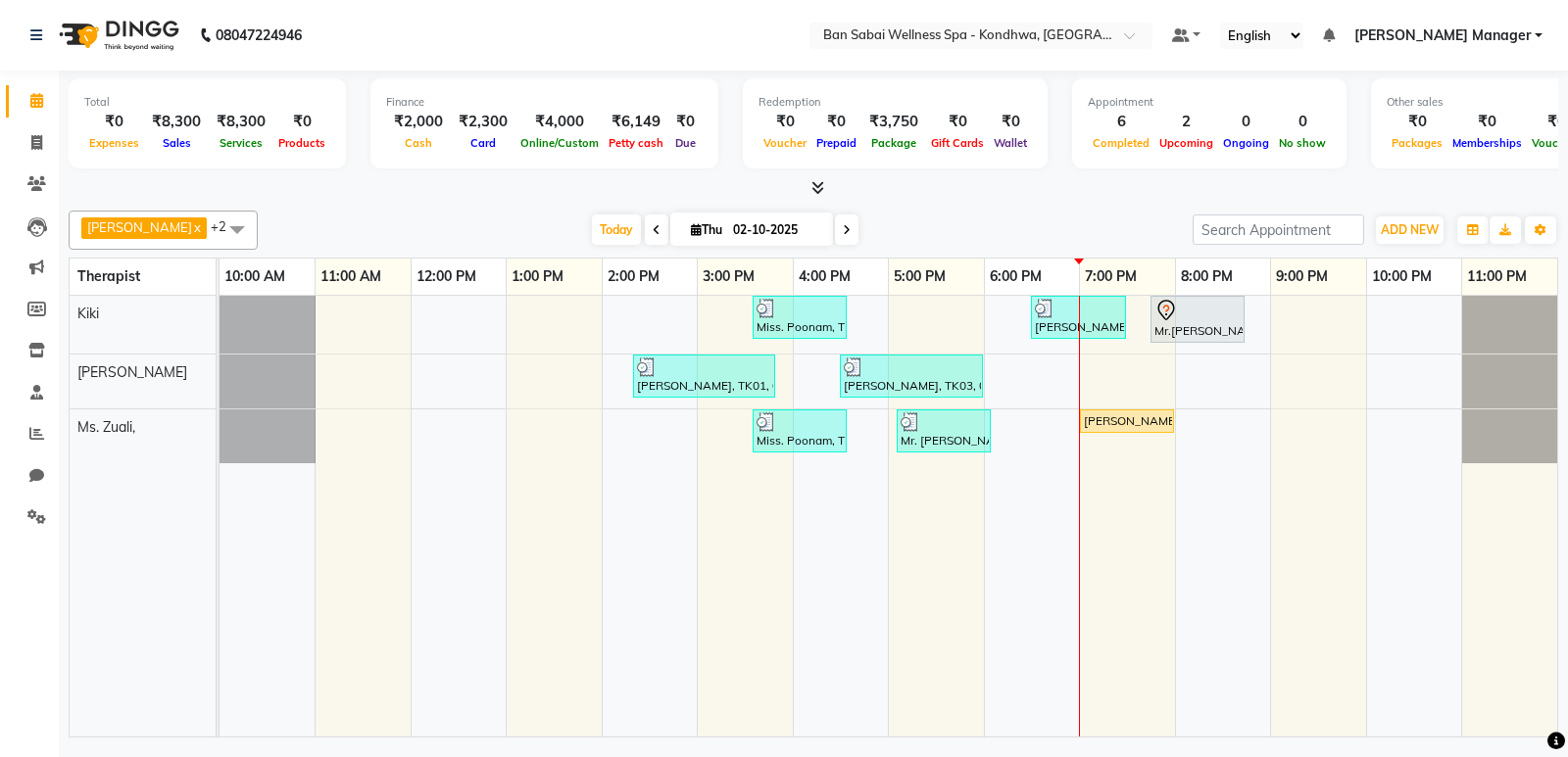
click at [1190, 452] on div "Miss. Poonam, TK05, 03:35 PM-04:35 PM, Balinese Massage (Medium to Strong Press…" at bounding box center [889, 516] width 1337 height 441
select select "78620"
select select "tentative"
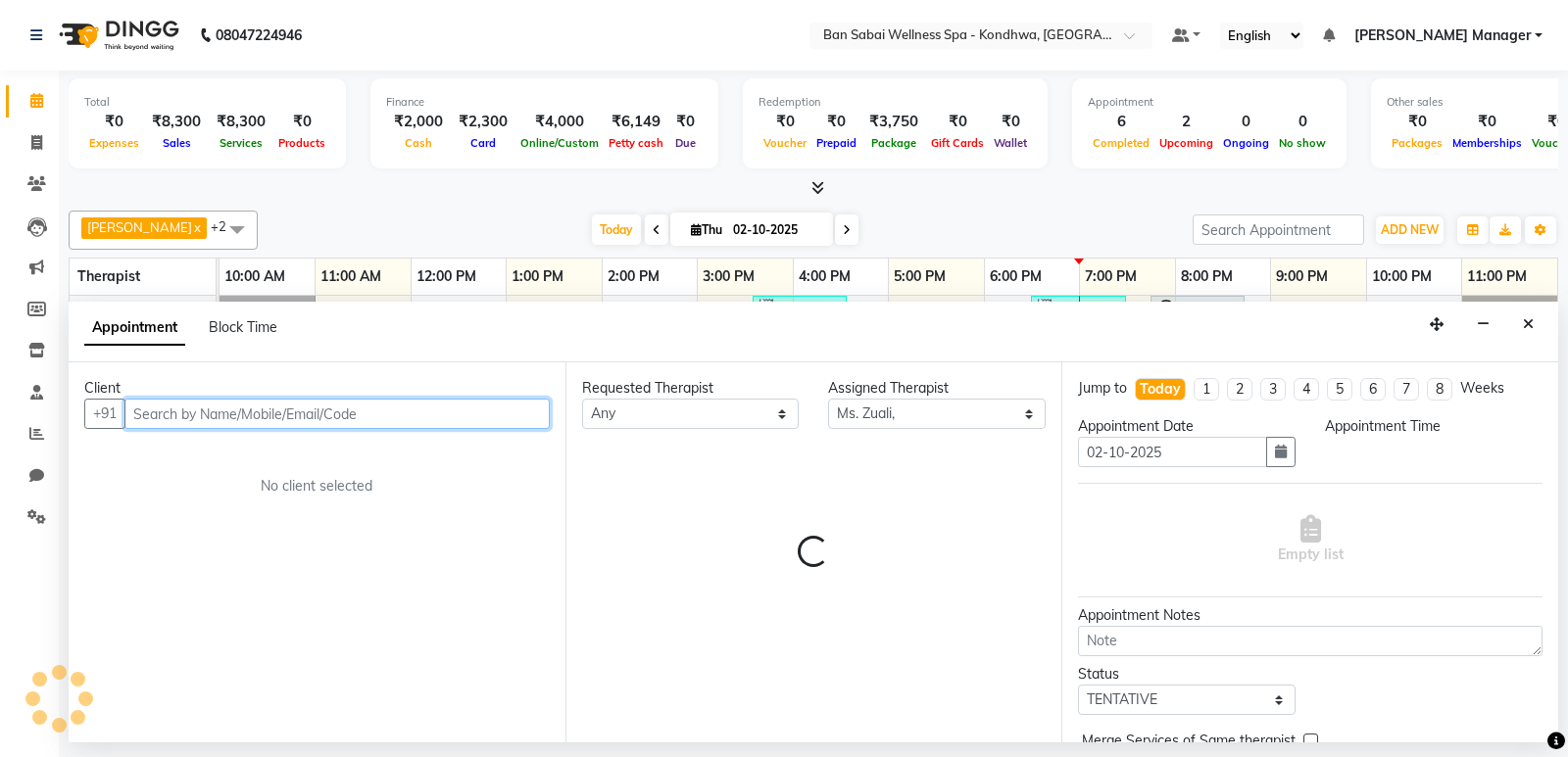
select select "1200"
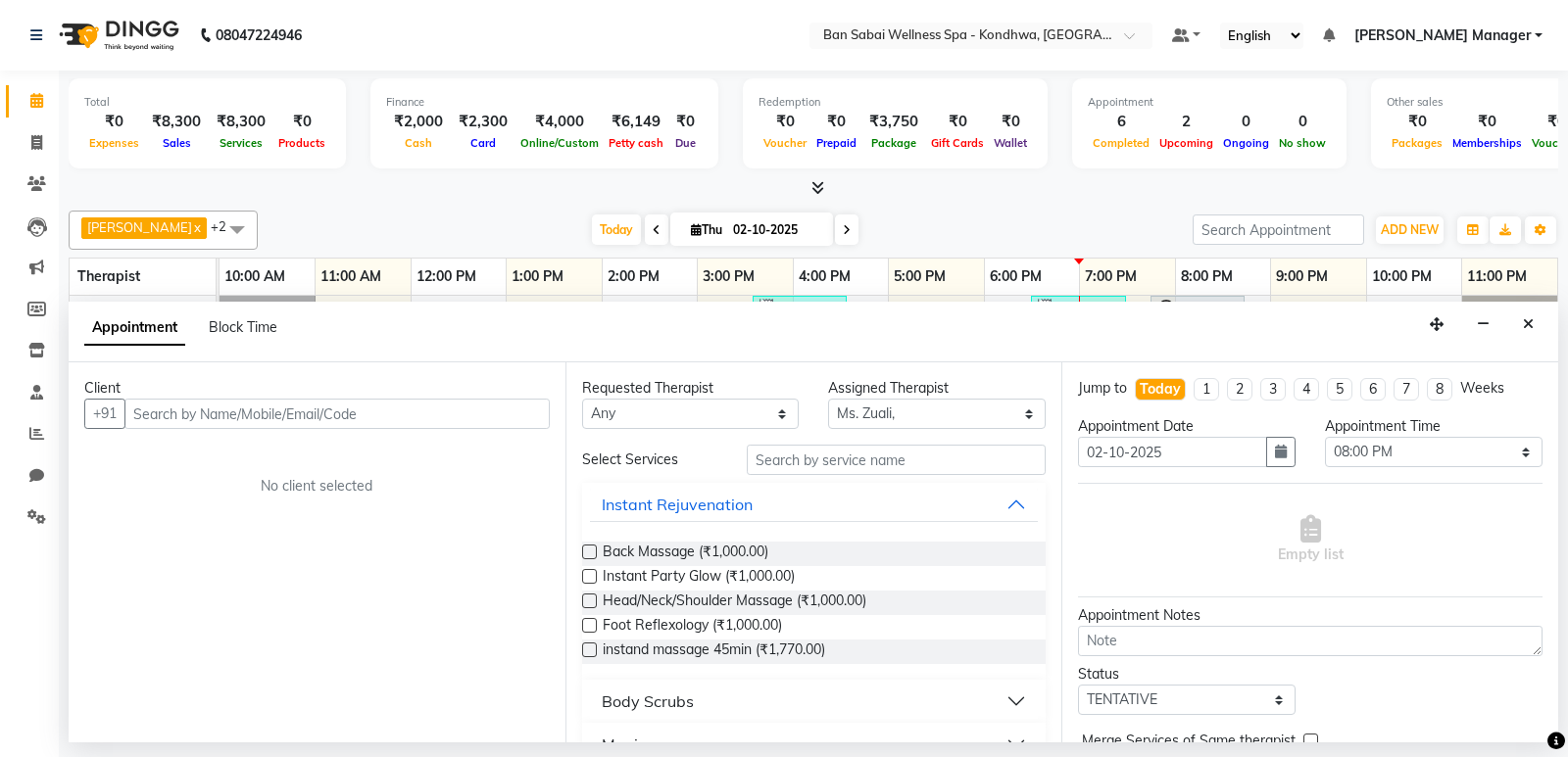
click at [1105, 276] on link "7:00 PM" at bounding box center [1110, 276] width 62 height 29
click at [966, 271] on div "5:00 PM" at bounding box center [936, 276] width 95 height 36
click at [1008, 273] on link "6:00 PM" at bounding box center [1015, 276] width 62 height 29
click at [1127, 320] on div "Appointment Block Time" at bounding box center [814, 332] width 1489 height 61
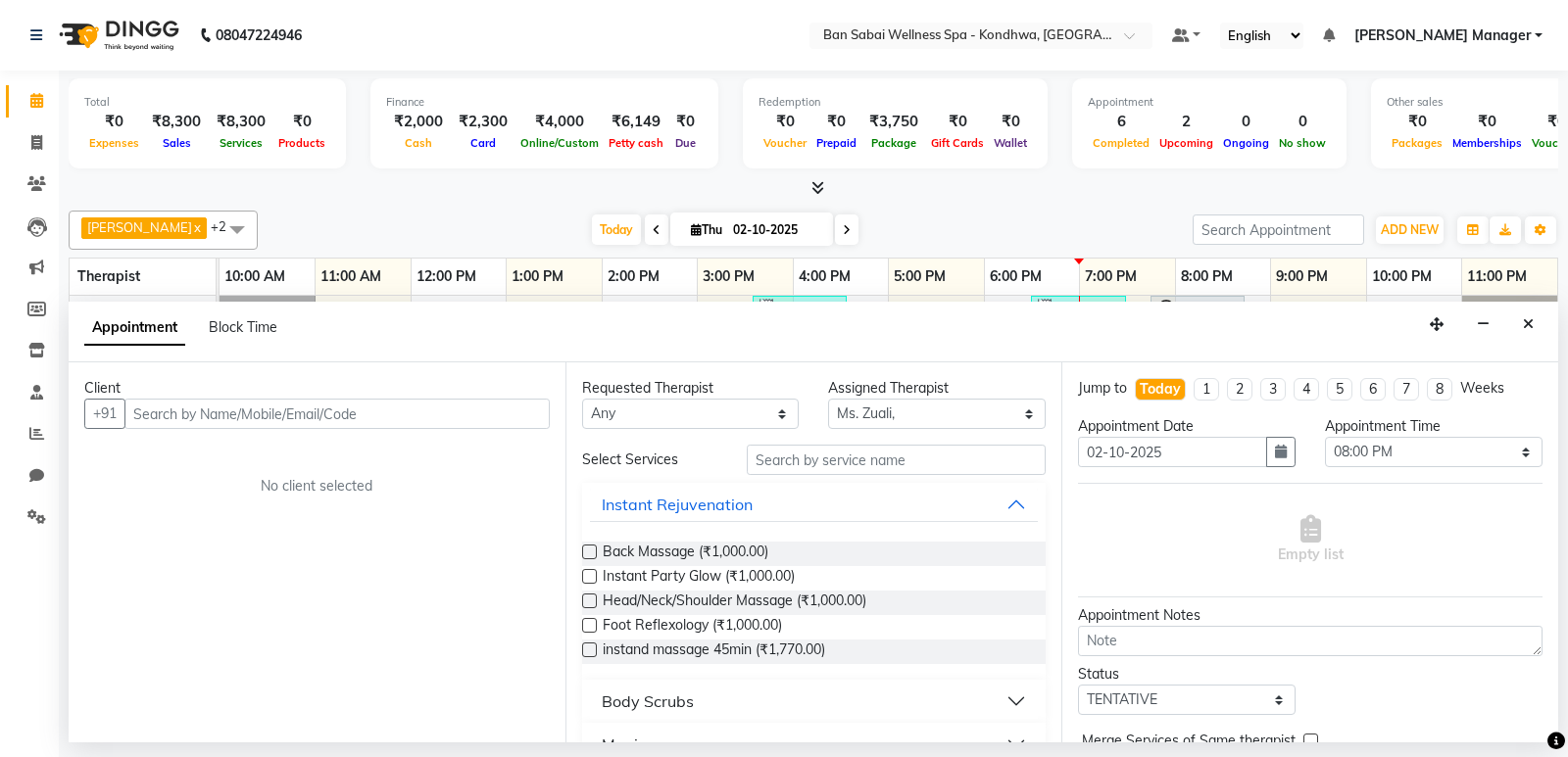
click at [1131, 301] on div "Miss. Poonam, TK05, 03:35 PM-04:35 PM, Balinese Massage (Medium to Strong Press…" at bounding box center [889, 516] width 1337 height 441
click at [1526, 323] on icon "Close" at bounding box center [1528, 324] width 11 height 14
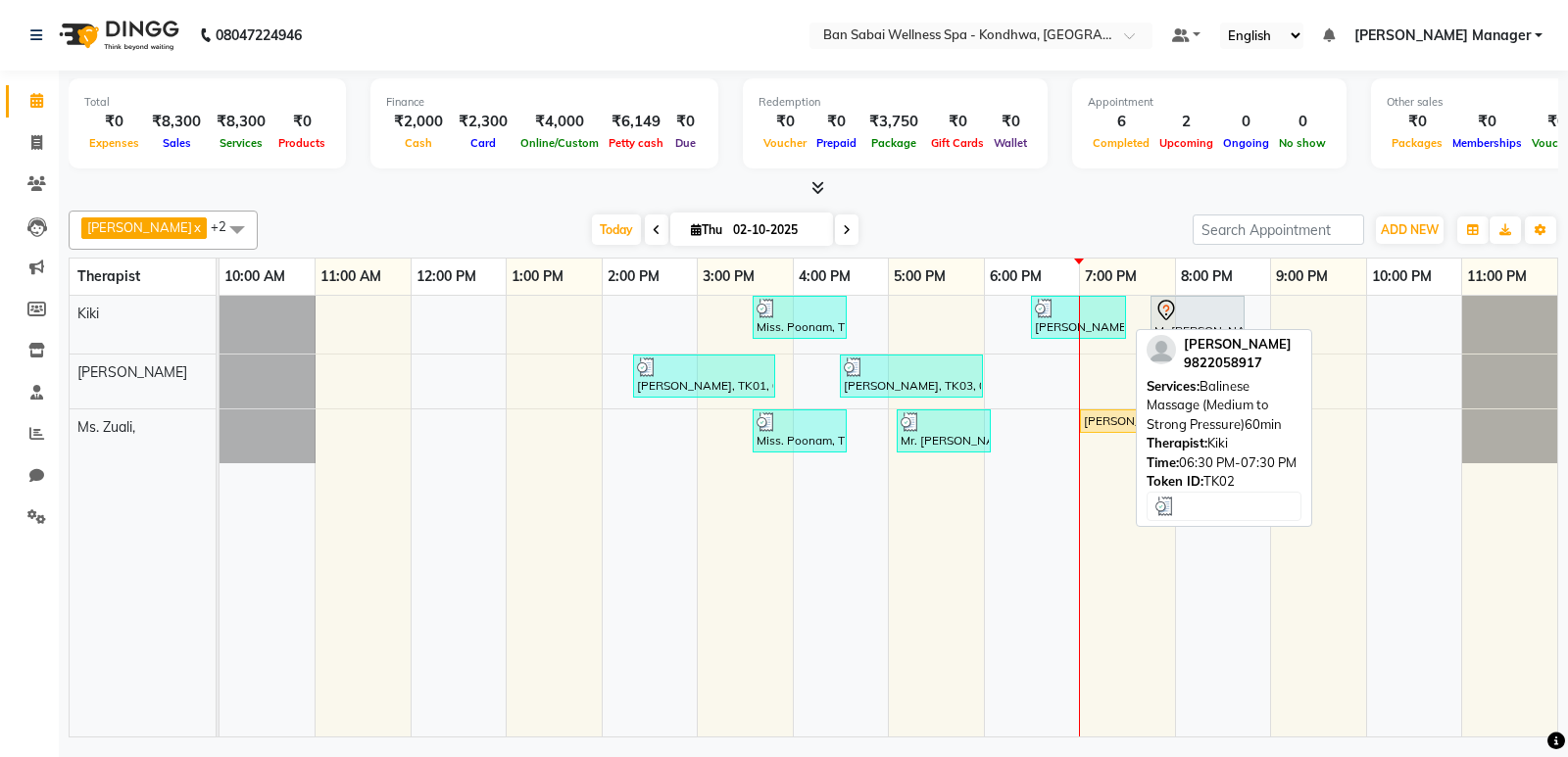
click at [1086, 322] on div "[PERSON_NAME], TK02, 06:30 PM-07:30 PM, Balinese Massage (Medium to Strong Pres…" at bounding box center [1078, 317] width 91 height 37
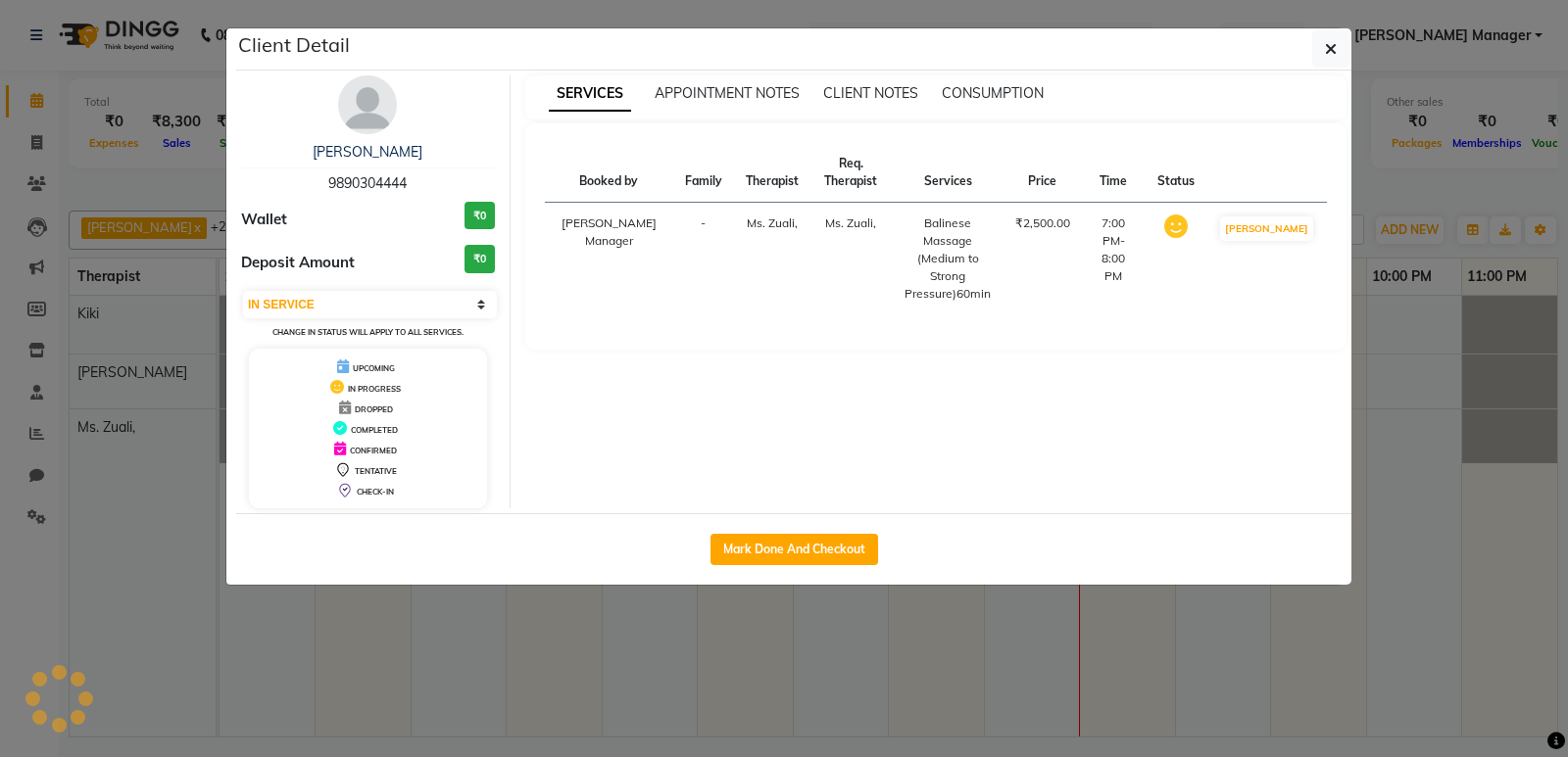
select select "3"
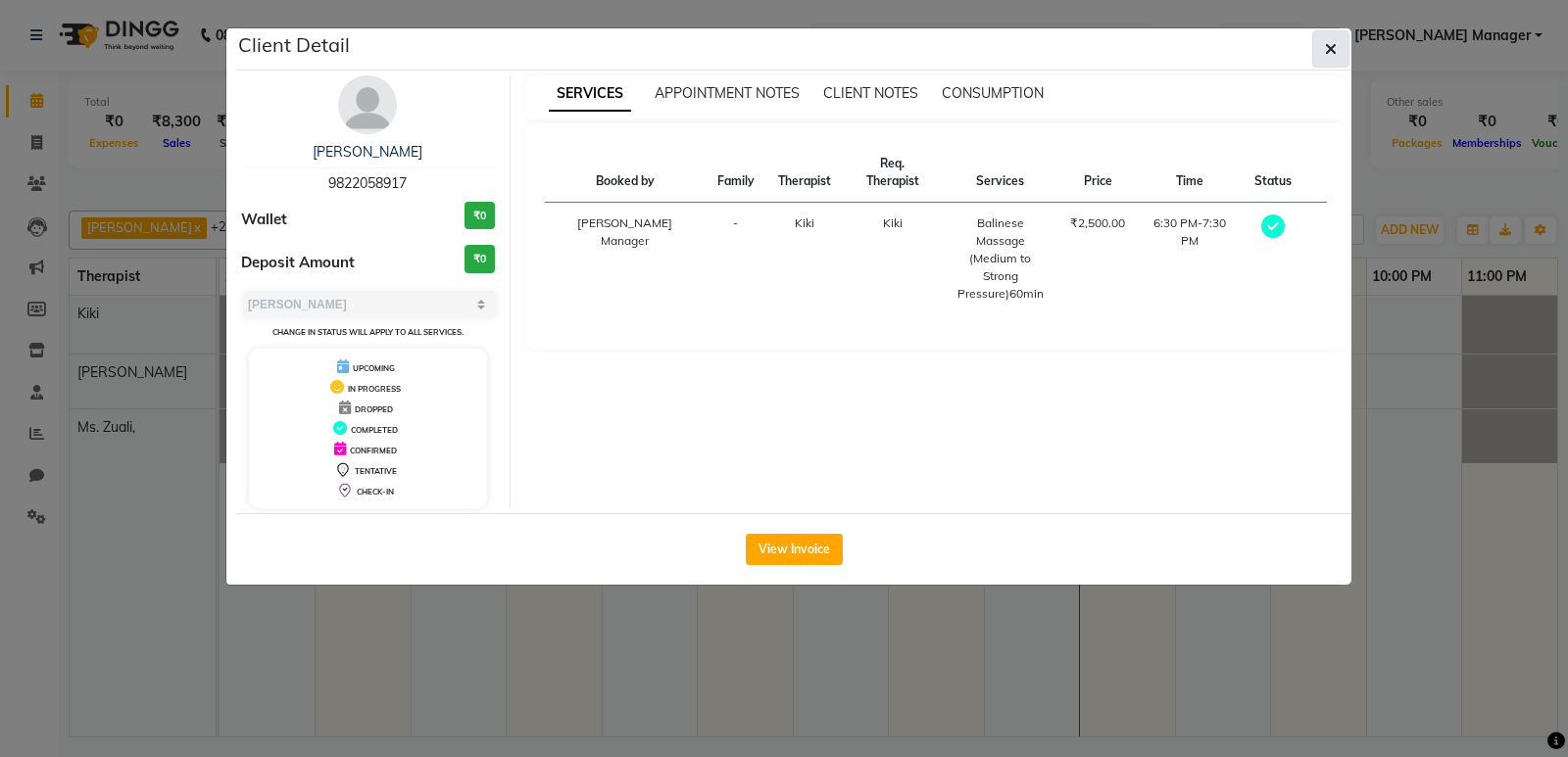
click at [1327, 47] on icon "button" at bounding box center [1330, 49] width 12 height 16
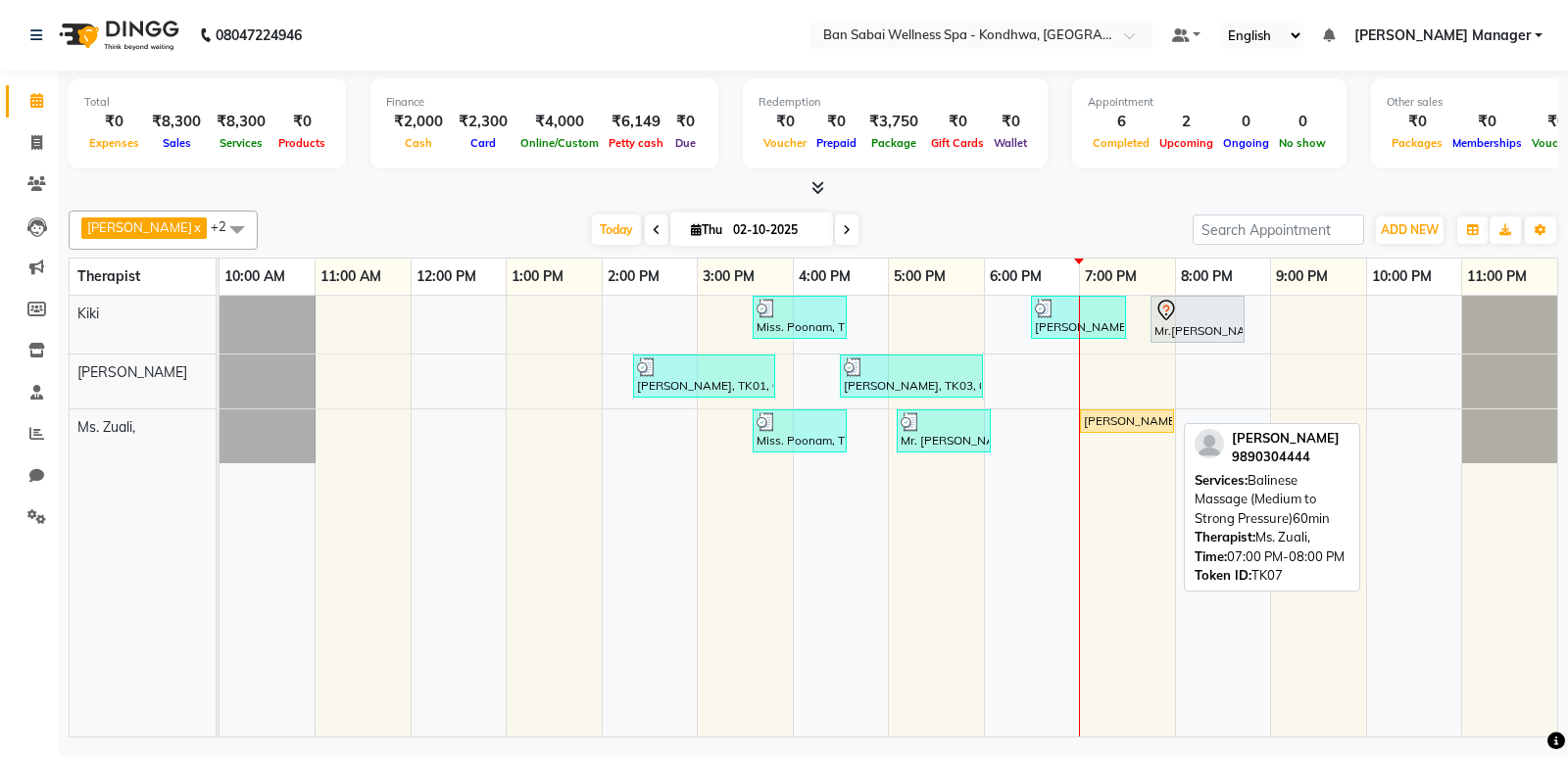
click at [1165, 420] on div "[PERSON_NAME], TK07, 07:00 PM-08:00 PM, Balinese Massage (Medium to Strong Pres…" at bounding box center [1126, 421] width 90 height 18
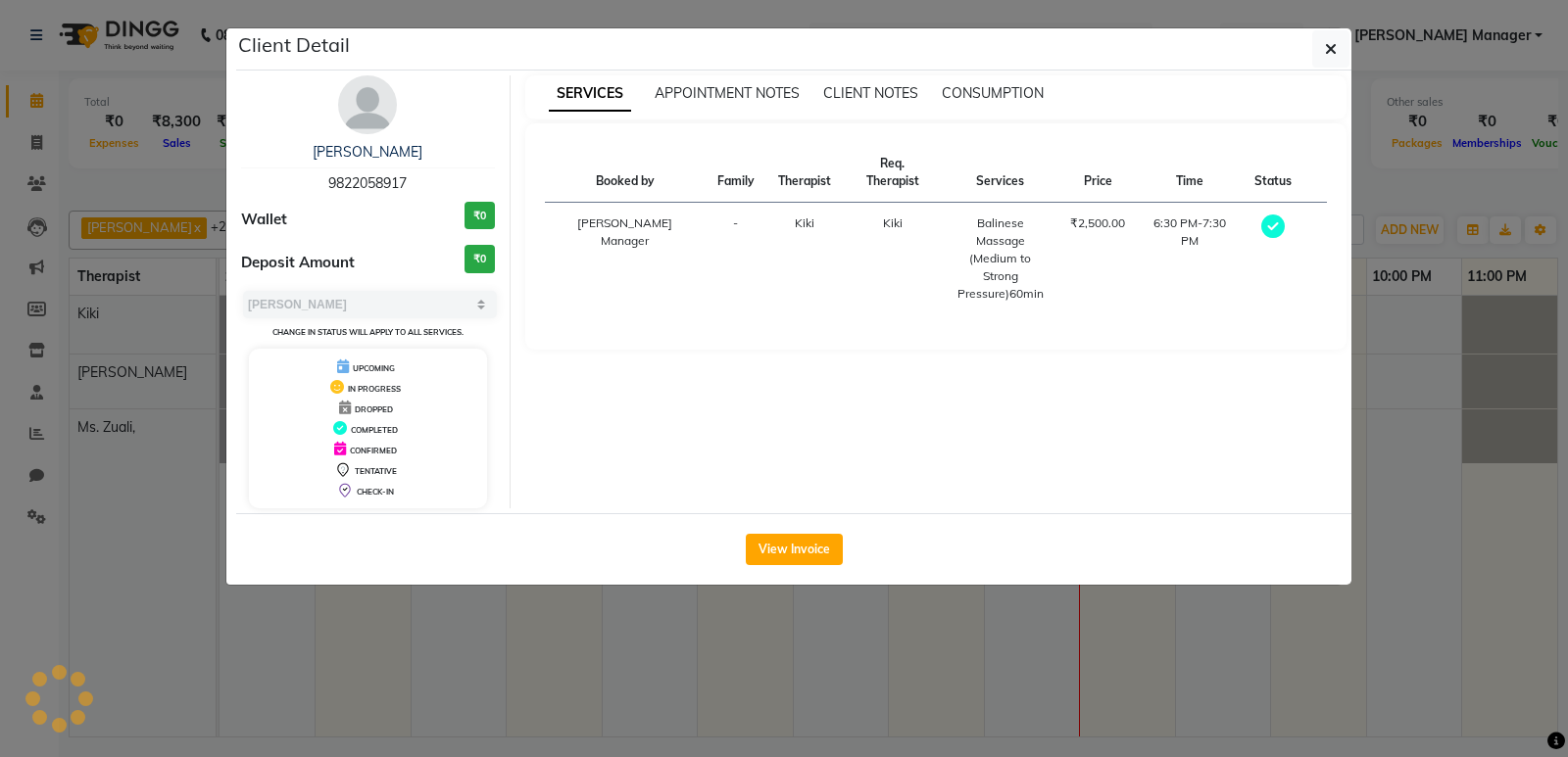
select select "1"
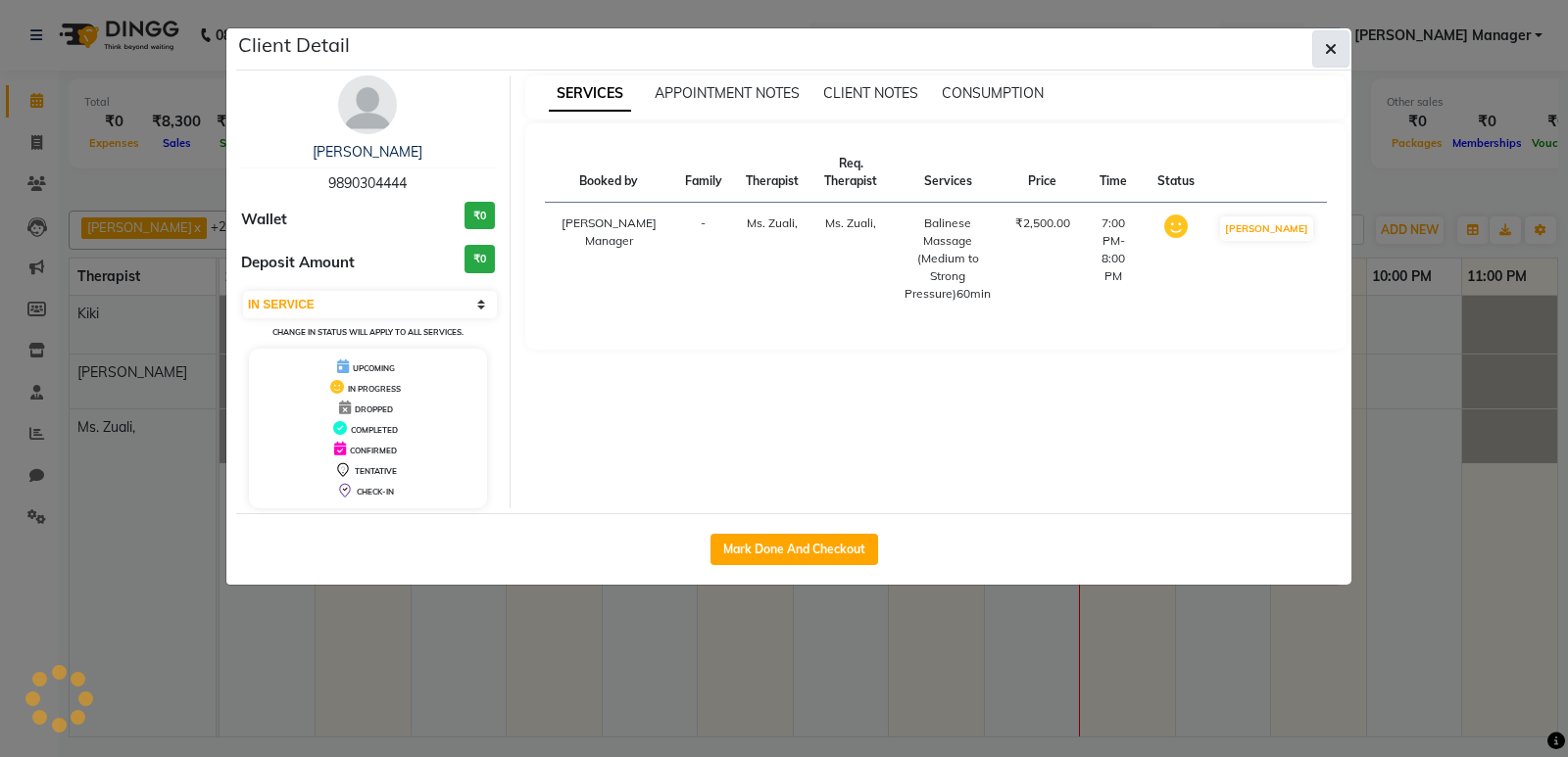
click at [1324, 43] on icon "button" at bounding box center [1330, 49] width 12 height 16
